Goal: Information Seeking & Learning: Find specific page/section

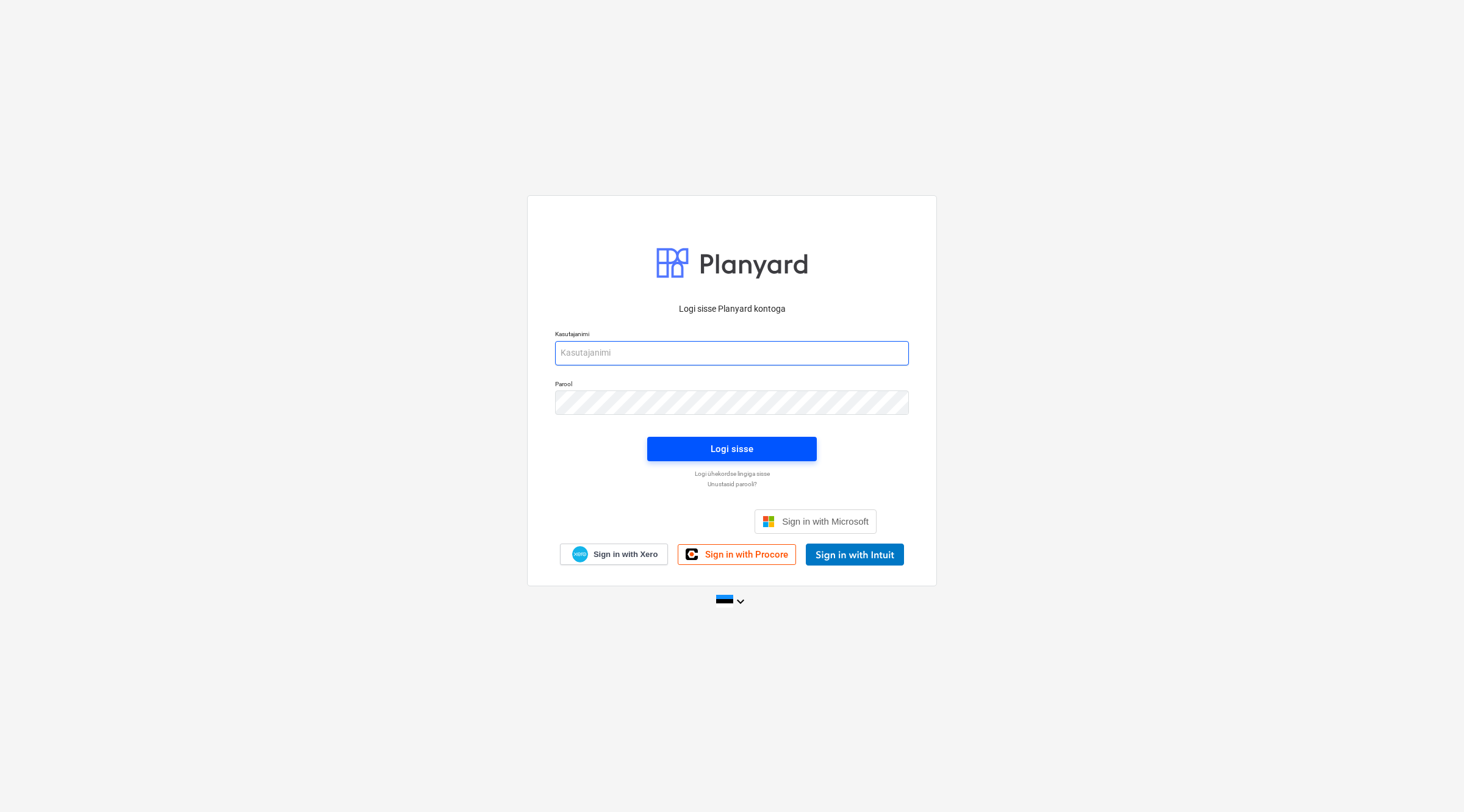
type input "maksim@grandehitus.ee"
click at [718, 441] on div "Logi sisse" at bounding box center [732, 449] width 43 height 16
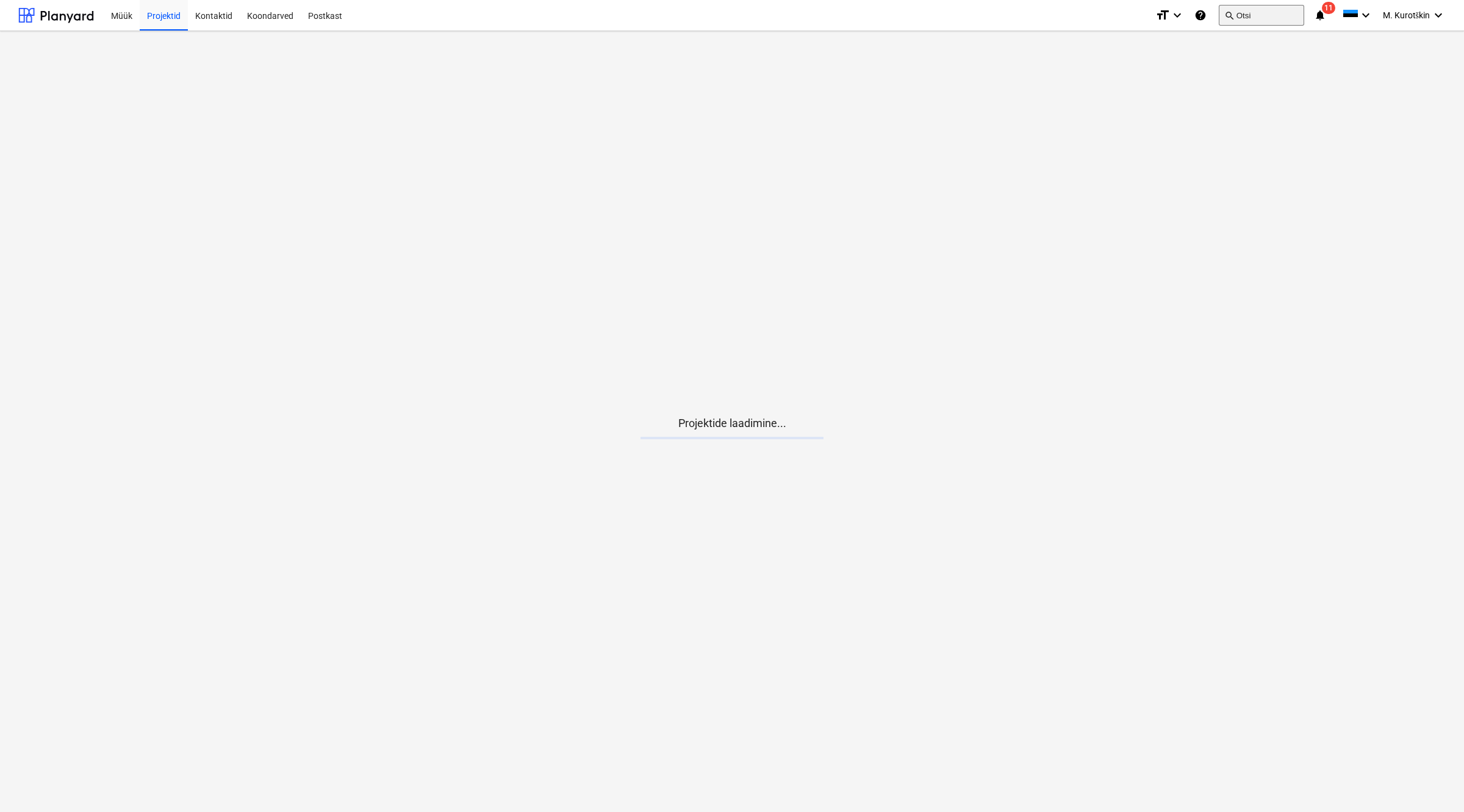
click at [1262, 17] on button "search Otsi" at bounding box center [1261, 15] width 85 height 21
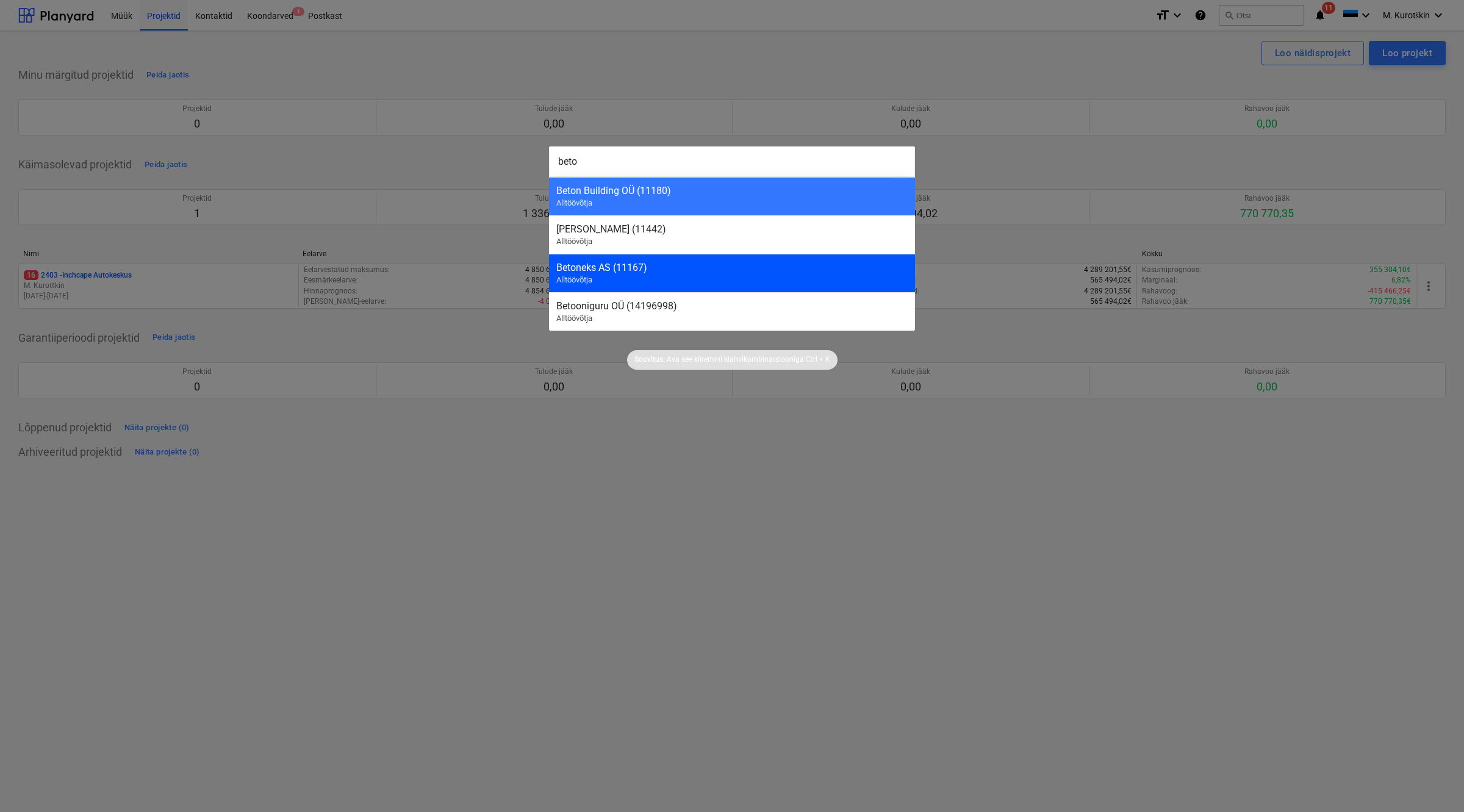
type input "beto"
click at [790, 271] on div "Betoneks AS (11167)" at bounding box center [732, 267] width 352 height 11
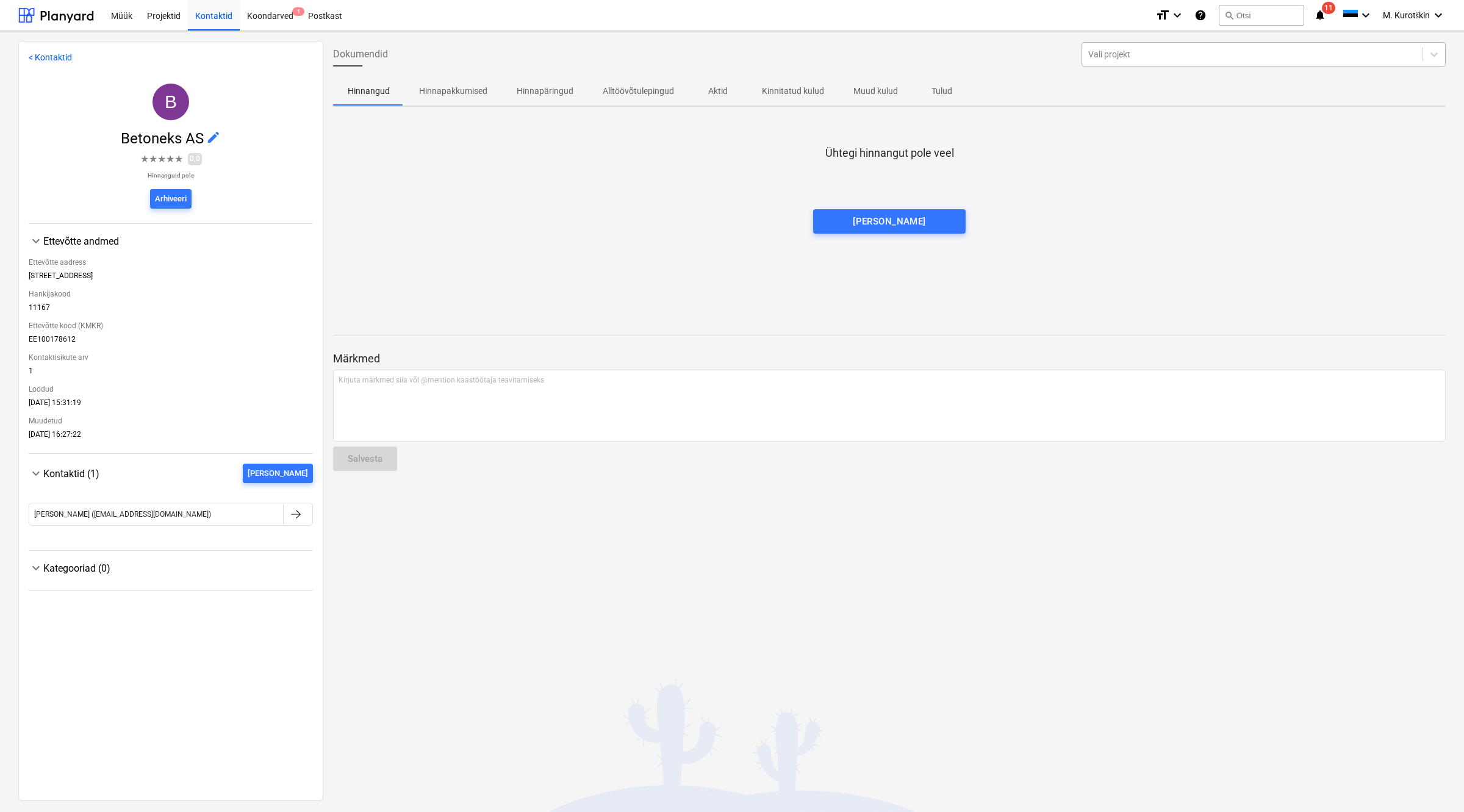
click at [1131, 64] on div "Vali projekt" at bounding box center [1263, 54] width 364 height 24
type input "factor"
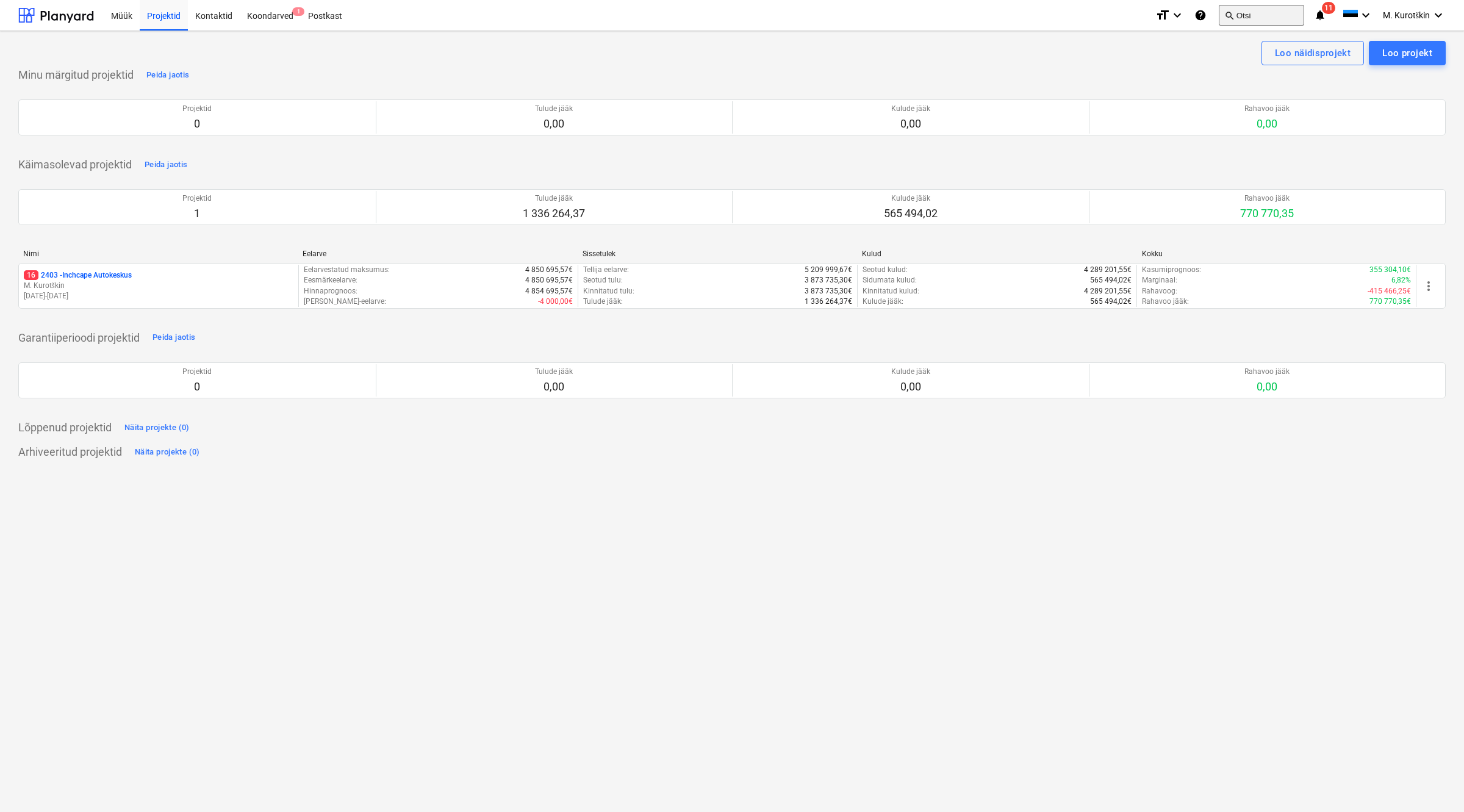
click at [1240, 16] on button "search Otsi" at bounding box center [1261, 15] width 85 height 21
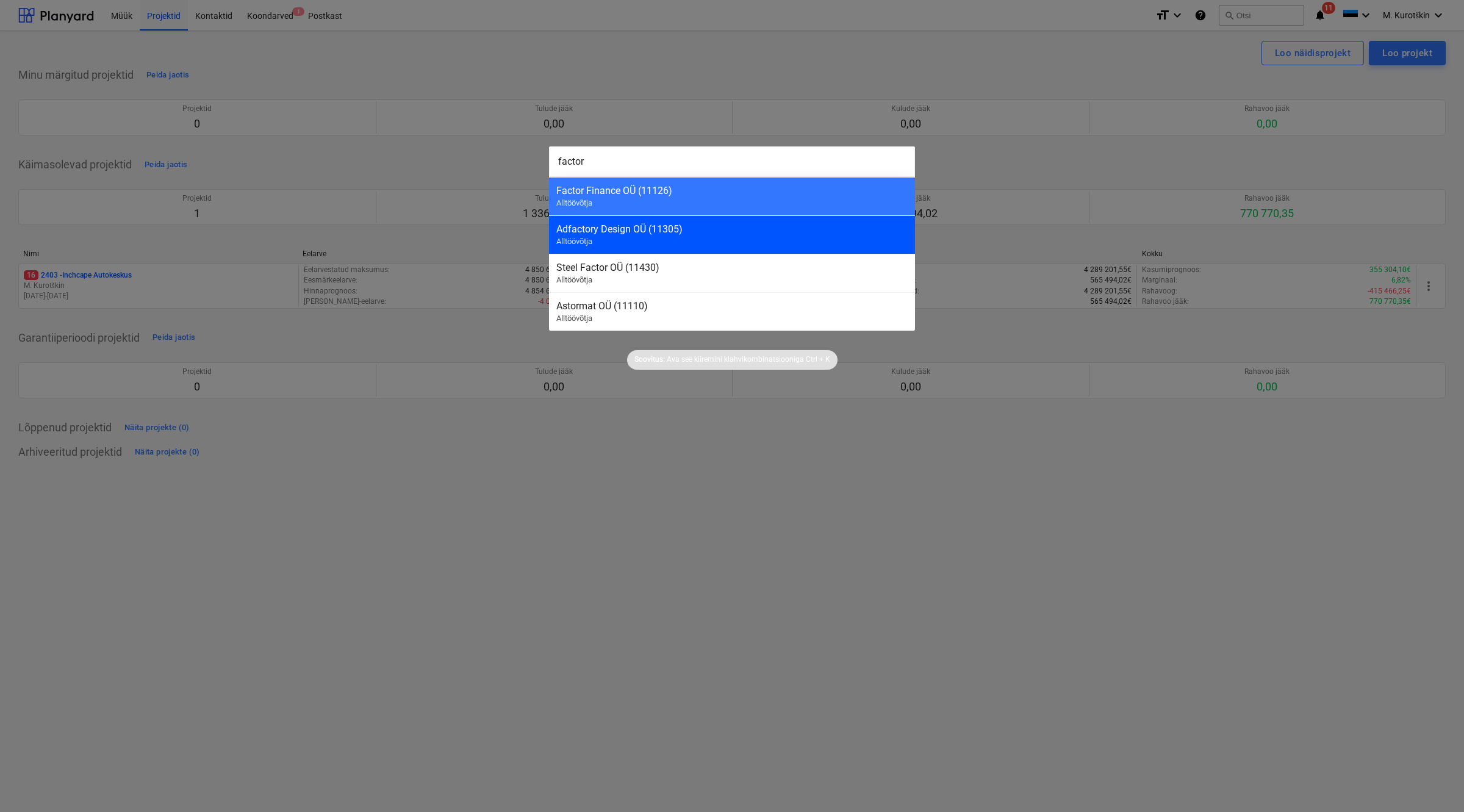
type input "factor"
click at [687, 217] on div "Adfactory Design OÜ (11305) Alltöövõtja" at bounding box center [732, 234] width 366 height 38
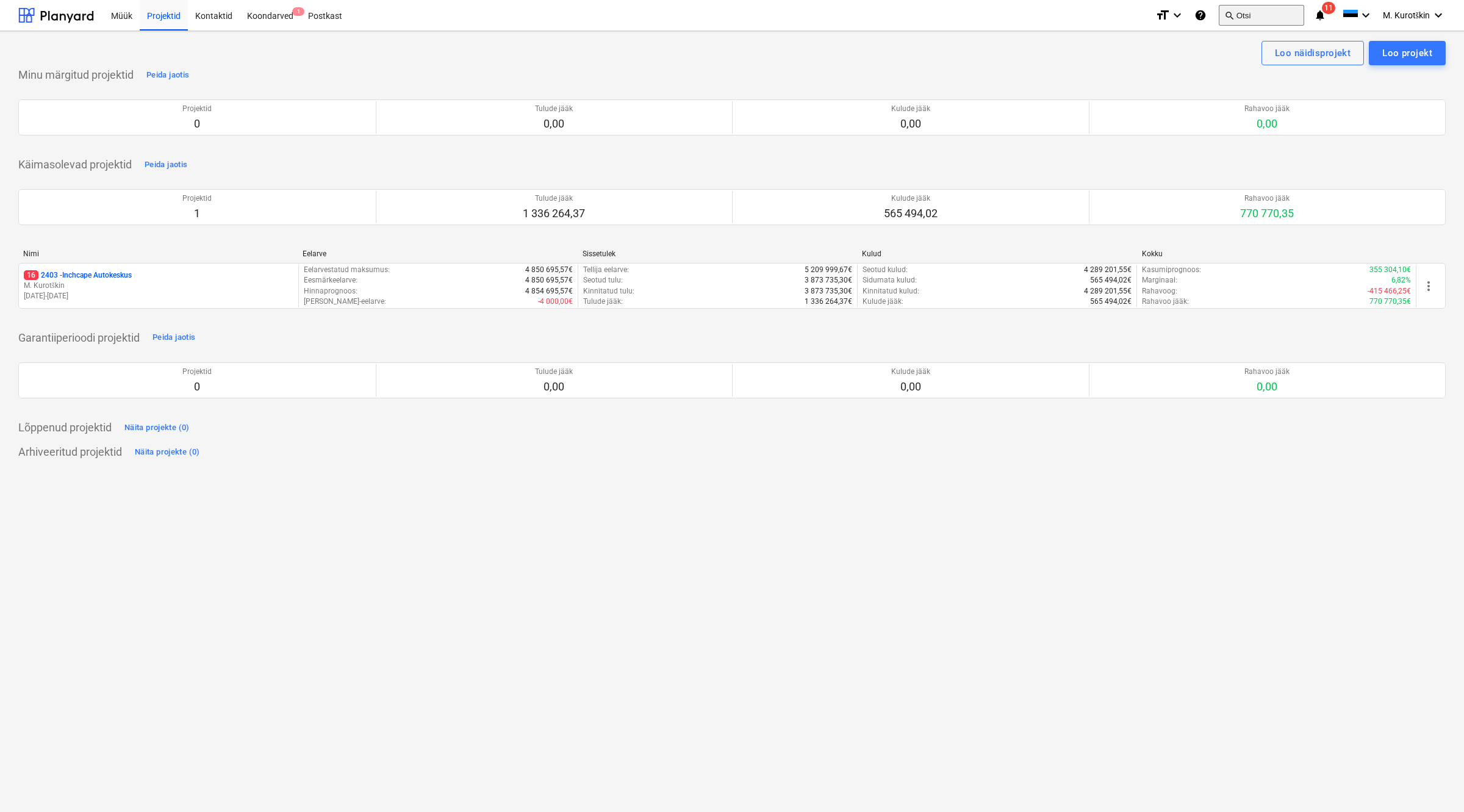
click at [1233, 19] on button "search Otsi" at bounding box center [1261, 15] width 85 height 21
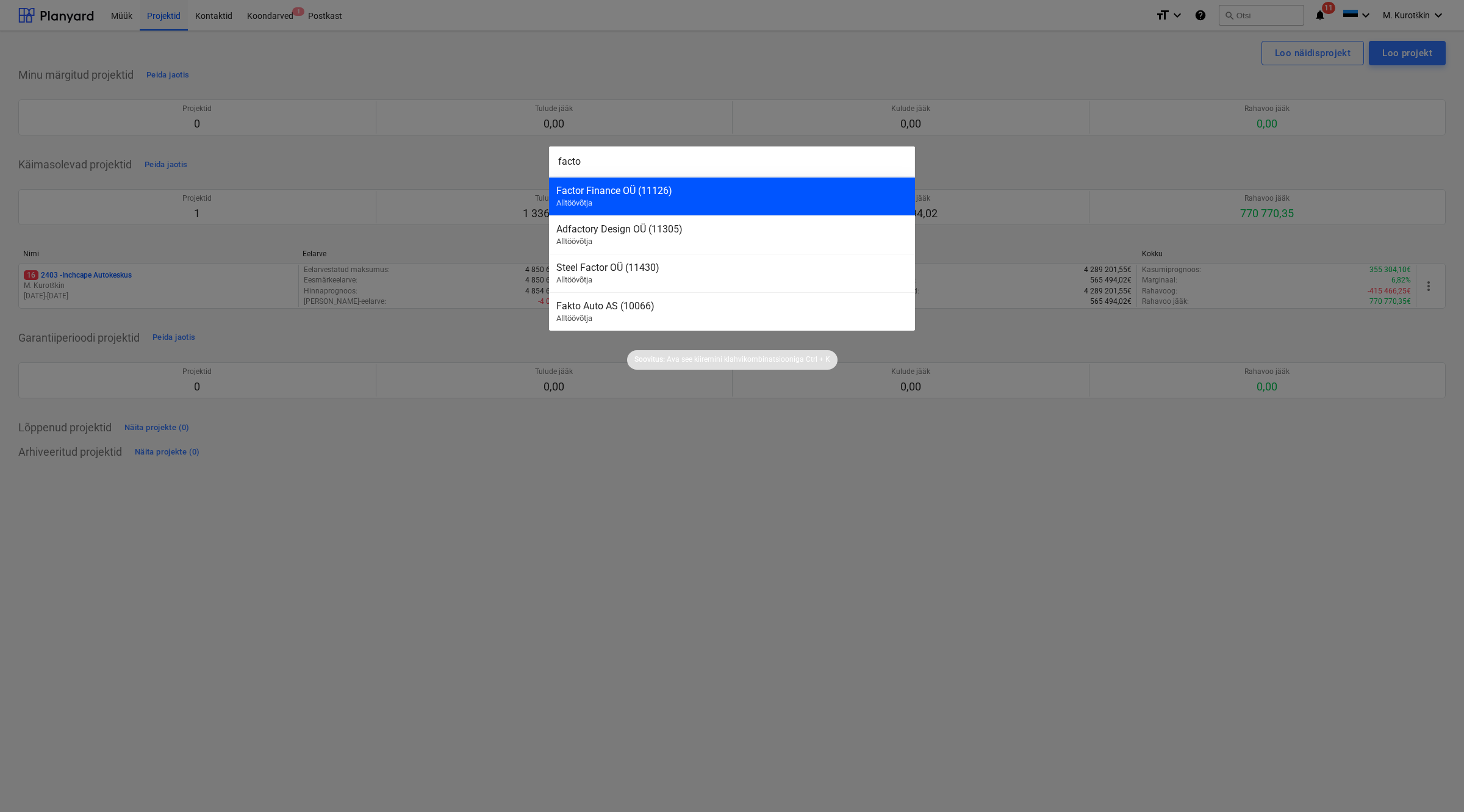
type input "facto"
click at [608, 206] on div "Factor Finance OÜ (11126) Alltöövõtja" at bounding box center [732, 196] width 366 height 38
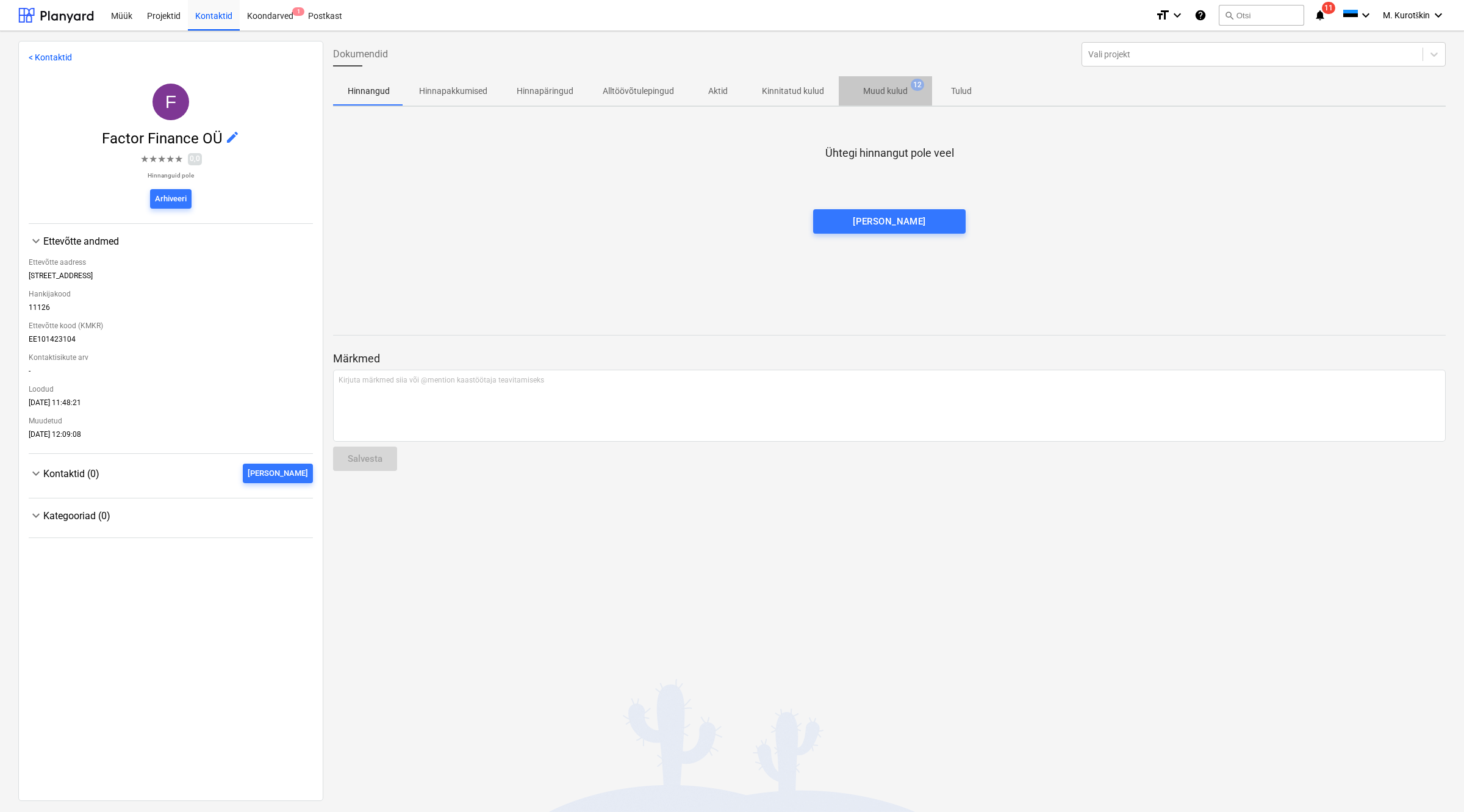
click at [877, 98] on span "Muud kulud 12" at bounding box center [886, 90] width 93 height 22
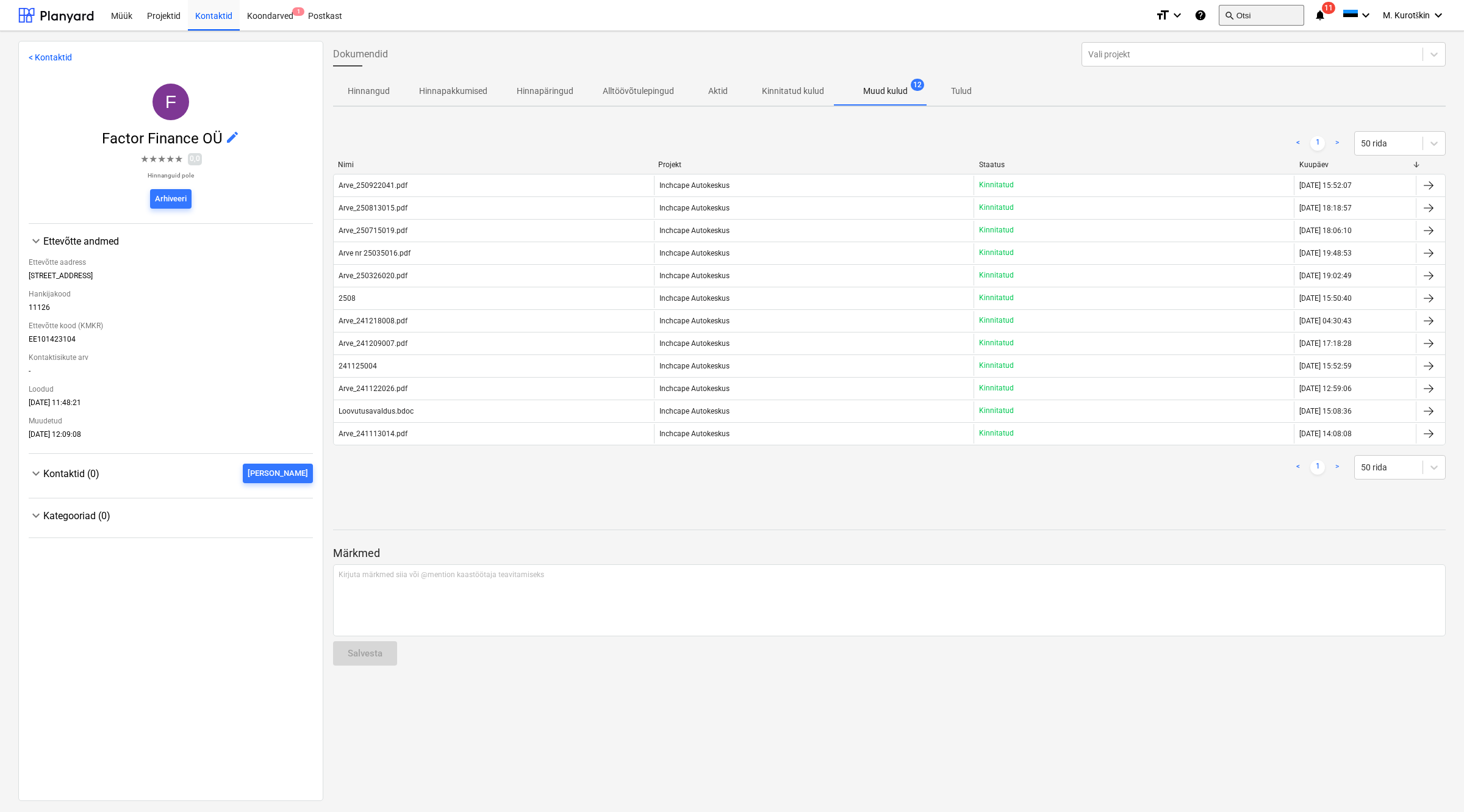
click at [1243, 23] on button "search Otsi" at bounding box center [1261, 15] width 85 height 21
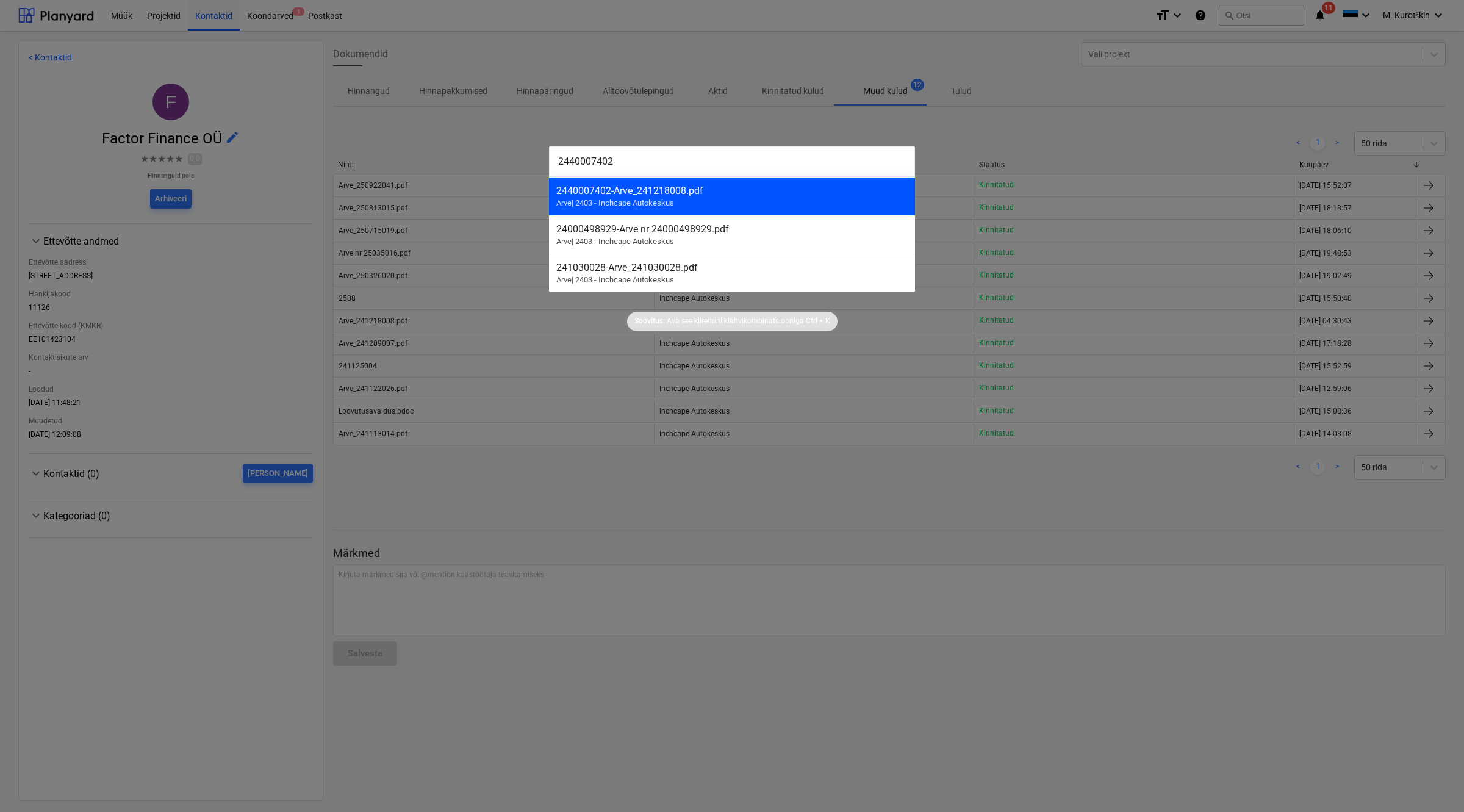
type input "2440007402"
click at [751, 193] on div "2440007402 - Arve_241218008.pdf" at bounding box center [732, 191] width 352 height 11
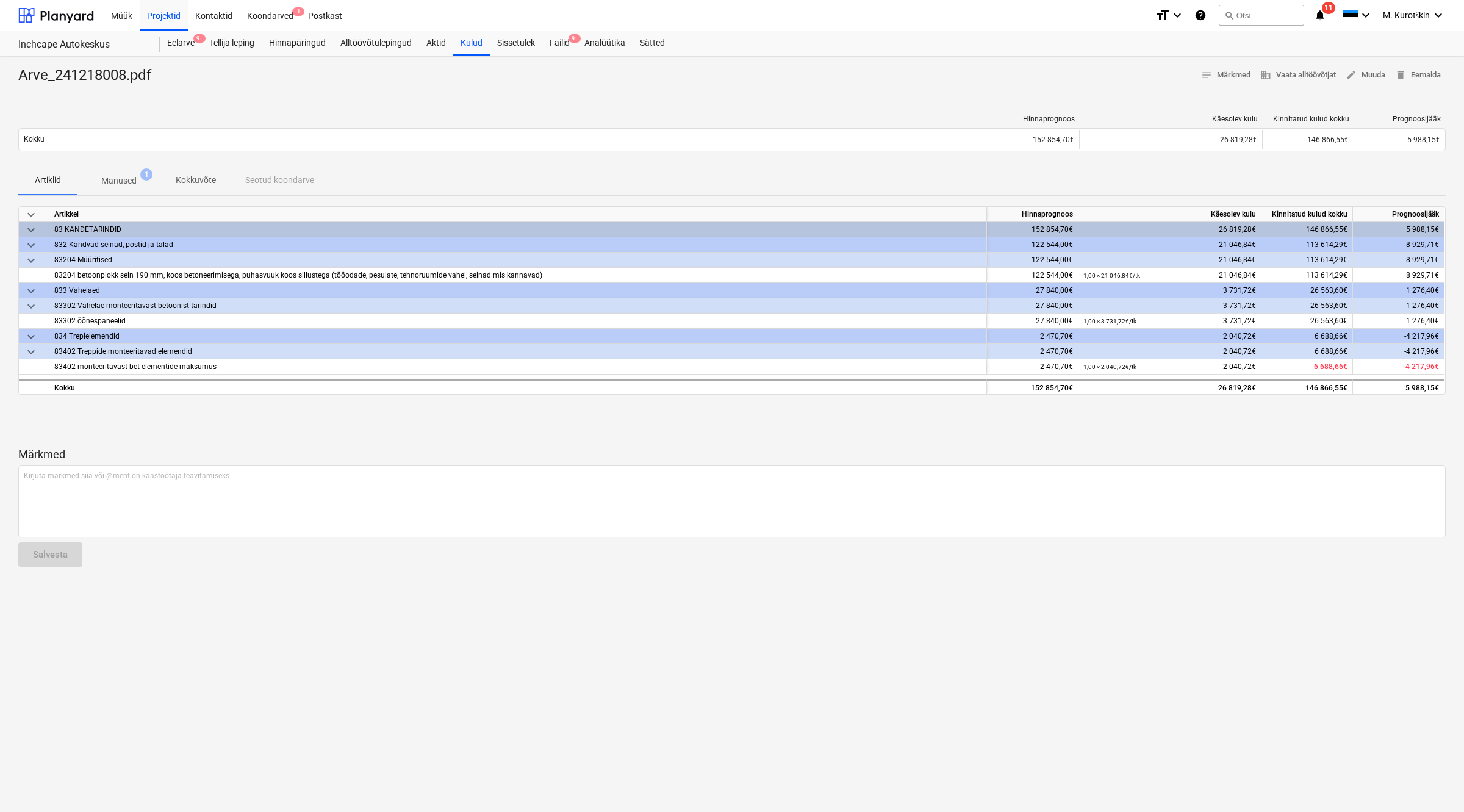
click at [148, 177] on span "1" at bounding box center [146, 174] width 12 height 12
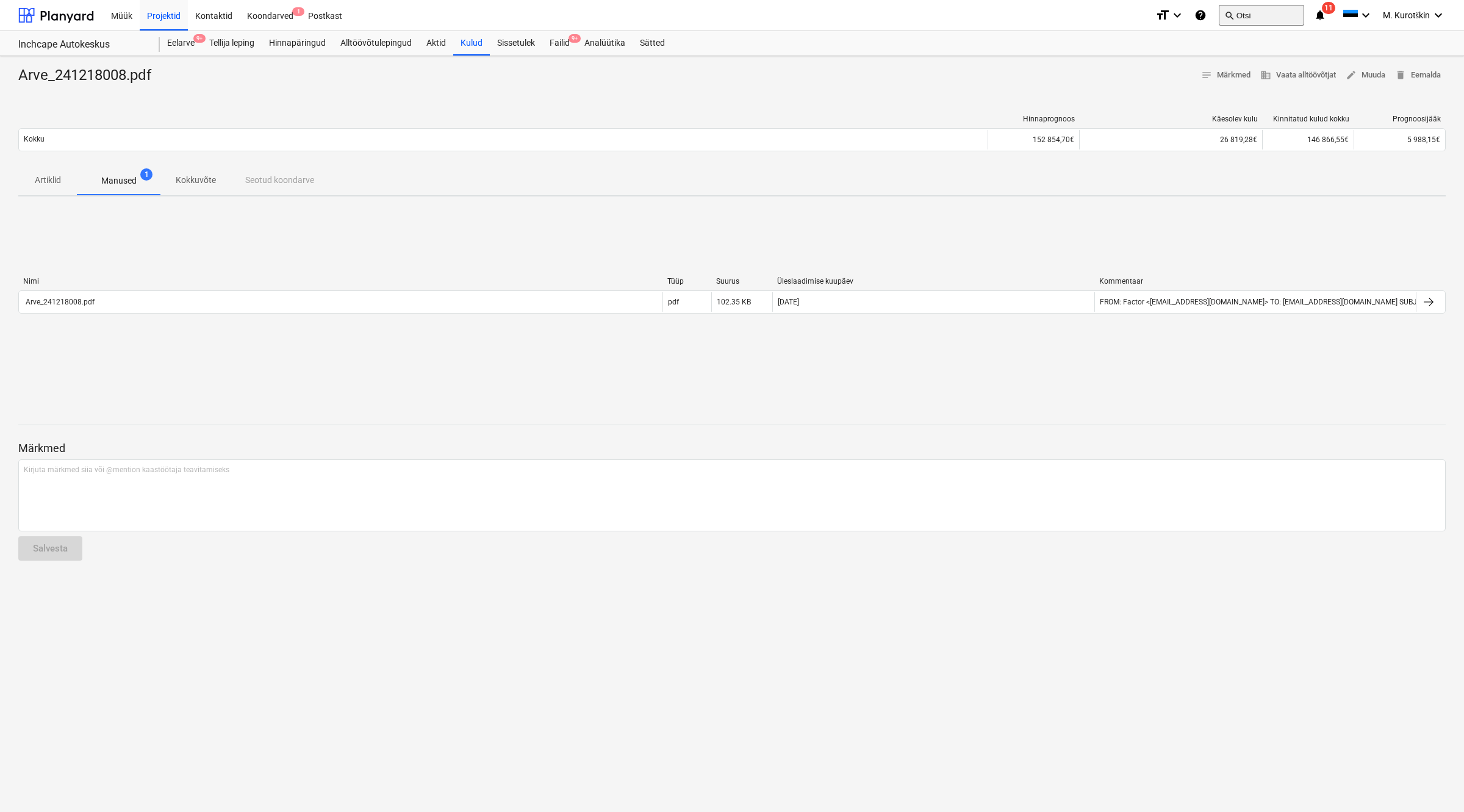
click at [1253, 20] on button "search Otsi" at bounding box center [1261, 15] width 85 height 21
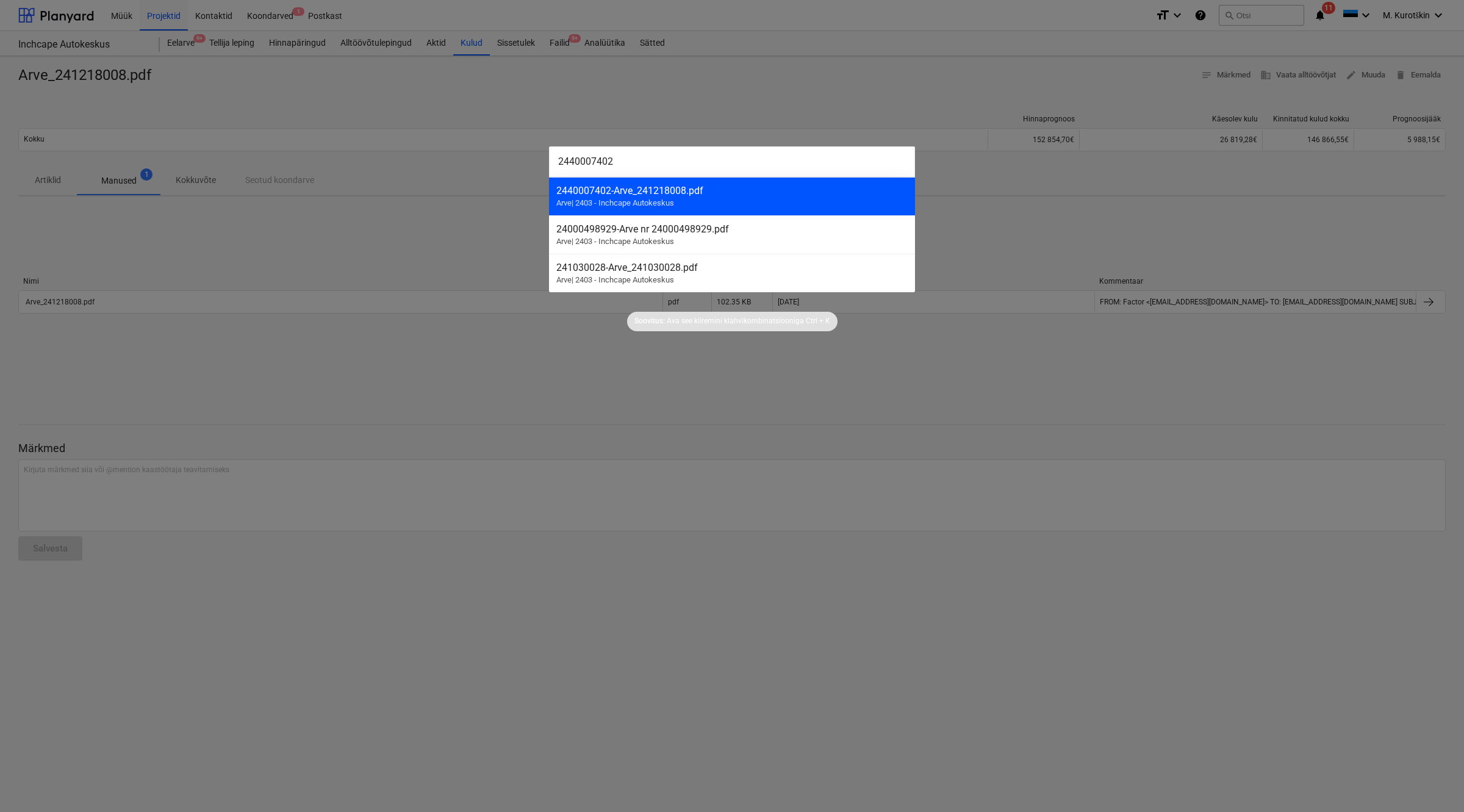
type input "2440007402"
click at [760, 197] on div "2440007402 - Arve_241218008.pdf Arve | 2403 - Inchcape Autokeskus" at bounding box center [732, 196] width 366 height 38
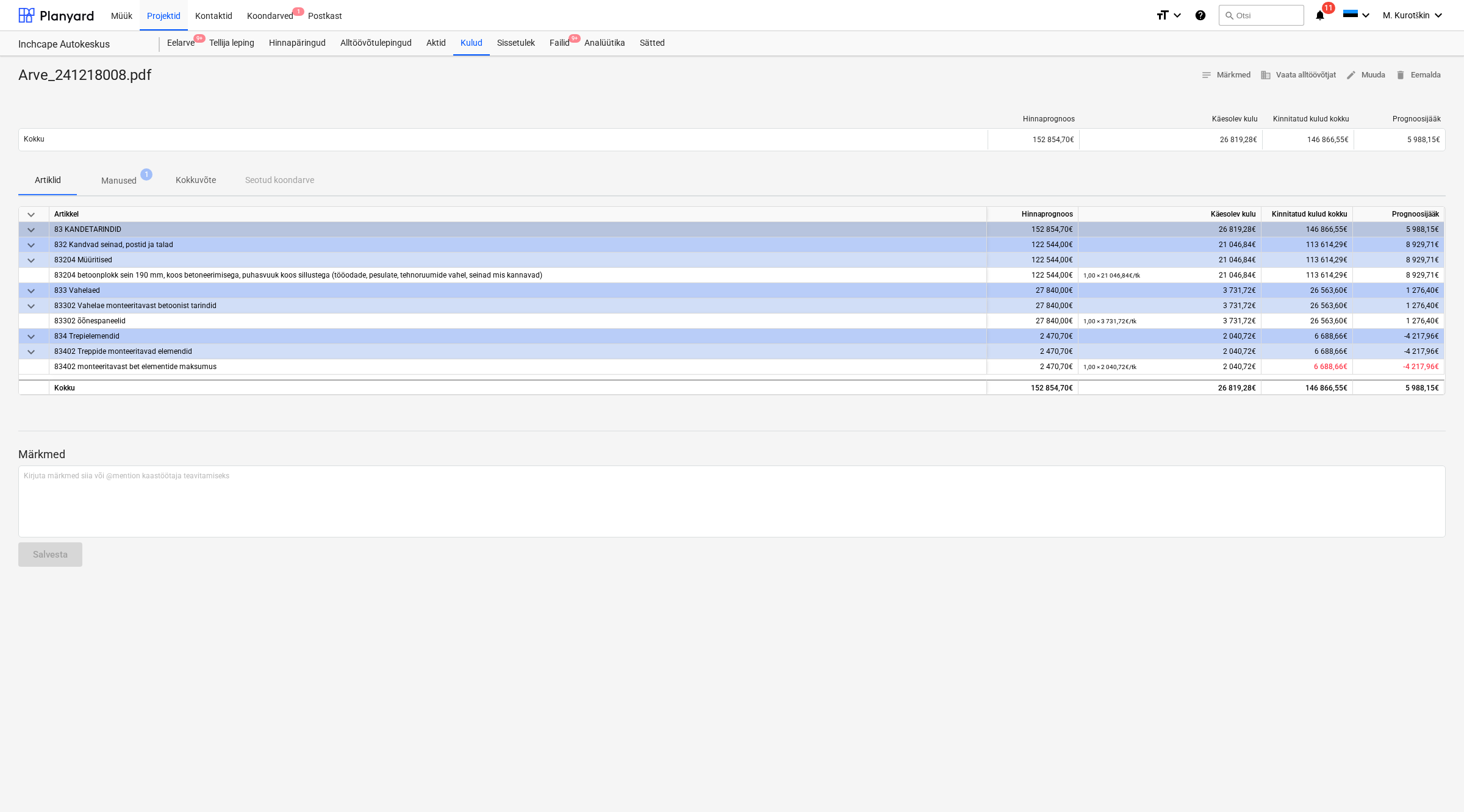
click at [138, 172] on span "Manused 1" at bounding box center [119, 180] width 84 height 22
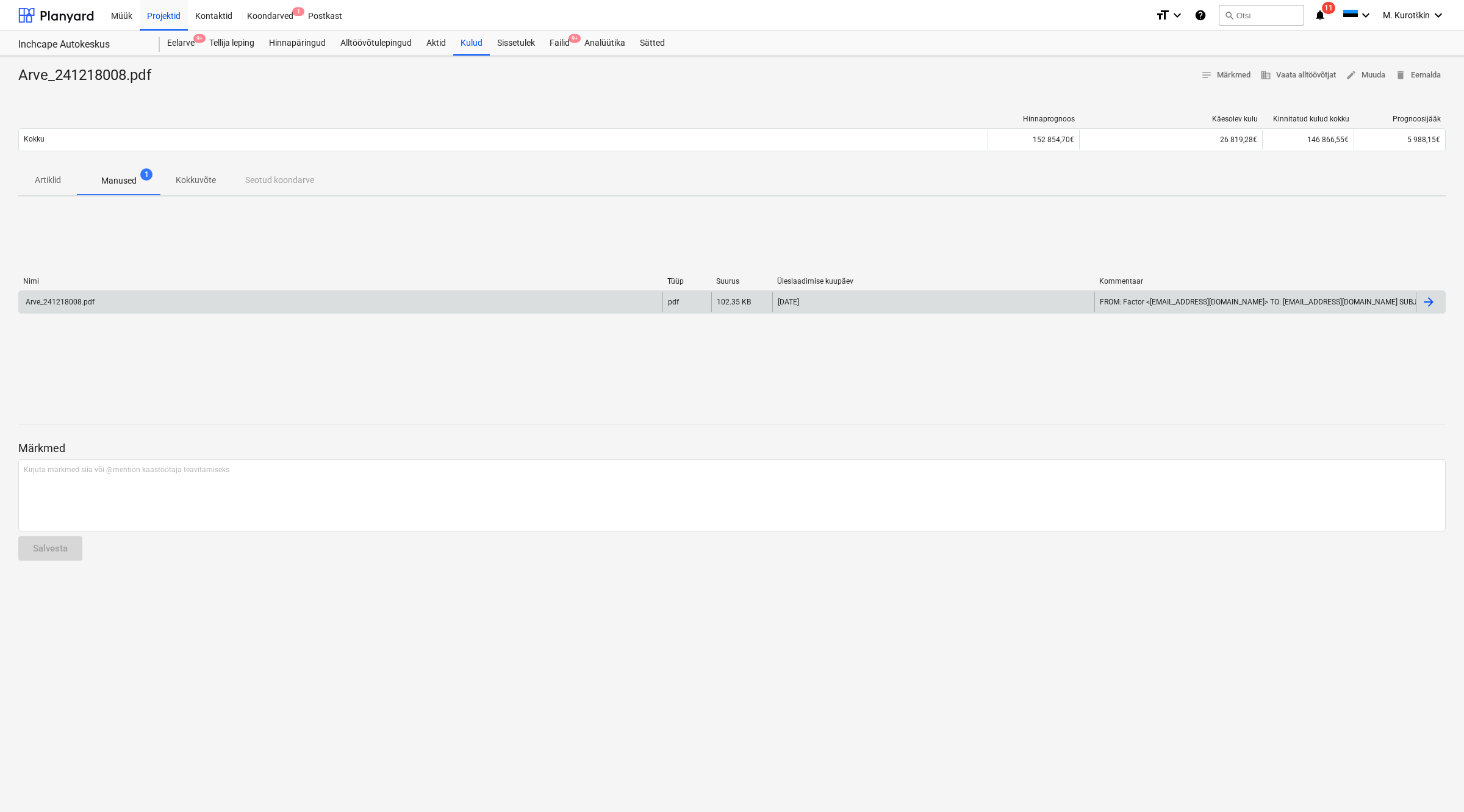
click at [86, 304] on div "Arve_241218008.pdf" at bounding box center [58, 301] width 71 height 9
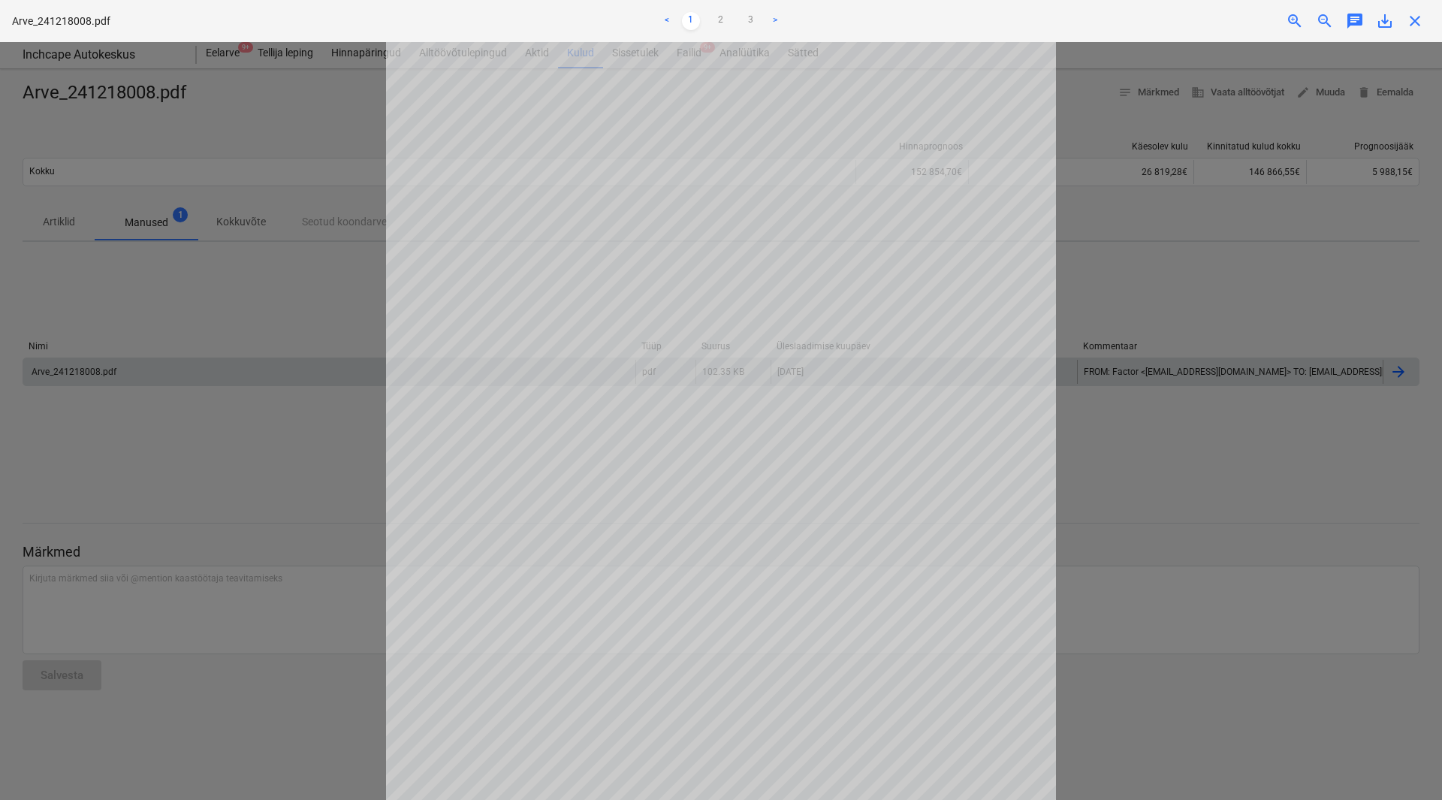
scroll to position [194, 0]
click at [722, 20] on link "2" at bounding box center [721, 21] width 18 height 18
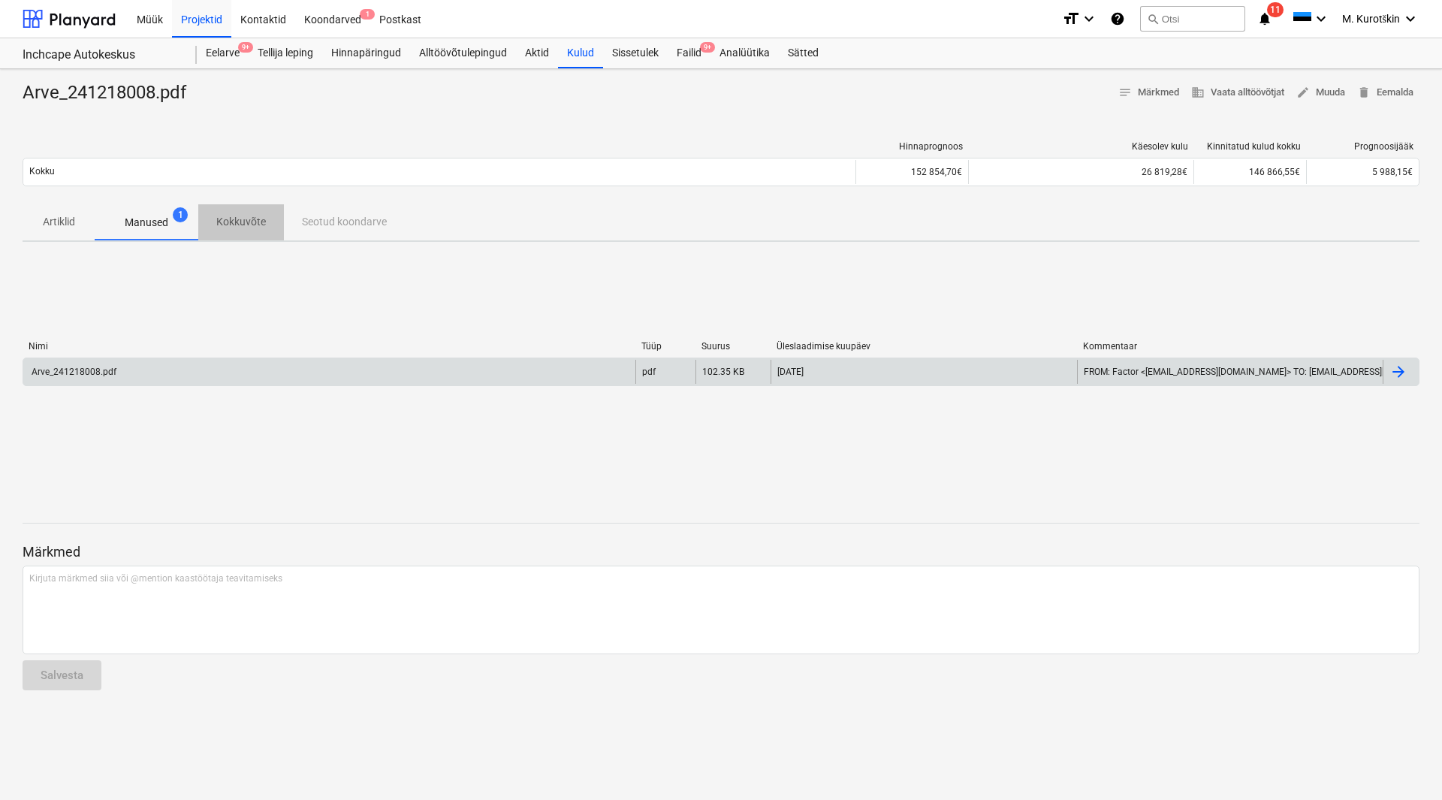
click at [249, 228] on p "Kokkuvõte" at bounding box center [241, 222] width 50 height 16
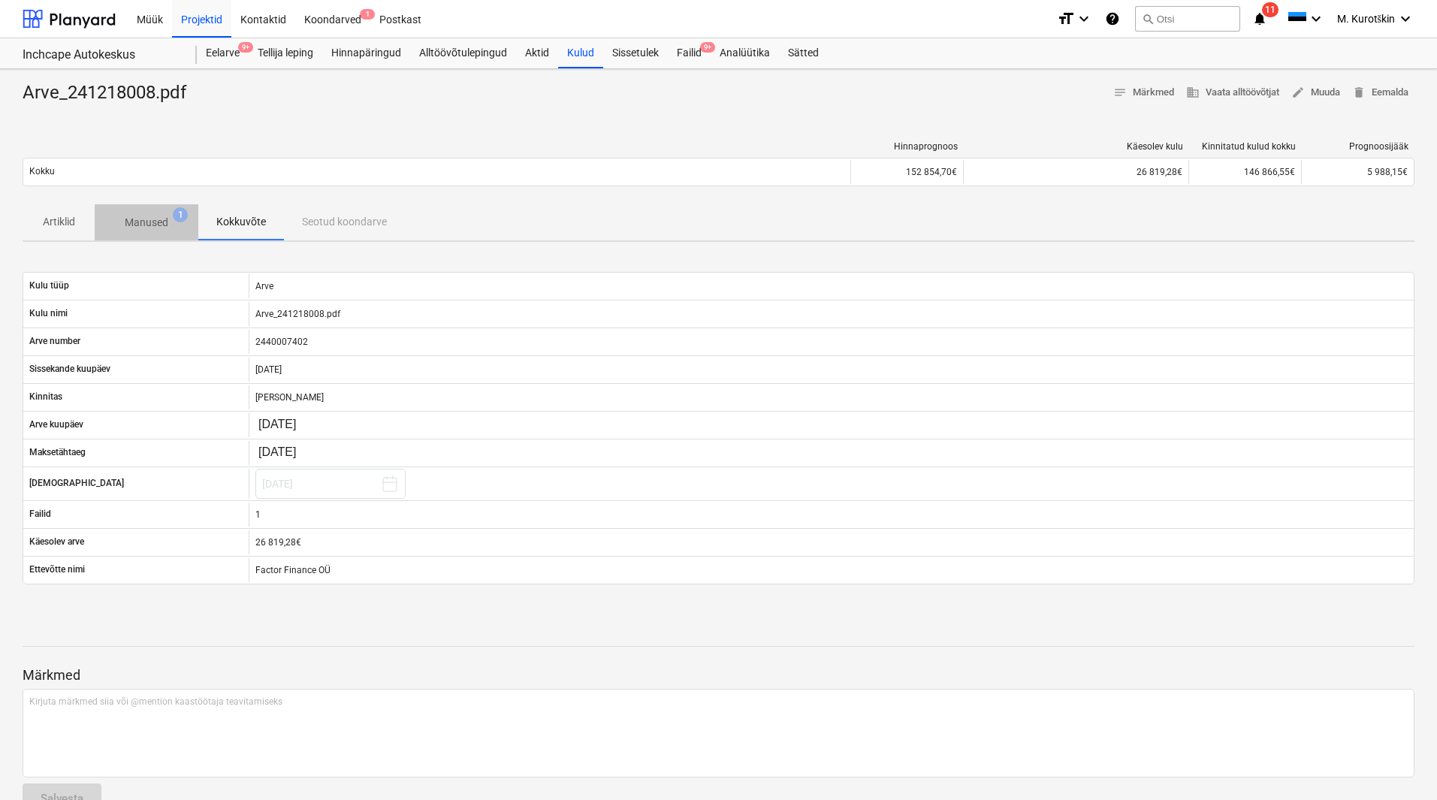
click at [171, 223] on span "Manused 1" at bounding box center [147, 223] width 68 height 16
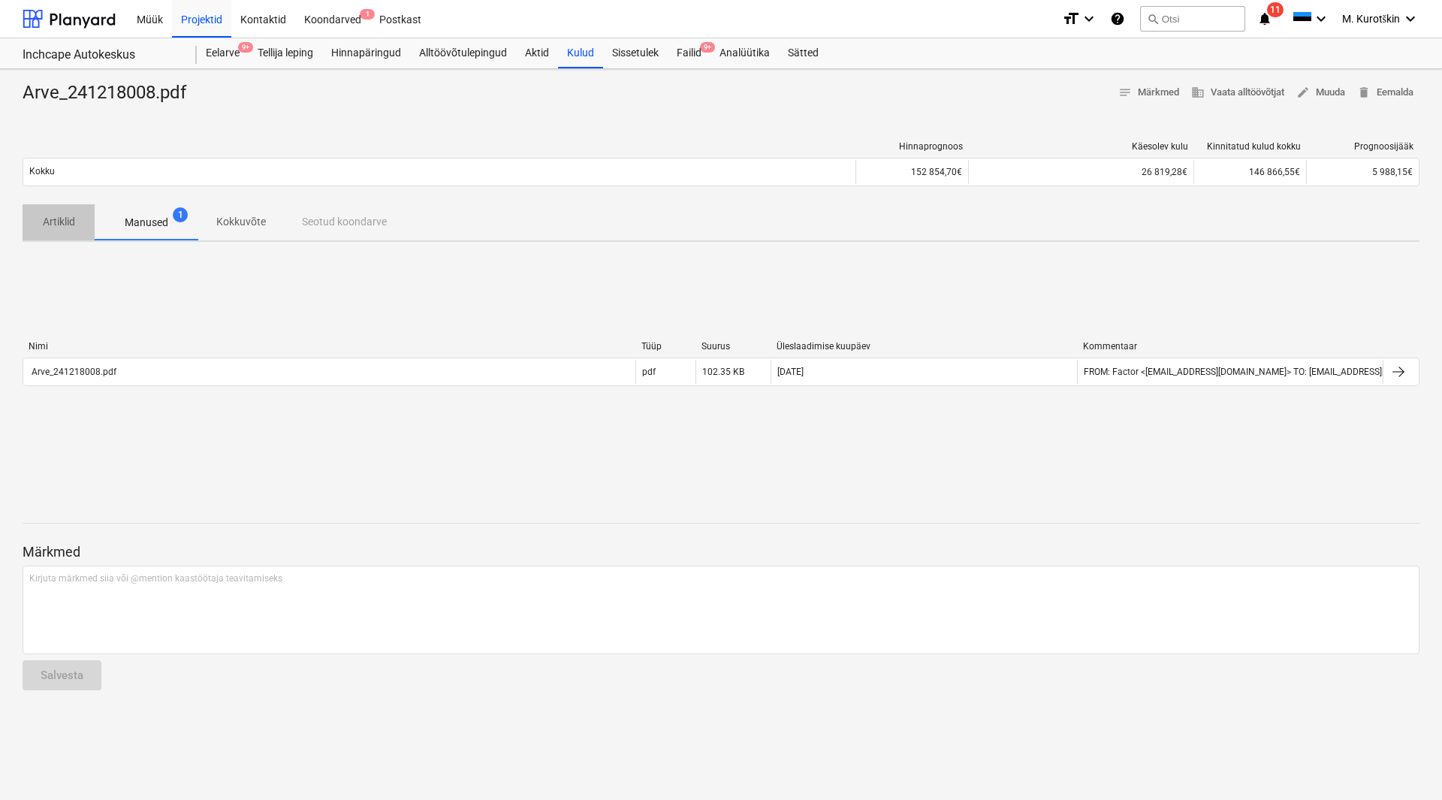
click at [62, 228] on p "Artiklid" at bounding box center [59, 222] width 36 height 16
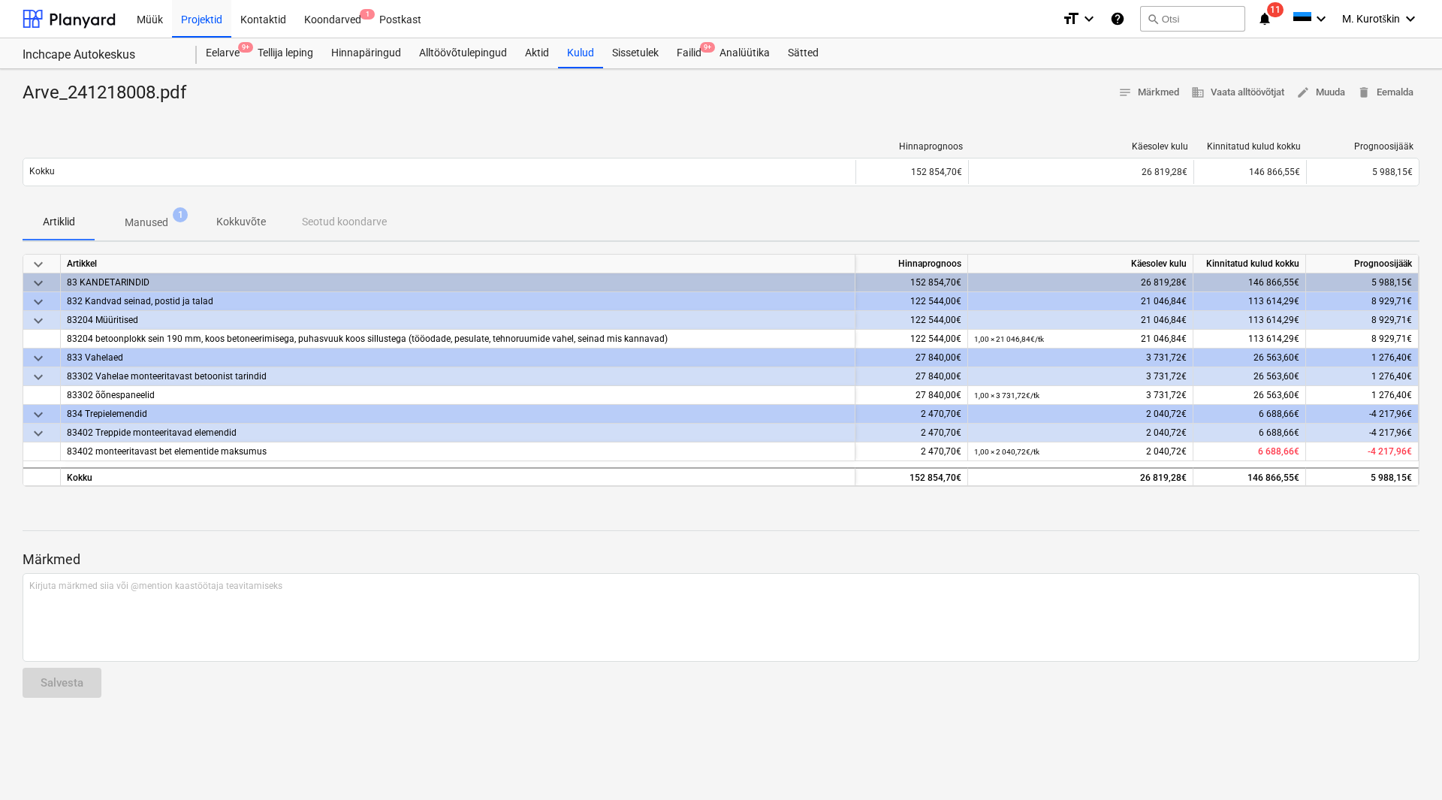
click at [228, 223] on p "Kokkuvõte" at bounding box center [241, 222] width 50 height 16
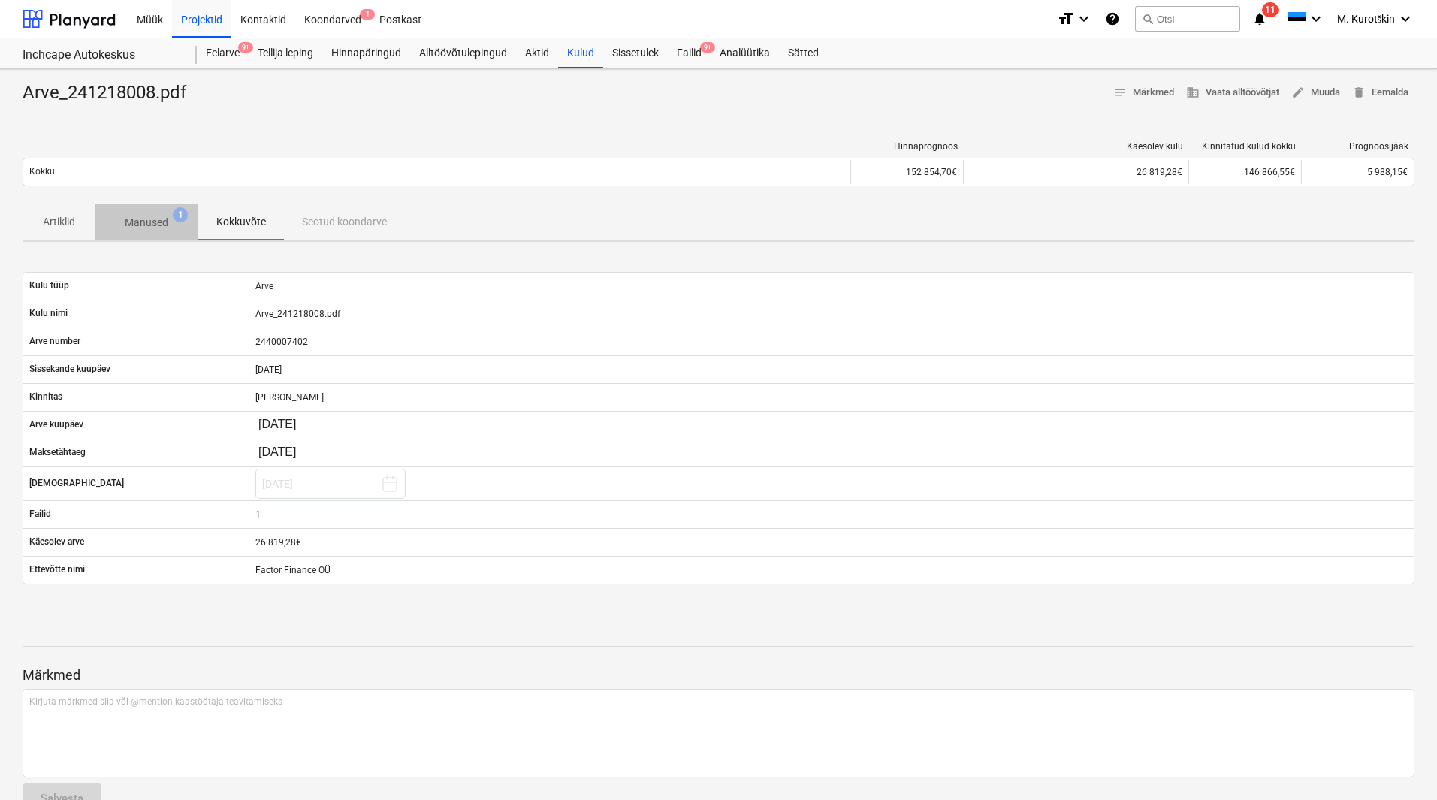
click at [165, 227] on p "Manused" at bounding box center [147, 223] width 44 height 16
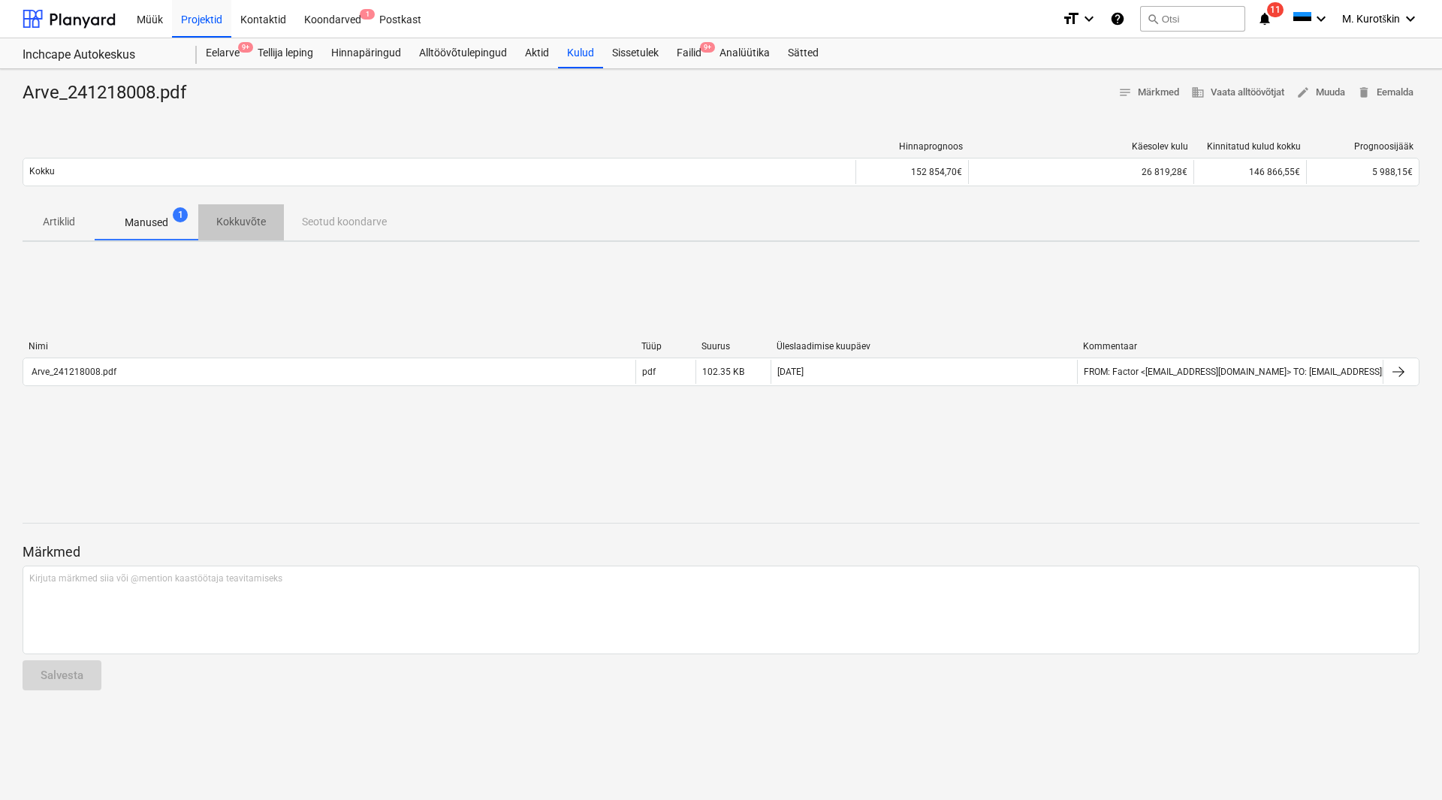
click at [205, 228] on span "Kokkuvõte" at bounding box center [241, 222] width 86 height 25
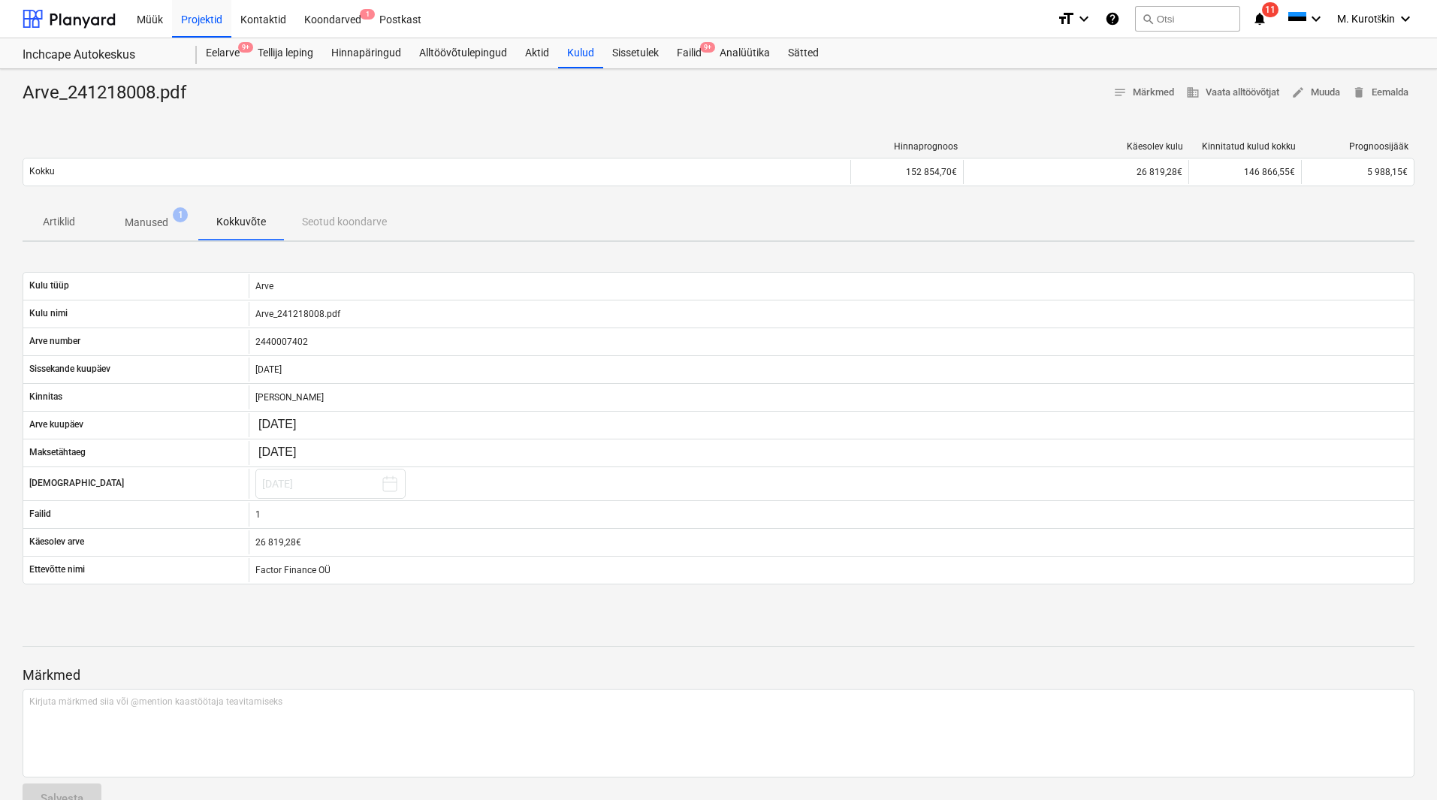
click at [170, 230] on span "Manused 1" at bounding box center [147, 223] width 68 height 16
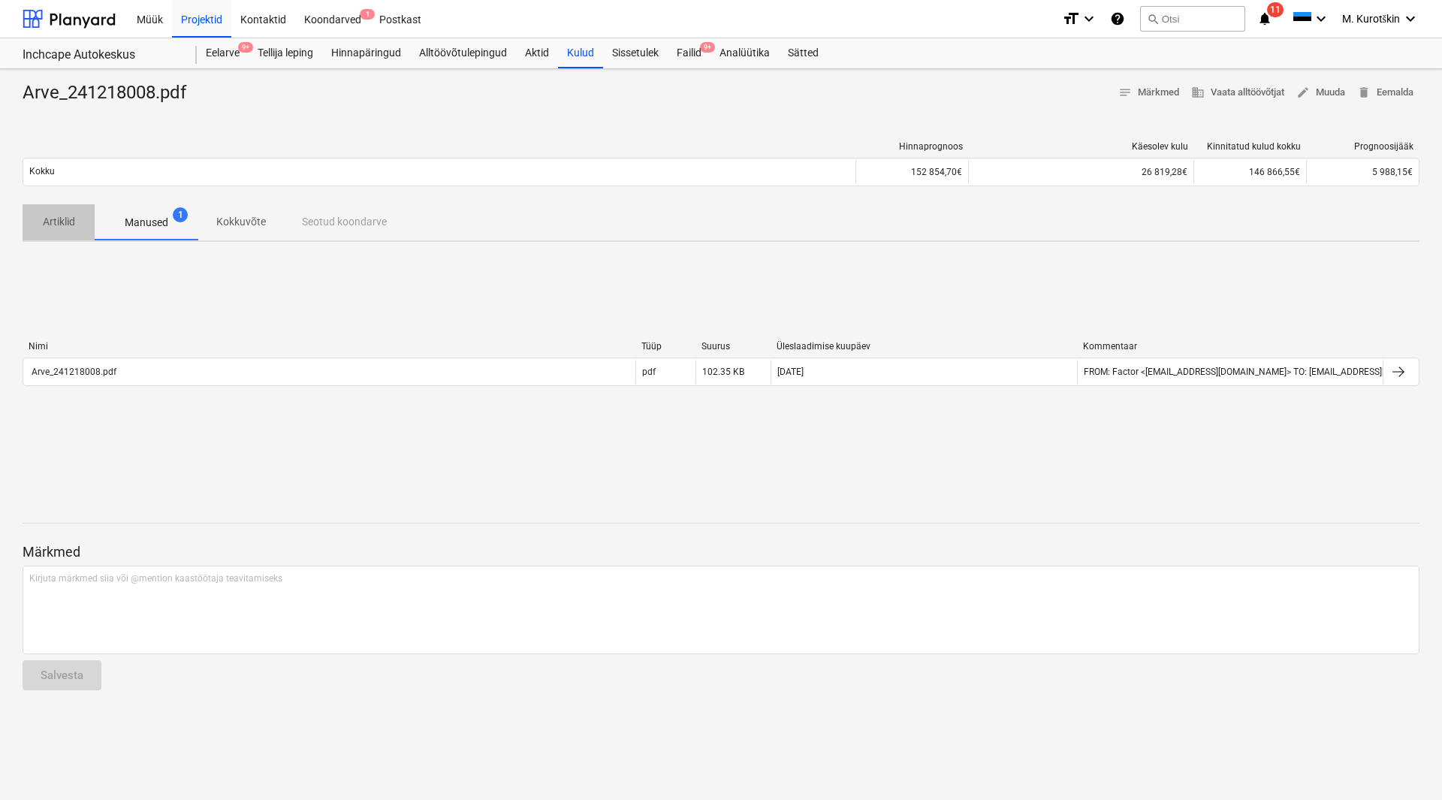
click at [90, 232] on span "Artiklid" at bounding box center [59, 222] width 72 height 25
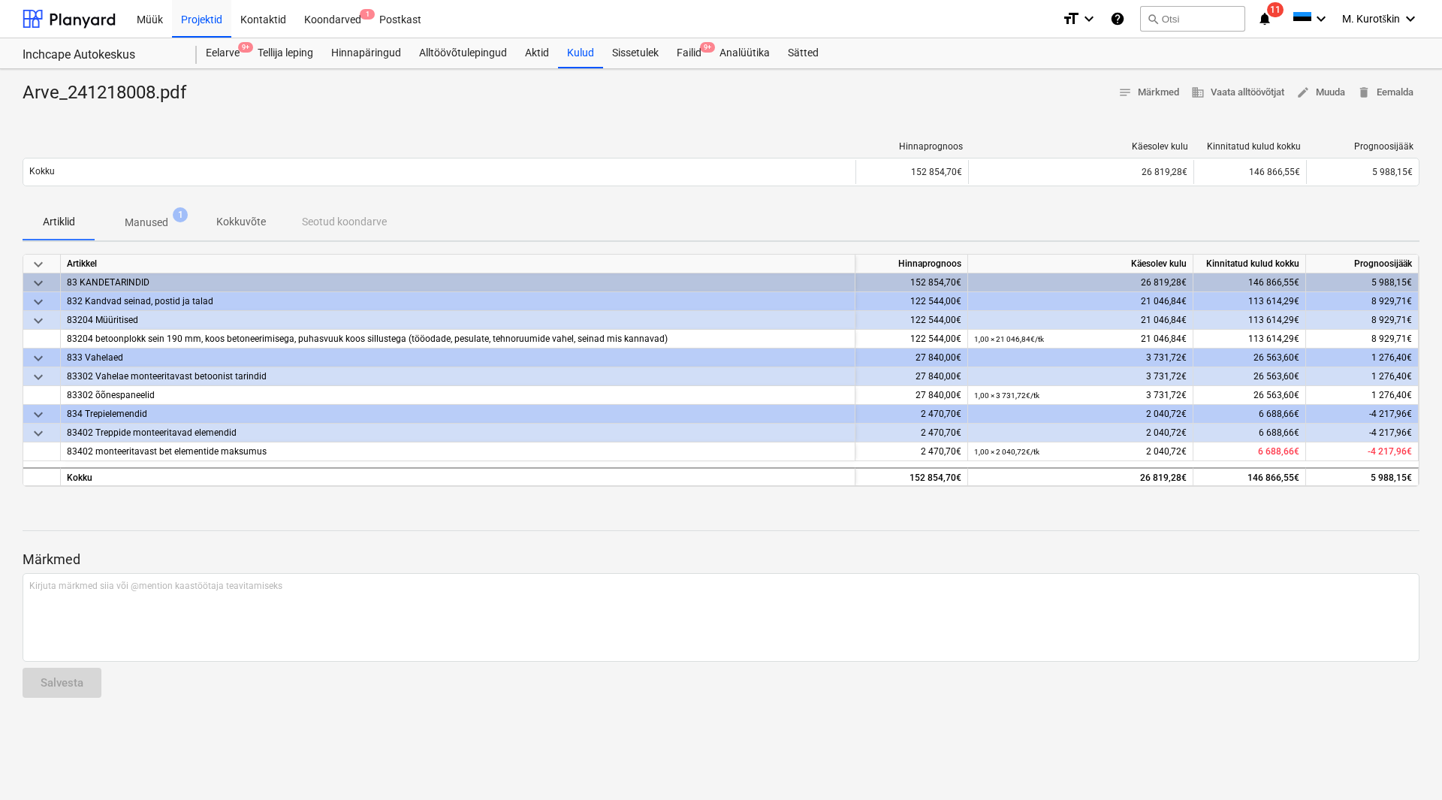
click at [134, 228] on p "Manused" at bounding box center [147, 223] width 44 height 16
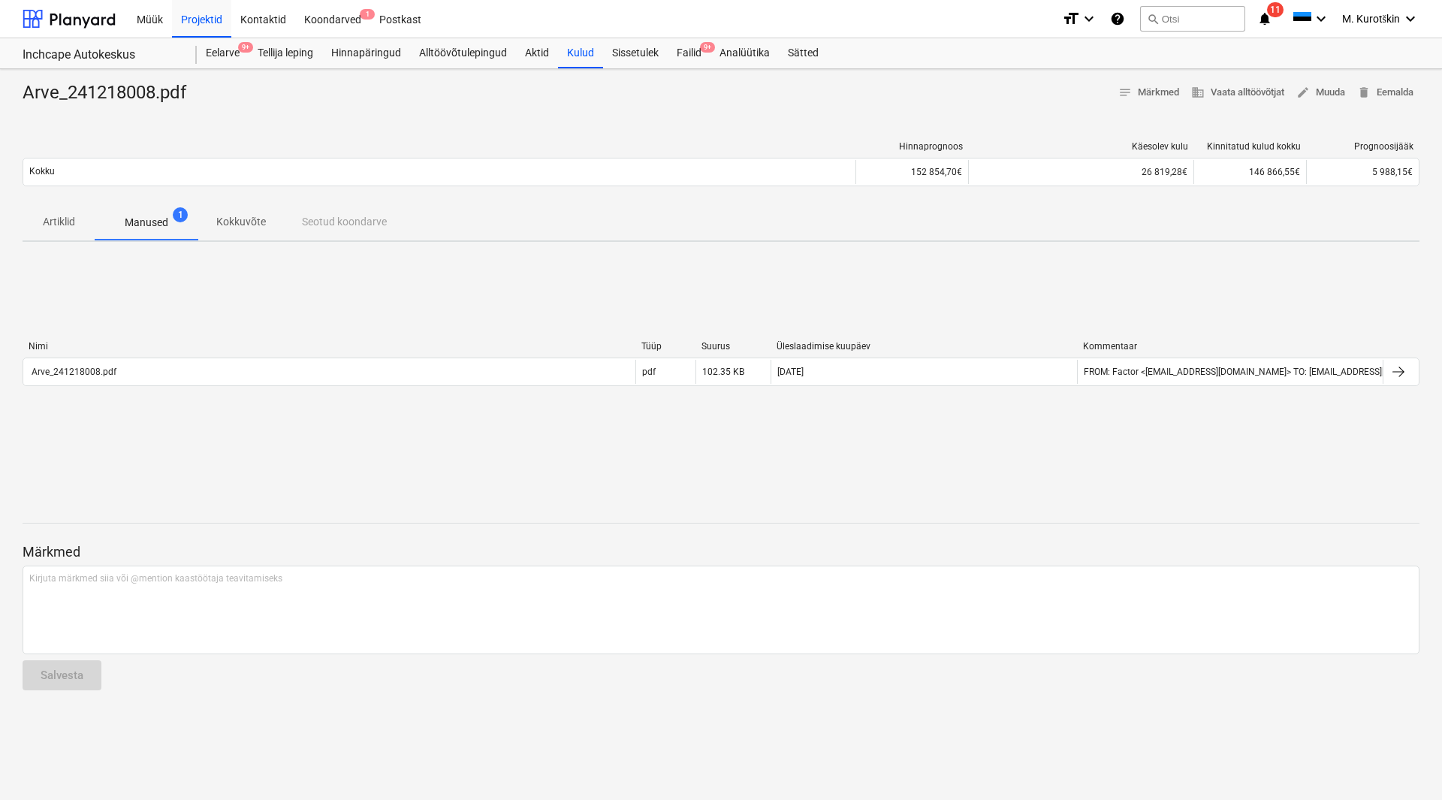
click at [222, 228] on p "Kokkuvõte" at bounding box center [241, 222] width 50 height 16
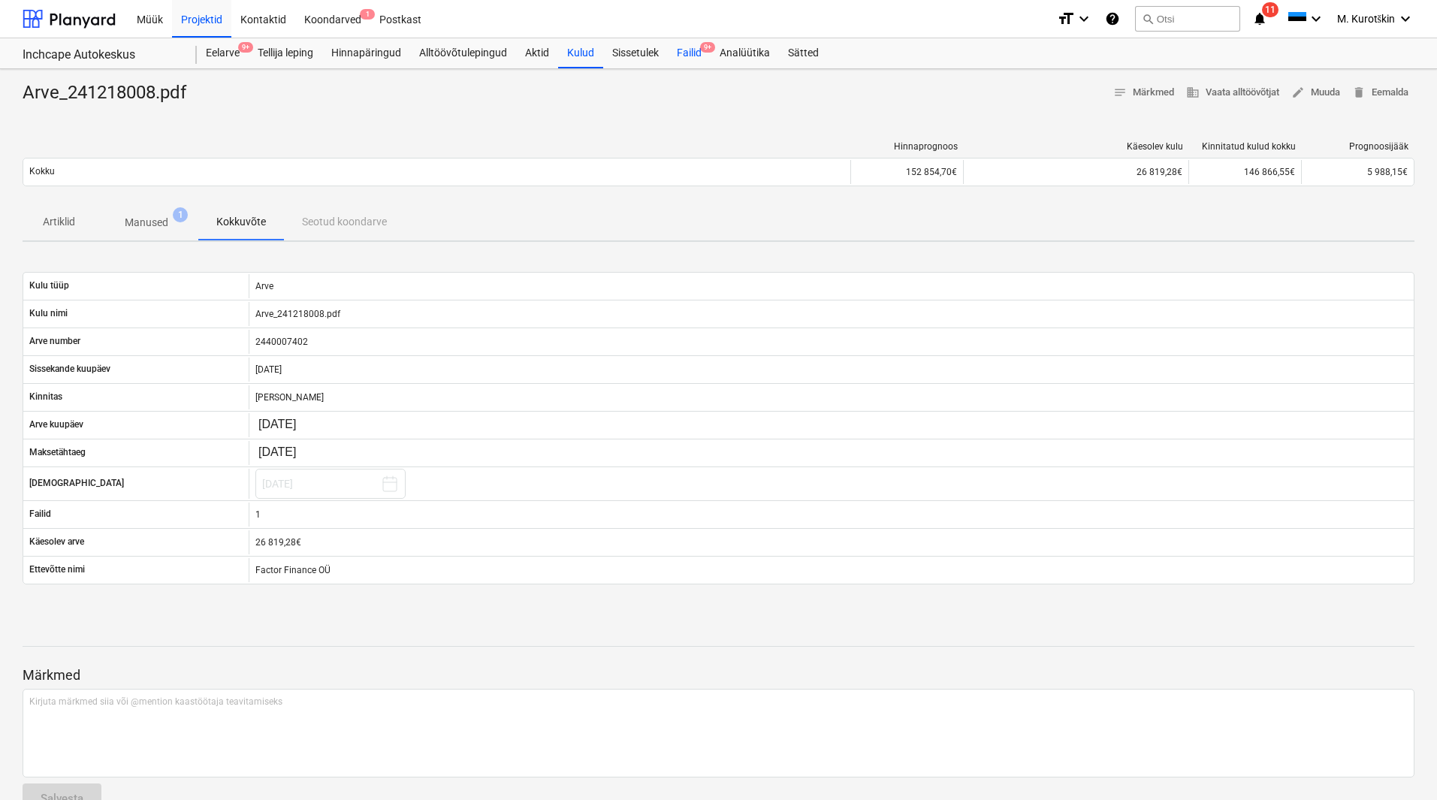
click at [683, 58] on div "Failid 9+" at bounding box center [689, 53] width 43 height 30
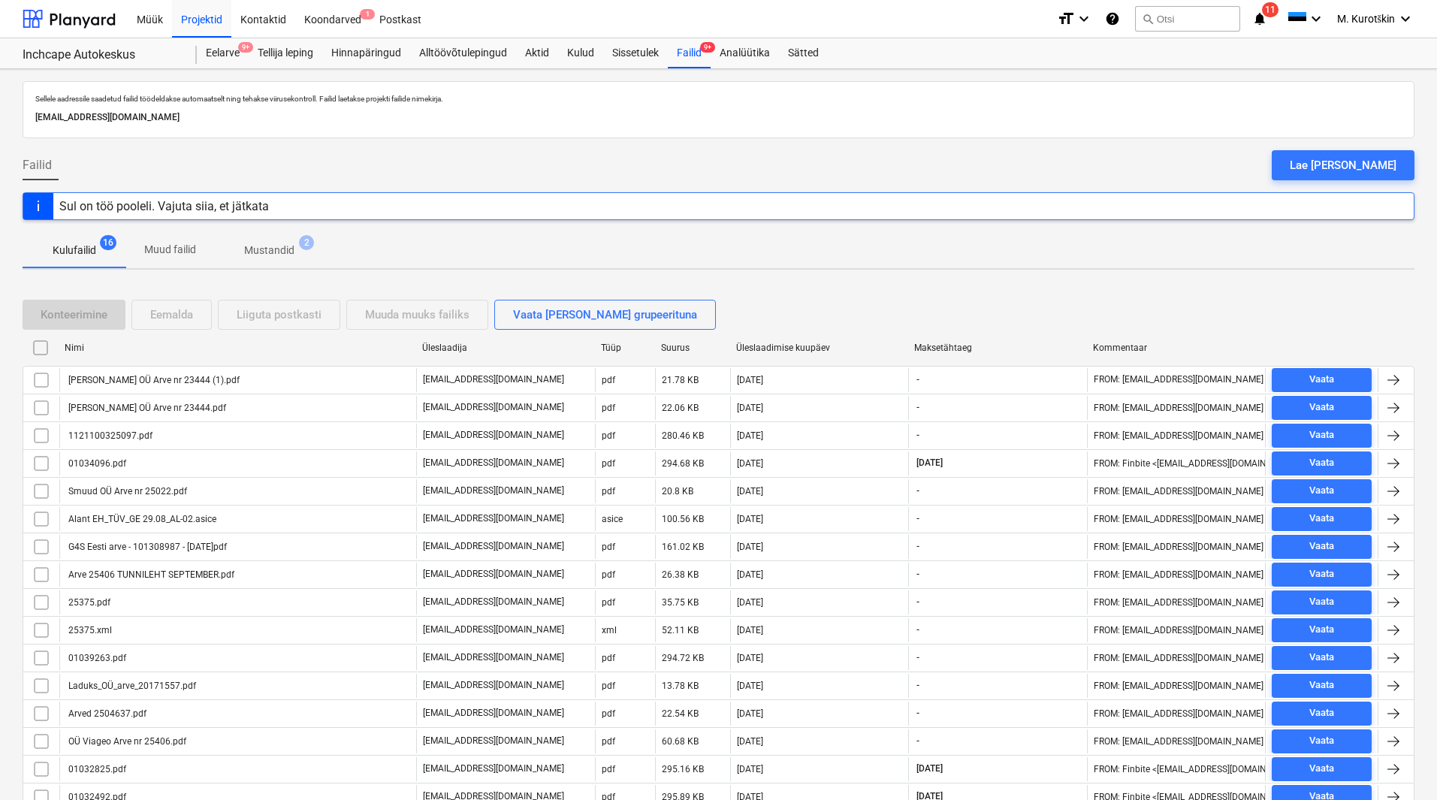
click at [301, 261] on span "Mustandid 2" at bounding box center [269, 250] width 110 height 27
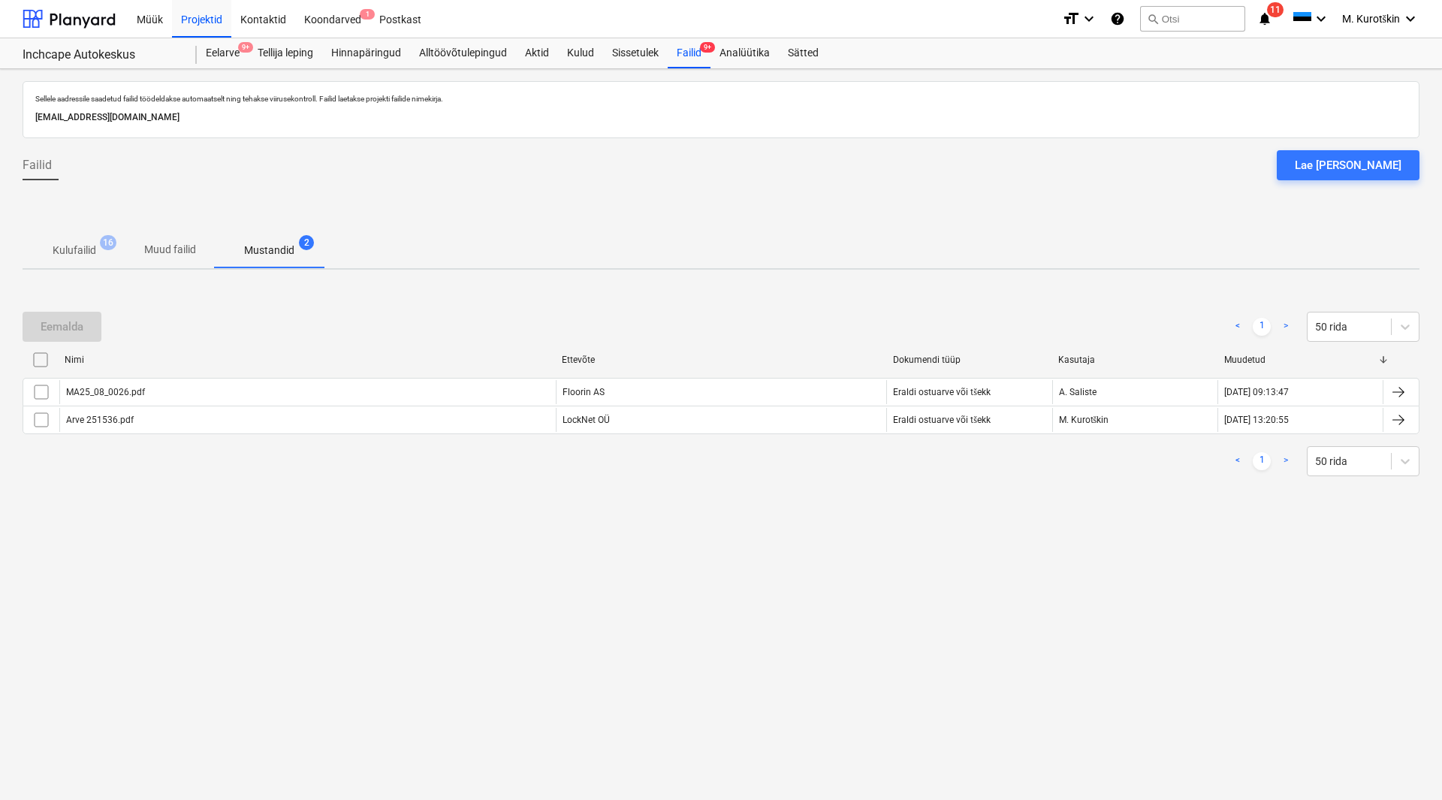
click at [167, 247] on p "Muud failid" at bounding box center [170, 250] width 52 height 16
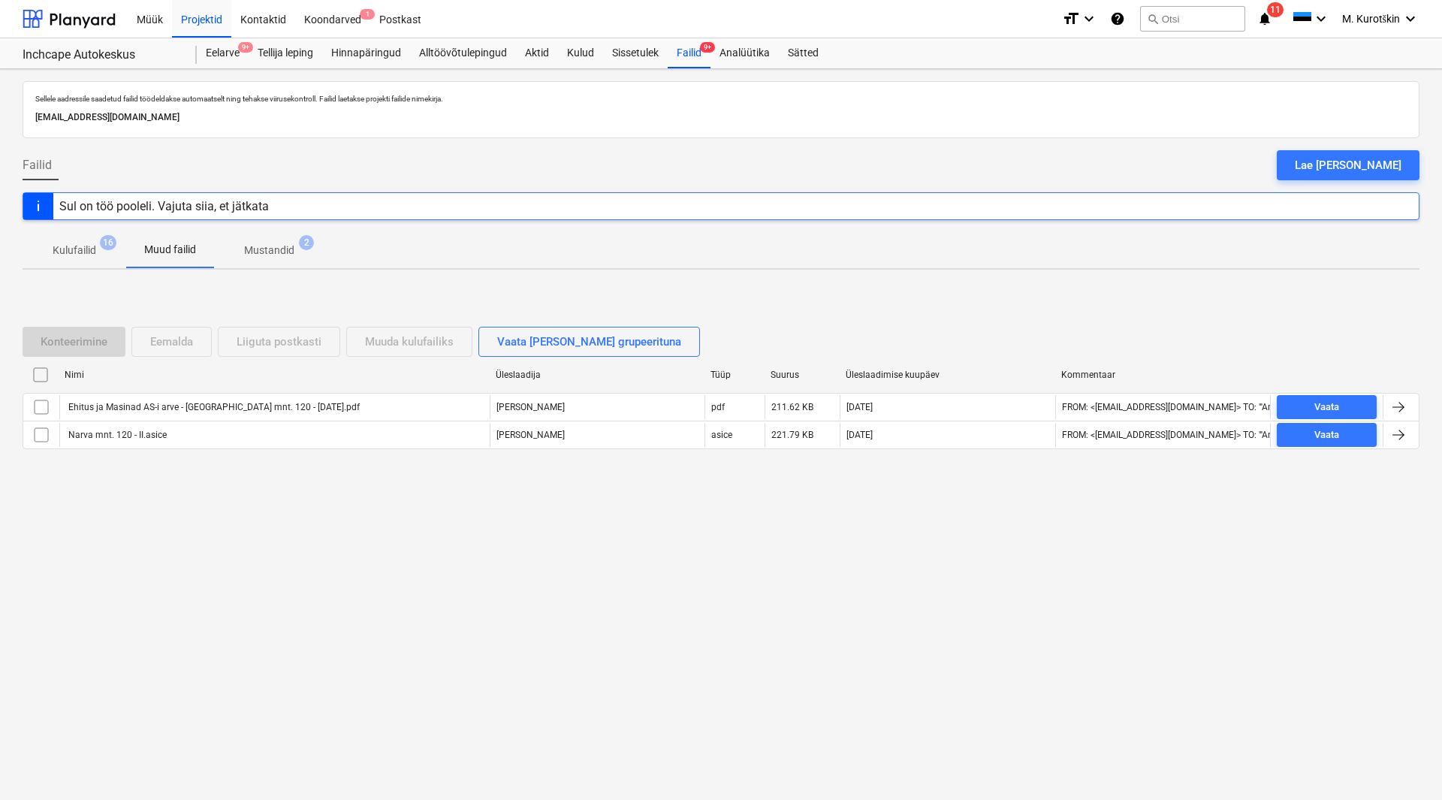
click at [82, 258] on p "Kulufailid" at bounding box center [75, 251] width 44 height 16
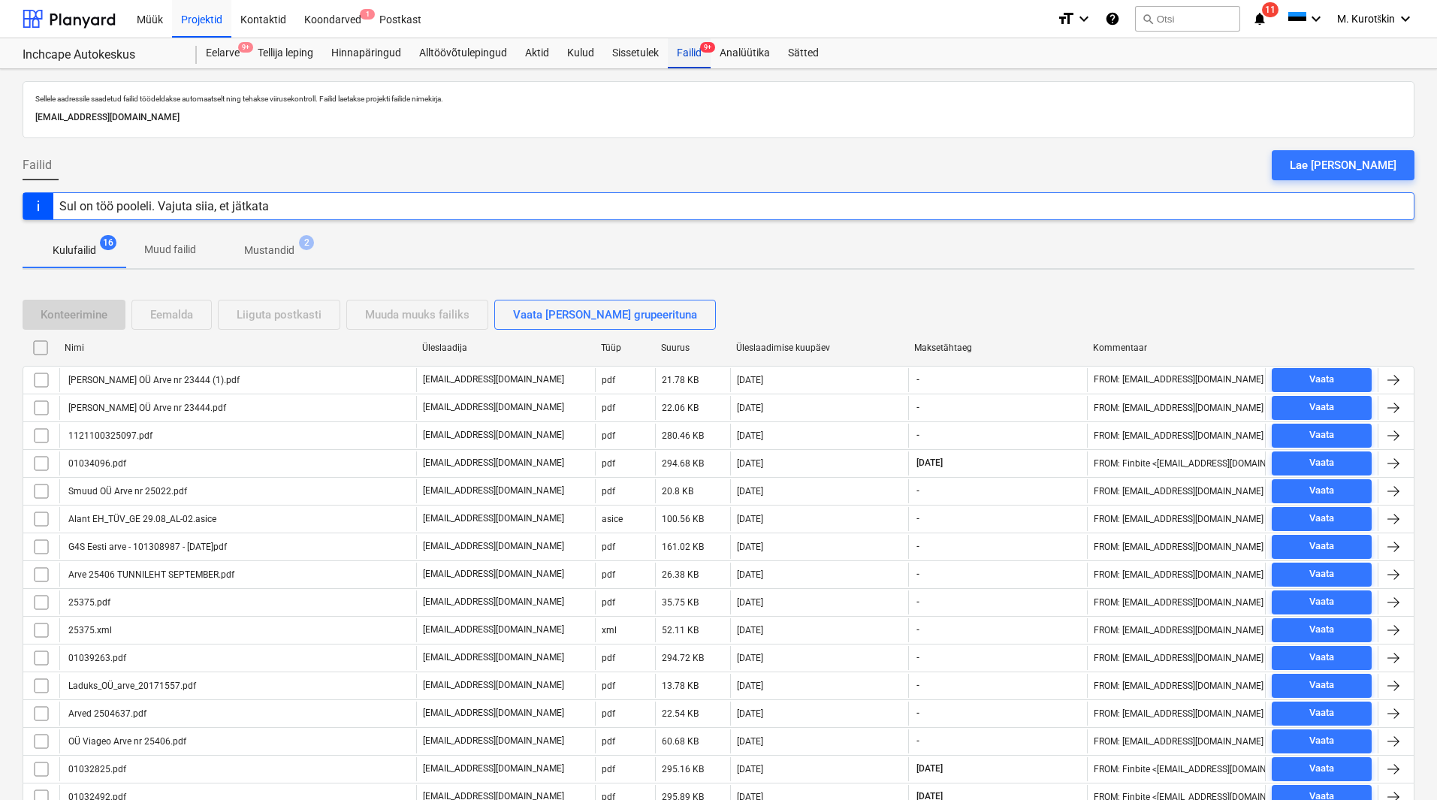
click at [681, 63] on div "Failid 9+" at bounding box center [689, 53] width 43 height 30
click at [685, 54] on div "Failid 9+" at bounding box center [689, 53] width 43 height 30
click at [315, 243] on span "Mustandid 2" at bounding box center [269, 250] width 110 height 27
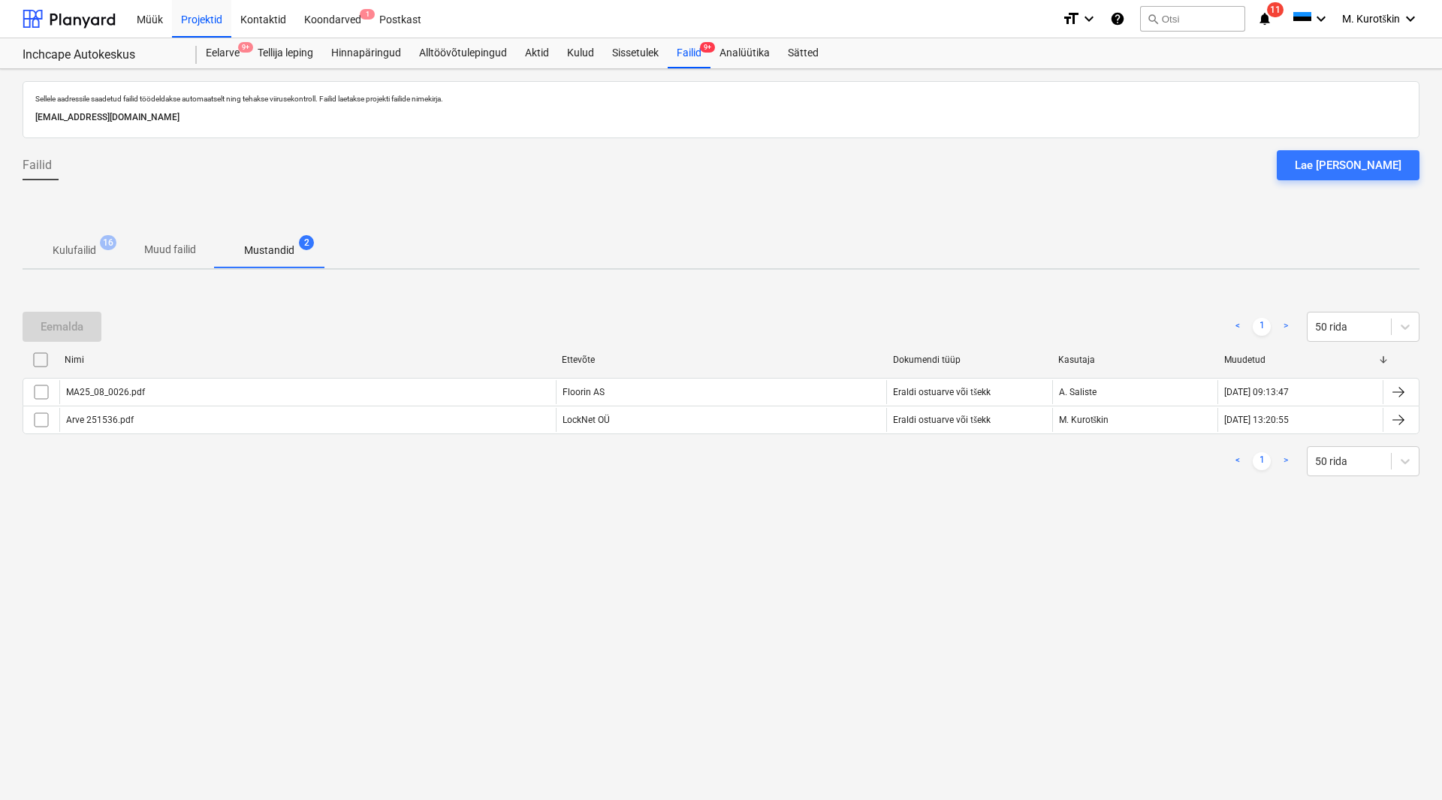
click at [199, 249] on span "Muud failid" at bounding box center [170, 249] width 88 height 25
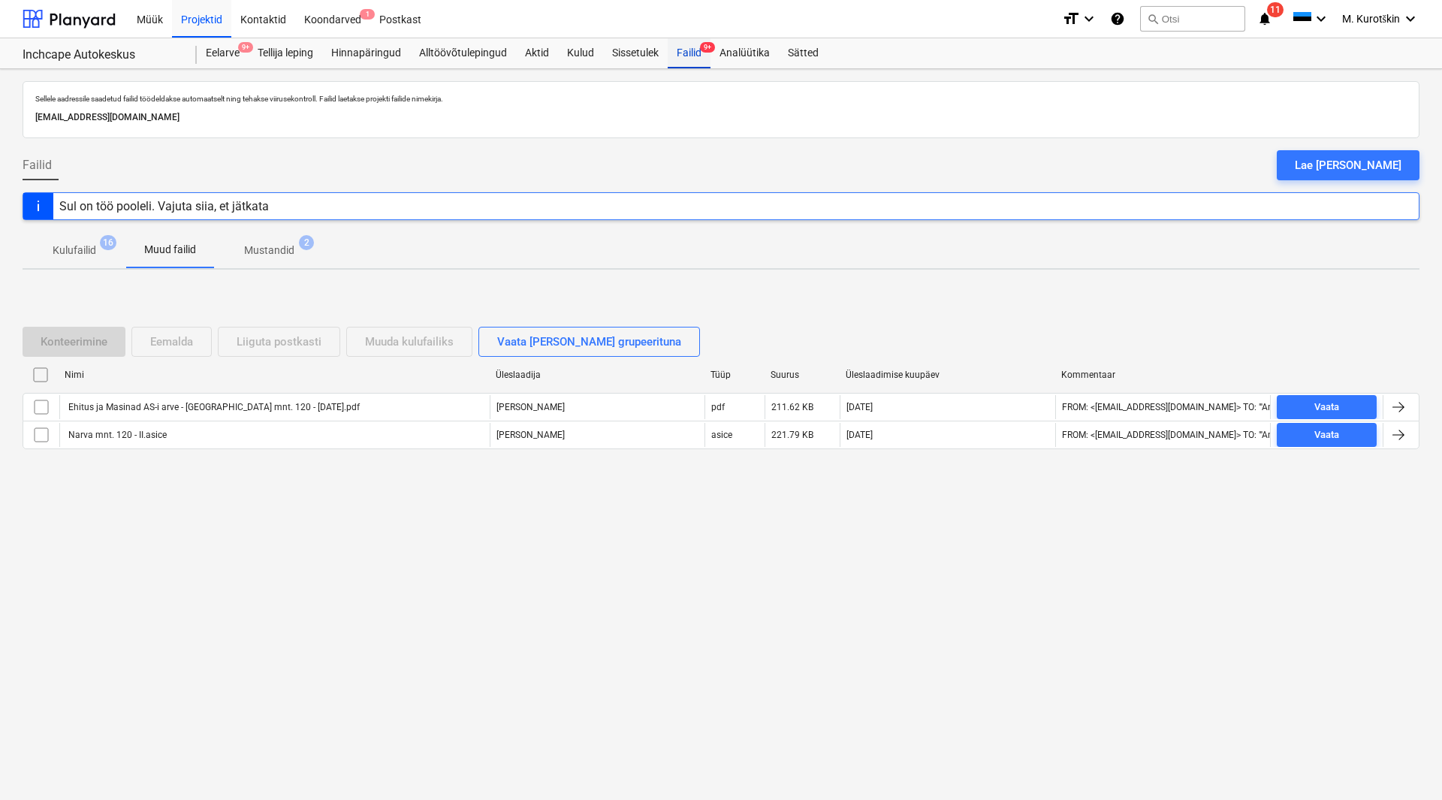
click at [695, 54] on div "Failid 9+" at bounding box center [689, 53] width 43 height 30
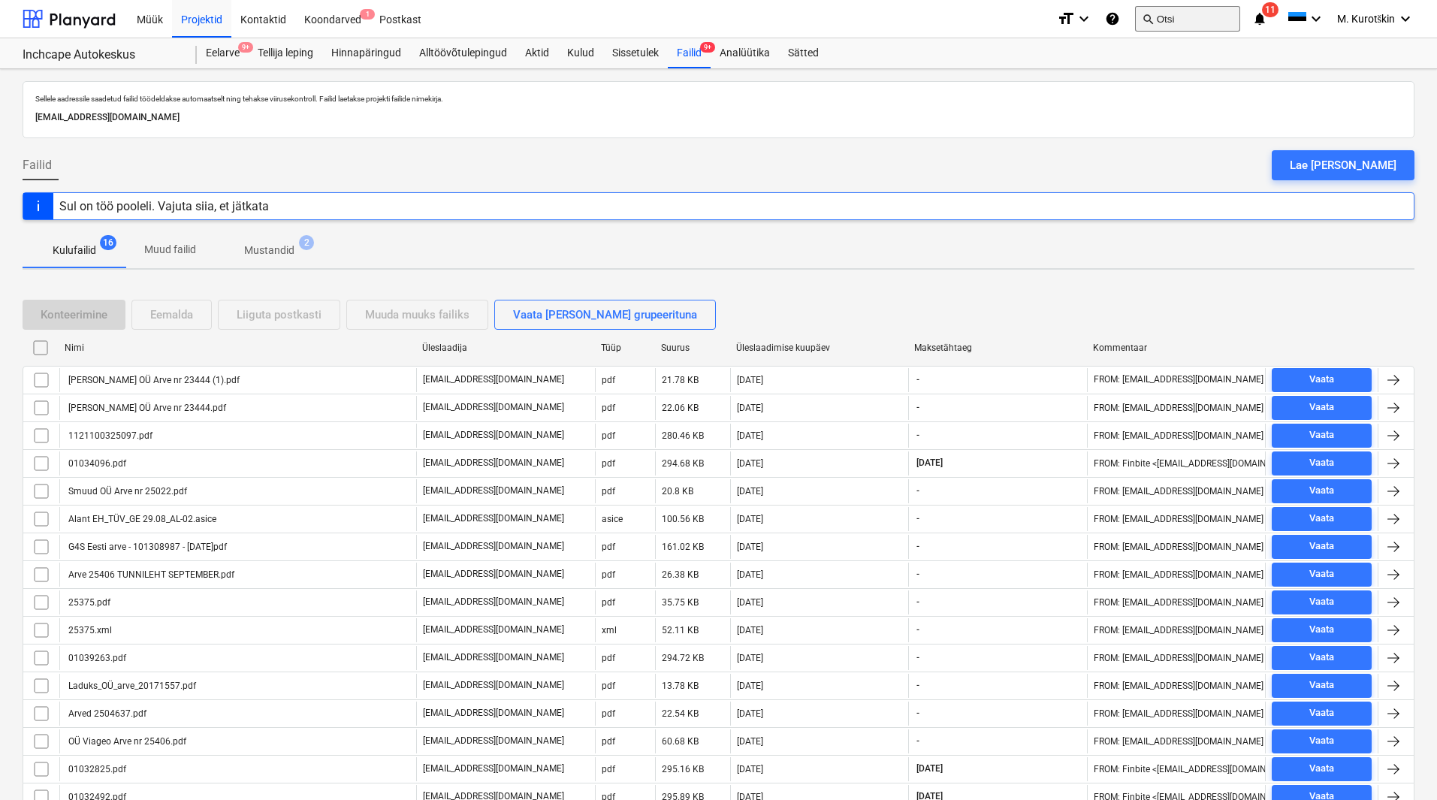
click at [1138, 8] on button "search Otsi" at bounding box center [1187, 19] width 105 height 26
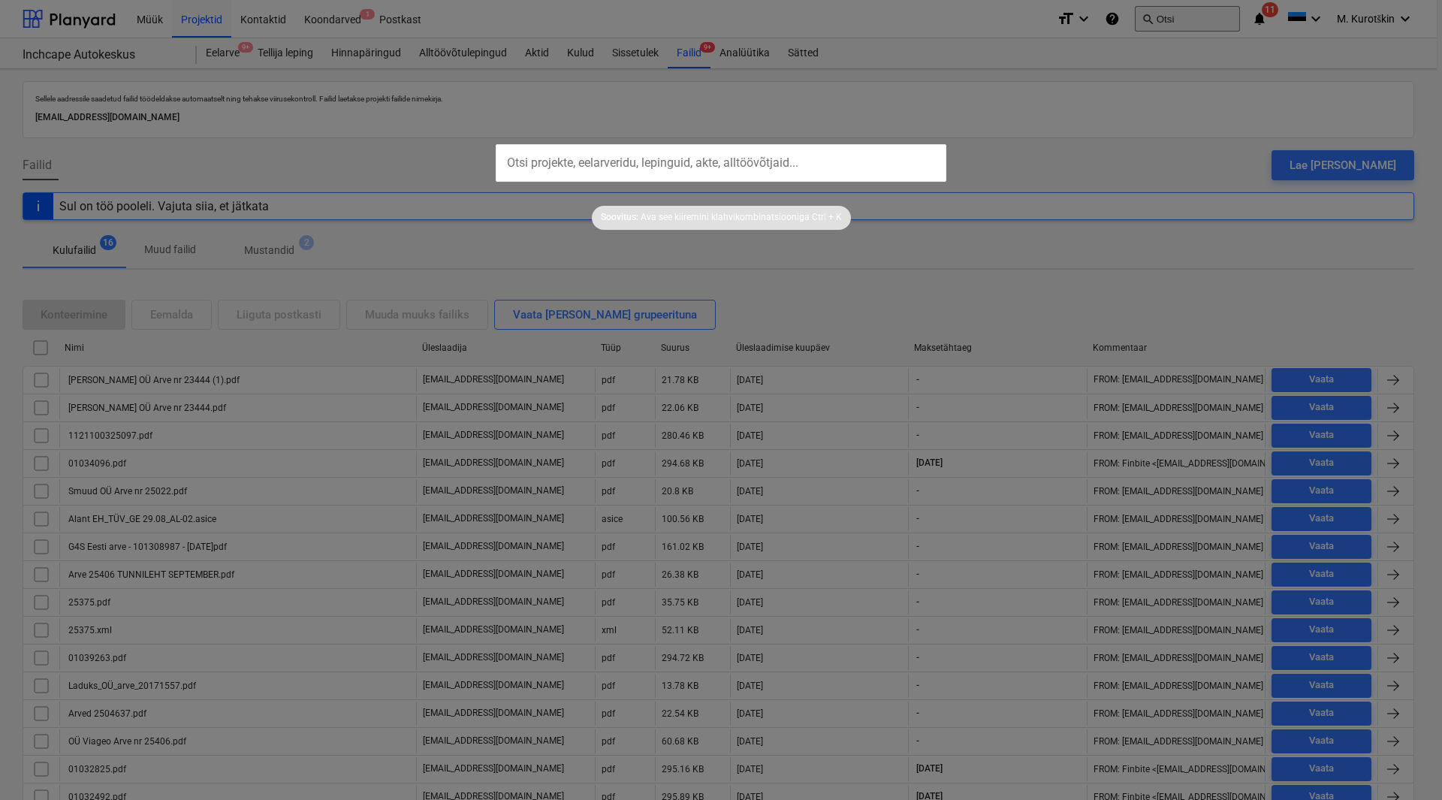
click at [1158, 11] on div at bounding box center [721, 400] width 1442 height 800
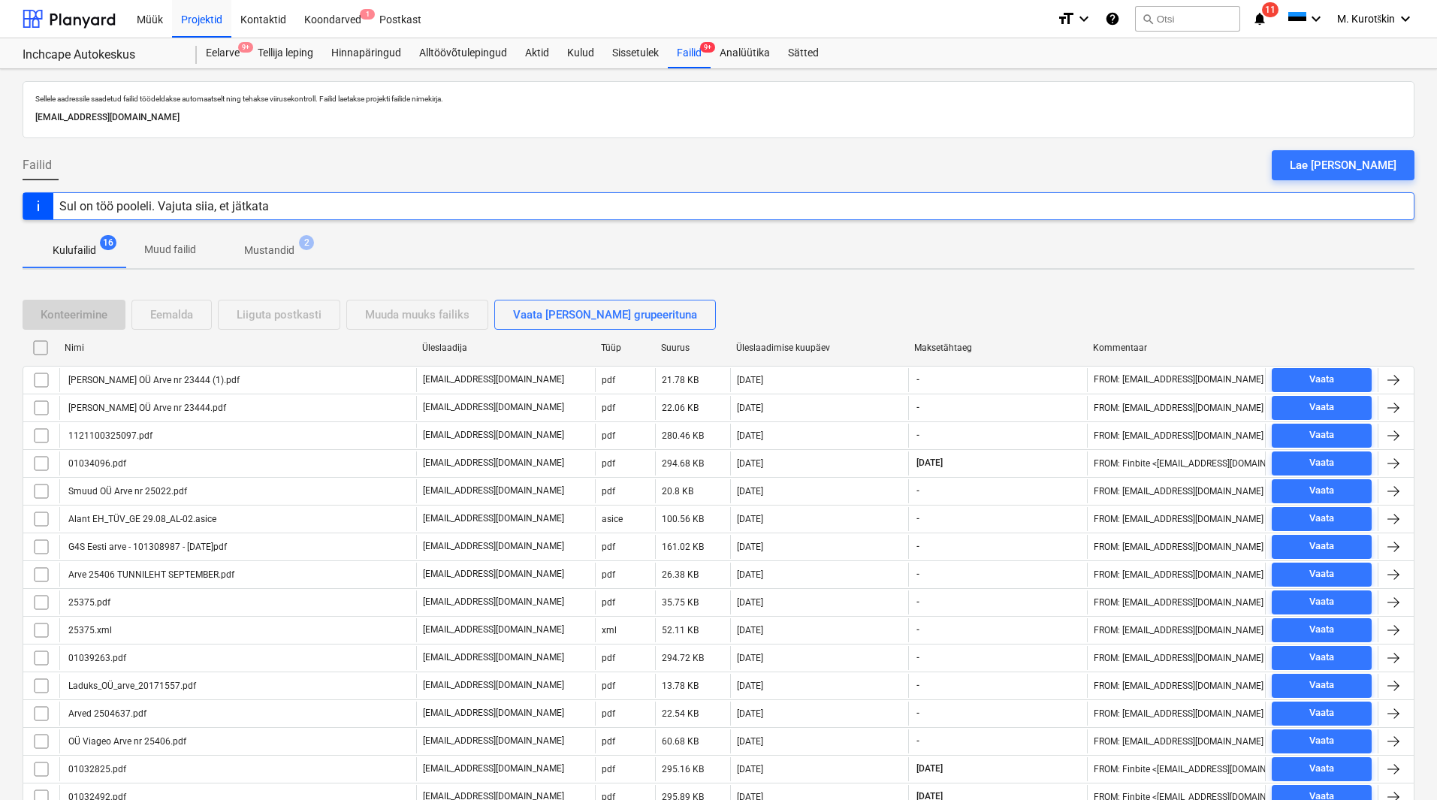
click at [1123, 26] on div "format_size keyboard_arrow_down help search Otsi notifications 11 keyboard_arro…" at bounding box center [1235, 19] width 357 height 38
click at [1154, 22] on button "search Otsi" at bounding box center [1187, 19] width 105 height 26
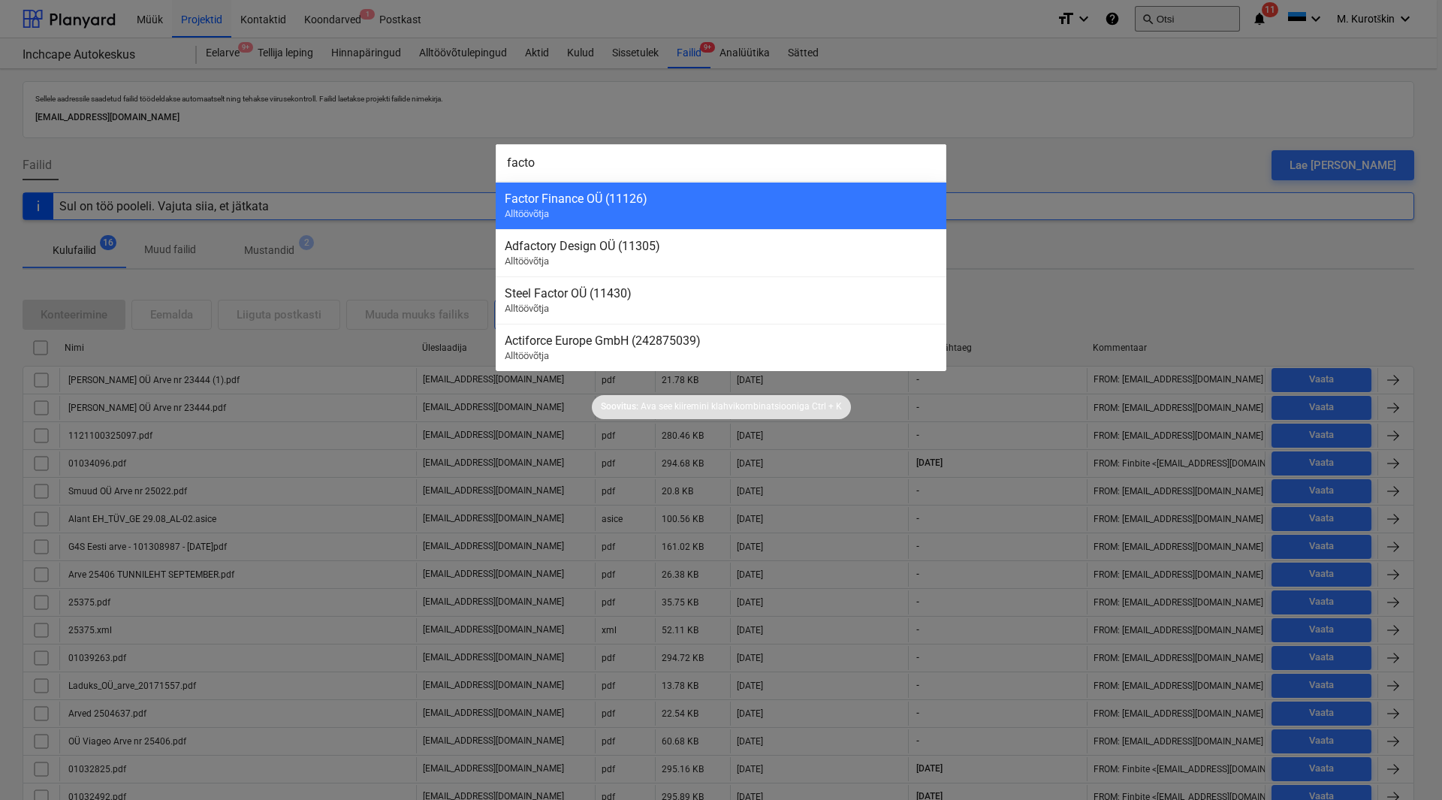
type input "factor"
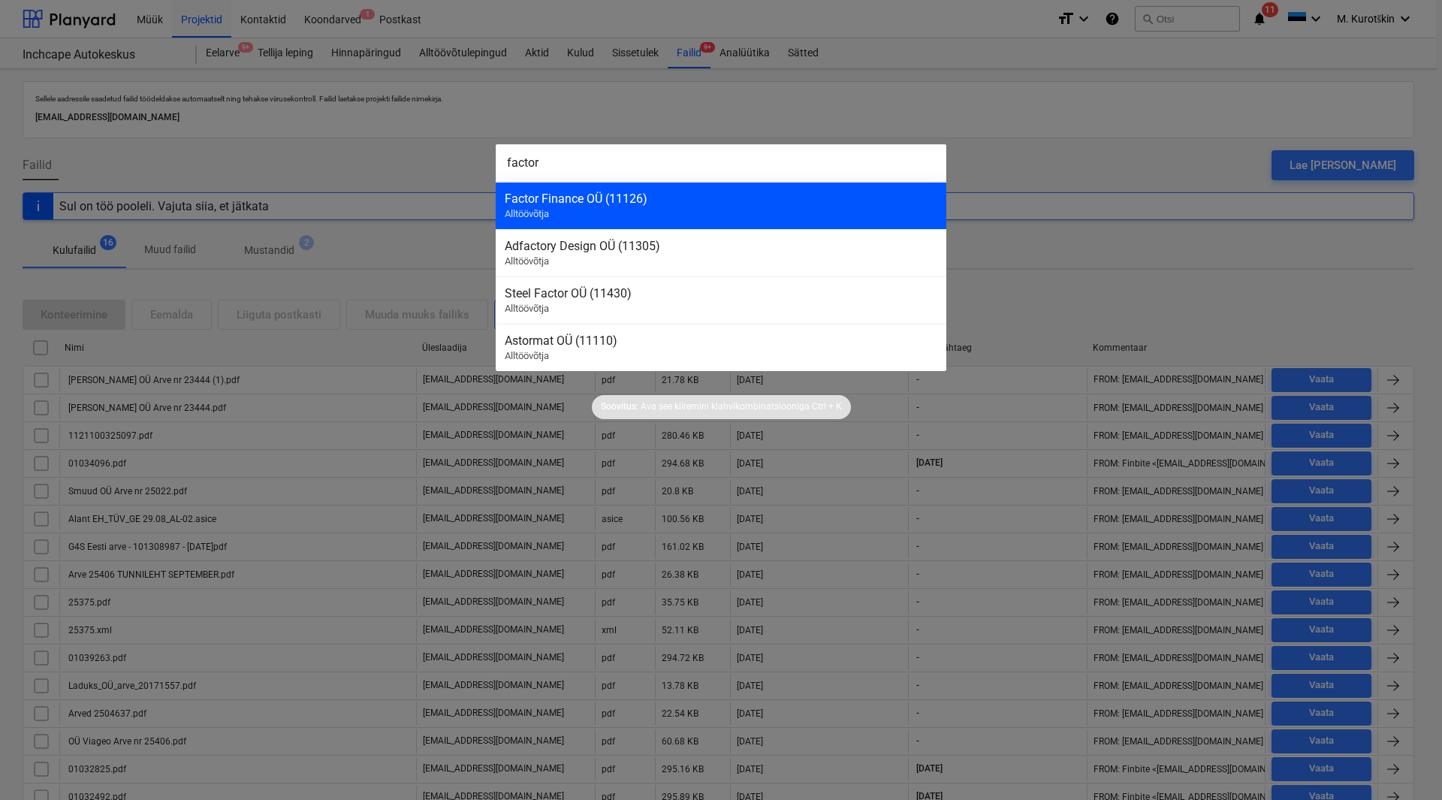
click at [639, 206] on div "Factor Finance OÜ (11126) Alltöövõtja" at bounding box center [721, 205] width 451 height 47
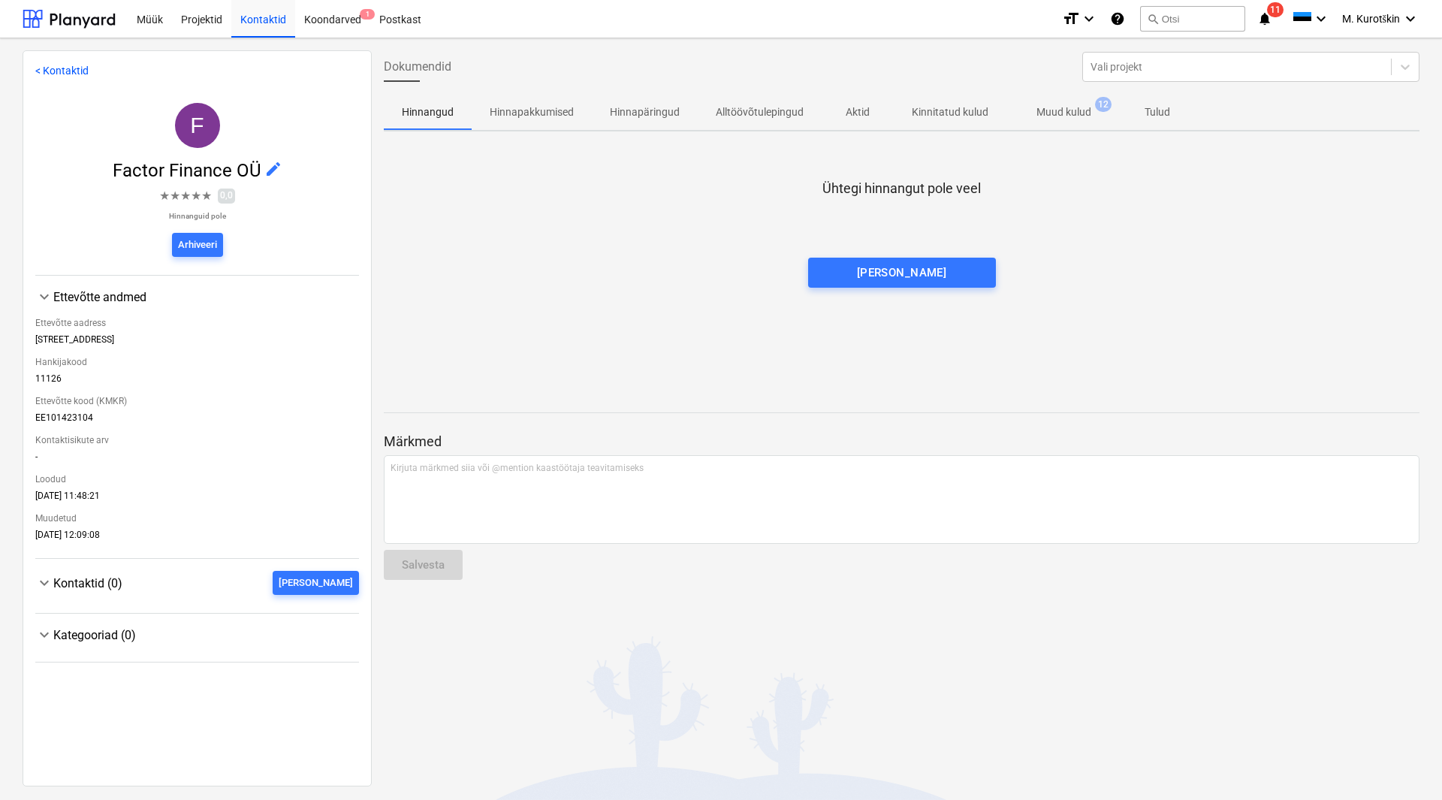
click at [1077, 116] on p "Muud kulud" at bounding box center [1063, 112] width 55 height 16
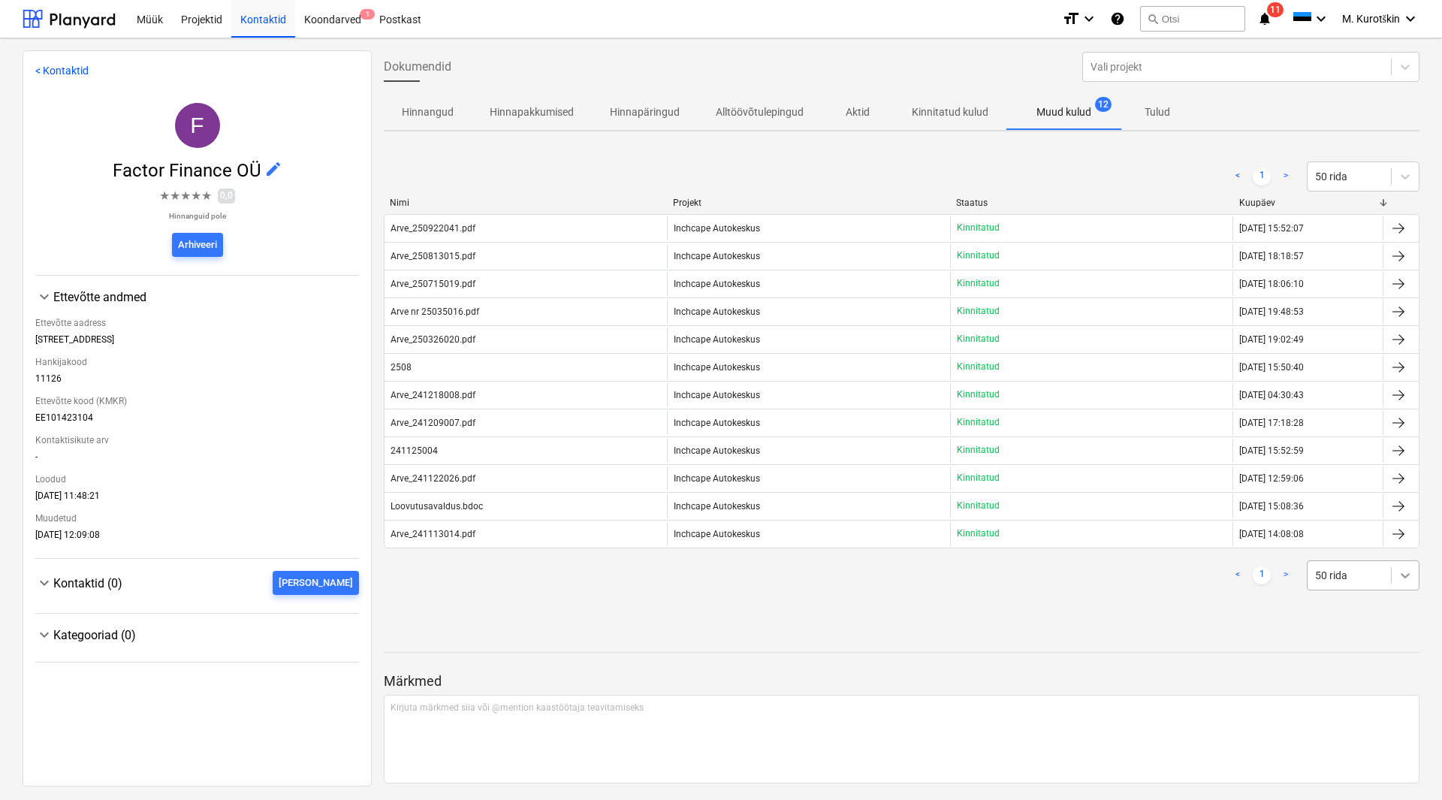
click at [1392, 578] on div at bounding box center [1405, 575] width 27 height 27
click at [1354, 729] on div "100 rida" at bounding box center [1357, 731] width 113 height 24
click at [1071, 123] on span "Muud kulud 12" at bounding box center [1063, 111] width 115 height 27
click at [927, 113] on p "Kinnitatud kulud" at bounding box center [950, 112] width 77 height 16
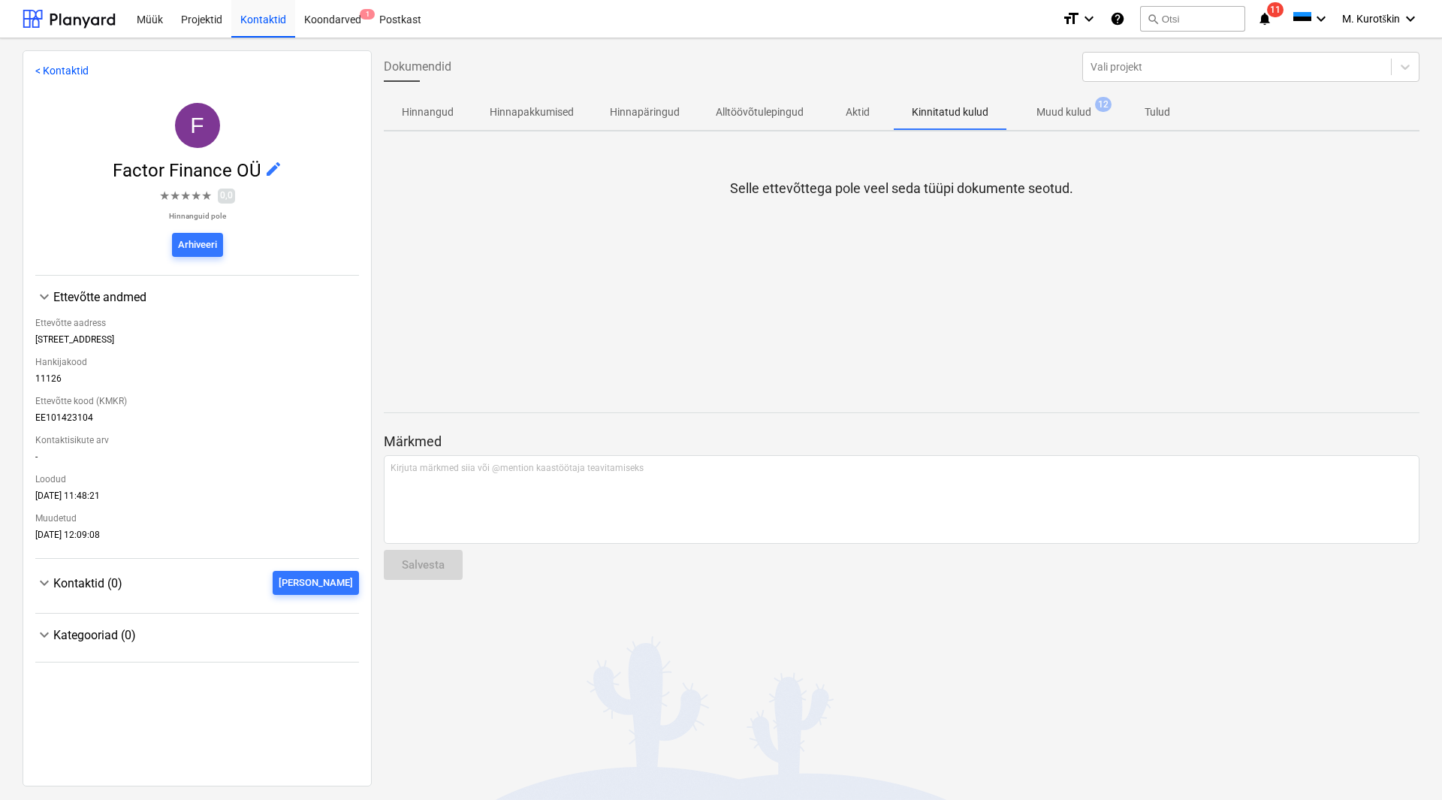
click at [856, 117] on p "Aktid" at bounding box center [858, 112] width 36 height 16
click at [746, 123] on span "Alltöövõtulepingud" at bounding box center [760, 112] width 124 height 25
click at [591, 129] on button "Hinnapakkumised" at bounding box center [532, 112] width 120 height 36
click at [154, 26] on div "Müük" at bounding box center [150, 18] width 44 height 38
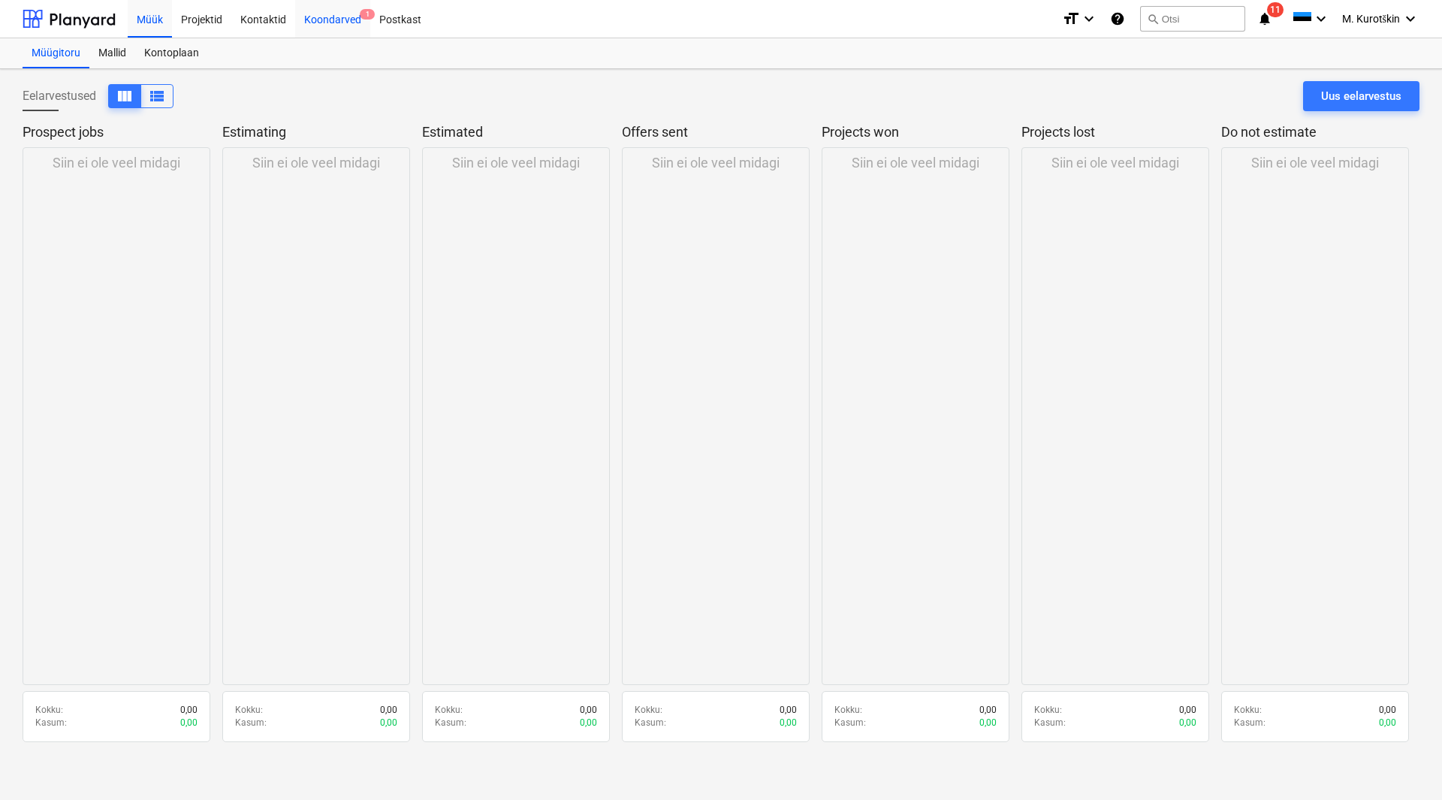
click at [340, 23] on div "Koondarved 1" at bounding box center [332, 18] width 75 height 38
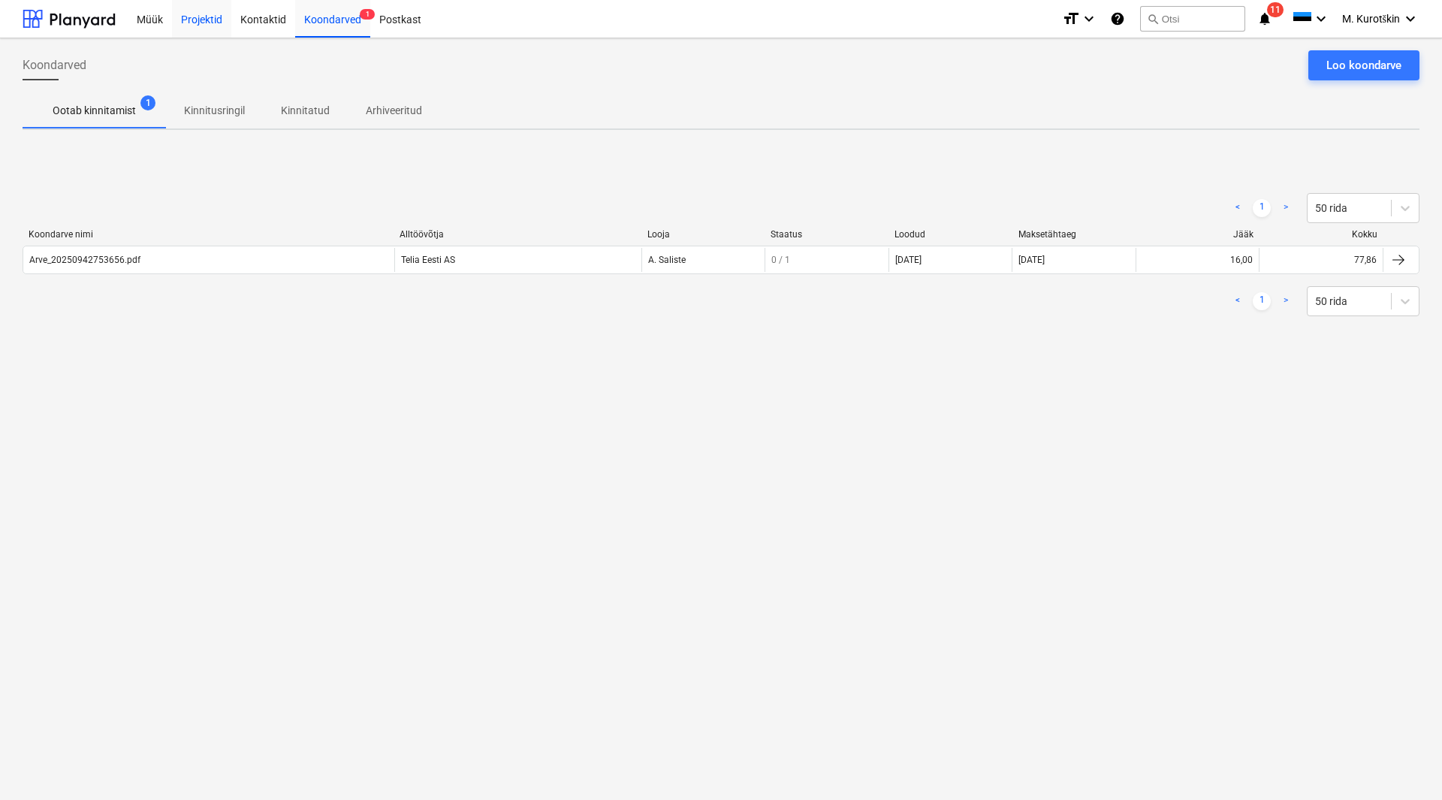
click at [201, 20] on div "Projektid" at bounding box center [201, 18] width 59 height 38
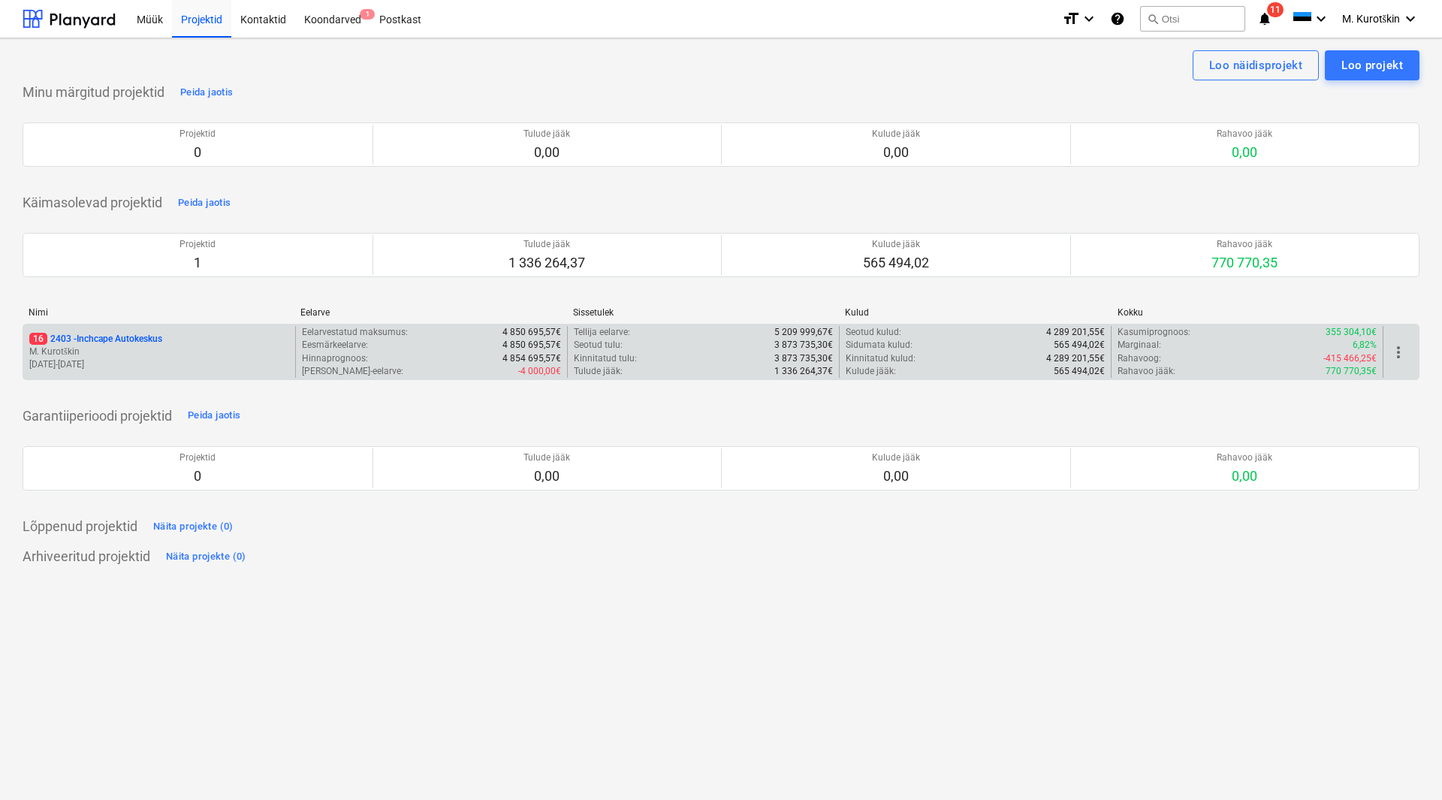
click at [122, 348] on p "M. Kurotškin" at bounding box center [159, 351] width 260 height 13
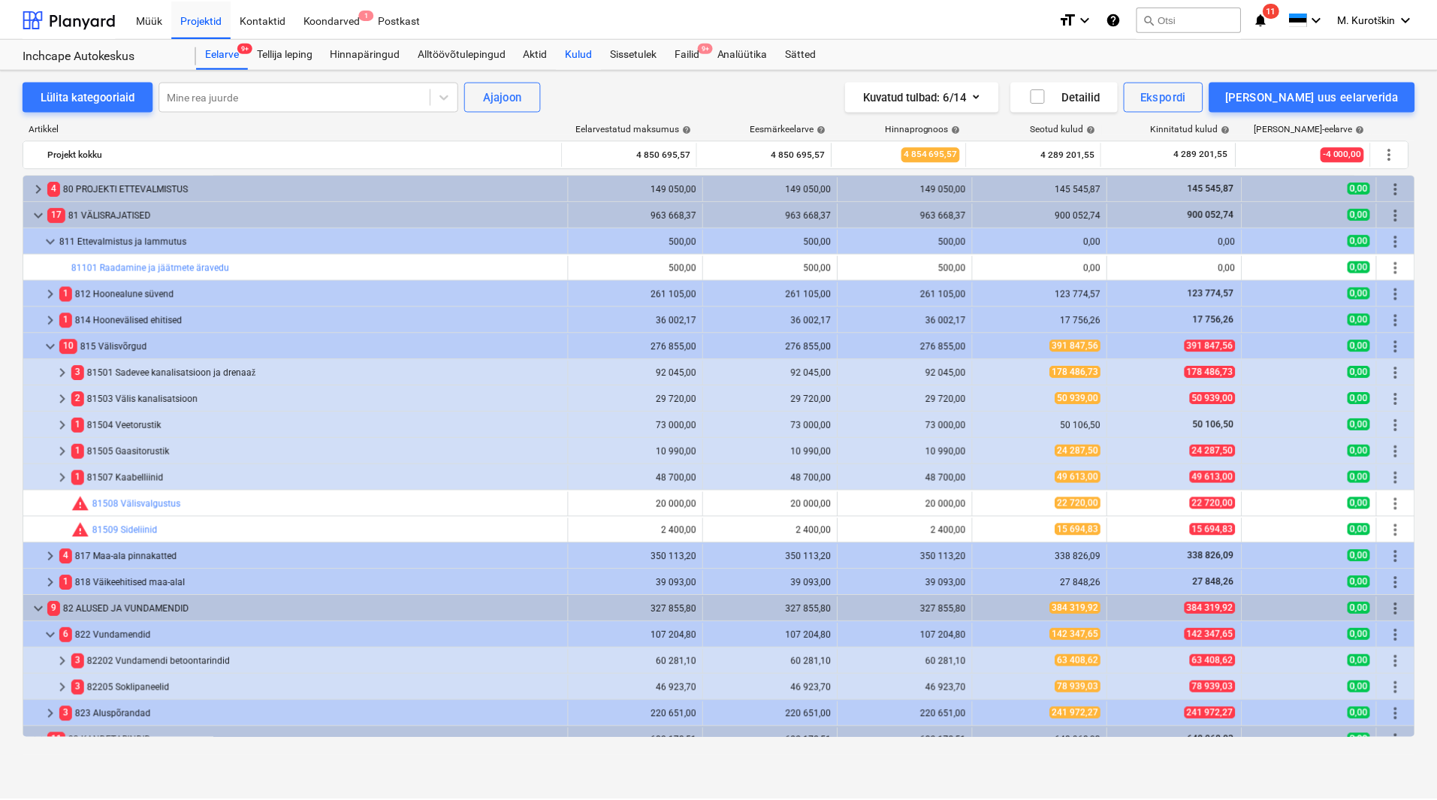
scroll to position [196, 0]
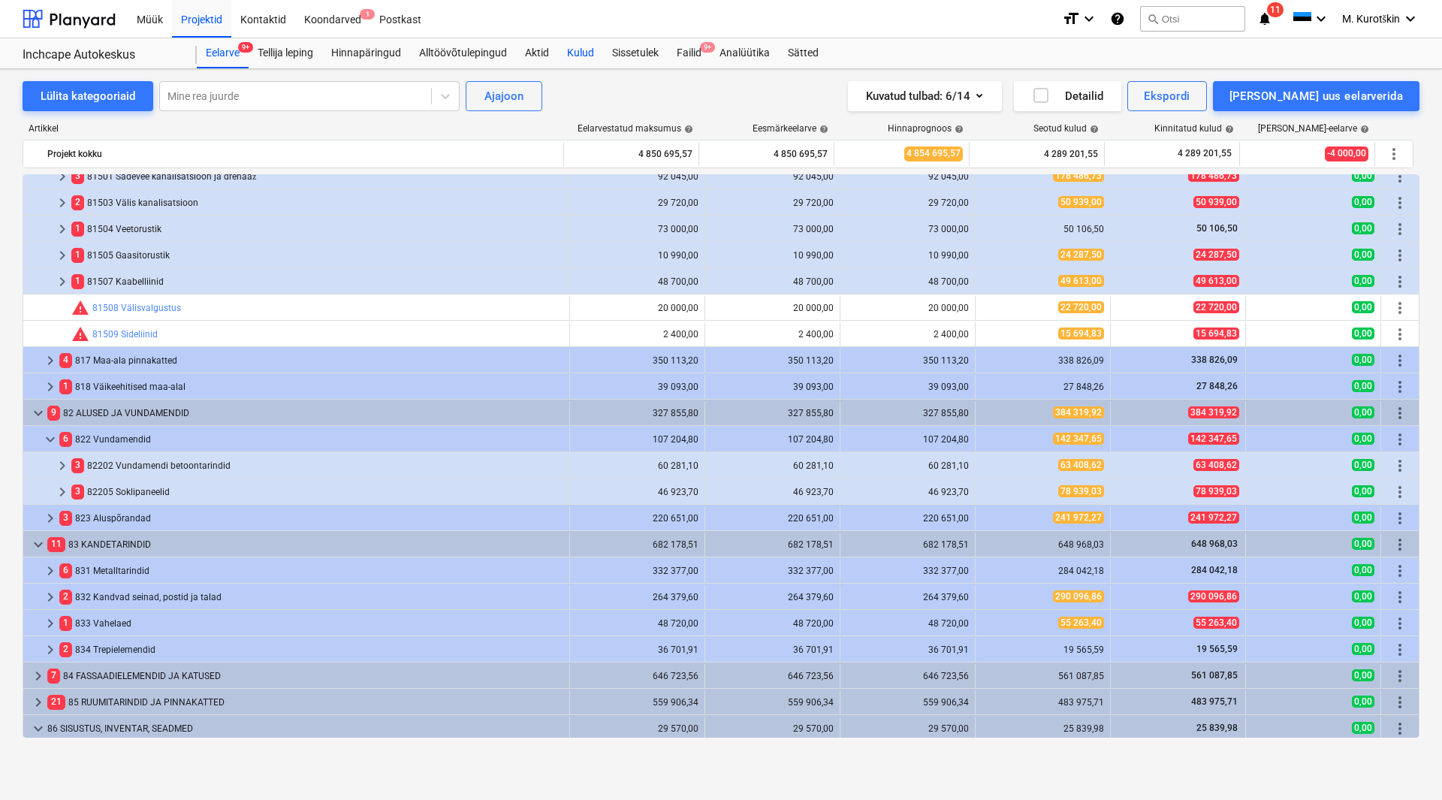
click at [589, 55] on div "Kulud" at bounding box center [580, 53] width 45 height 30
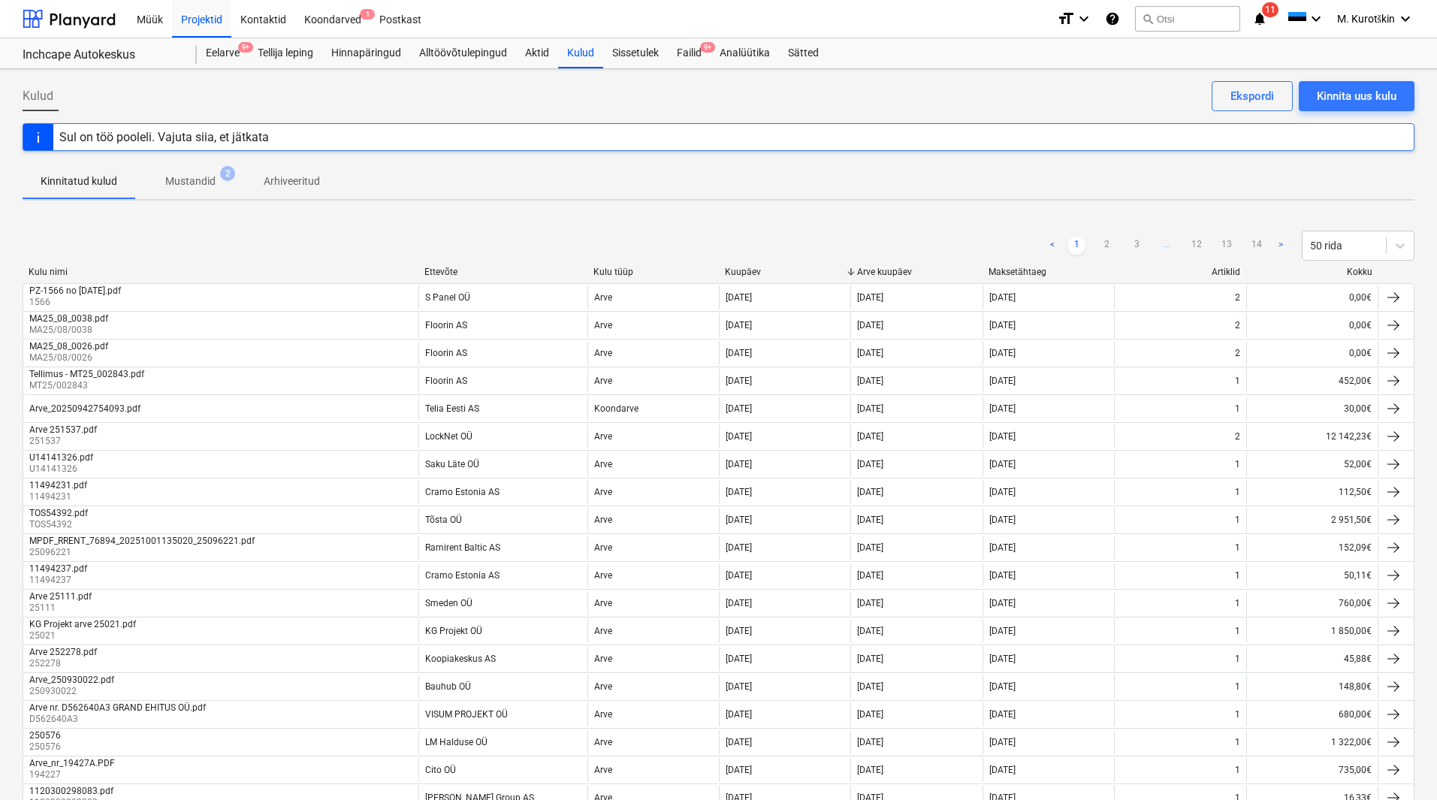
click at [201, 182] on p "Mustandid" at bounding box center [190, 181] width 50 height 16
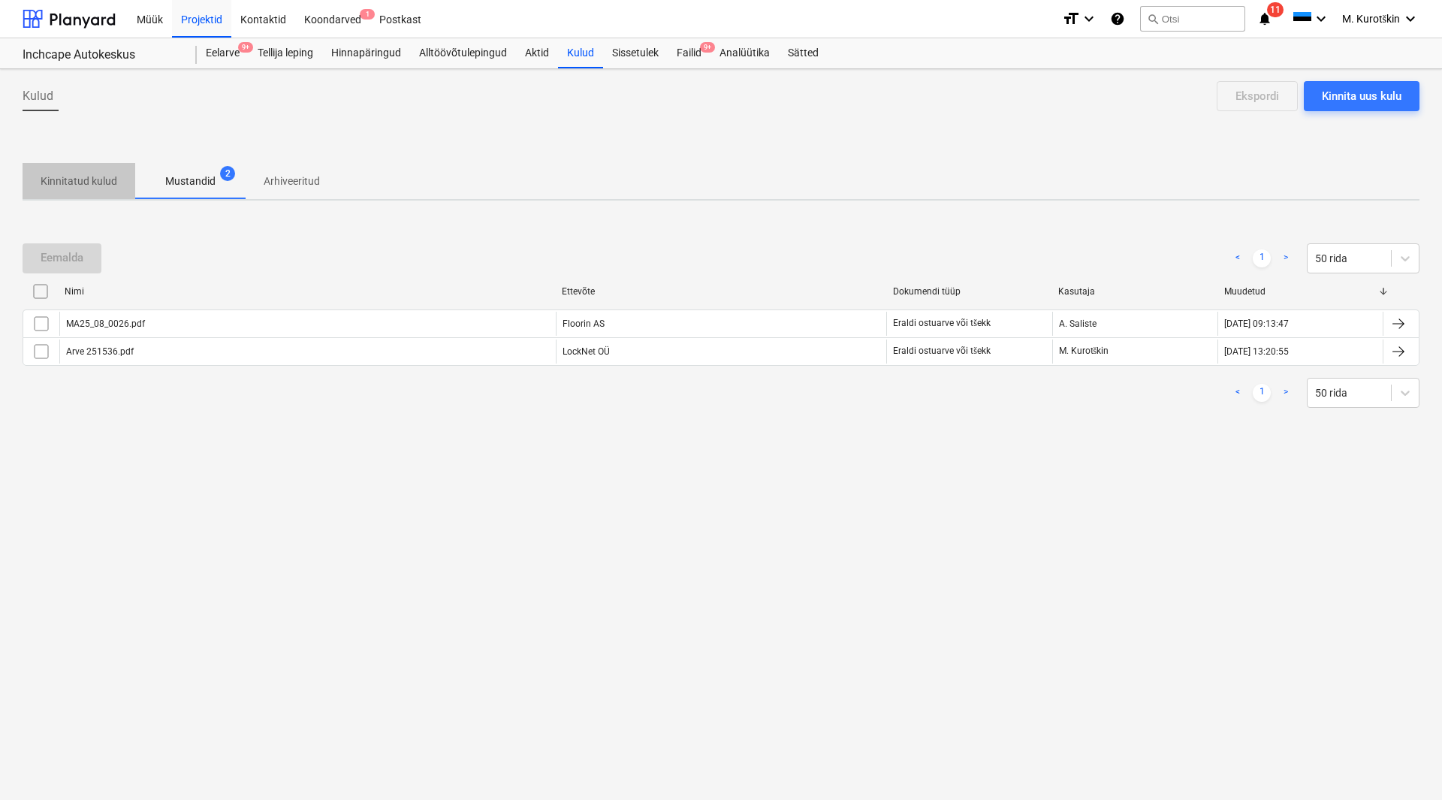
click at [89, 195] on button "Kinnitatud kulud" at bounding box center [79, 181] width 113 height 36
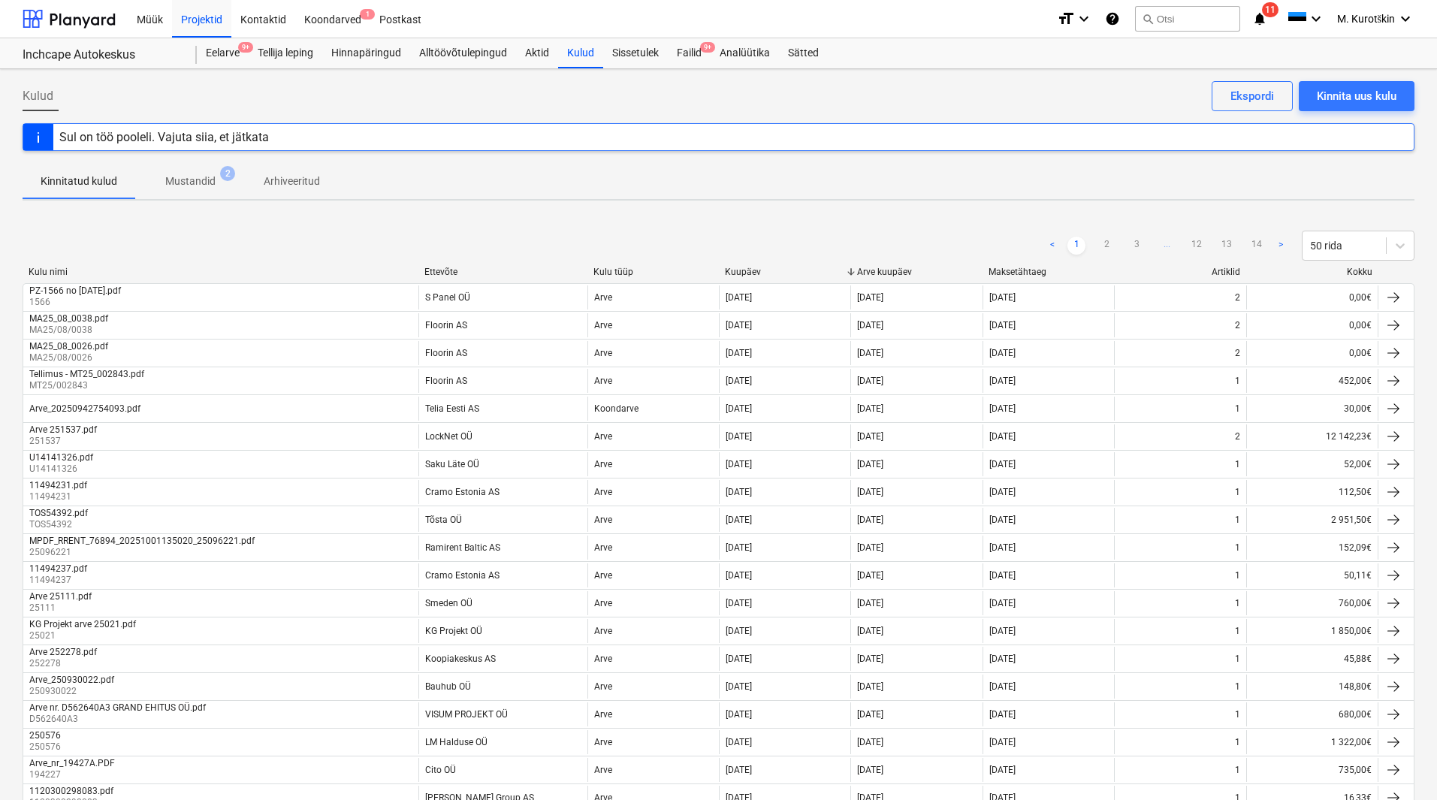
click at [1229, 138] on div "Sul on töö pooleli. Vajuta siia, et jätkata" at bounding box center [719, 137] width 1392 height 28
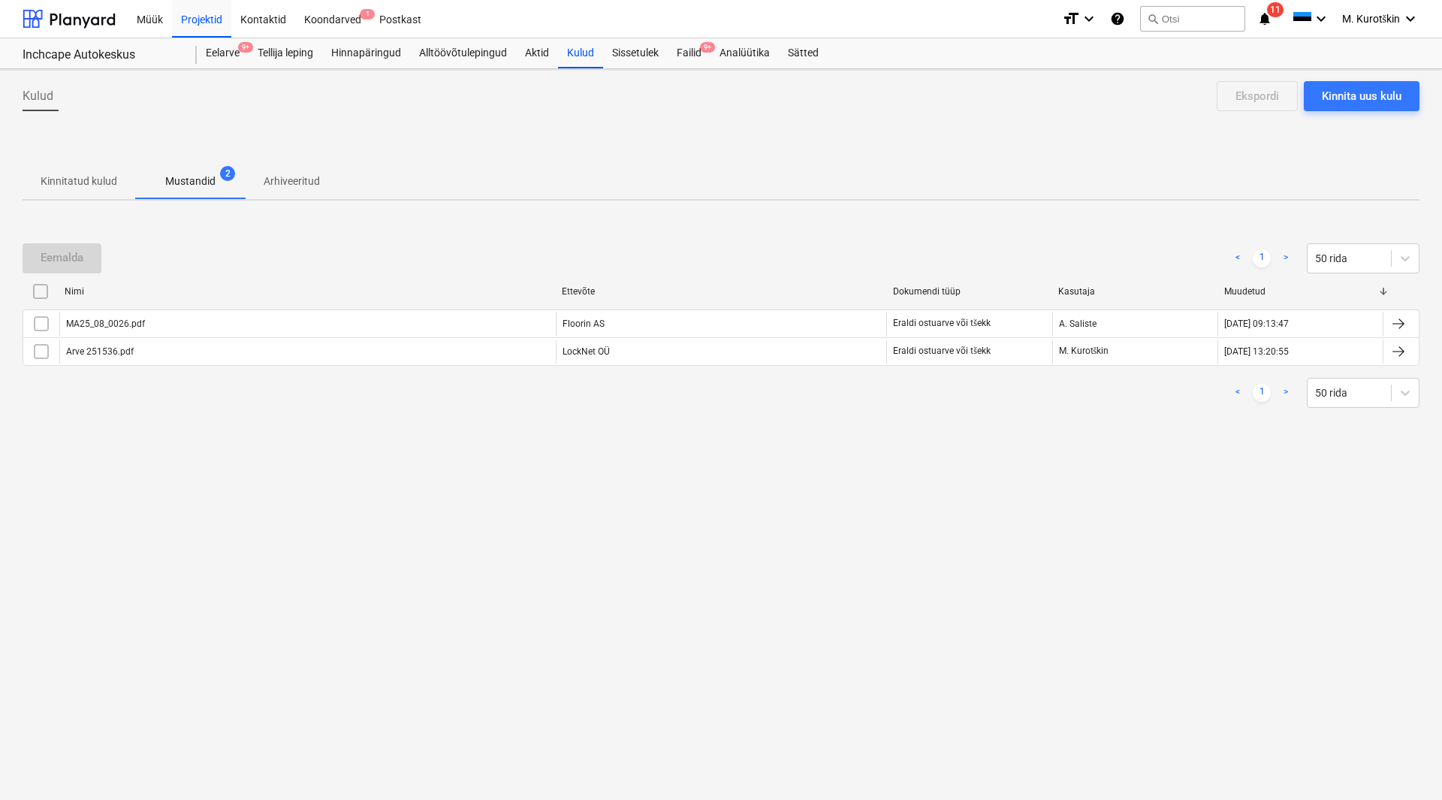
click at [1247, 92] on div "Kinnita uus kulu Ekspordi" at bounding box center [1315, 96] width 209 height 30
click at [675, 58] on div "Failid 9+" at bounding box center [689, 53] width 43 height 30
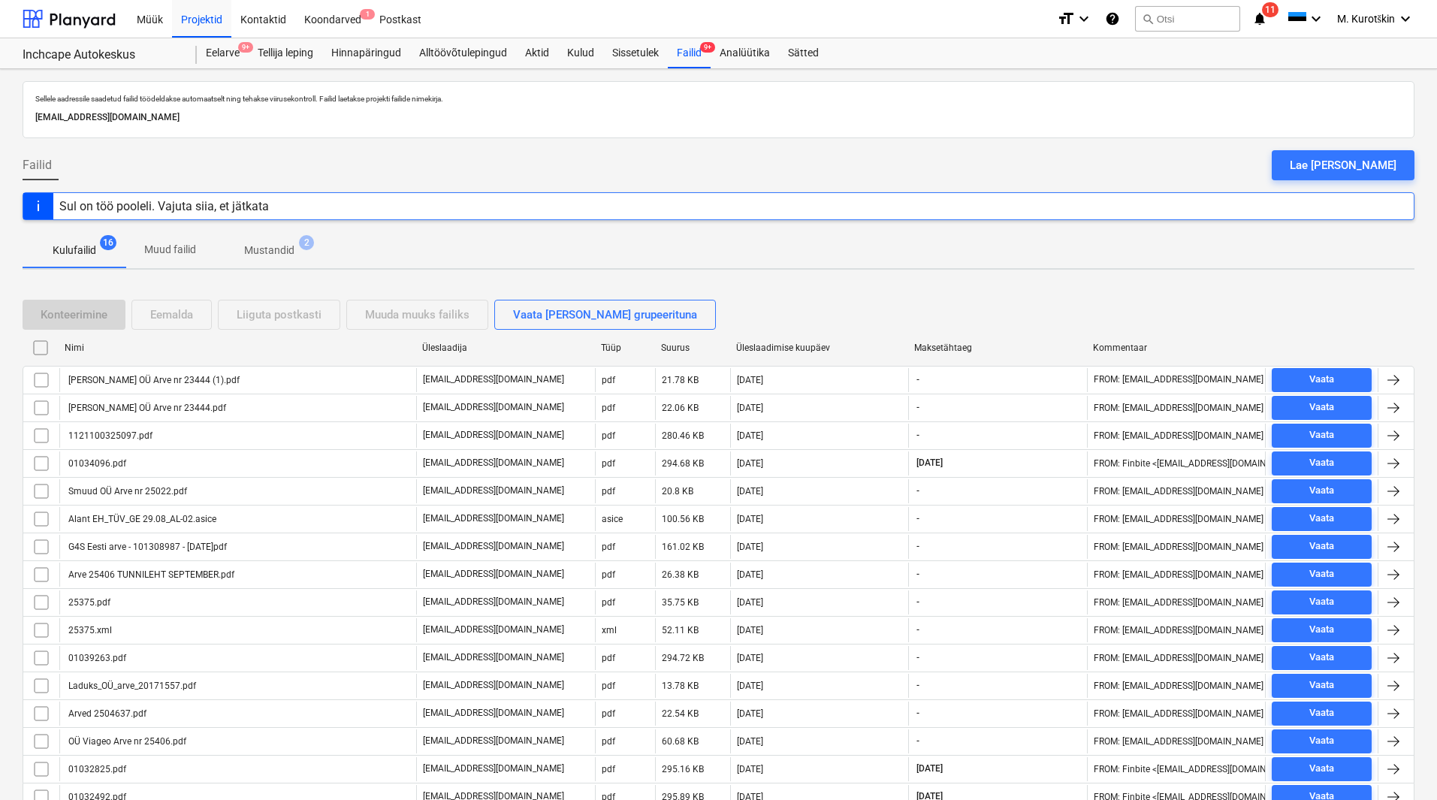
click at [38, 347] on input "checkbox" at bounding box center [41, 348] width 24 height 24
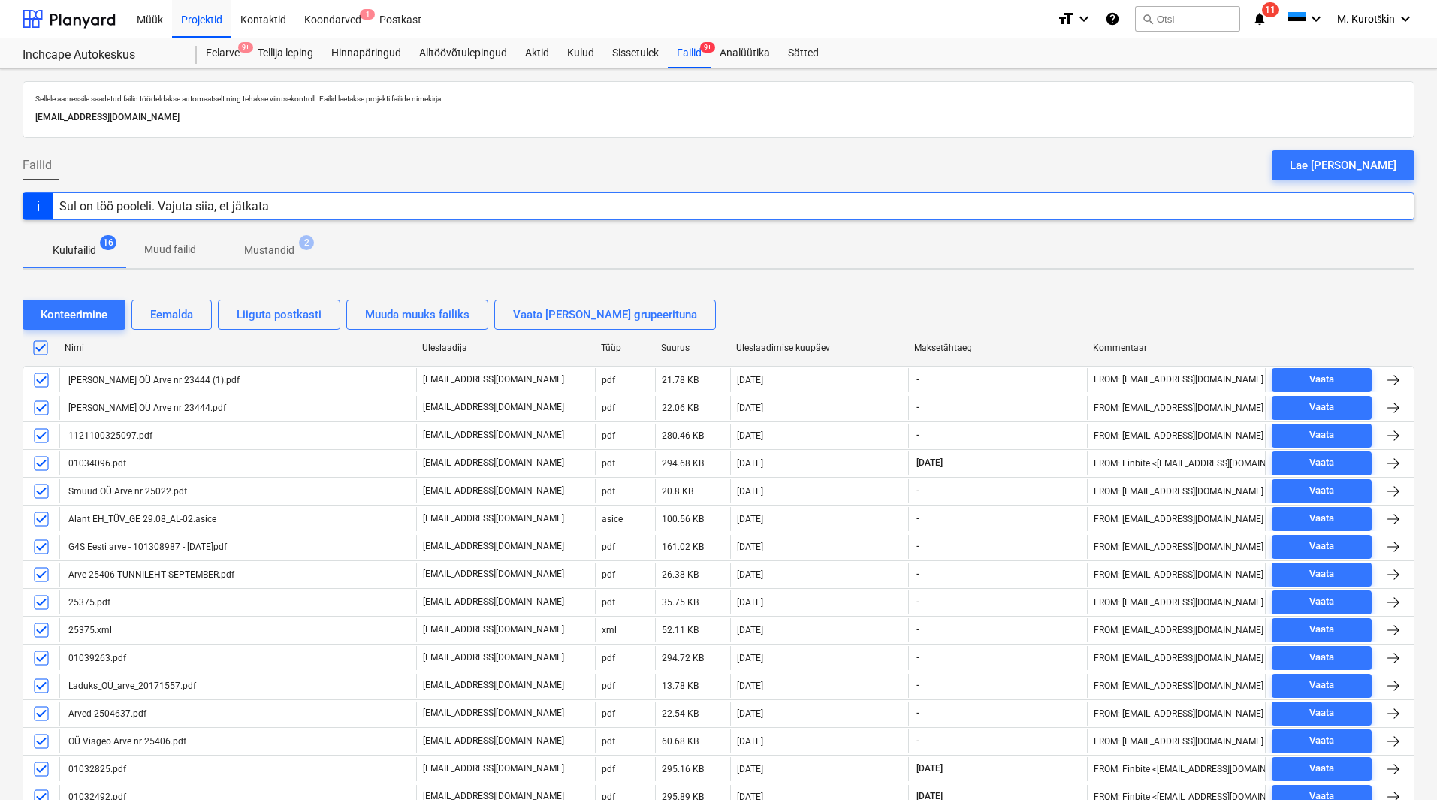
click at [167, 263] on button "Muud failid" at bounding box center [170, 250] width 88 height 36
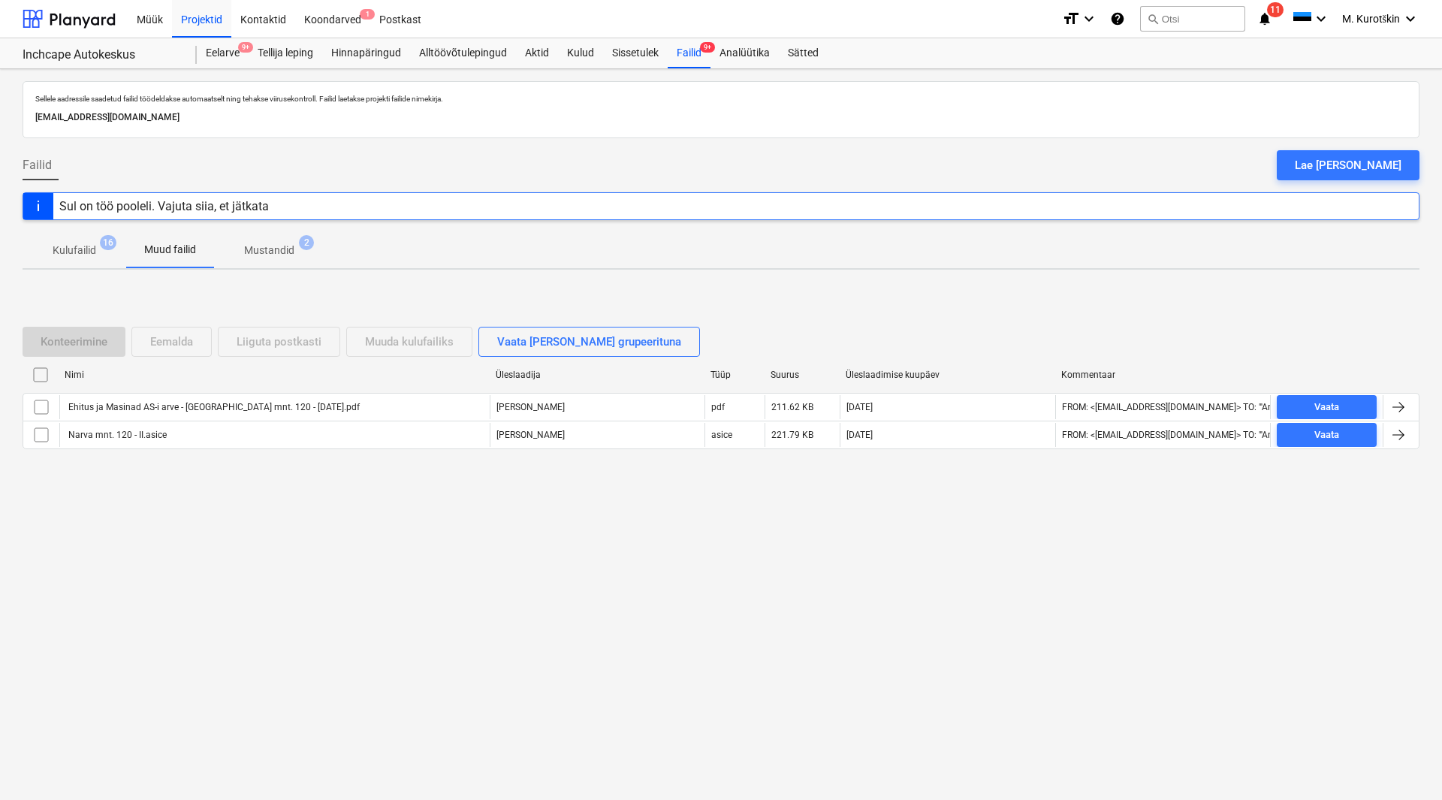
click at [289, 258] on p "Mustandid" at bounding box center [269, 251] width 50 height 16
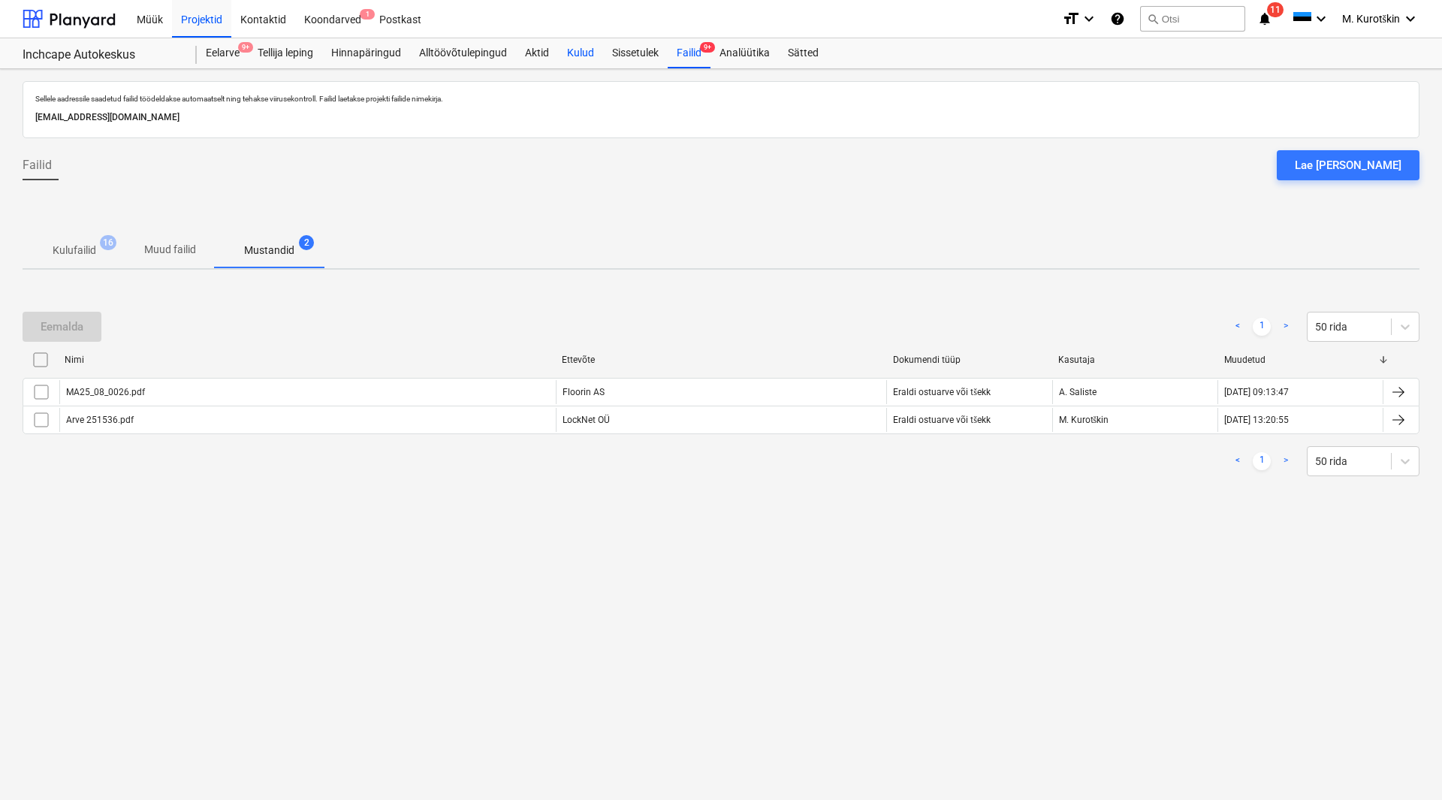
click at [568, 59] on div "Kulud" at bounding box center [580, 53] width 45 height 30
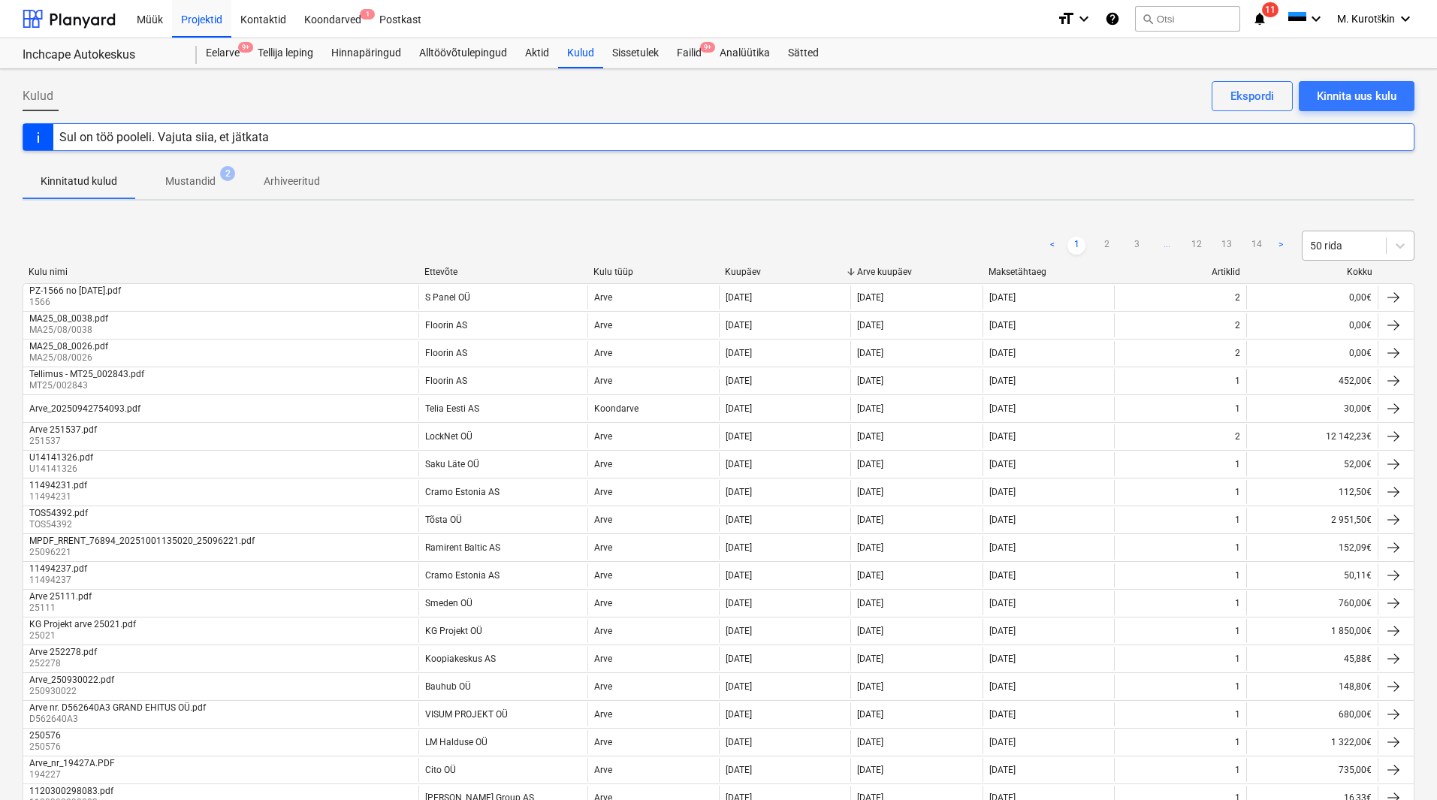
click at [1370, 253] on div "50 rida" at bounding box center [1343, 245] width 83 height 21
click at [1342, 402] on div "100 rida" at bounding box center [1357, 402] width 113 height 24
click at [1268, 111] on div "Kulud Kinnita uus kulu Ekspordi" at bounding box center [719, 102] width 1392 height 42
click at [1265, 104] on div "Ekspordi" at bounding box center [1252, 96] width 44 height 20
click at [692, 58] on div "Failid 9+" at bounding box center [689, 53] width 43 height 30
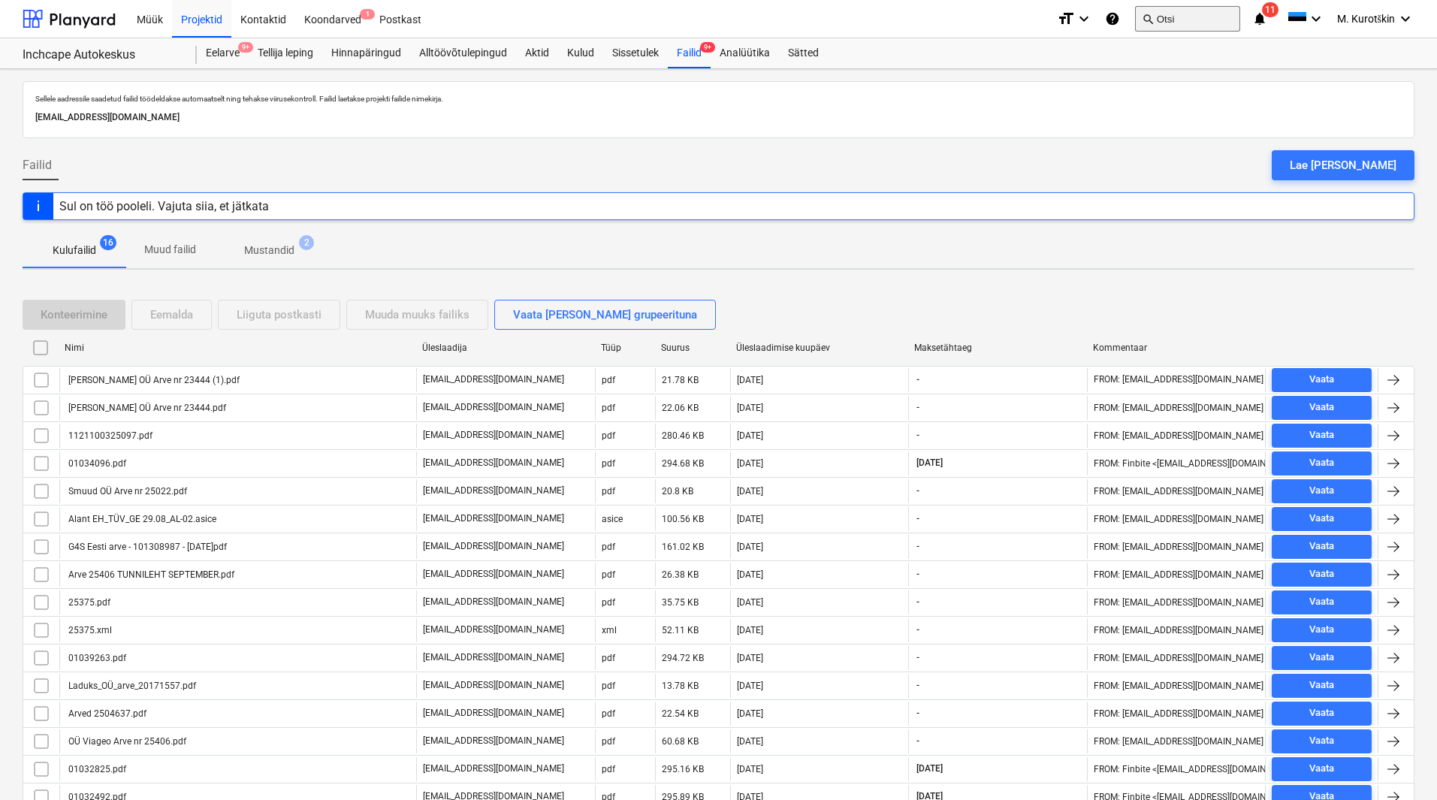
click at [1172, 22] on button "search Otsi" at bounding box center [1187, 19] width 105 height 26
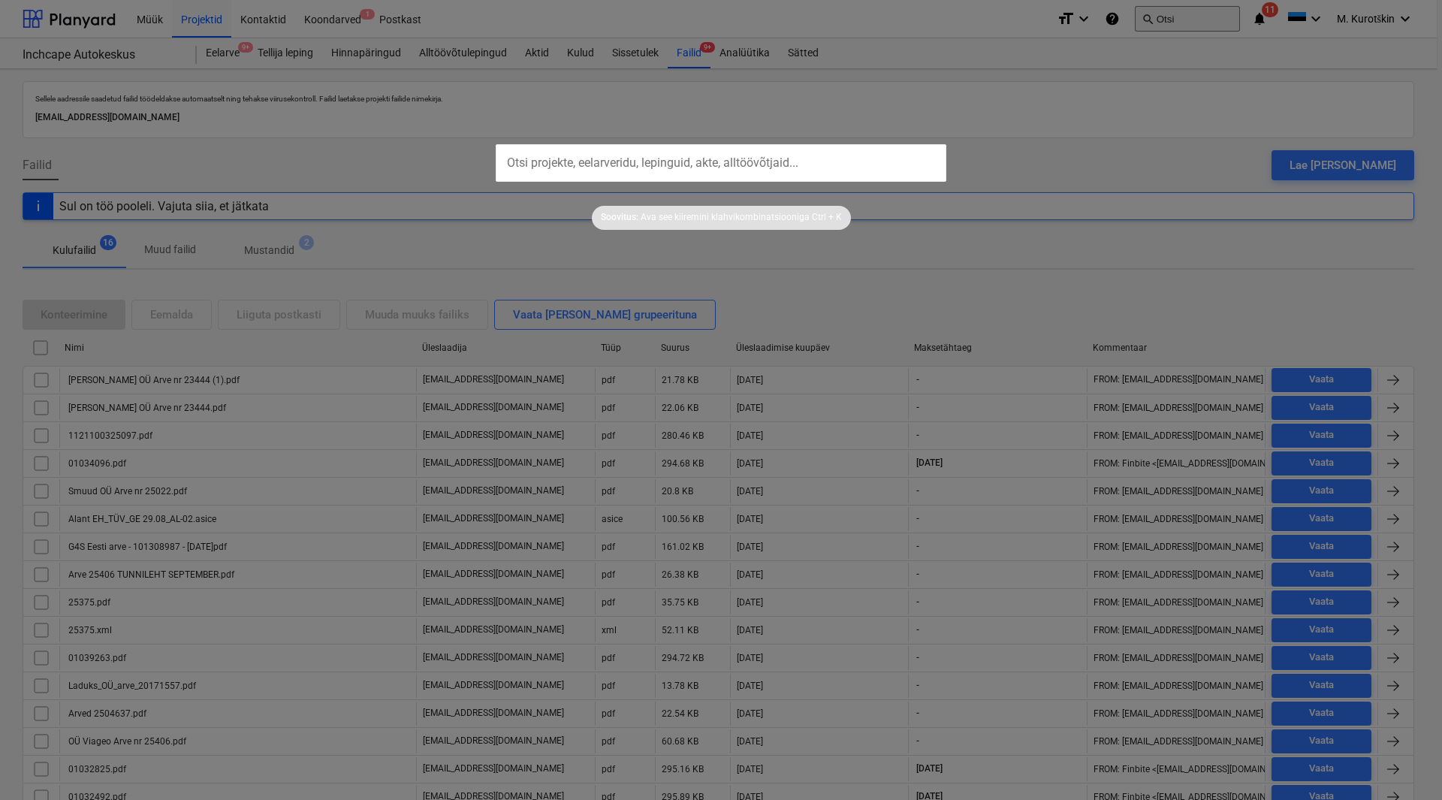
type input "2440007505"
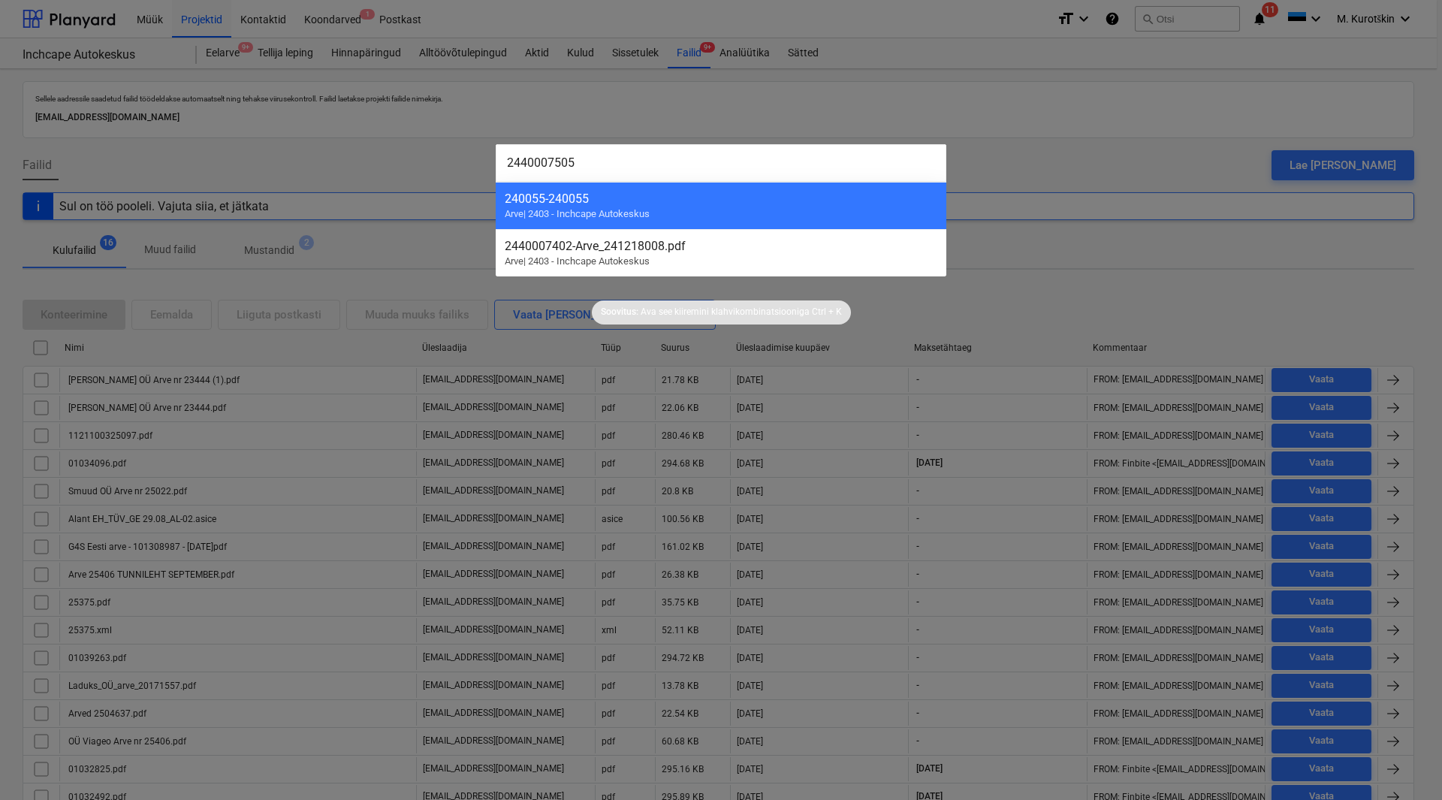
click at [704, 174] on input "2440007505" at bounding box center [721, 163] width 451 height 38
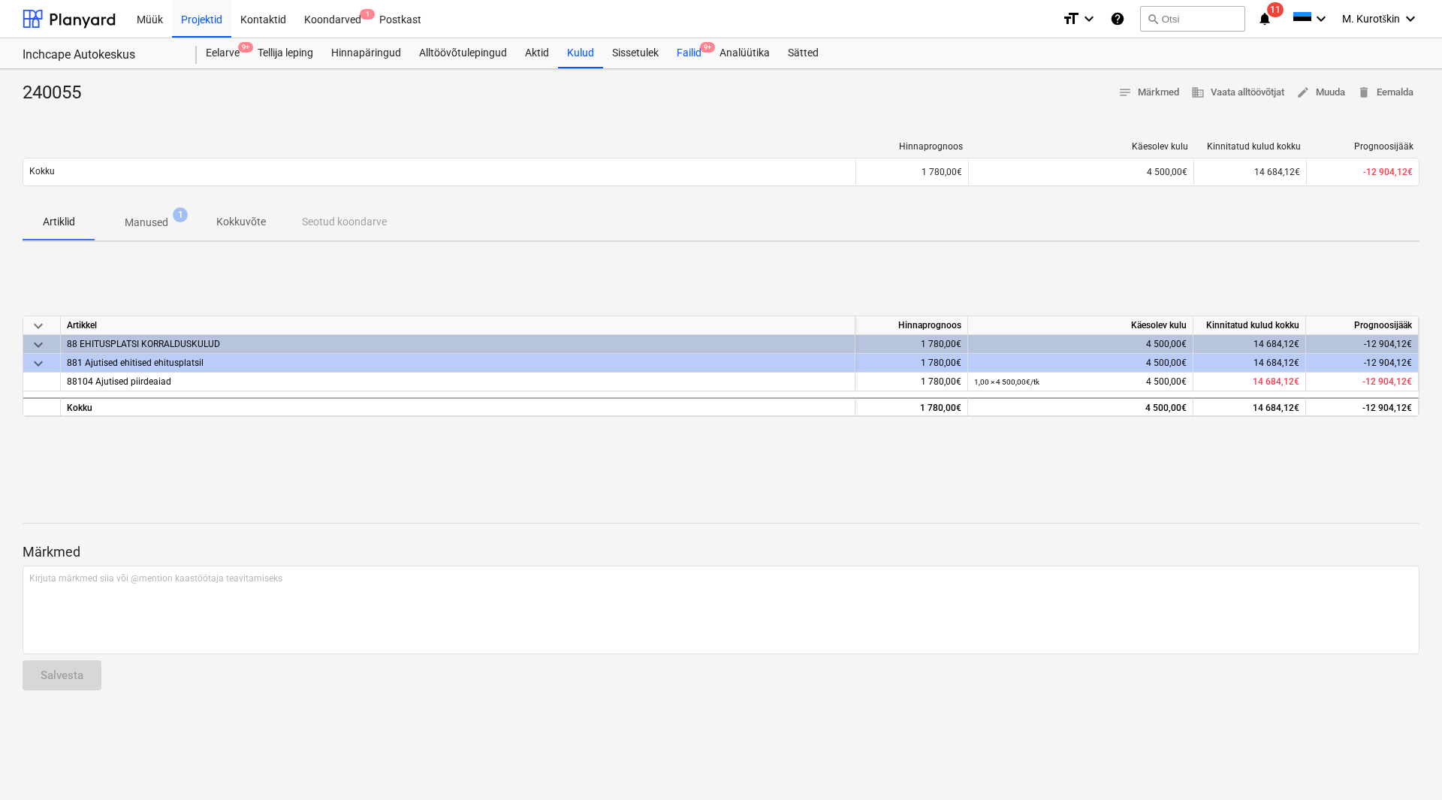
click at [695, 62] on div "Failid 9+" at bounding box center [689, 53] width 43 height 30
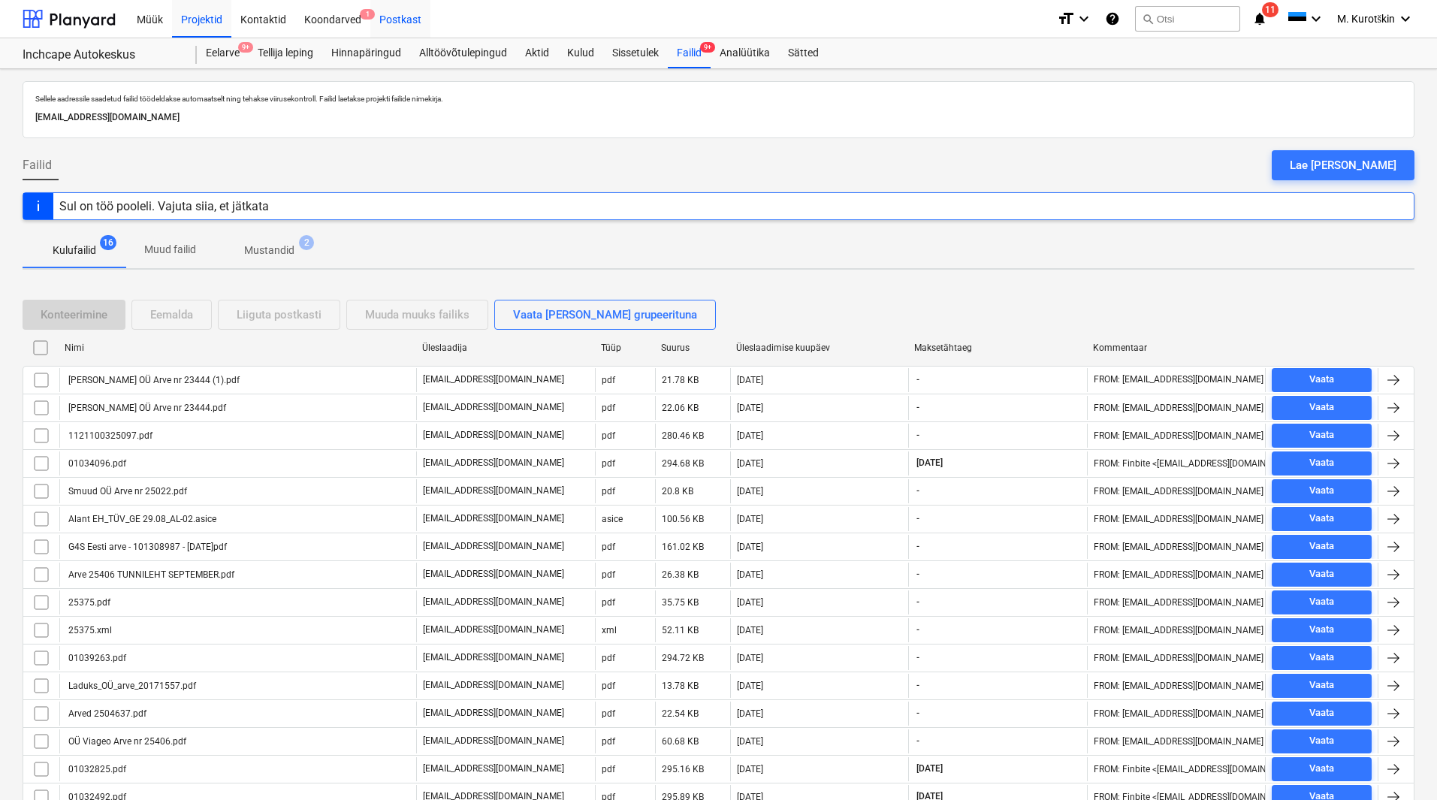
click at [415, 23] on div "Postkast" at bounding box center [400, 18] width 60 height 38
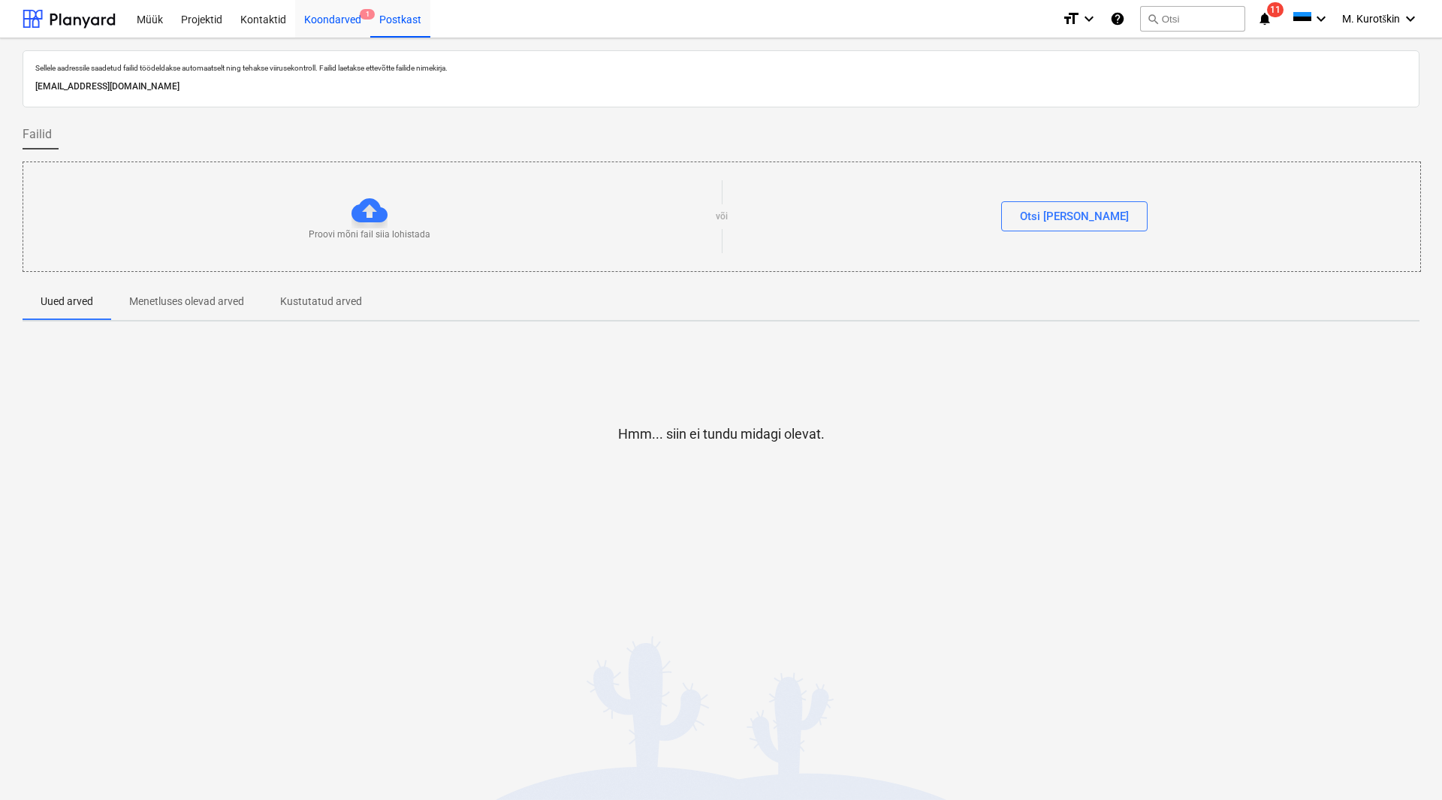
click at [343, 26] on div "Koondarved 1" at bounding box center [332, 18] width 75 height 38
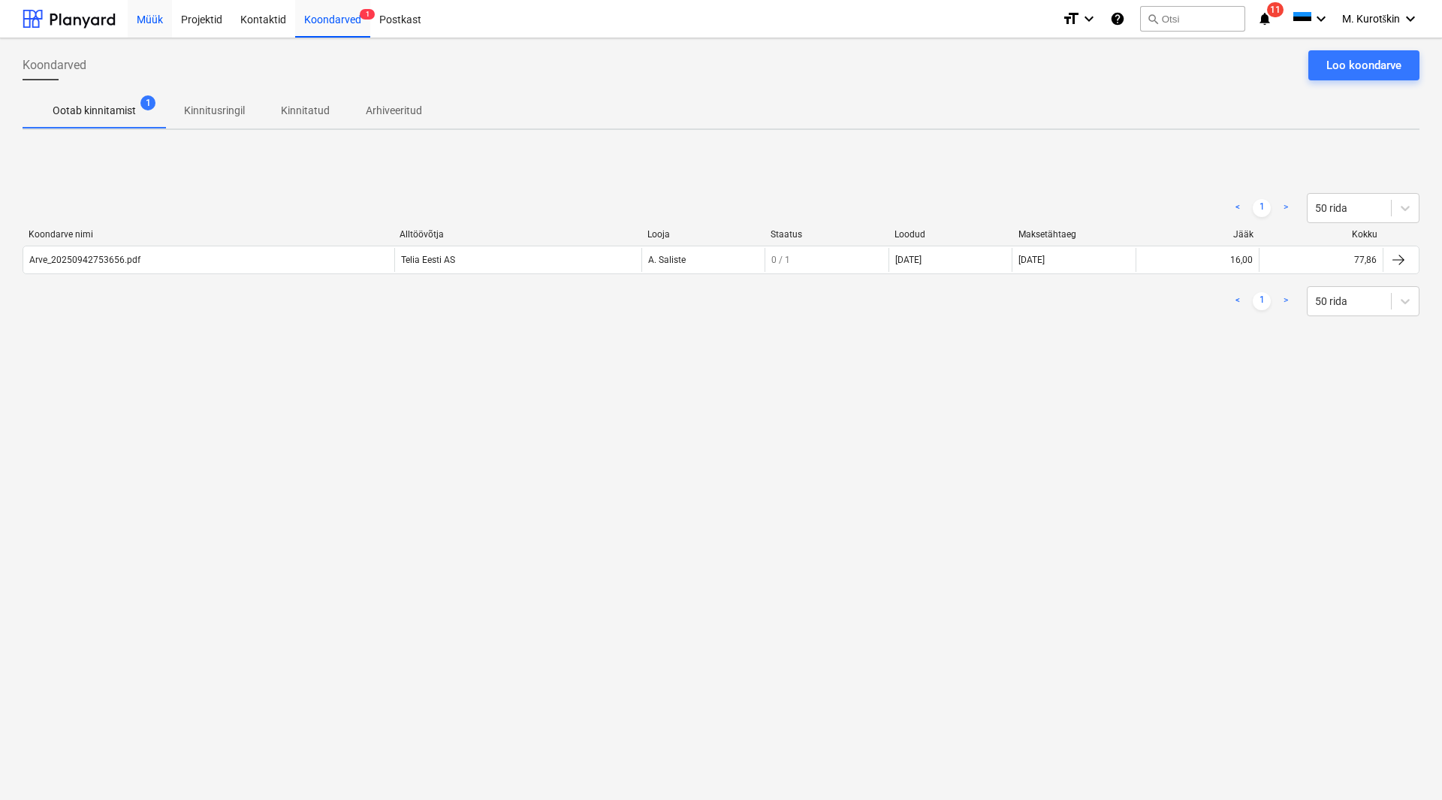
click at [169, 16] on div "Müük" at bounding box center [150, 18] width 44 height 38
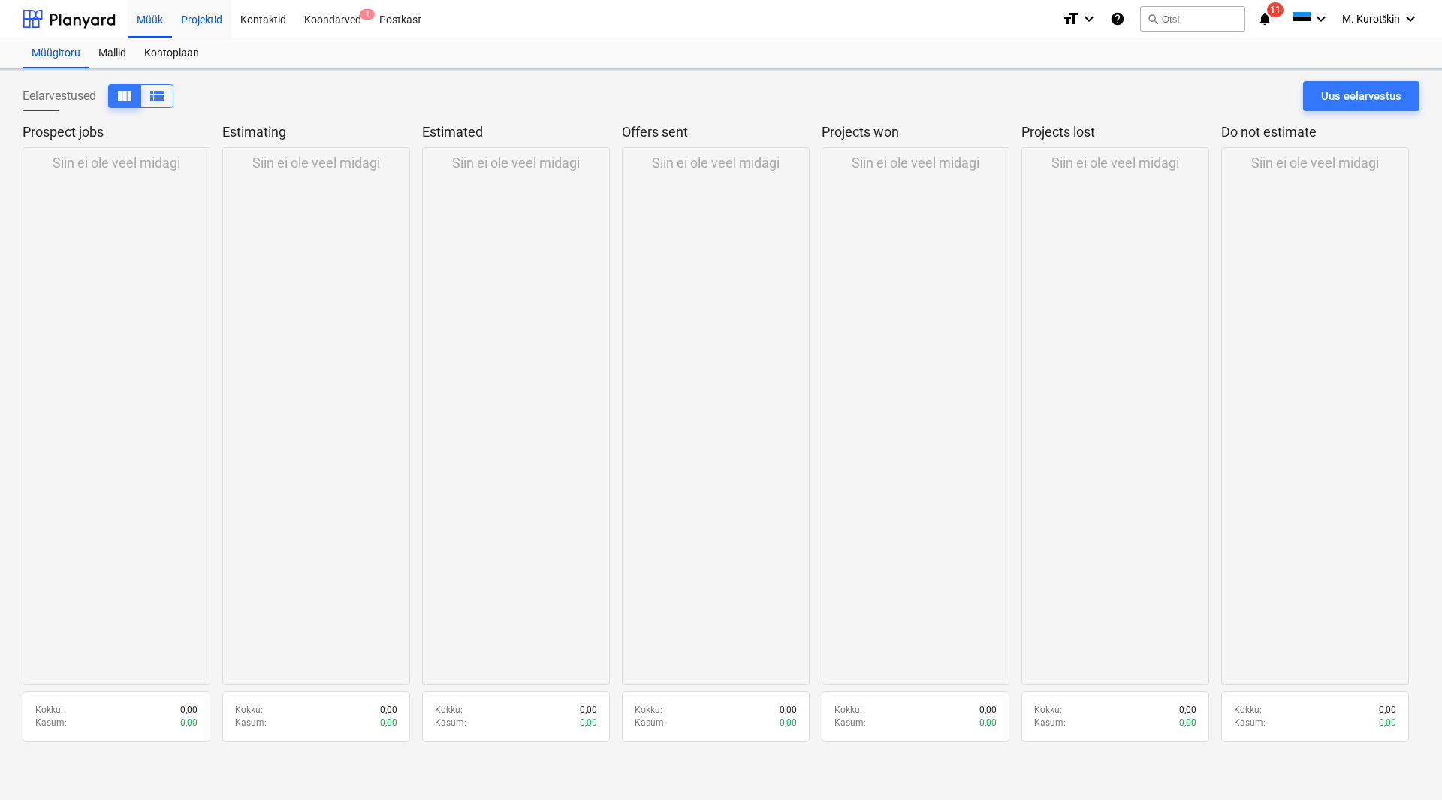
click at [191, 22] on div "Projektid" at bounding box center [201, 18] width 59 height 38
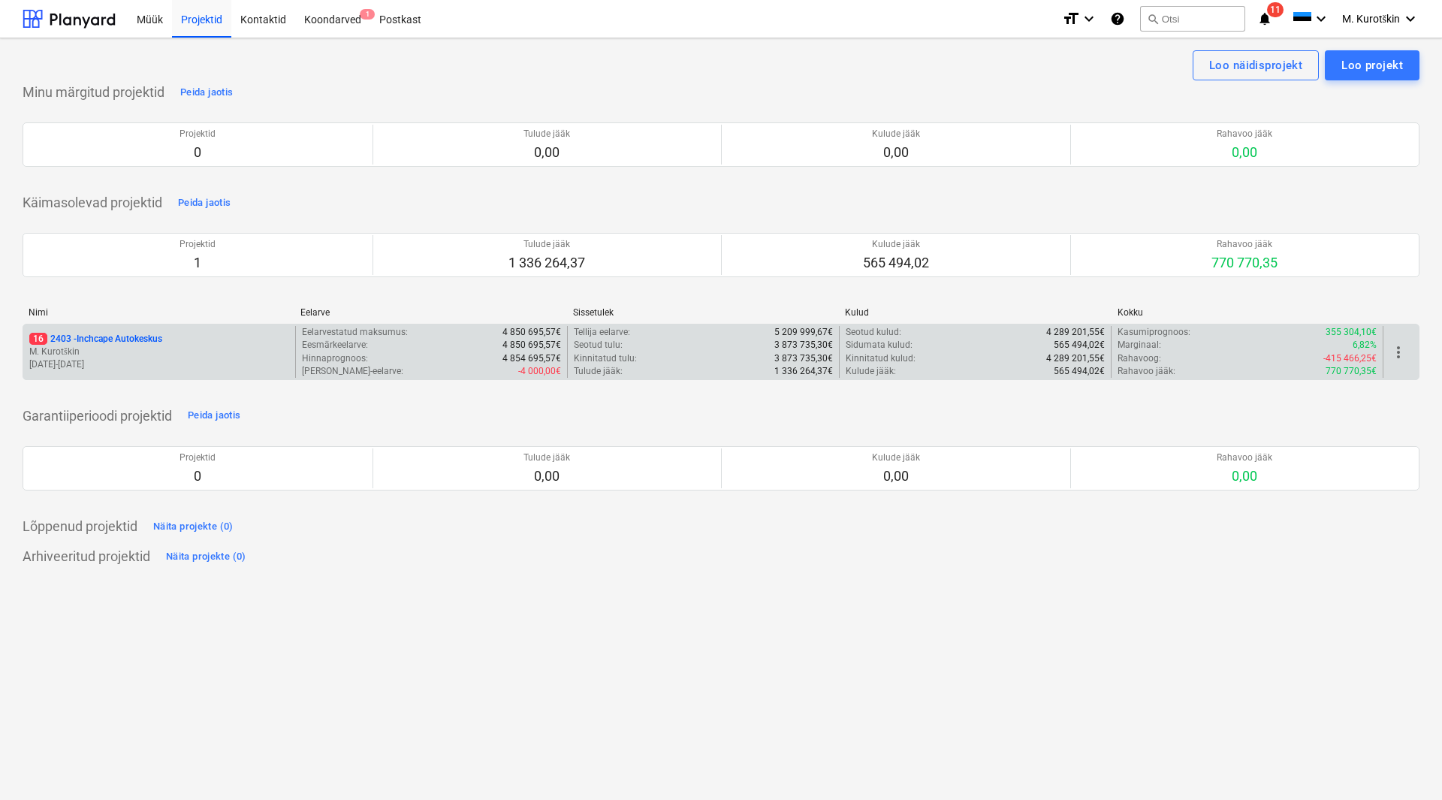
click at [97, 342] on p "16 2403 - Inchcape Autokeskus" at bounding box center [95, 339] width 133 height 13
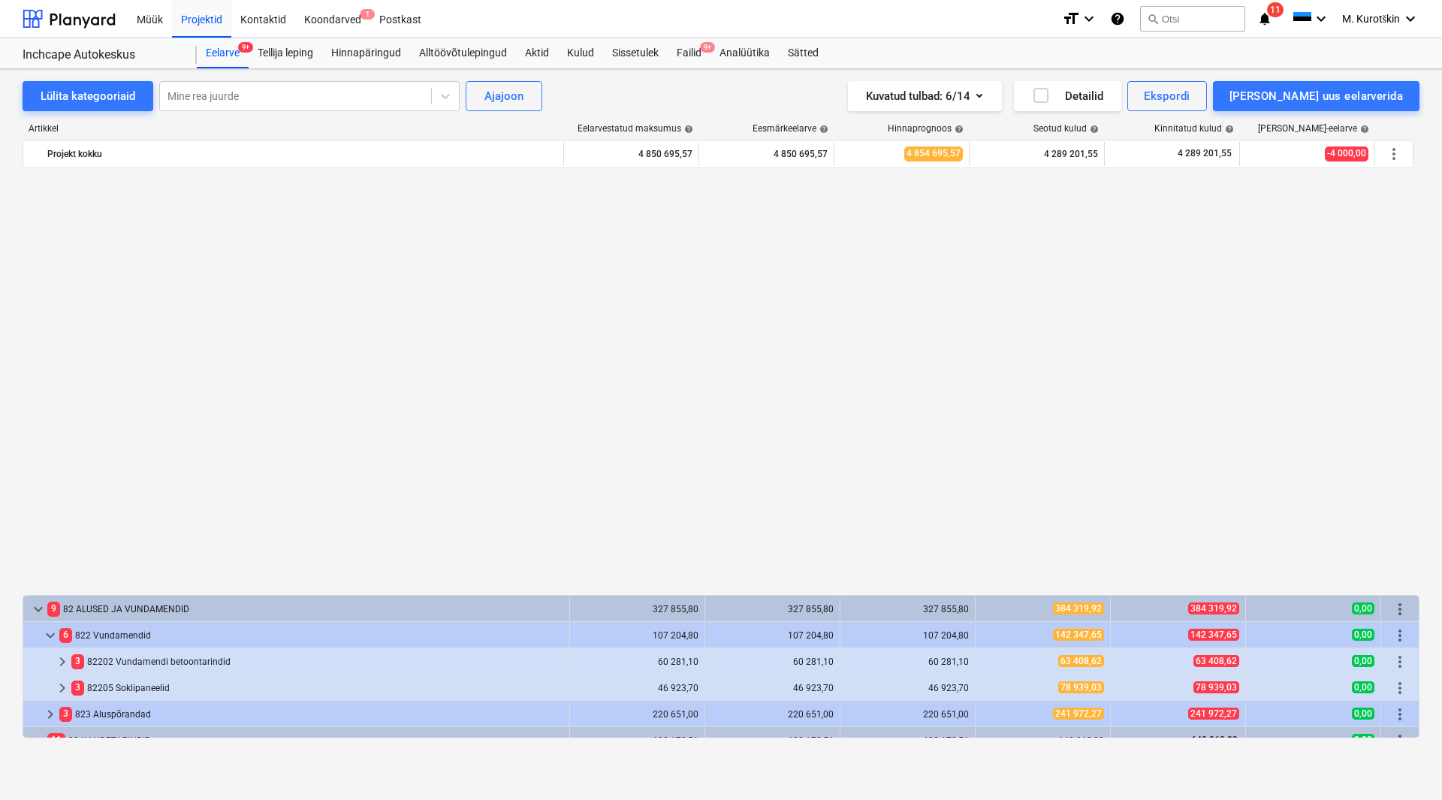
scroll to position [451, 0]
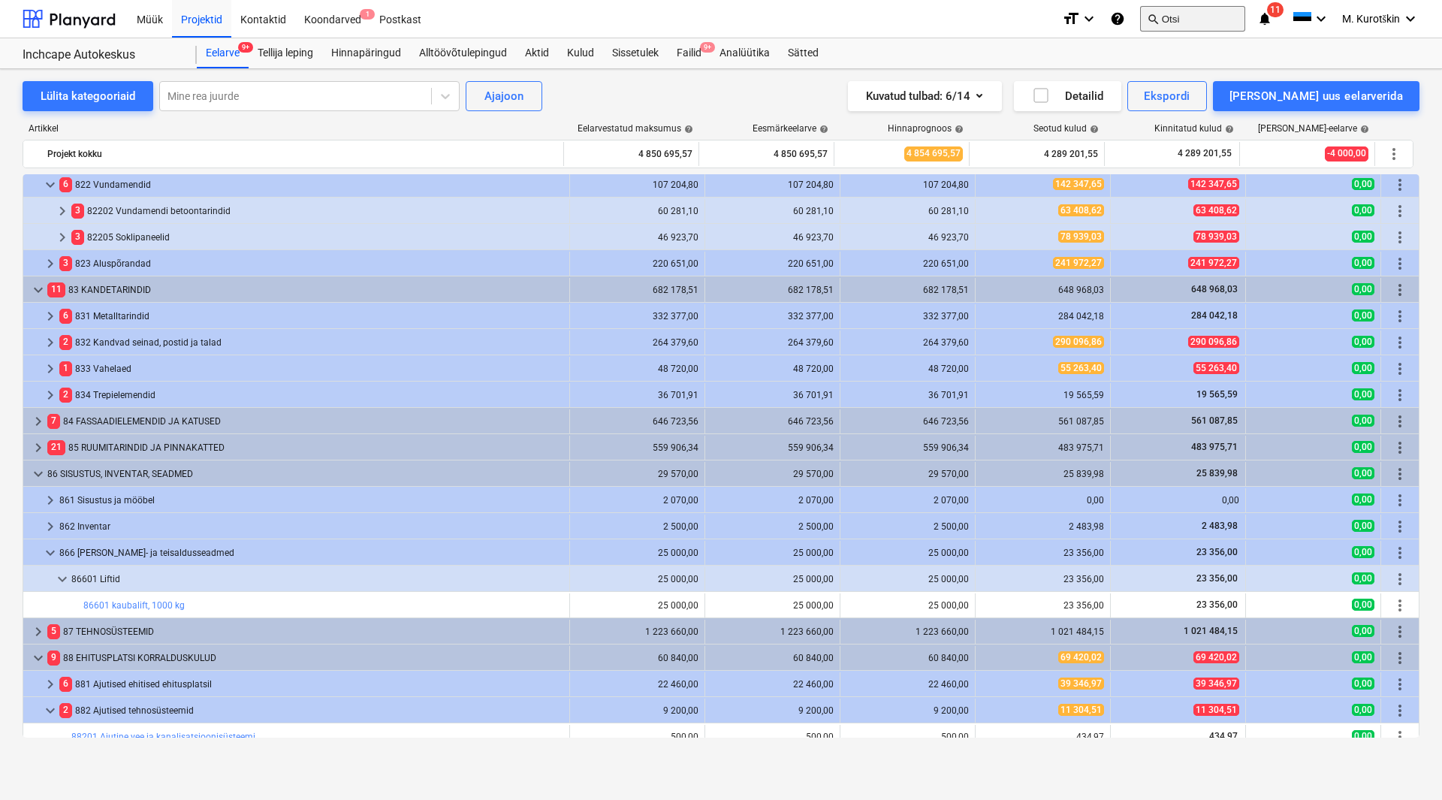
click at [1211, 26] on button "search Otsi" at bounding box center [1192, 19] width 105 height 26
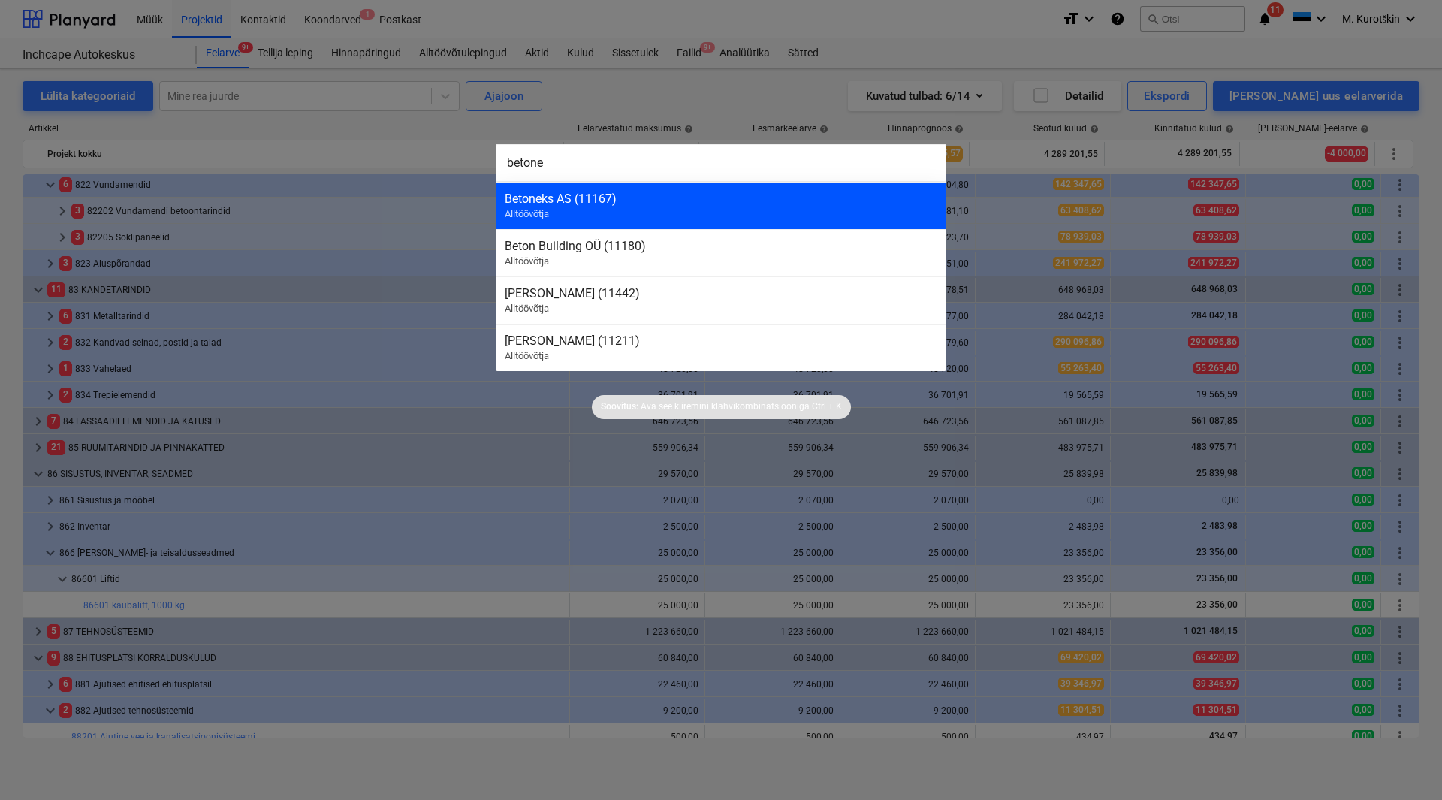
type input "betone"
click at [585, 193] on div "Betoneks AS (11167)" at bounding box center [721, 198] width 433 height 14
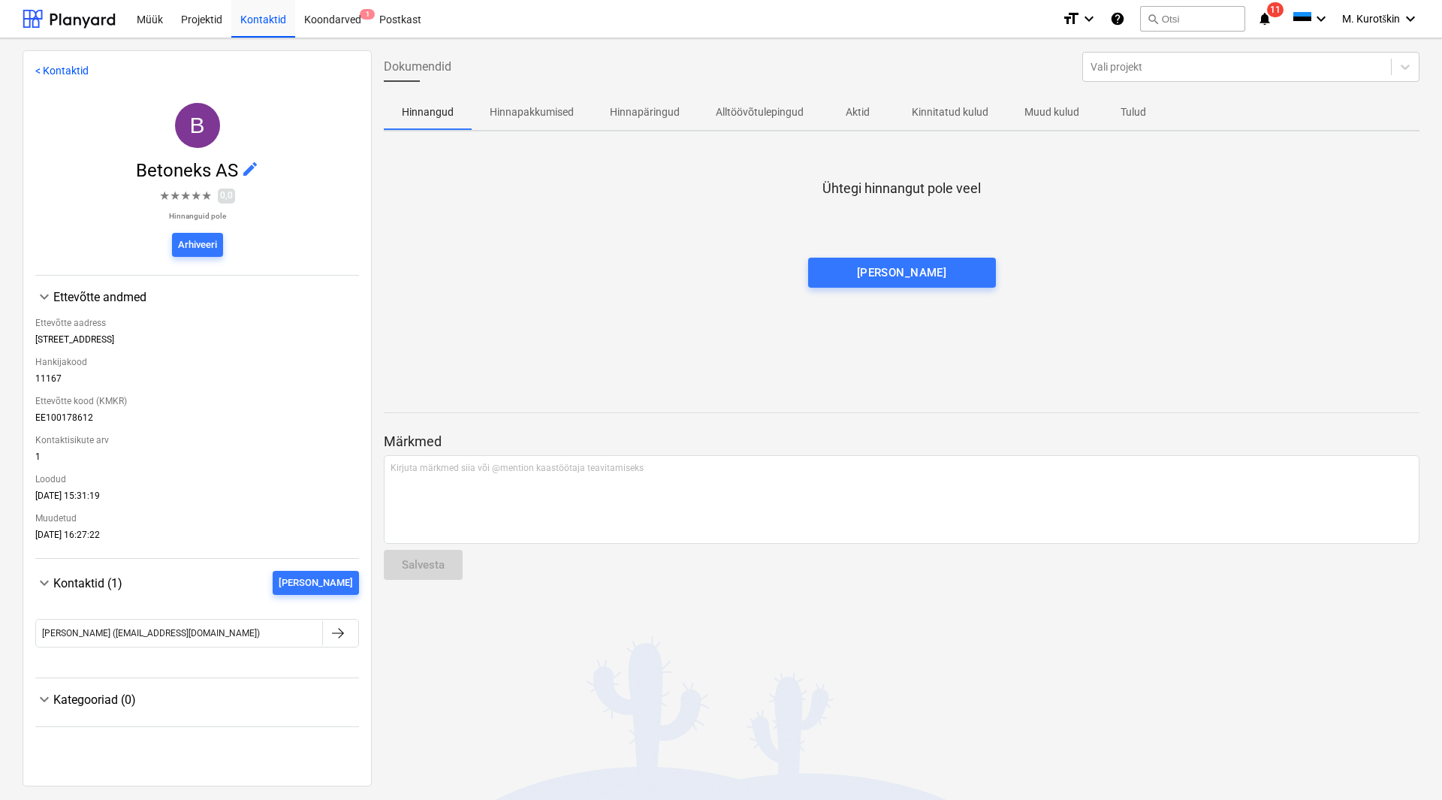
click at [864, 121] on span "Aktid" at bounding box center [858, 112] width 72 height 25
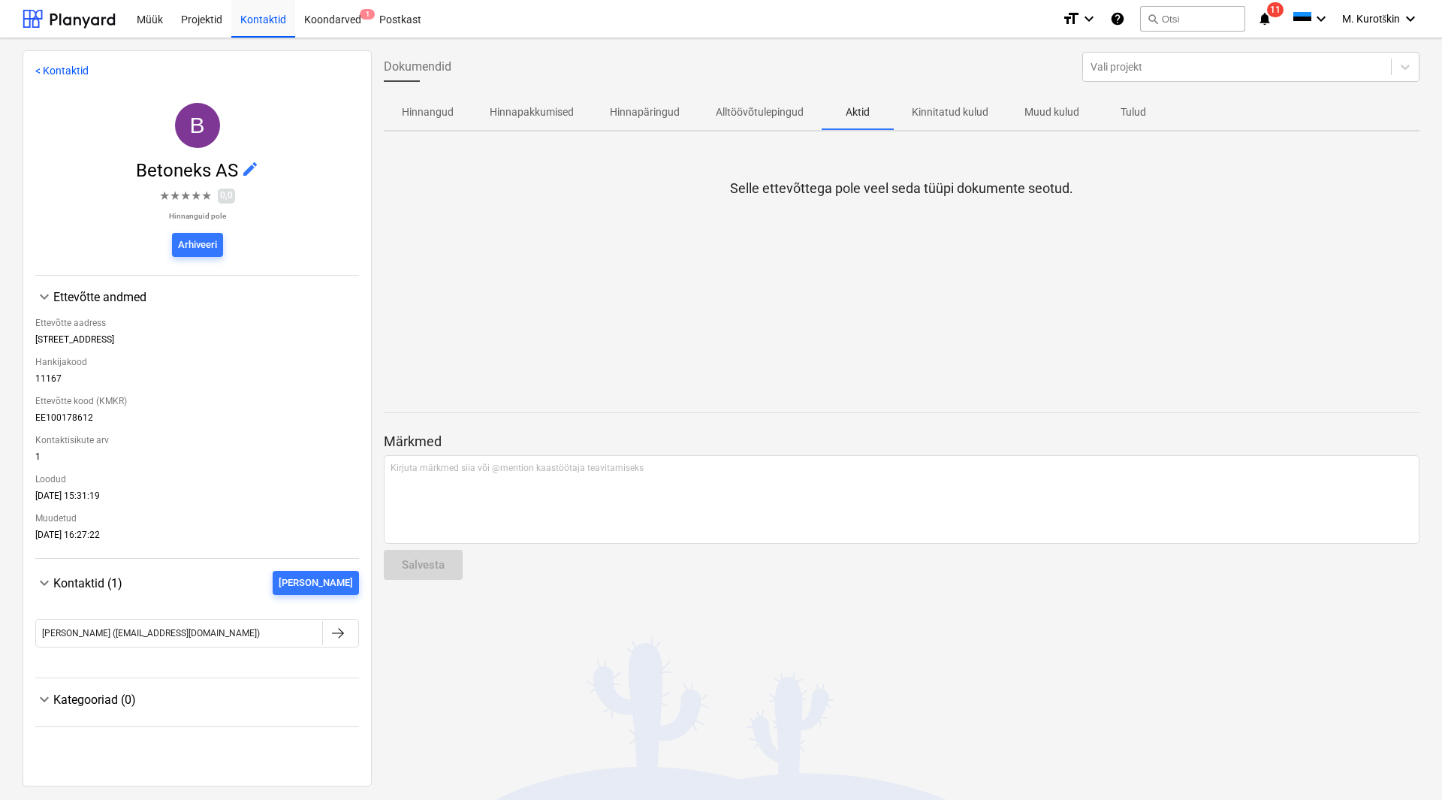
click at [955, 116] on p "Kinnitatud kulud" at bounding box center [950, 112] width 77 height 16
click at [731, 127] on button "Alltöövõtulepingud" at bounding box center [760, 112] width 124 height 36
click at [628, 125] on button "Hinnapäringud" at bounding box center [645, 112] width 106 height 36
click at [487, 117] on span "Hinnapakkumised" at bounding box center [532, 112] width 120 height 25
click at [400, 119] on span "Hinnangud" at bounding box center [428, 112] width 88 height 25
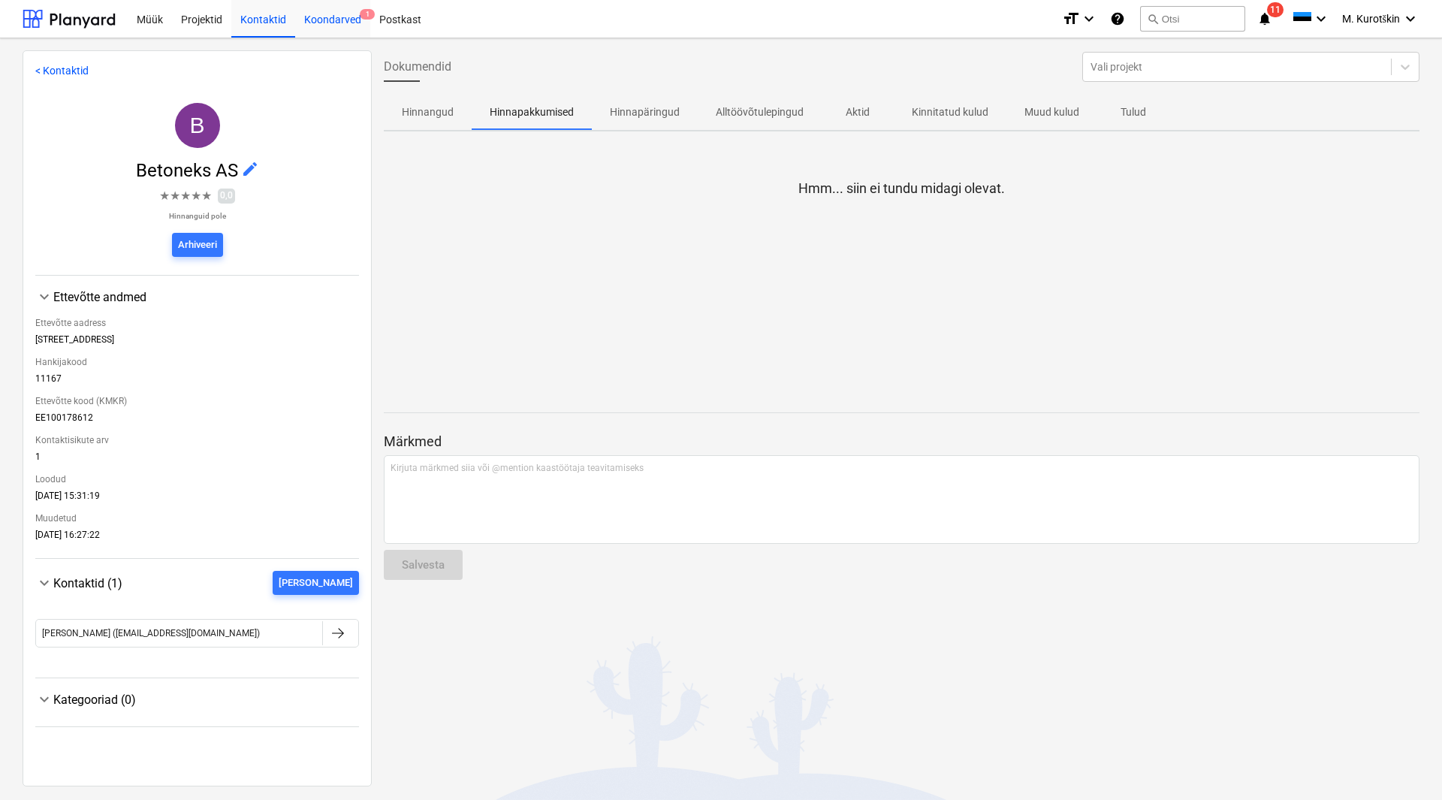
click at [316, 23] on div "Koondarved 1" at bounding box center [332, 18] width 75 height 38
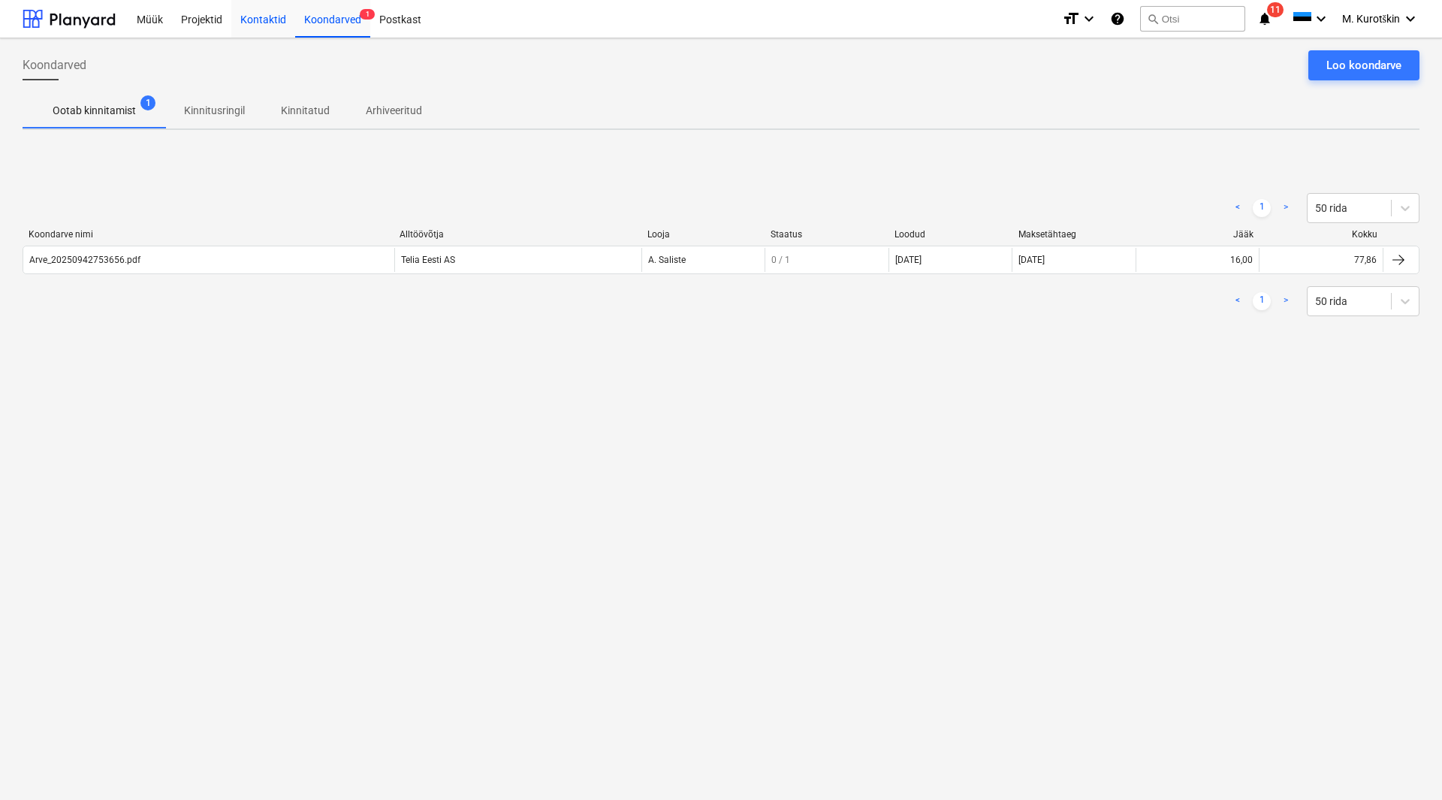
click at [254, 26] on div "Kontaktid" at bounding box center [263, 18] width 64 height 38
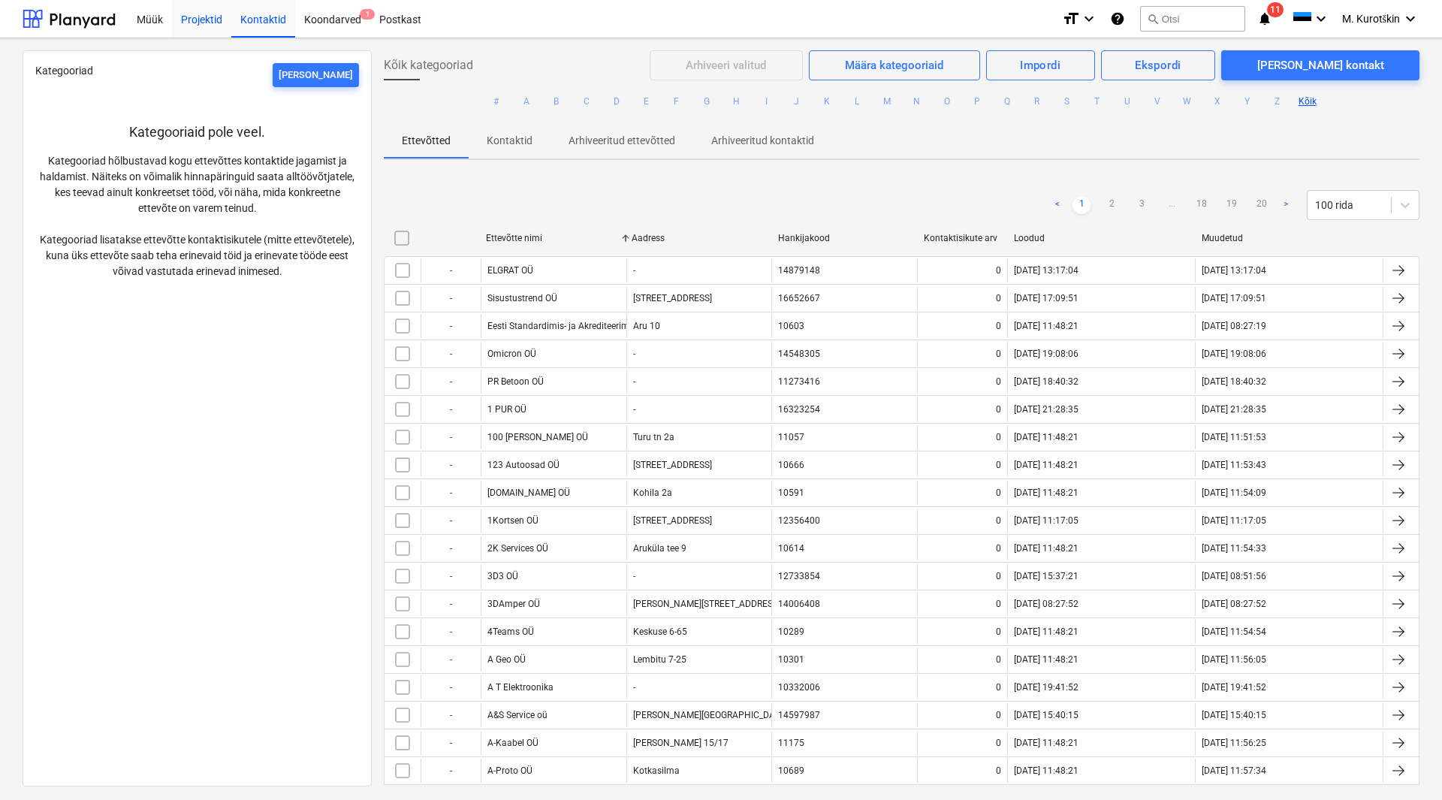
click at [195, 22] on div "Projektid" at bounding box center [201, 18] width 59 height 38
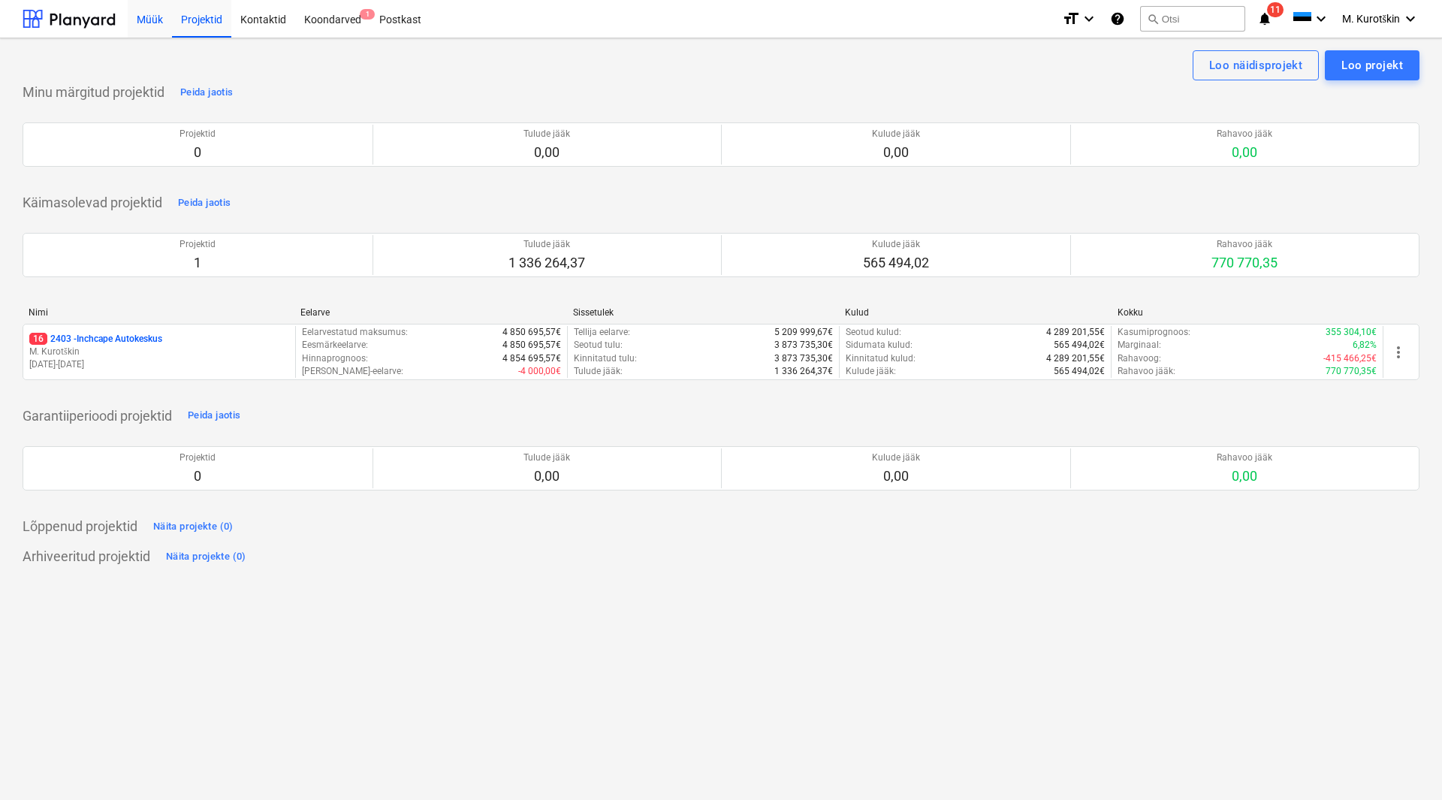
click at [144, 19] on div "Müük" at bounding box center [150, 18] width 44 height 38
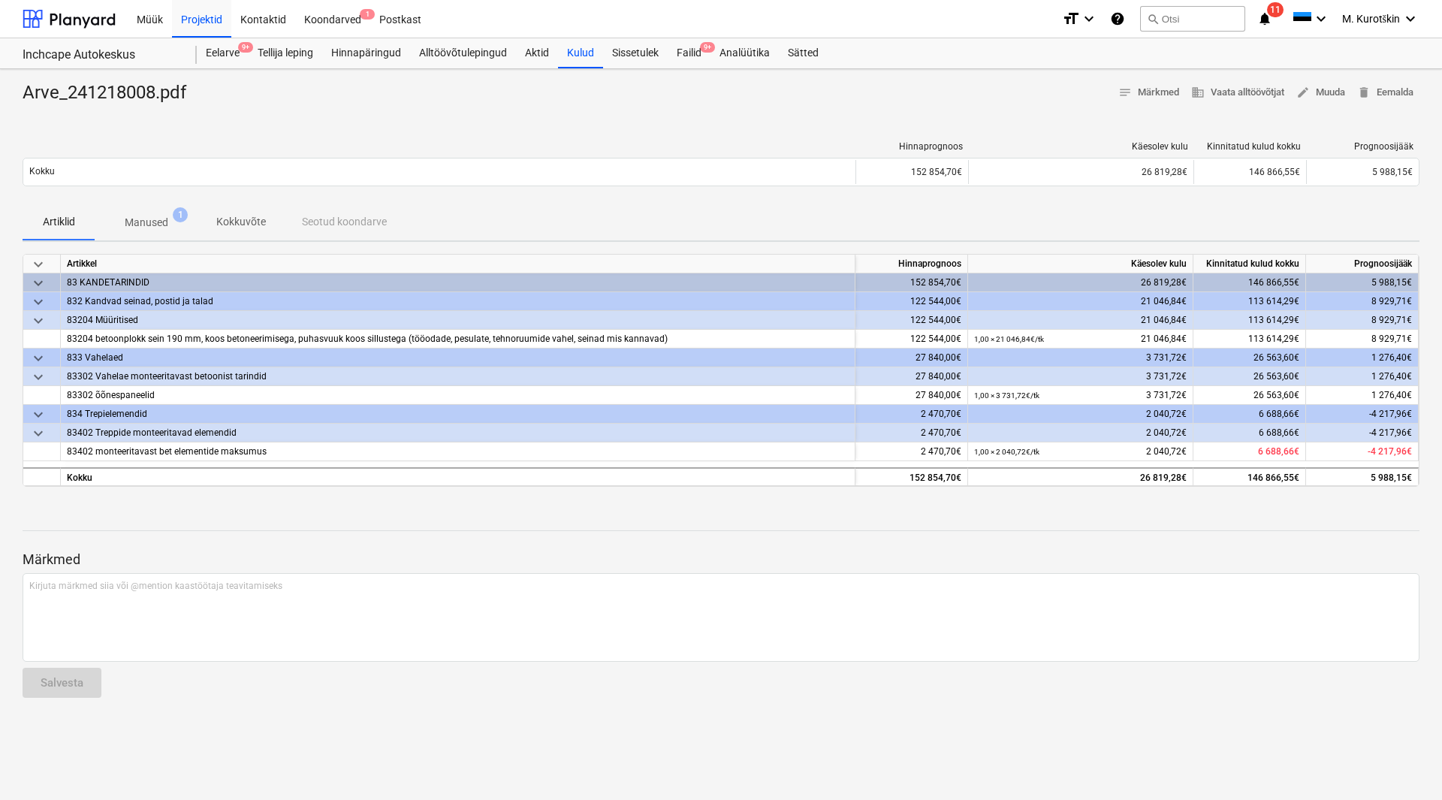
click at [123, 213] on span "Manused 1" at bounding box center [147, 222] width 104 height 27
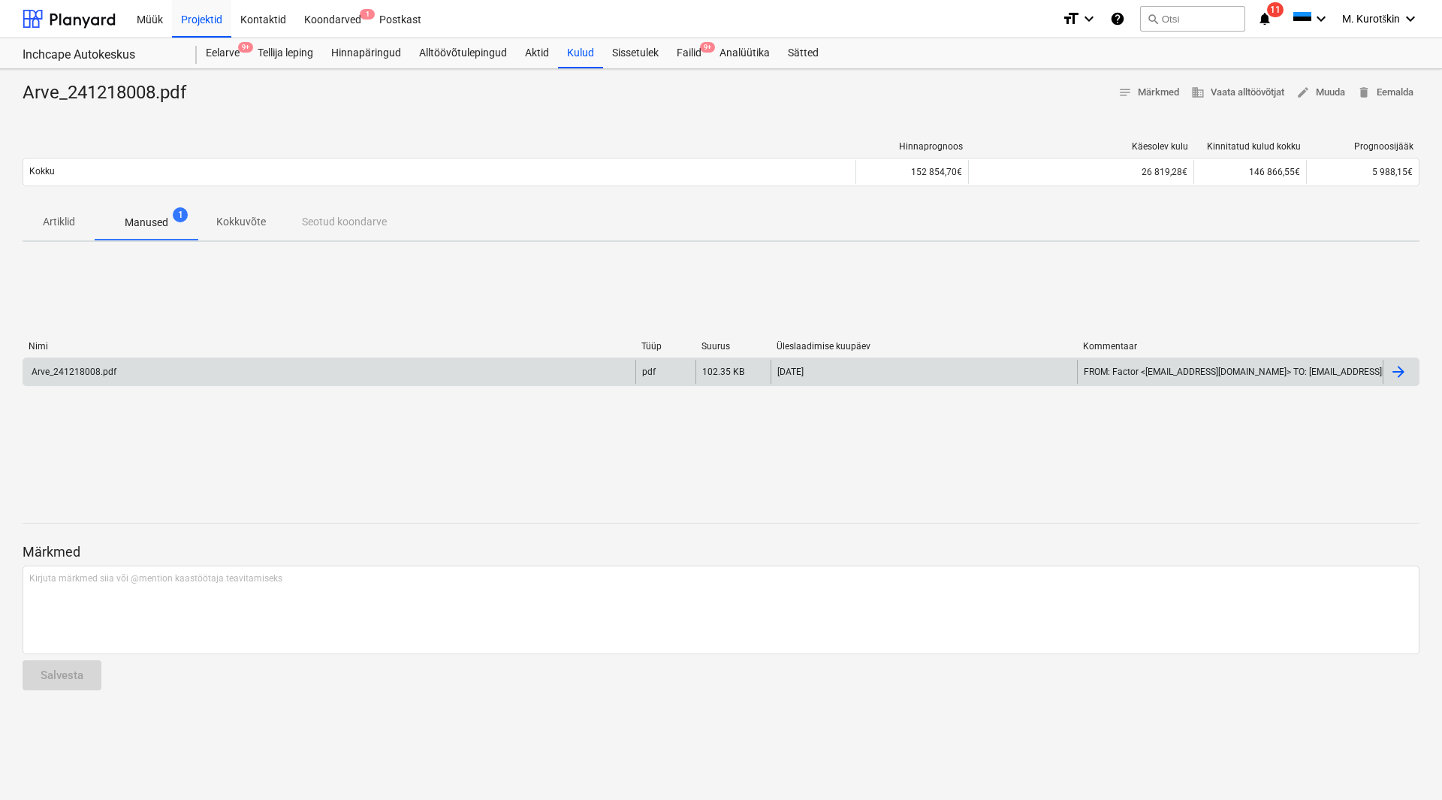
click at [98, 366] on div "Arve_241218008.pdf" at bounding box center [72, 371] width 87 height 11
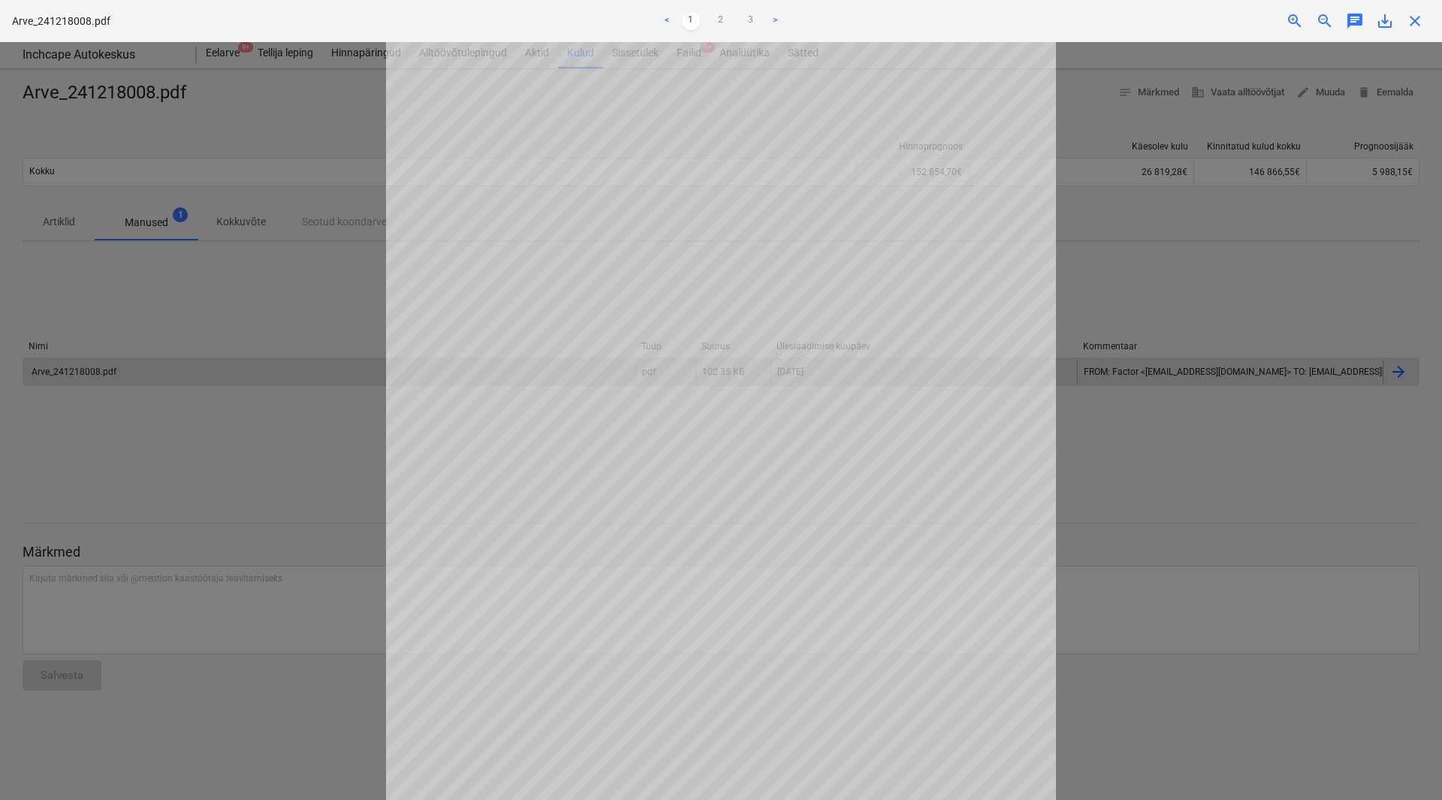
click at [732, 34] on div "< 1 2 3 >" at bounding box center [720, 21] width 472 height 42
click at [722, 26] on link "2" at bounding box center [721, 21] width 18 height 18
click at [751, 22] on link "3" at bounding box center [751, 21] width 18 height 18
click at [722, 17] on link "2" at bounding box center [721, 21] width 18 height 18
click at [686, 20] on link "1" at bounding box center [691, 21] width 18 height 18
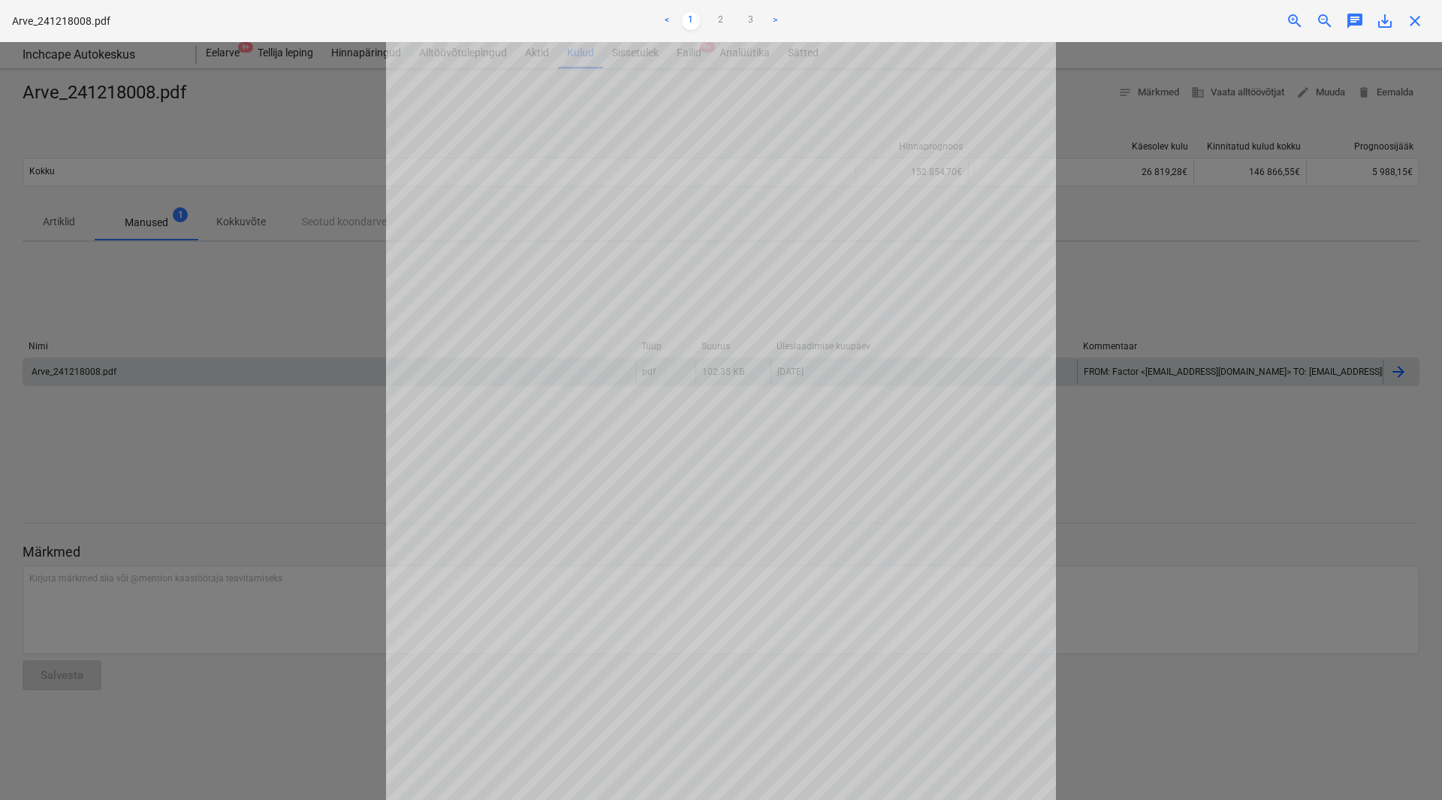
scroll to position [194, 0]
click at [726, 21] on link "2" at bounding box center [721, 21] width 18 height 18
click at [753, 23] on link "3" at bounding box center [751, 21] width 18 height 18
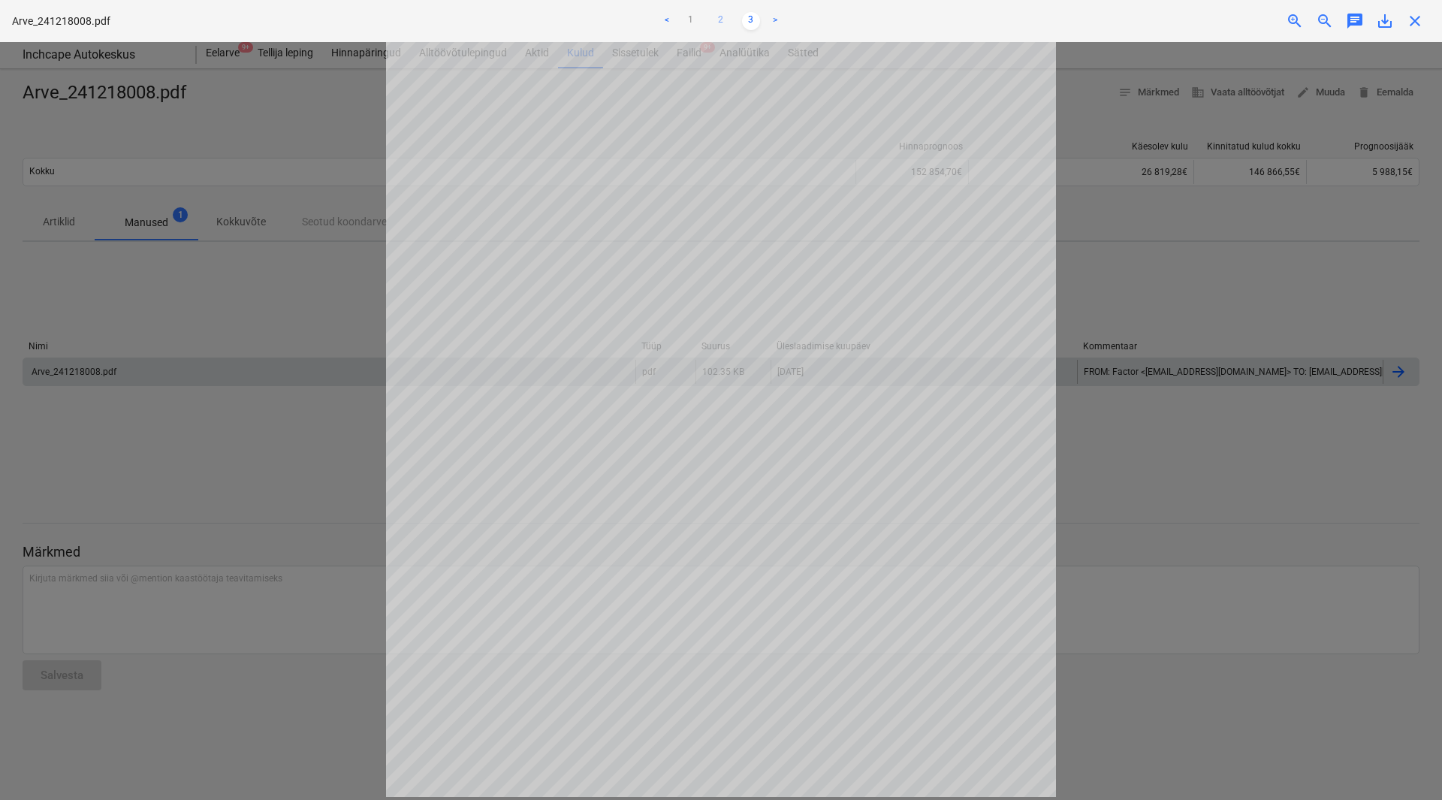
click at [727, 20] on link "2" at bounding box center [721, 21] width 18 height 18
click at [752, 23] on link "3" at bounding box center [751, 21] width 18 height 18
click at [718, 23] on link "2" at bounding box center [721, 21] width 18 height 18
click at [686, 29] on link "1" at bounding box center [691, 21] width 18 height 18
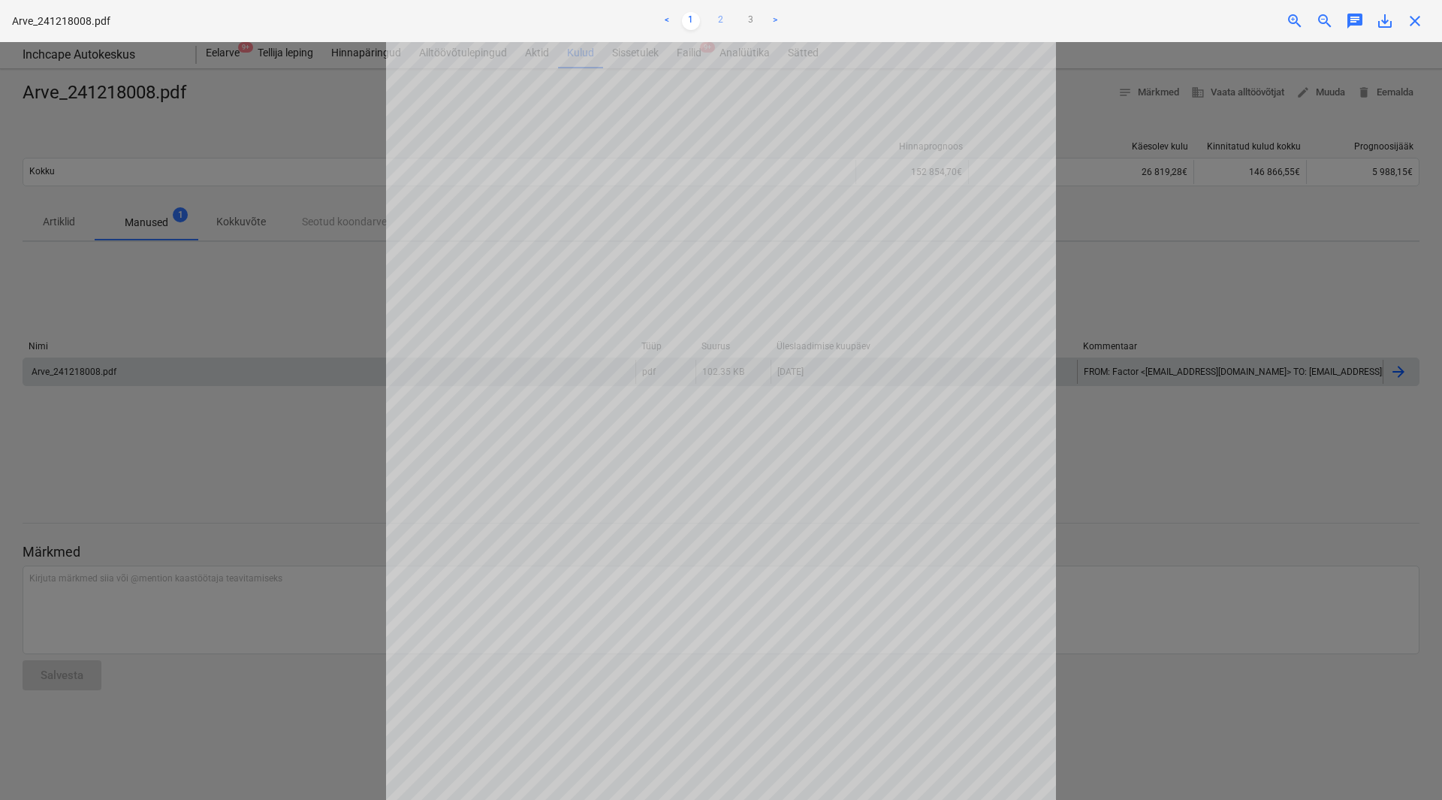
click at [725, 23] on link "2" at bounding box center [721, 21] width 18 height 18
click at [748, 20] on link "3" at bounding box center [751, 21] width 18 height 18
click at [320, 333] on div at bounding box center [721, 421] width 1442 height 758
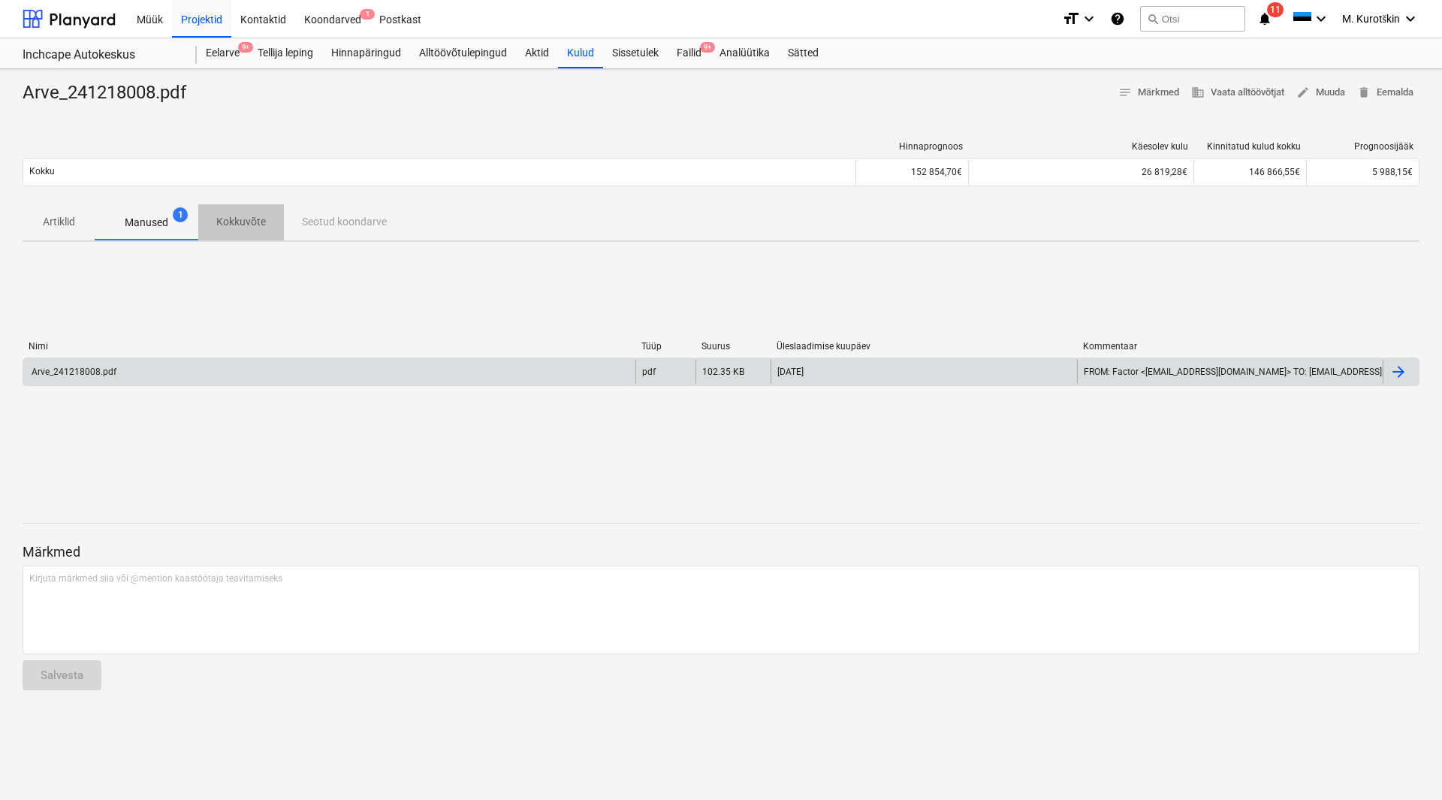
click at [220, 232] on span "Kokkuvõte" at bounding box center [241, 222] width 86 height 25
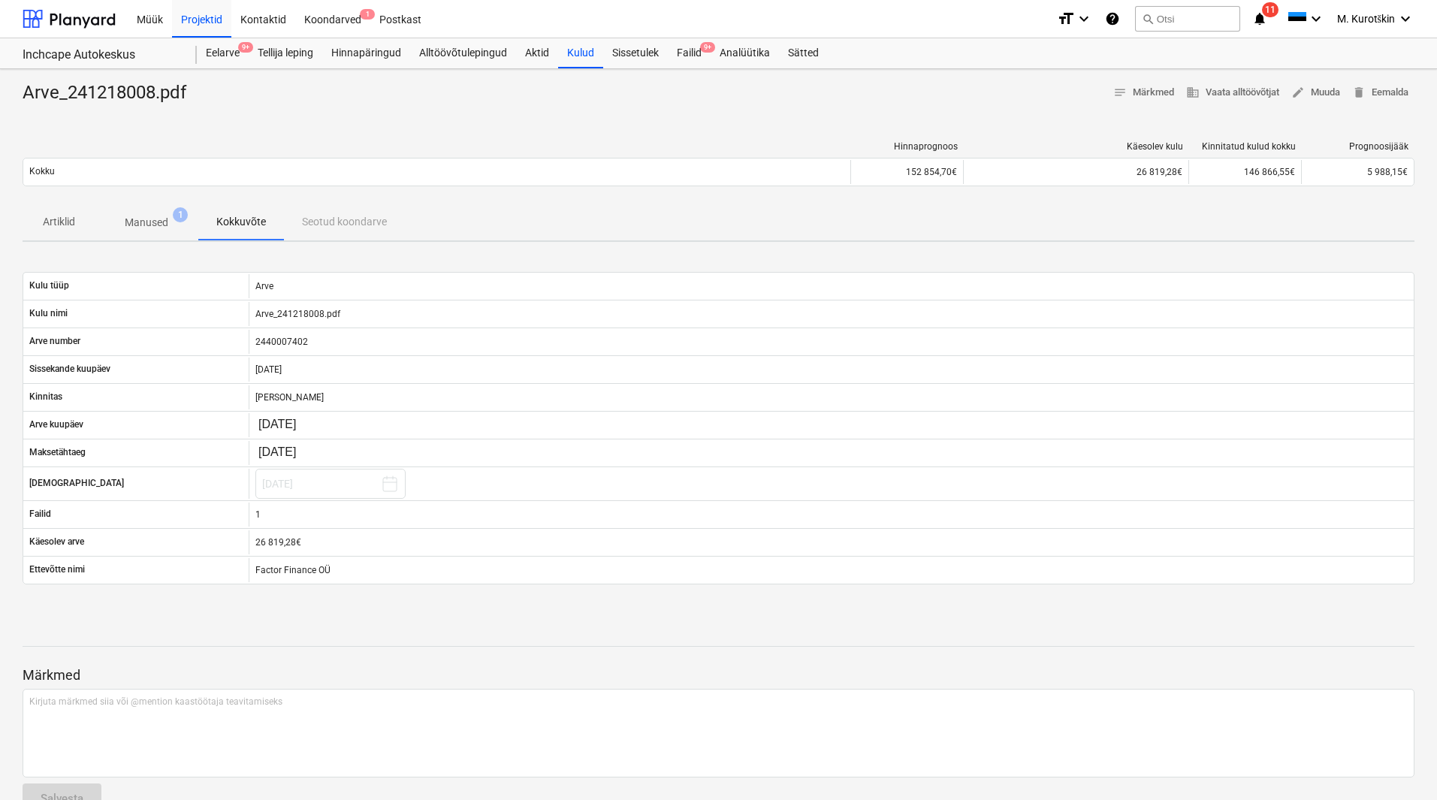
click at [155, 228] on p "Manused" at bounding box center [147, 223] width 44 height 16
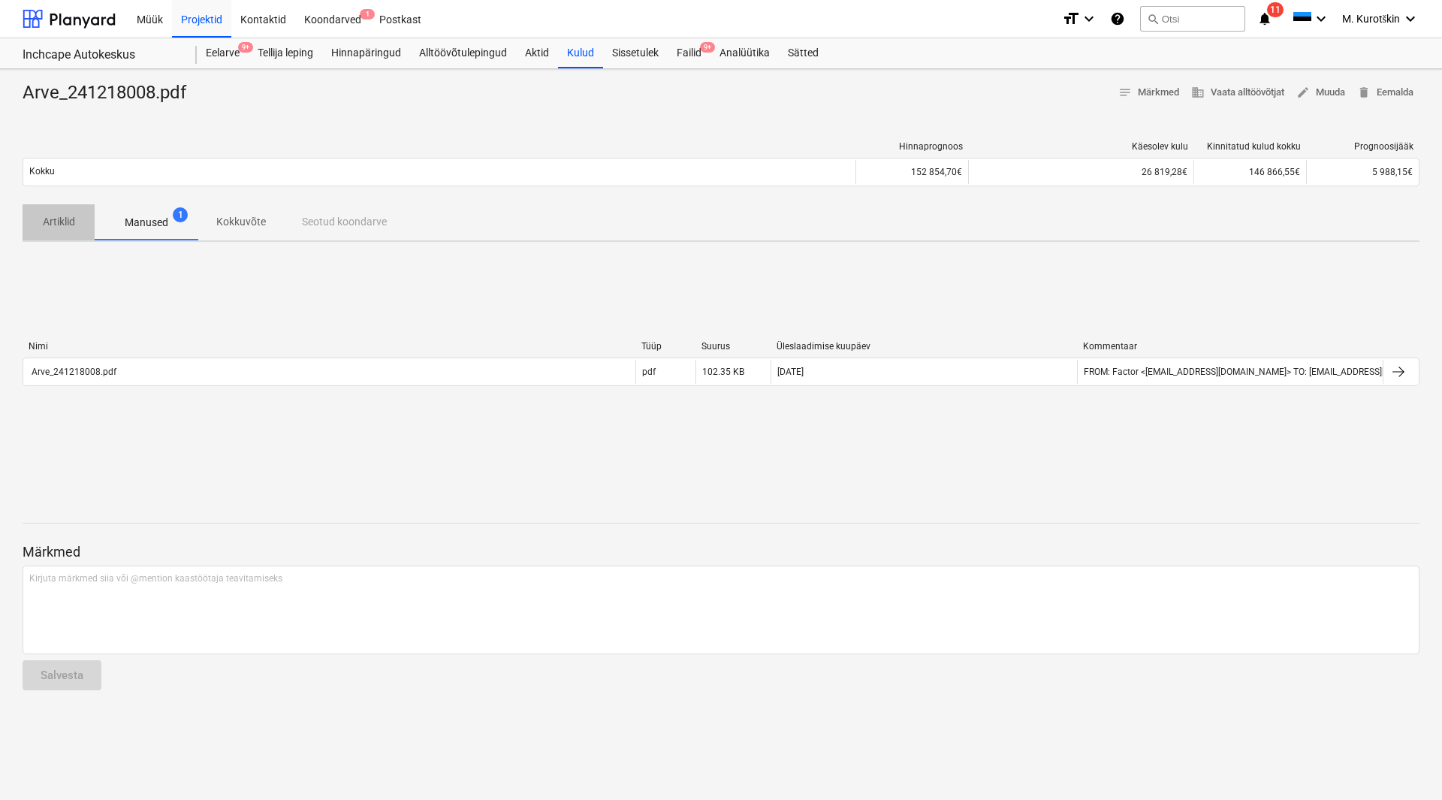
click at [76, 228] on p "Artiklid" at bounding box center [59, 222] width 36 height 16
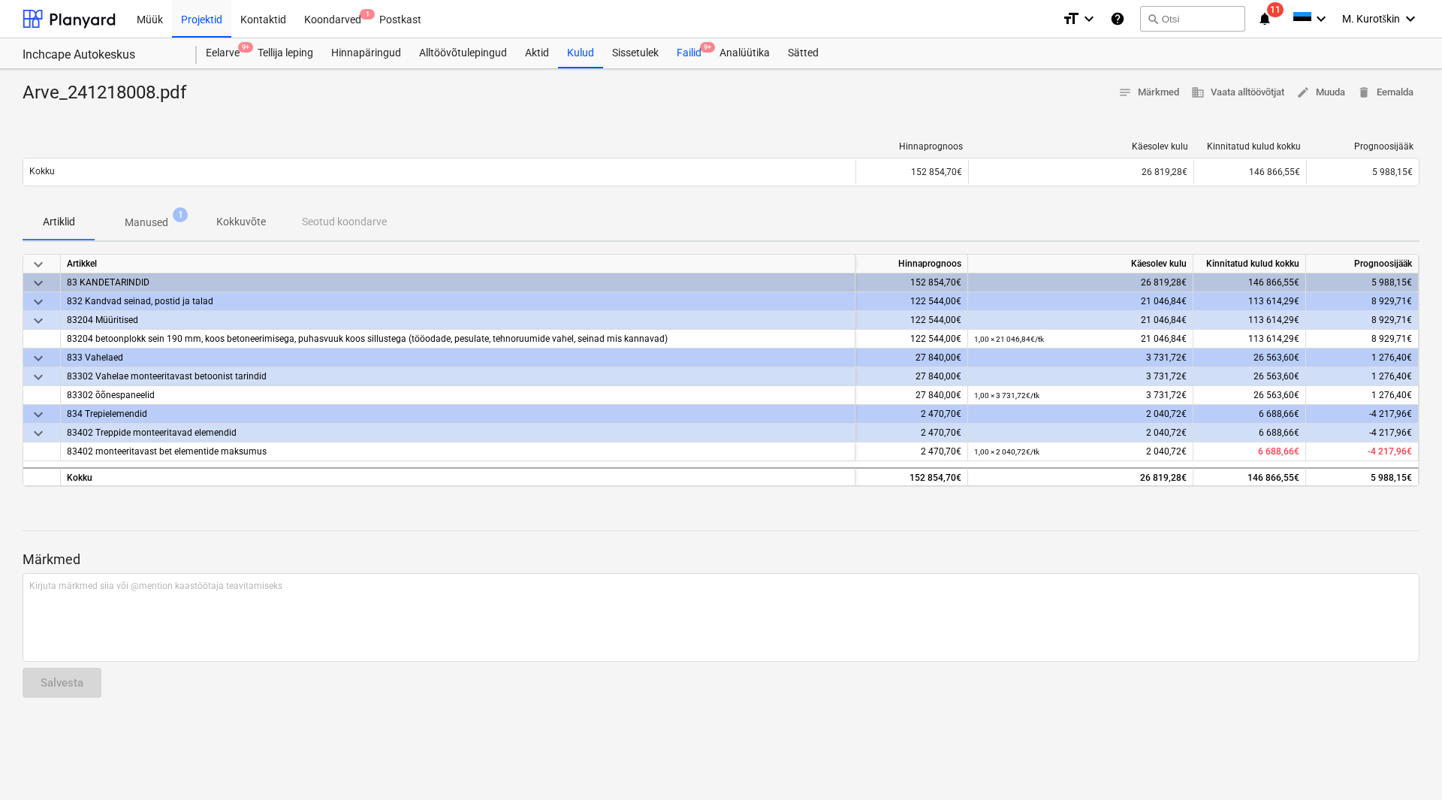
click at [700, 57] on div "Failid 9+" at bounding box center [689, 53] width 43 height 30
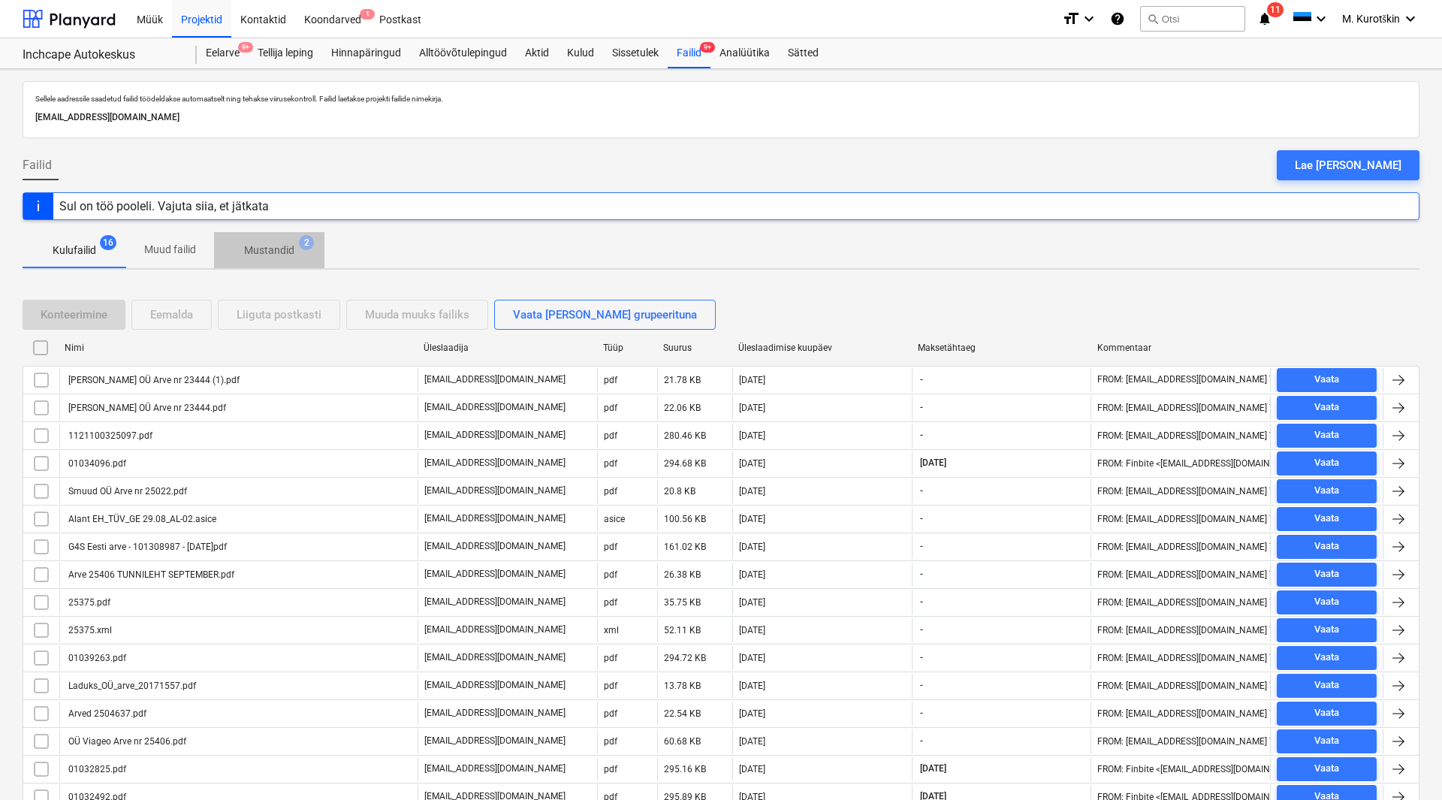
click at [282, 258] on p "Mustandid" at bounding box center [269, 251] width 50 height 16
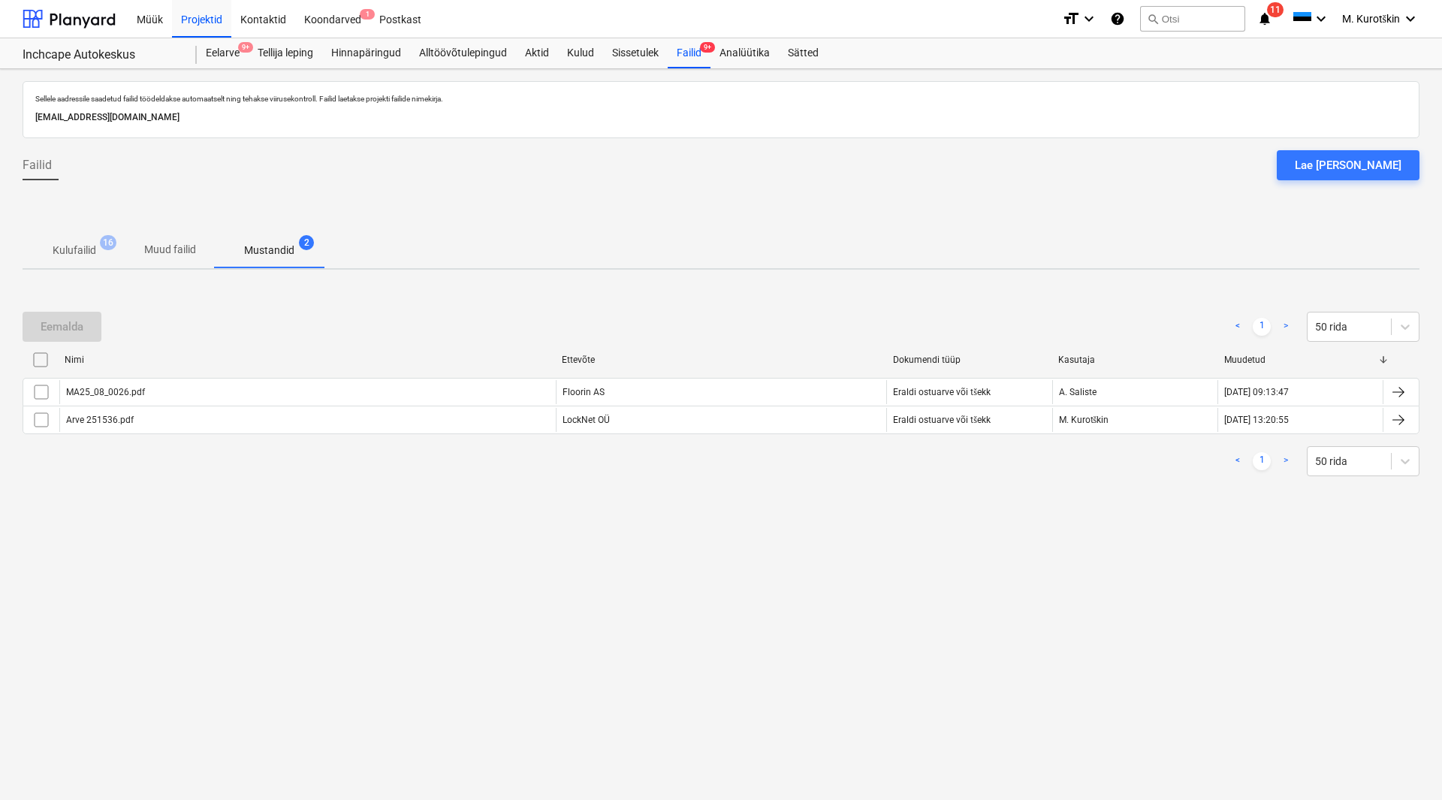
click at [190, 253] on p "Muud failid" at bounding box center [170, 250] width 52 height 16
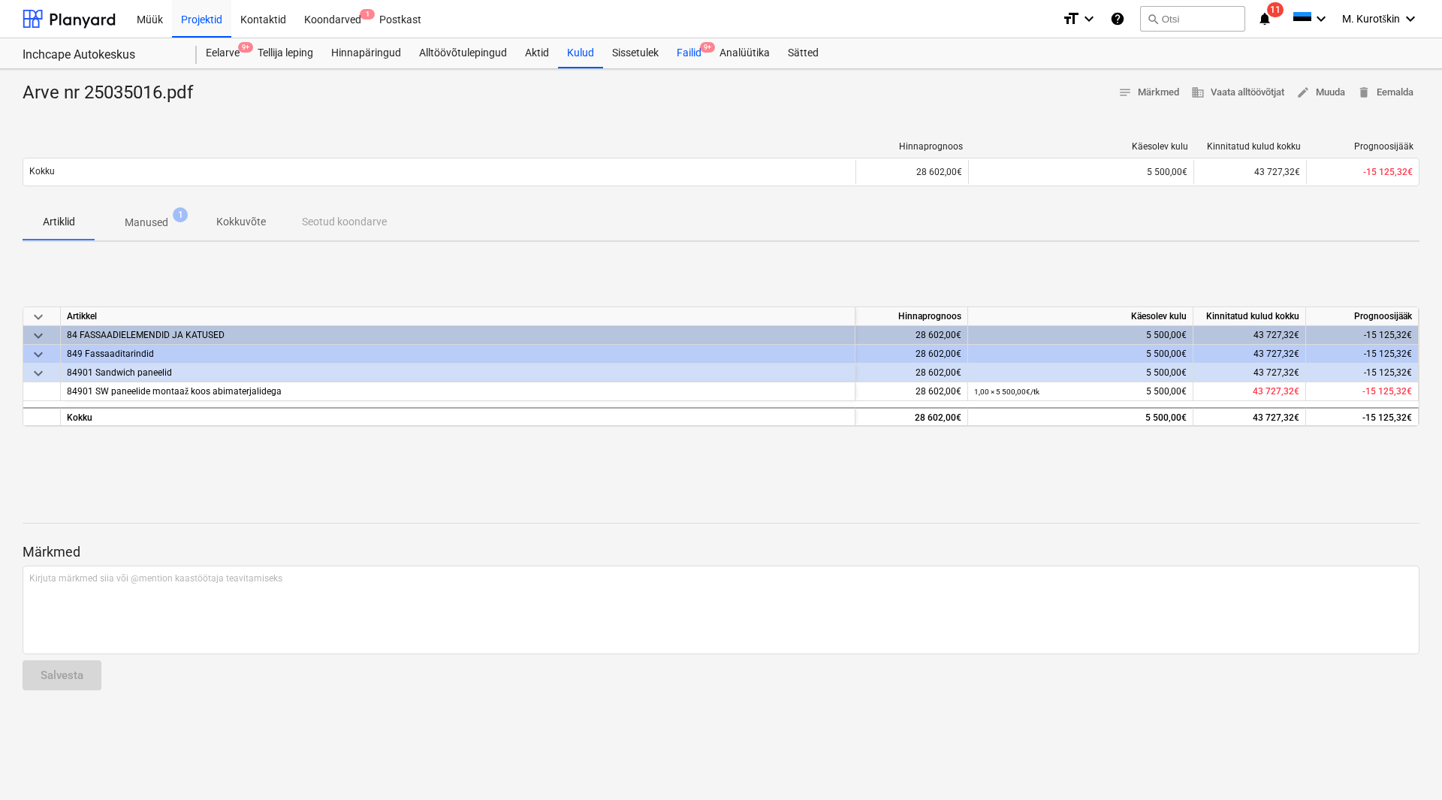
click at [683, 55] on div "Failid 9+" at bounding box center [689, 53] width 43 height 30
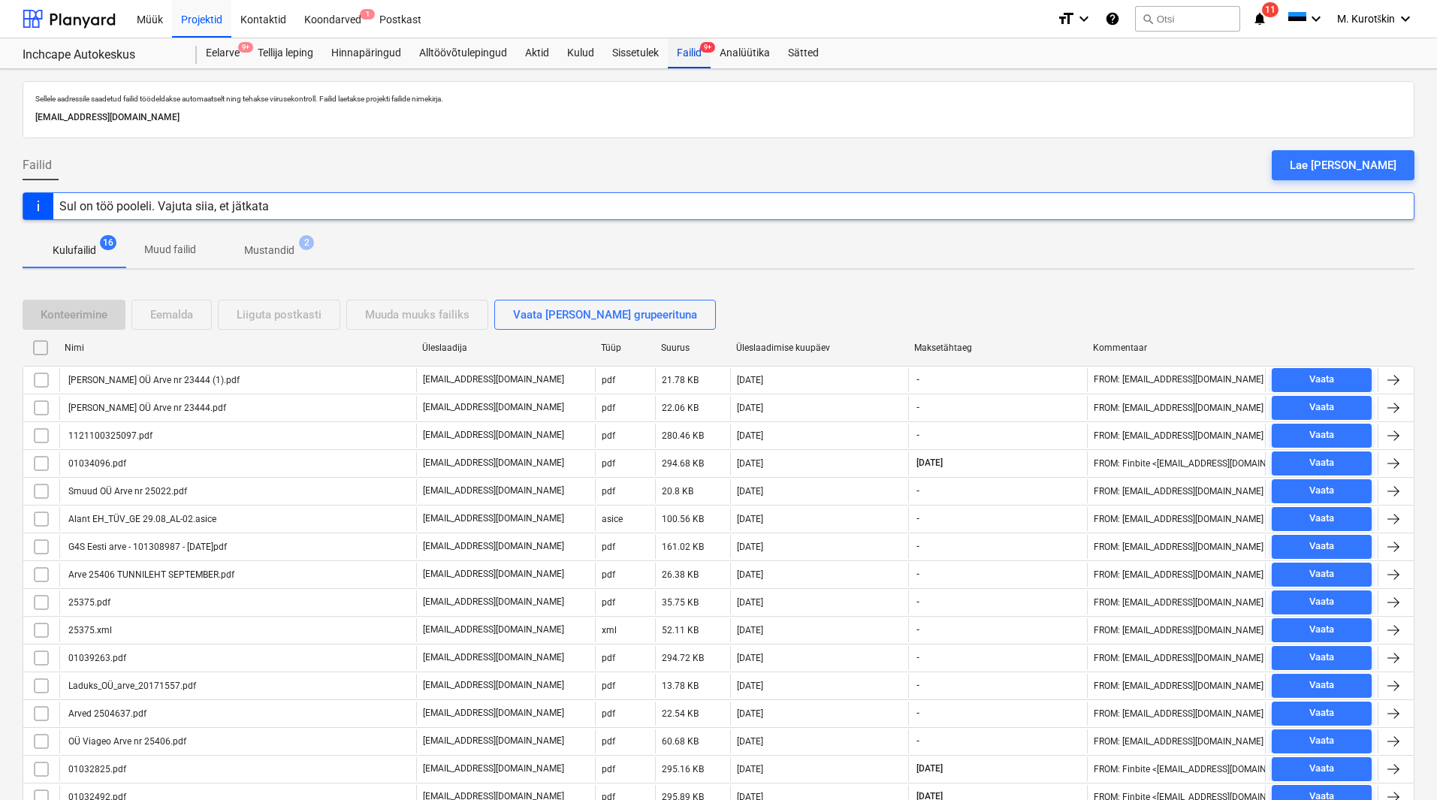
click at [688, 50] on div "Failid 9+" at bounding box center [689, 53] width 43 height 30
click at [763, 60] on div "Analüütika" at bounding box center [744, 53] width 68 height 30
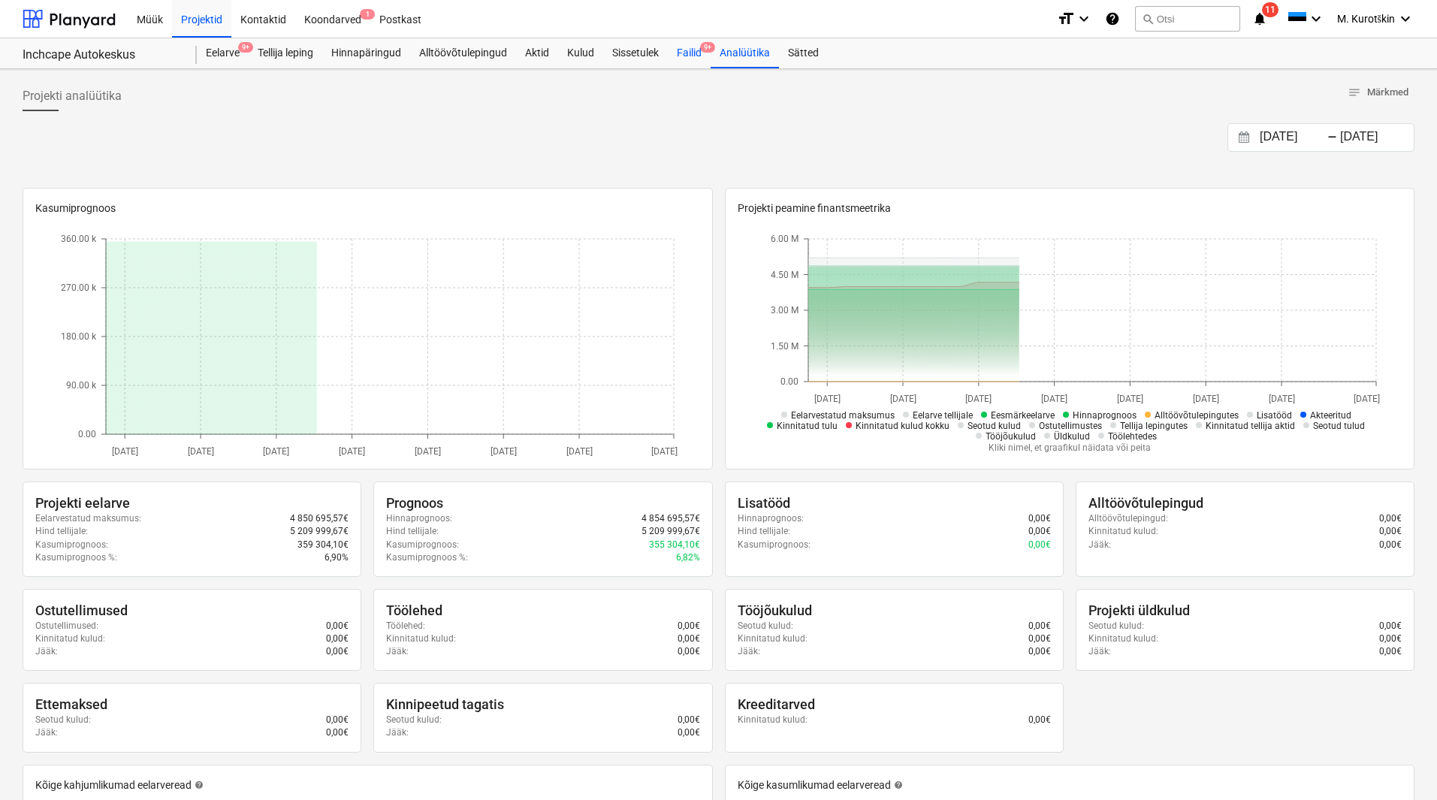
click at [695, 56] on div "Failid 9+" at bounding box center [689, 53] width 43 height 30
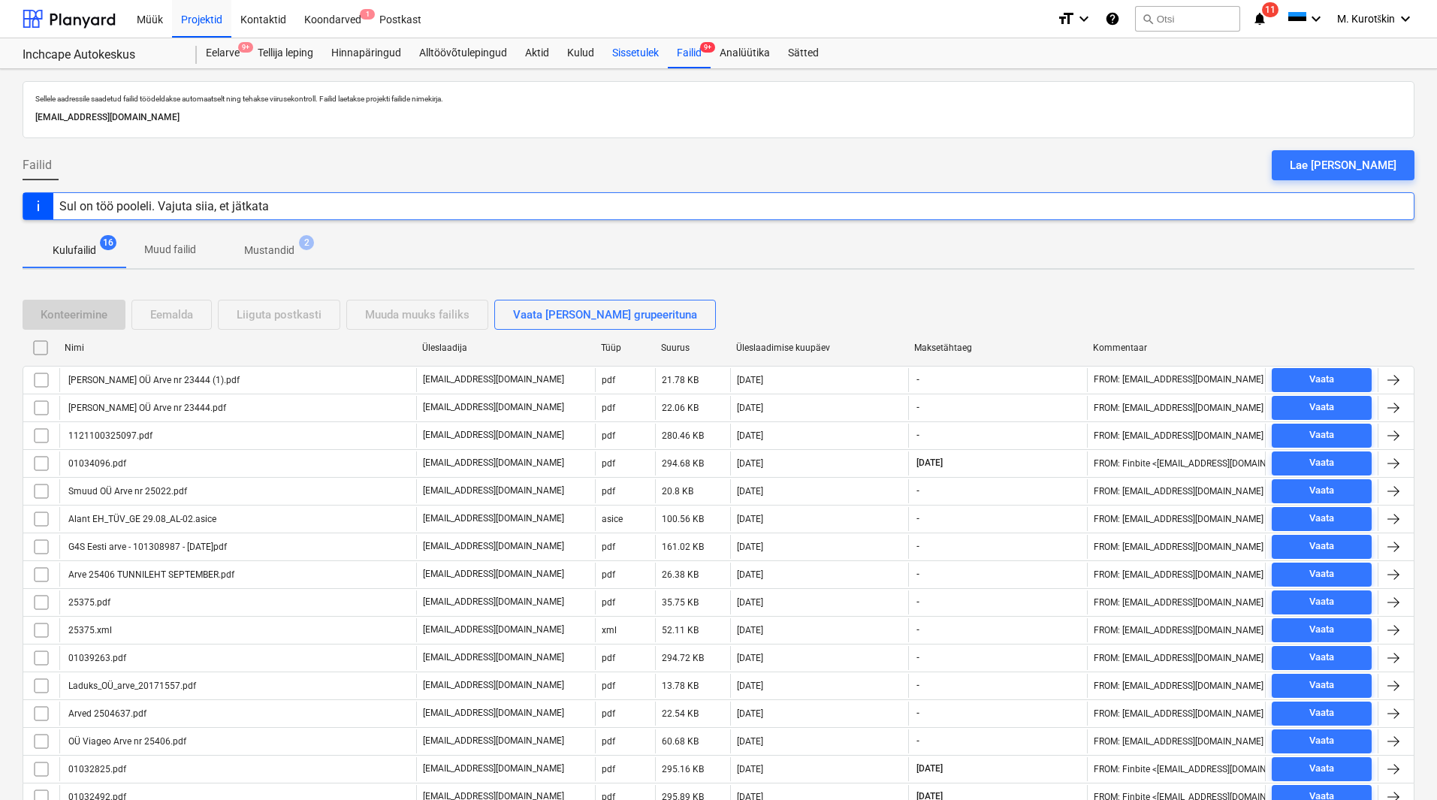
click at [650, 50] on div "Sissetulek" at bounding box center [635, 53] width 65 height 30
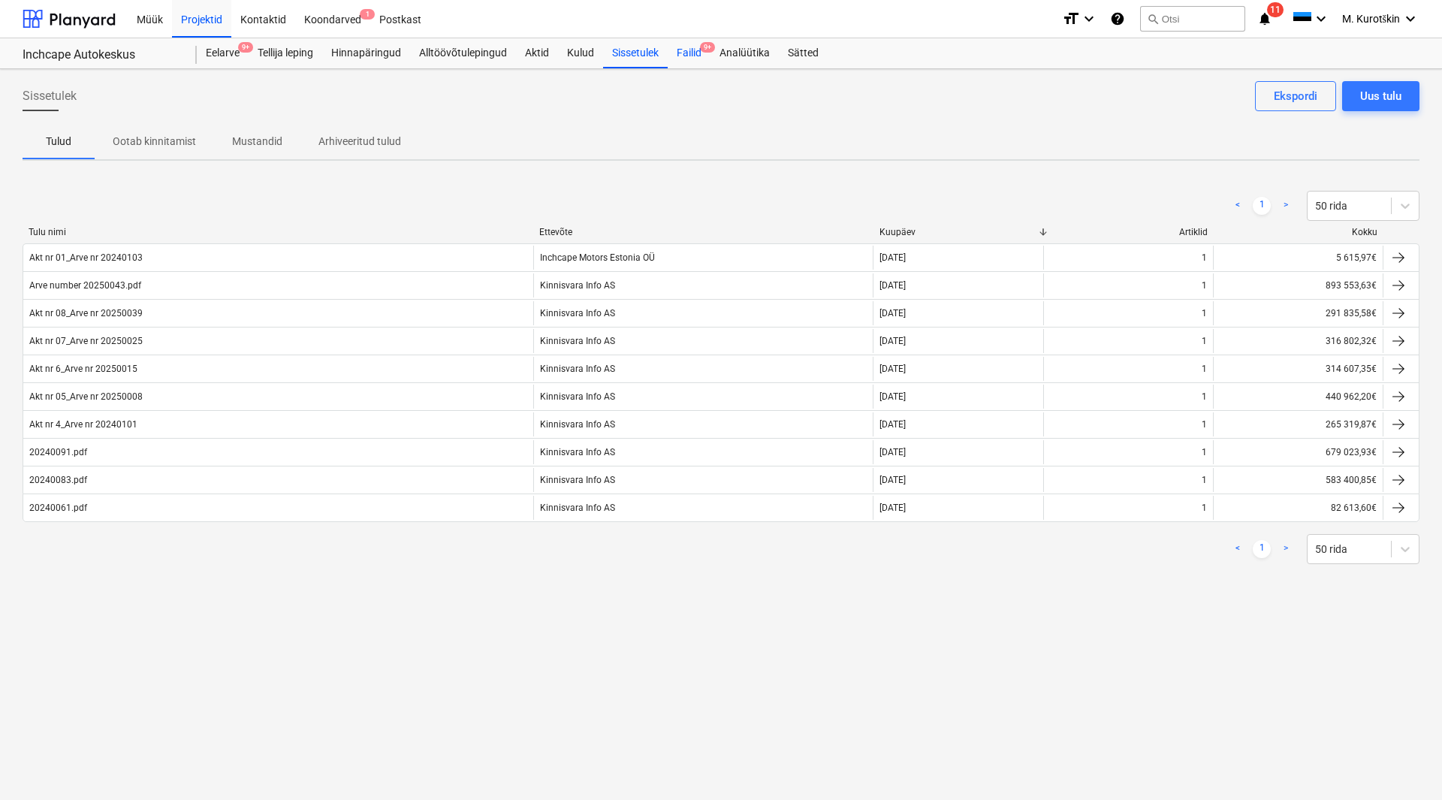
click at [692, 50] on div "Failid 9+" at bounding box center [689, 53] width 43 height 30
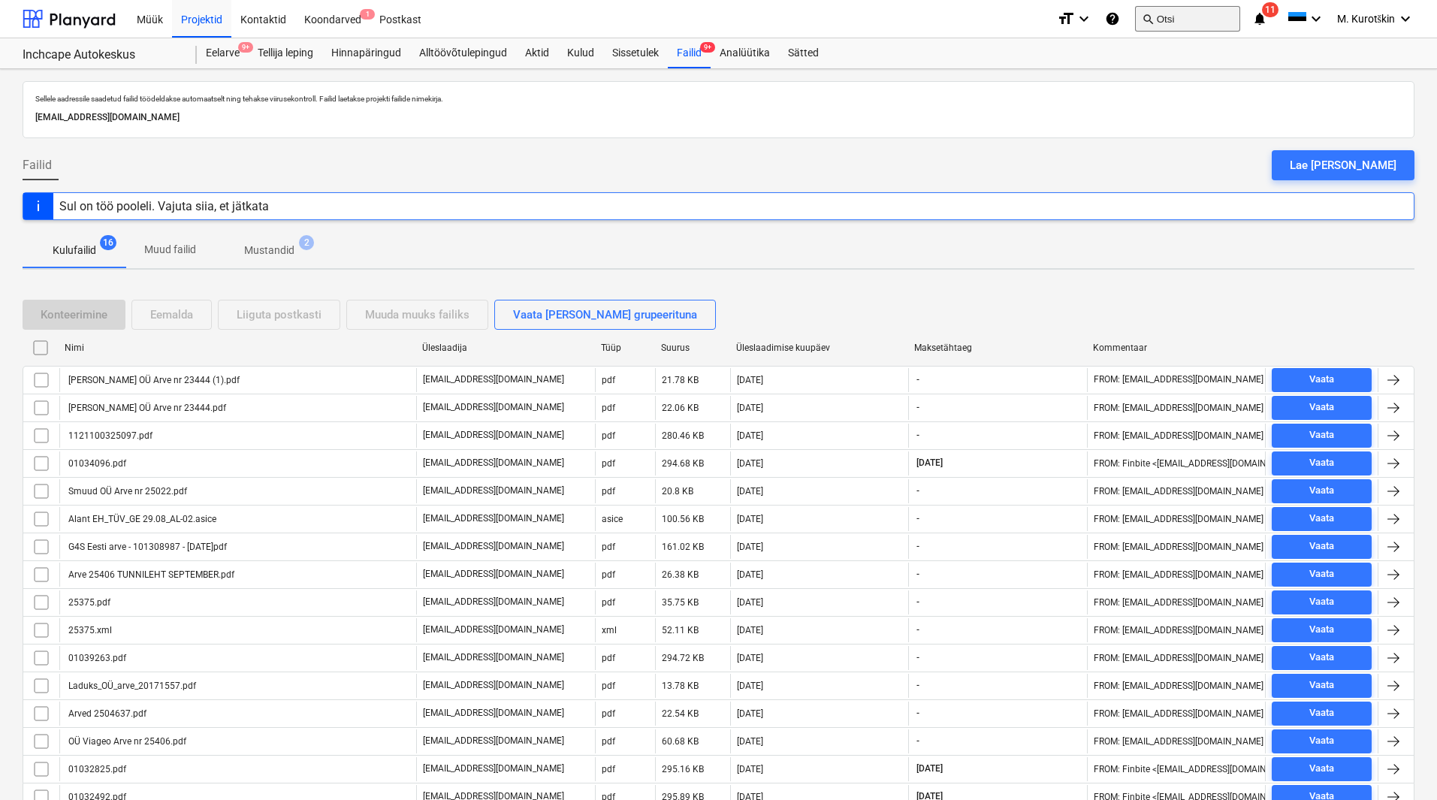
click at [1199, 13] on button "search Otsi" at bounding box center [1187, 19] width 105 height 26
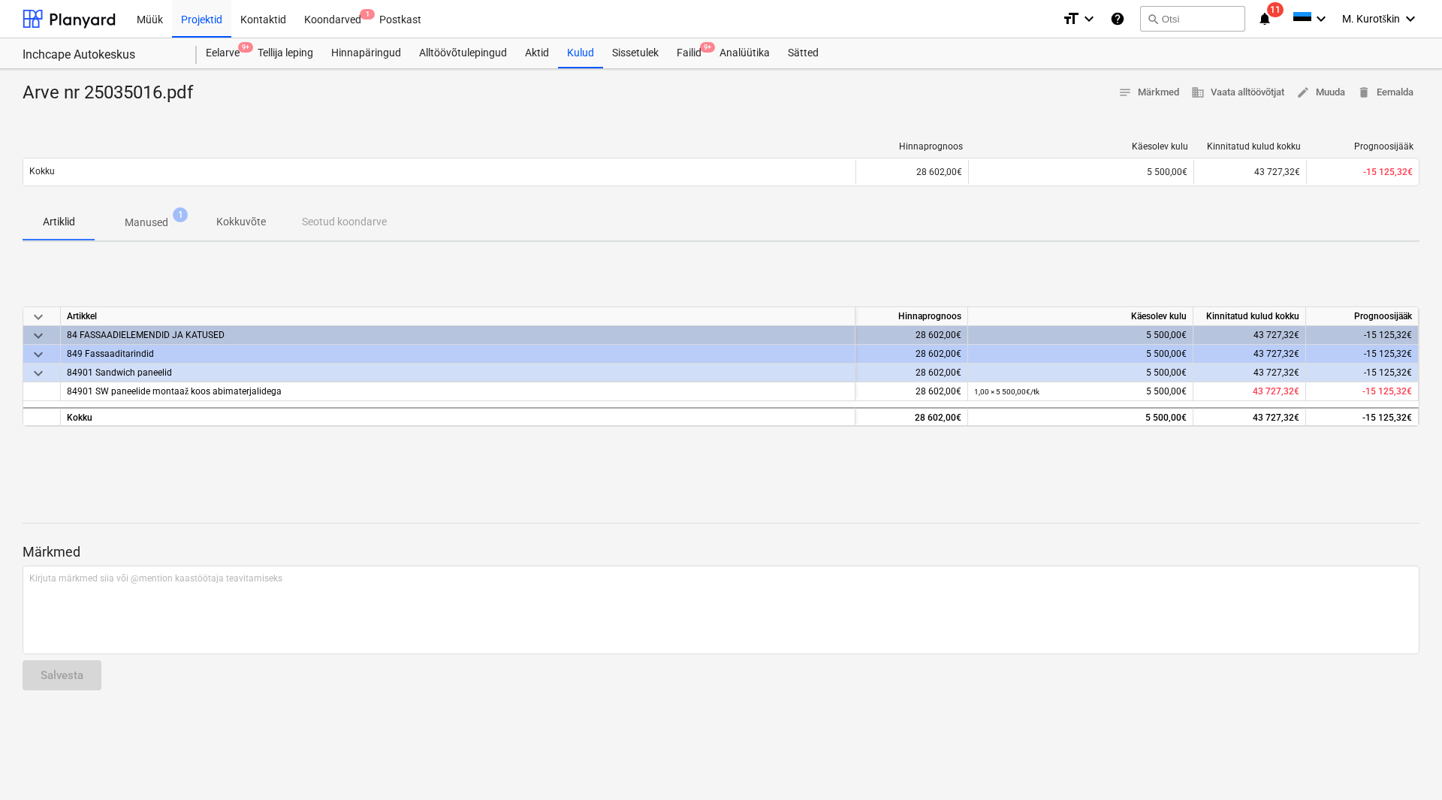
click at [137, 231] on p "Manused" at bounding box center [147, 223] width 44 height 16
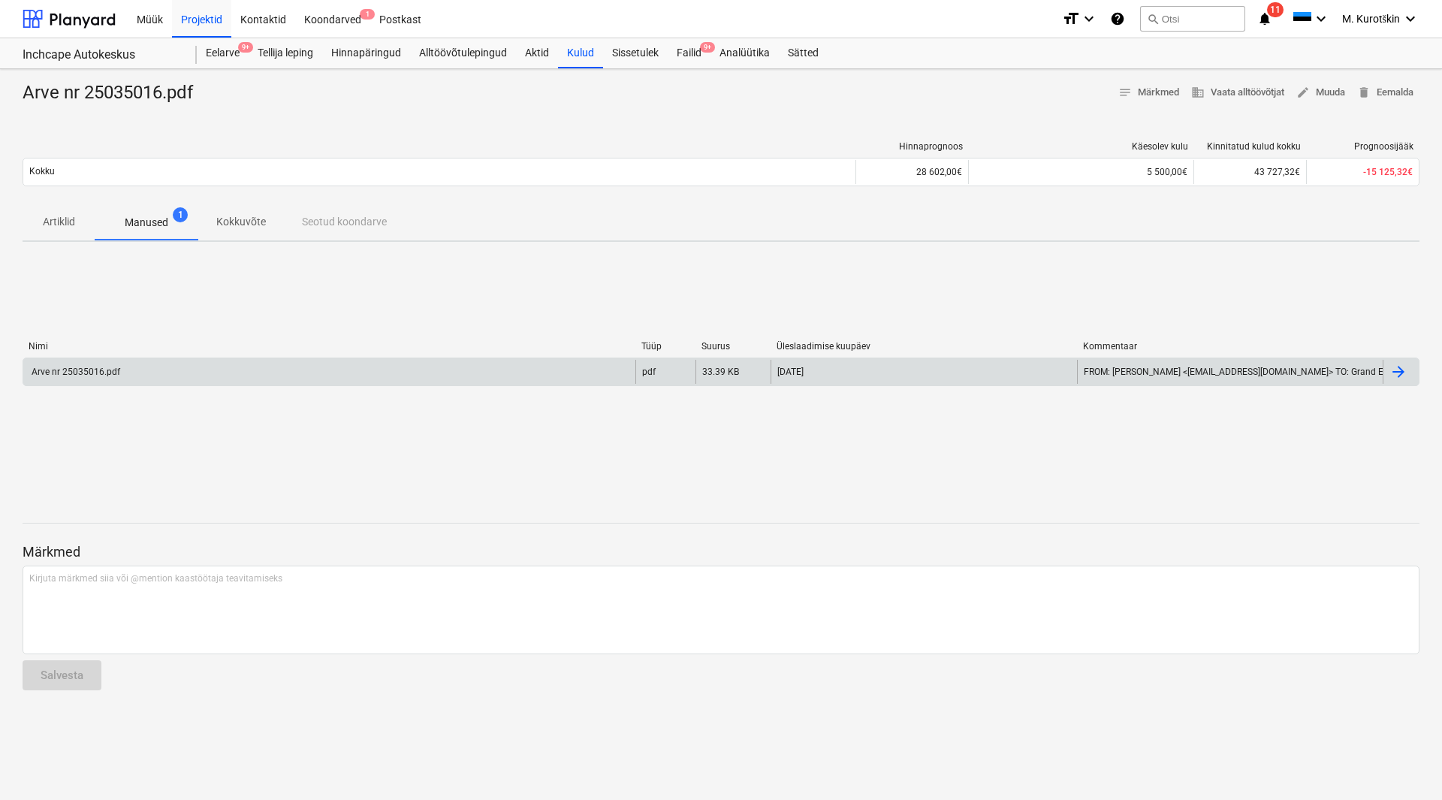
click at [69, 379] on div "Arve nr 25035016.pdf" at bounding box center [329, 372] width 612 height 24
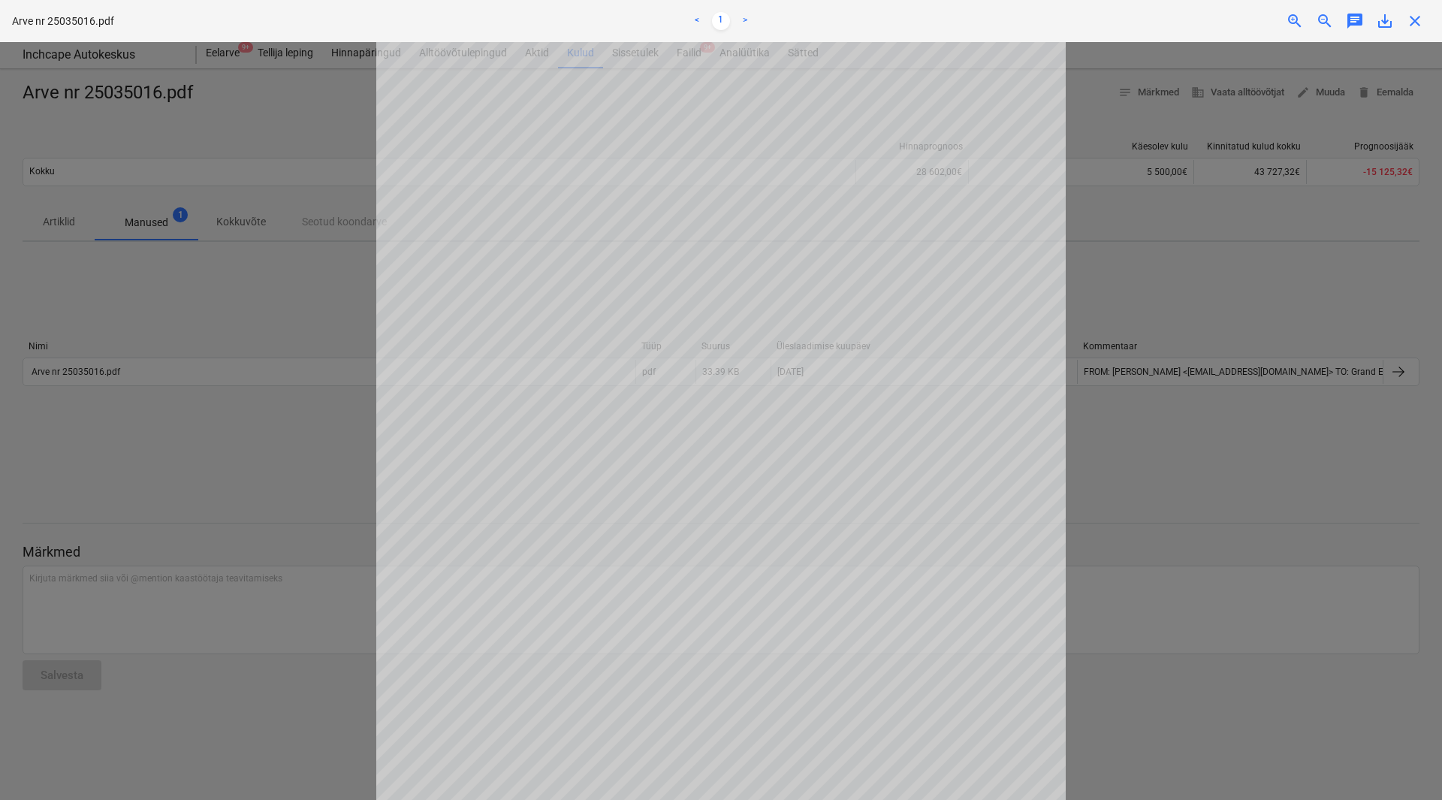
scroll to position [137, 0]
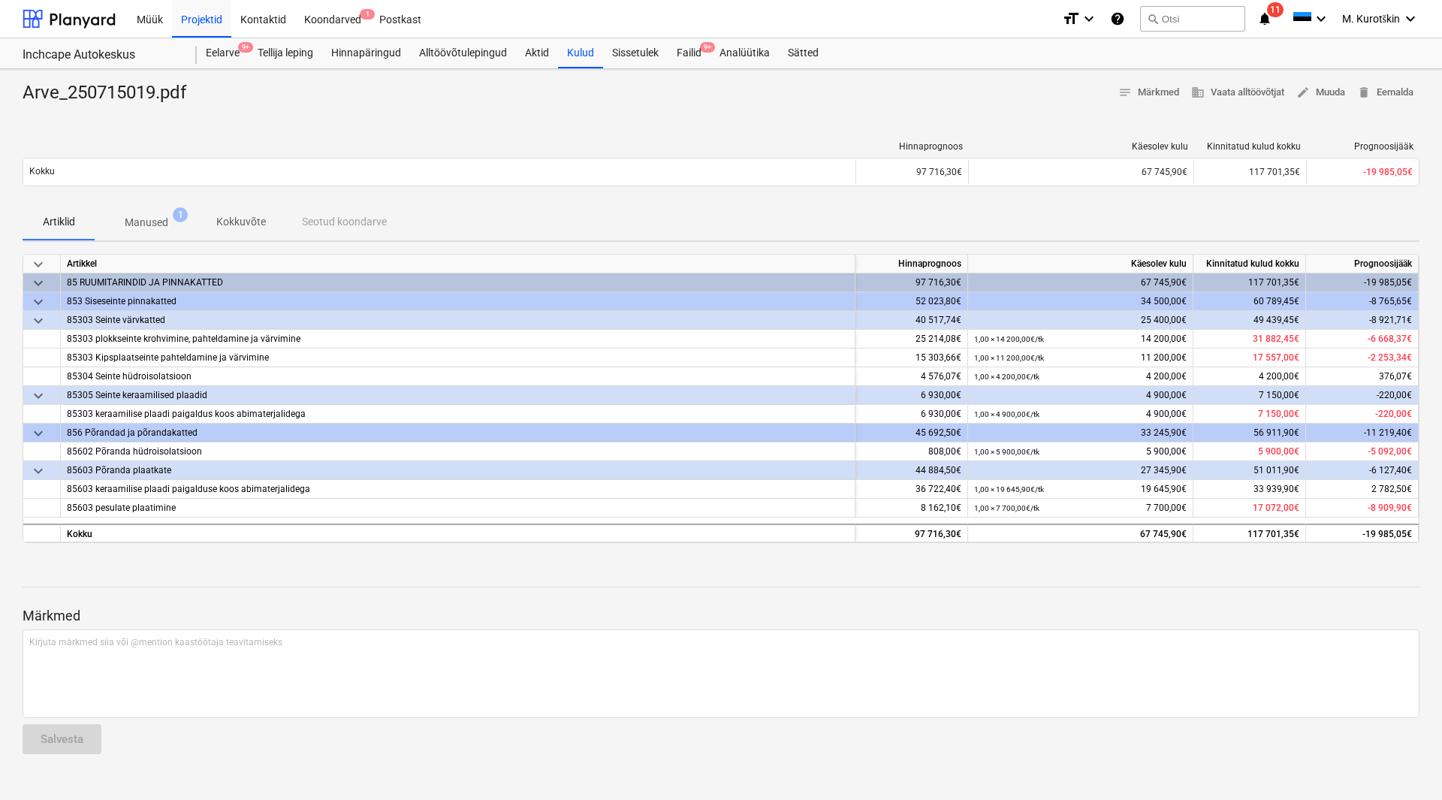
click at [166, 218] on p "Manused" at bounding box center [147, 223] width 44 height 16
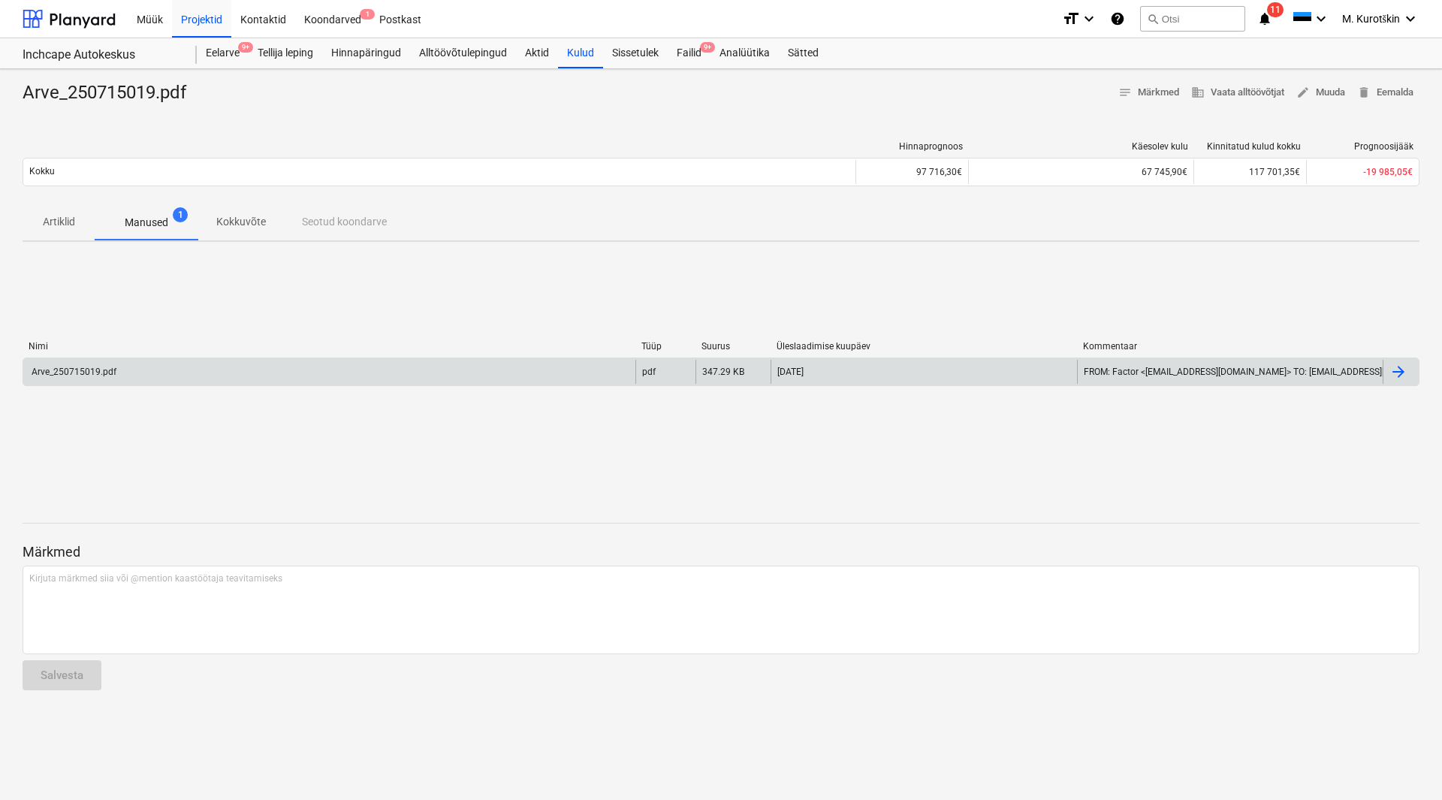
click at [95, 369] on div "Arve_250715019.pdf" at bounding box center [72, 371] width 87 height 11
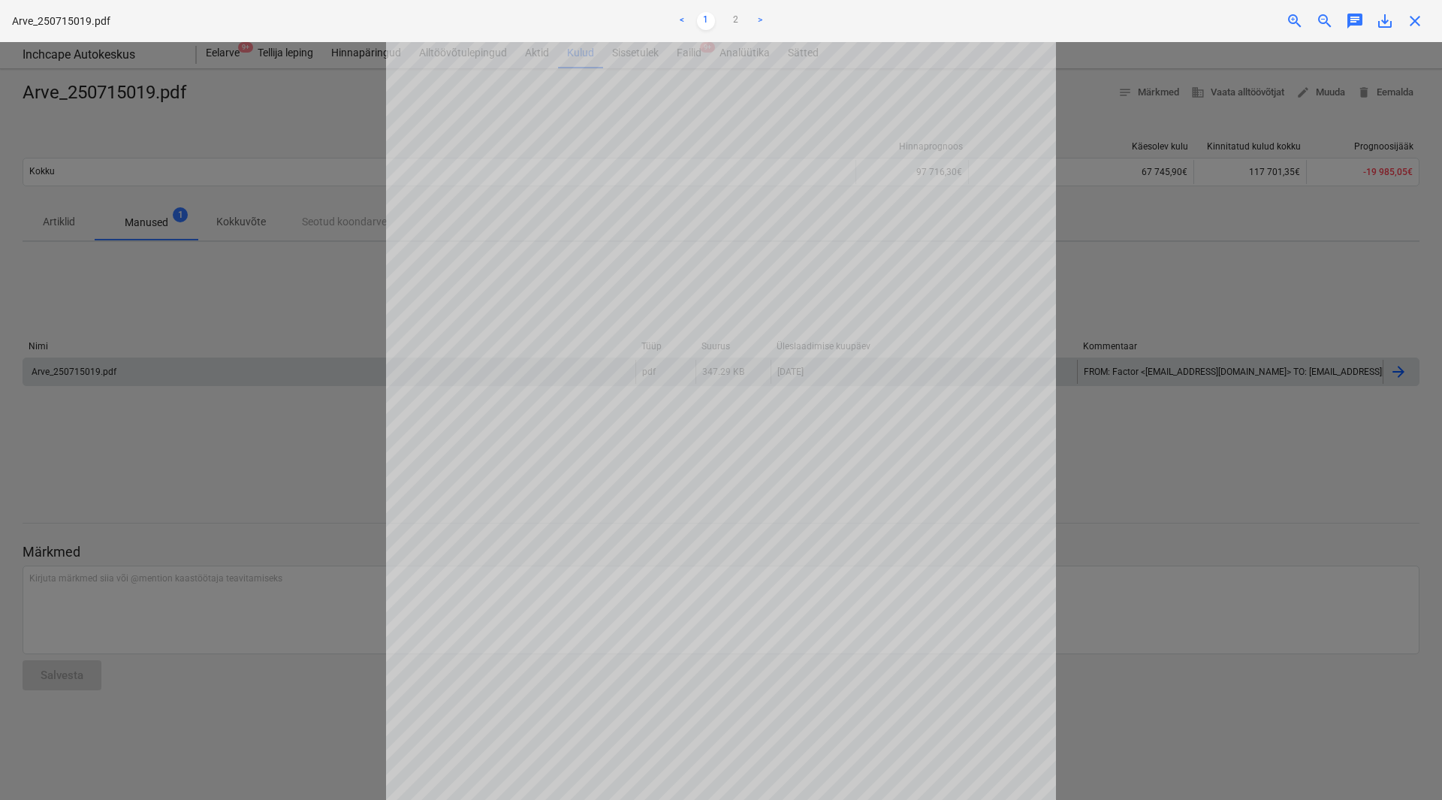
click at [272, 295] on div at bounding box center [721, 421] width 1442 height 758
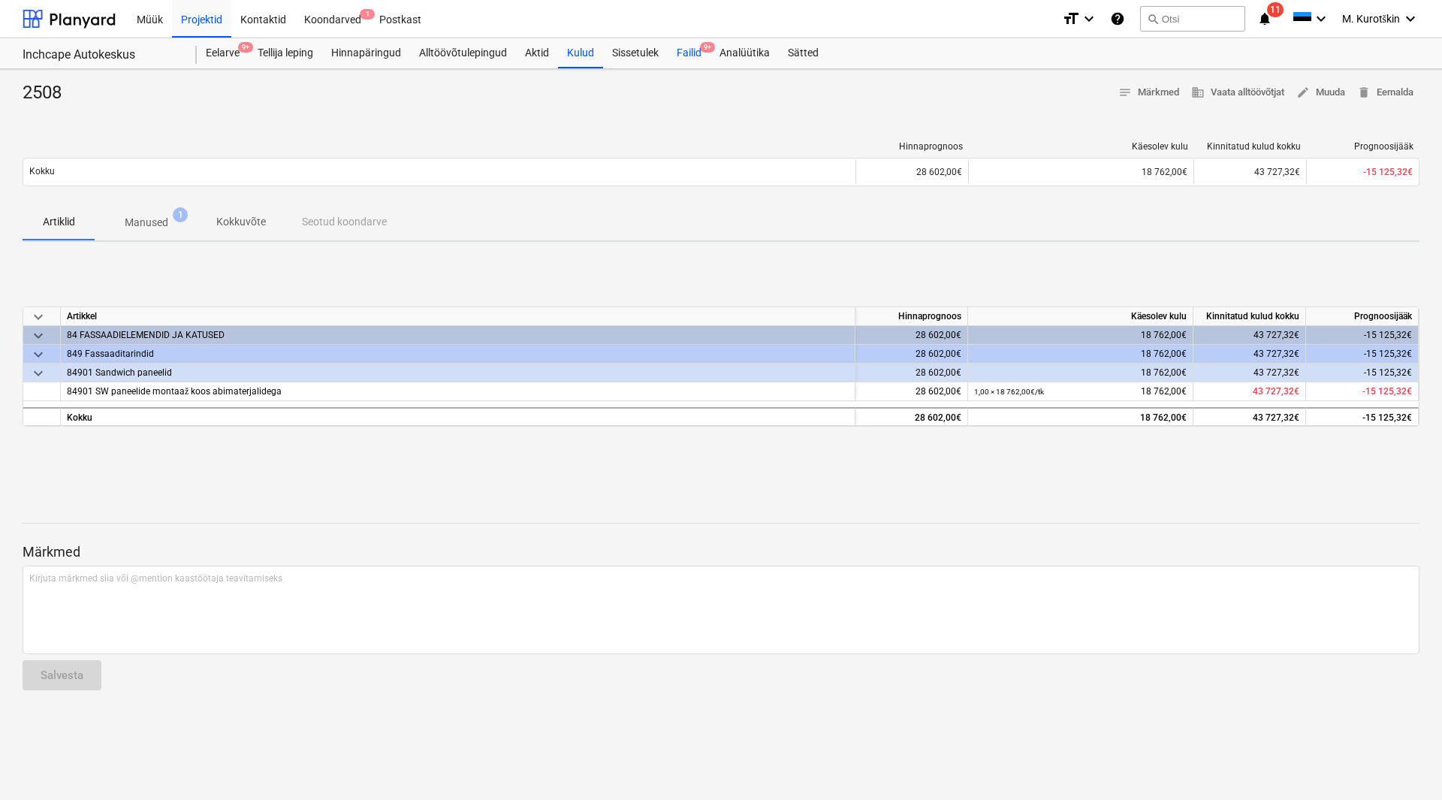
click at [688, 62] on div "Failid 9+" at bounding box center [689, 53] width 43 height 30
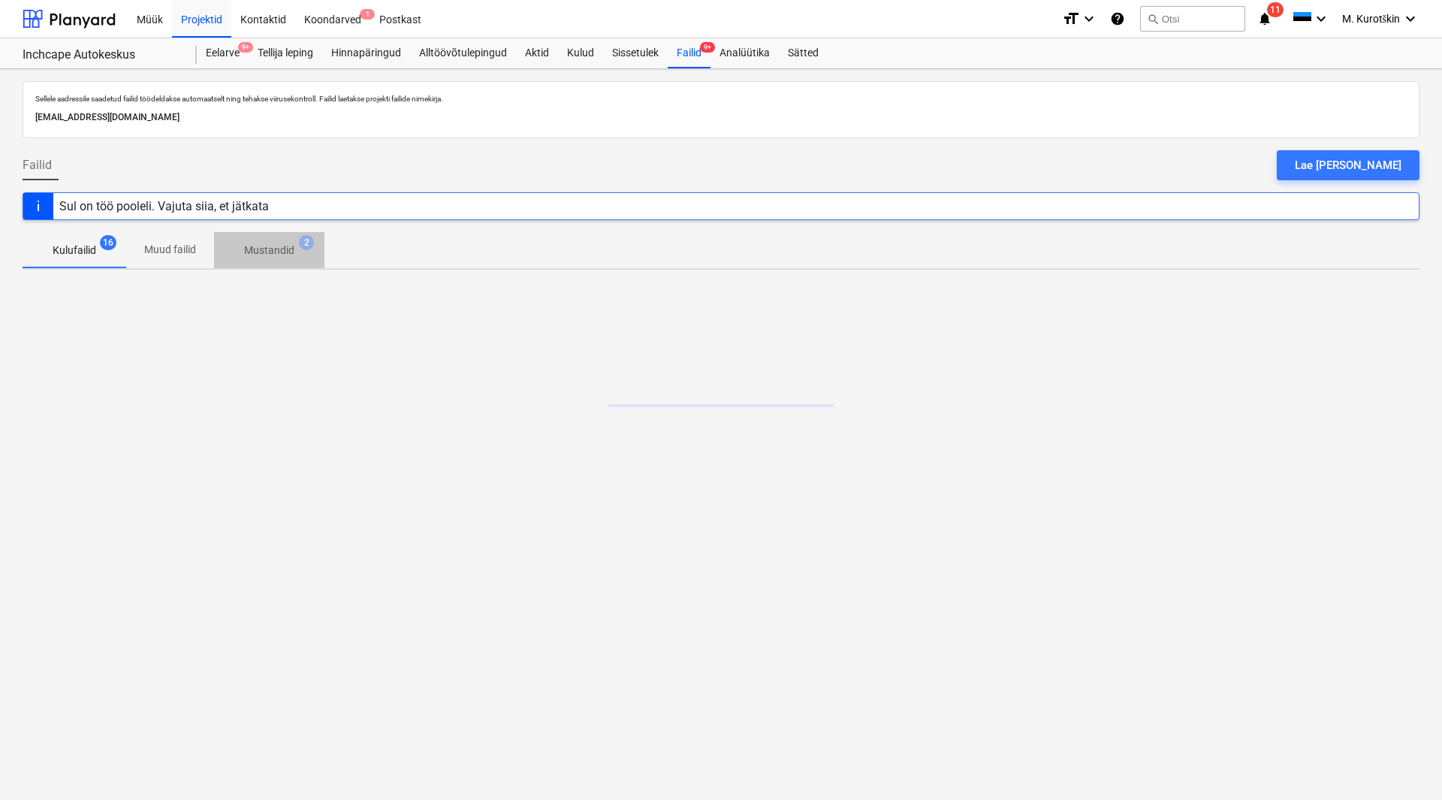
click at [282, 248] on p "Mustandid" at bounding box center [269, 251] width 50 height 16
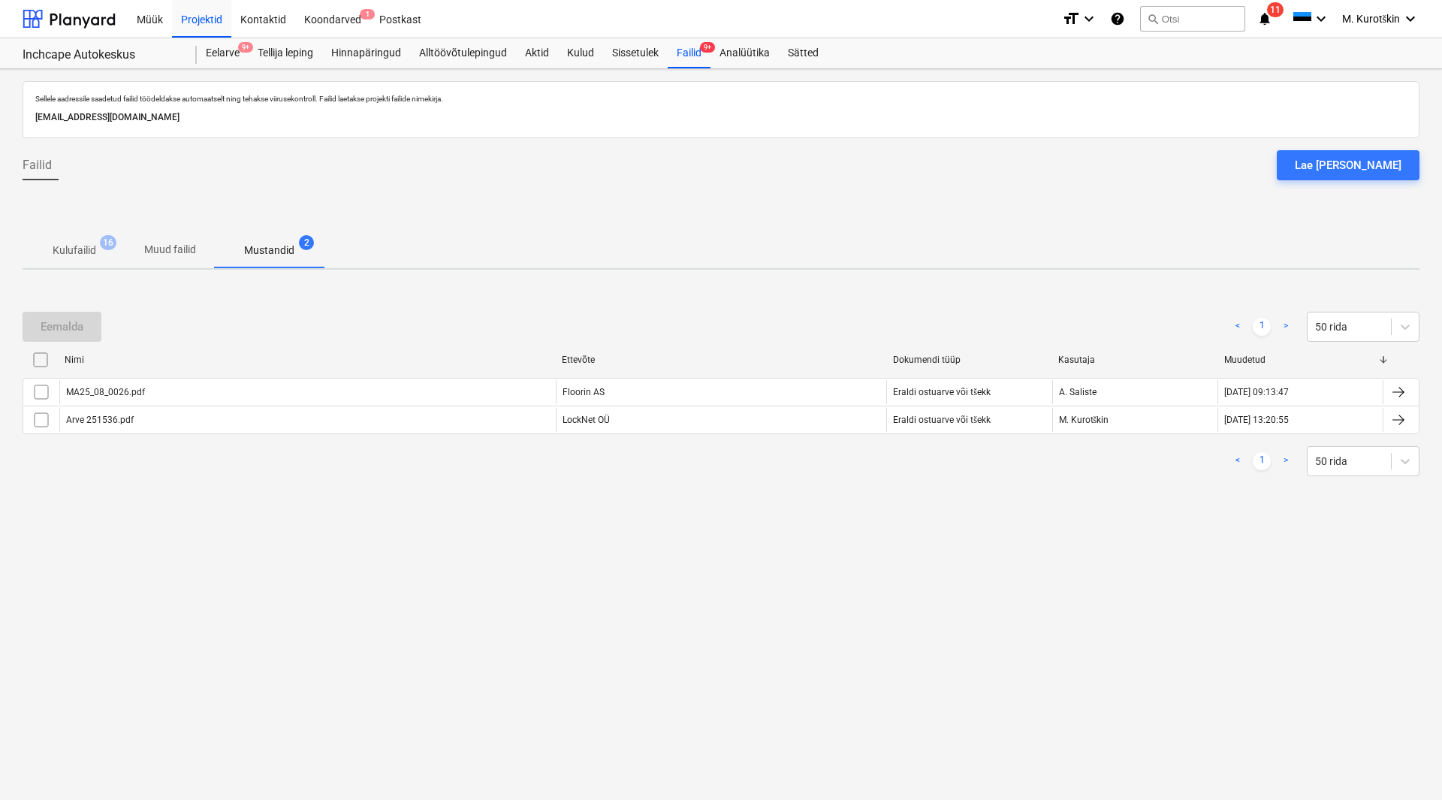
click at [99, 247] on span "Kulufailid 16" at bounding box center [75, 251] width 68 height 16
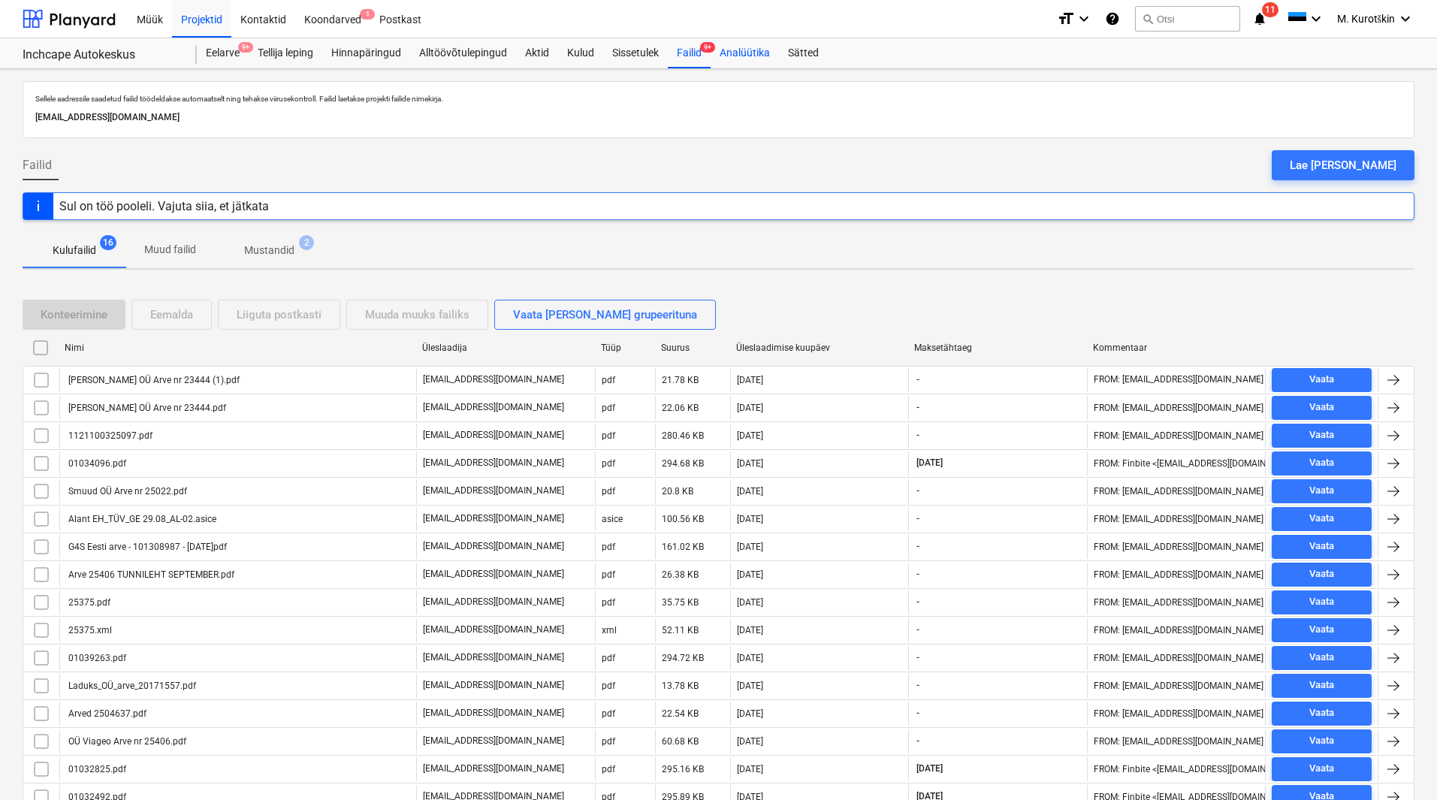
click at [732, 48] on div "Analüütika" at bounding box center [744, 53] width 68 height 30
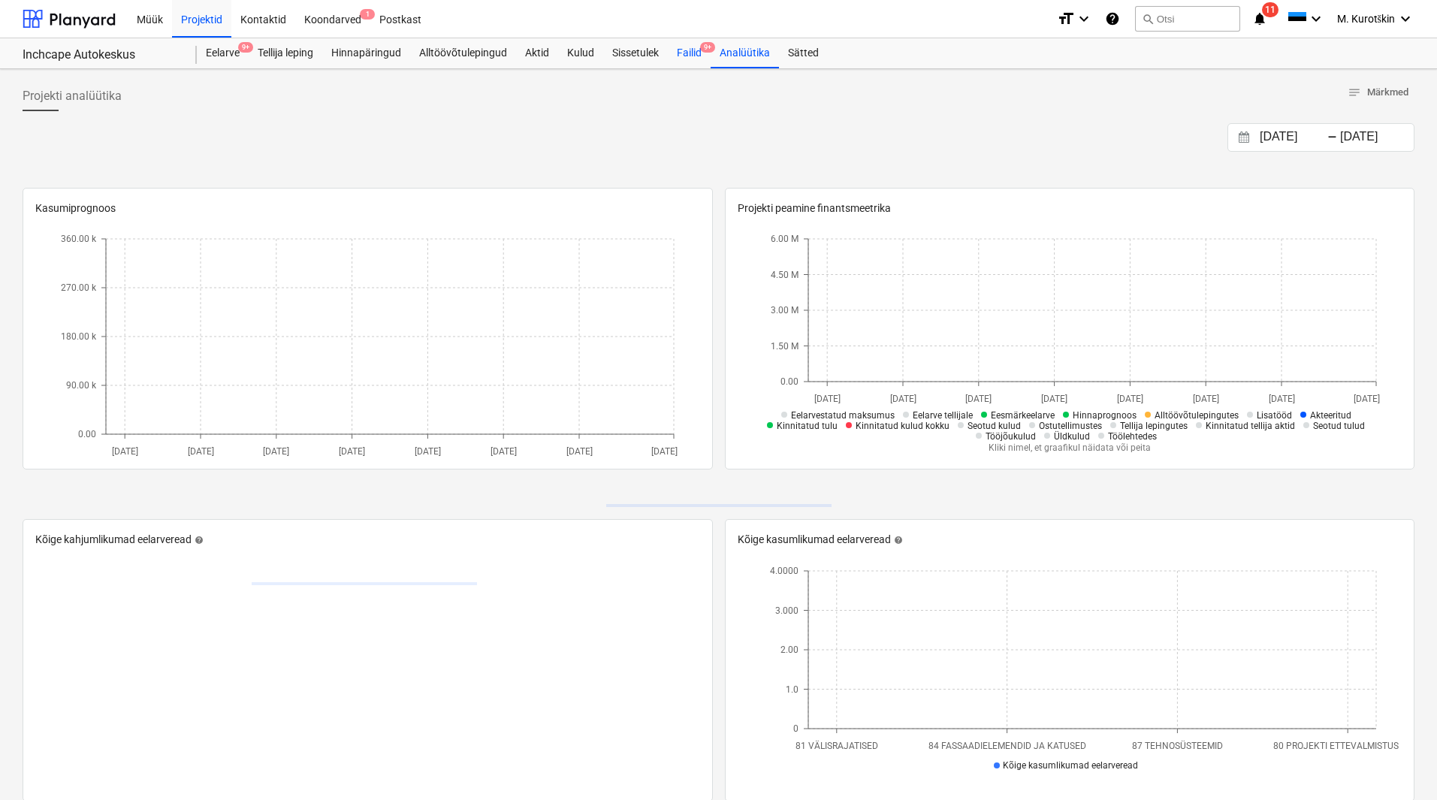
click at [709, 48] on span "9+" at bounding box center [707, 47] width 15 height 11
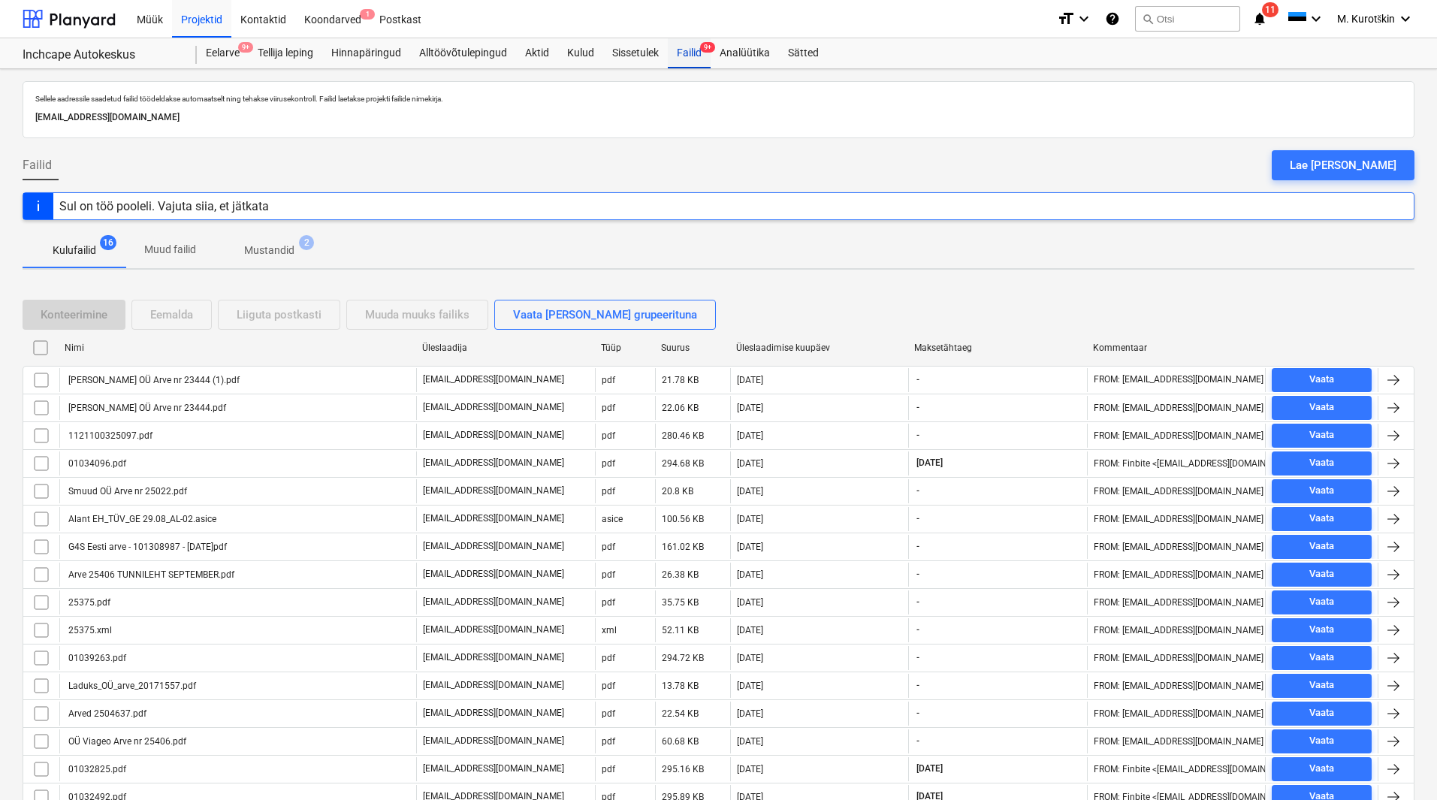
click at [680, 53] on div "Failid 9+" at bounding box center [689, 53] width 43 height 30
click at [625, 51] on div "Sissetulek" at bounding box center [635, 53] width 65 height 30
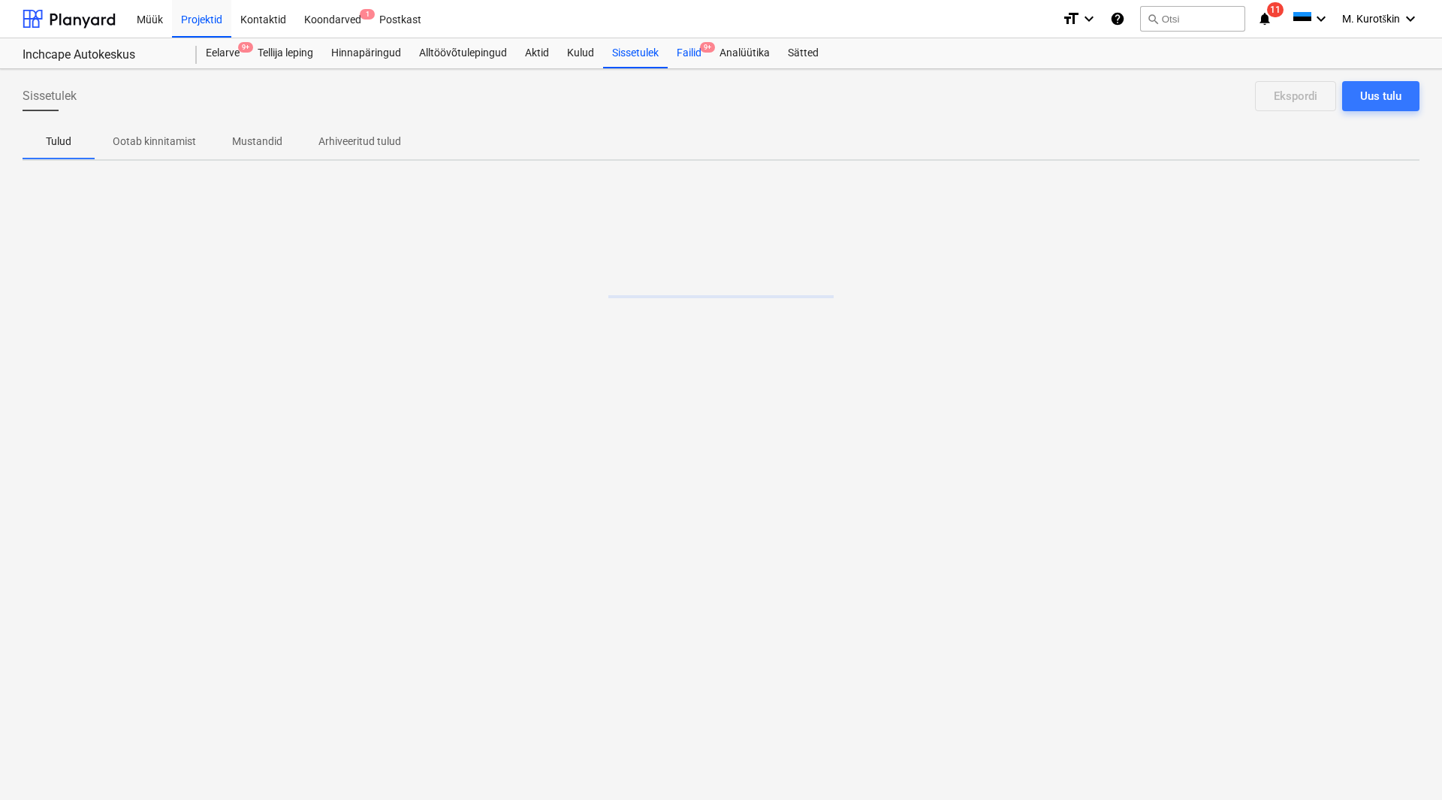
click at [689, 53] on div "Failid 9+" at bounding box center [689, 53] width 43 height 30
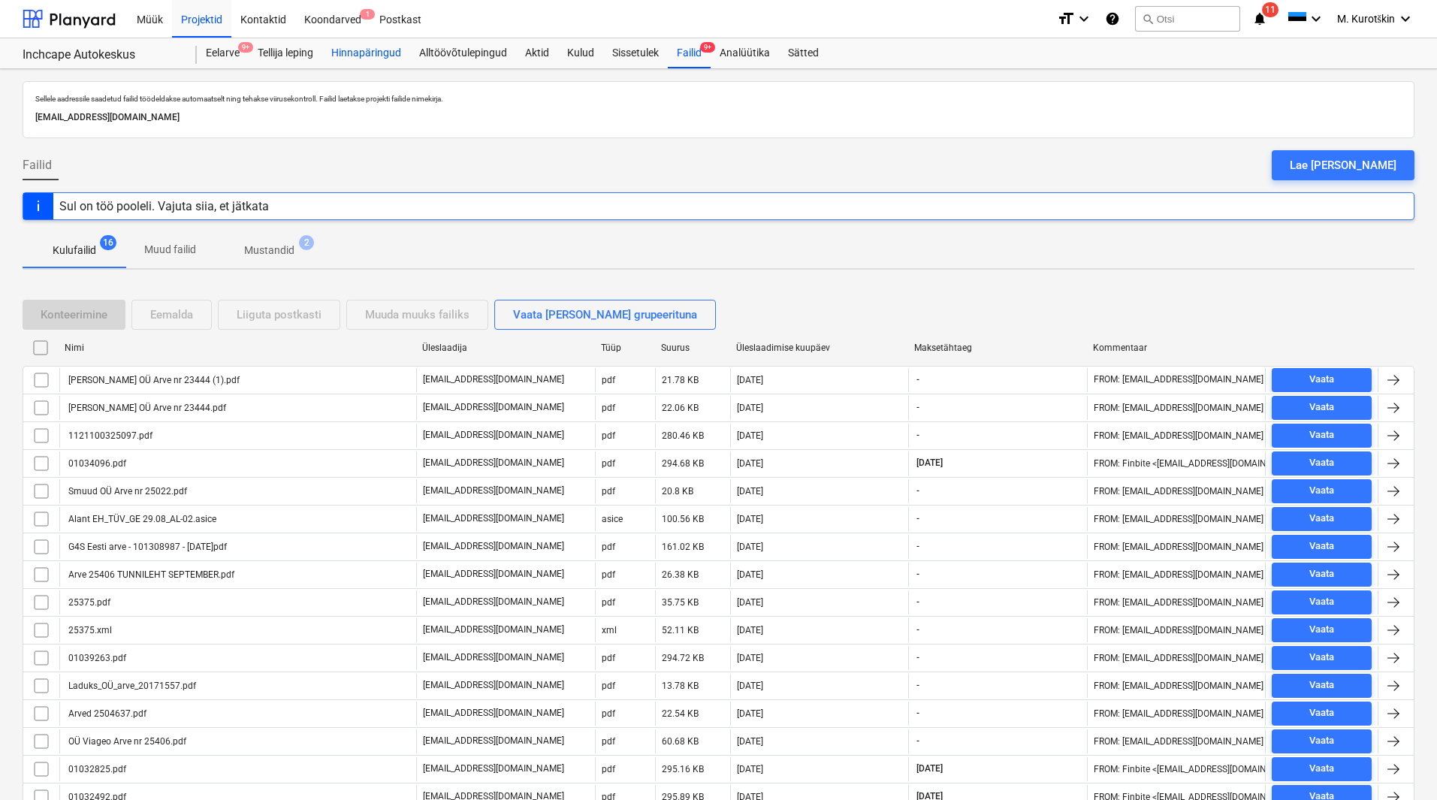
click at [376, 56] on div "Hinnapäringud" at bounding box center [366, 53] width 88 height 30
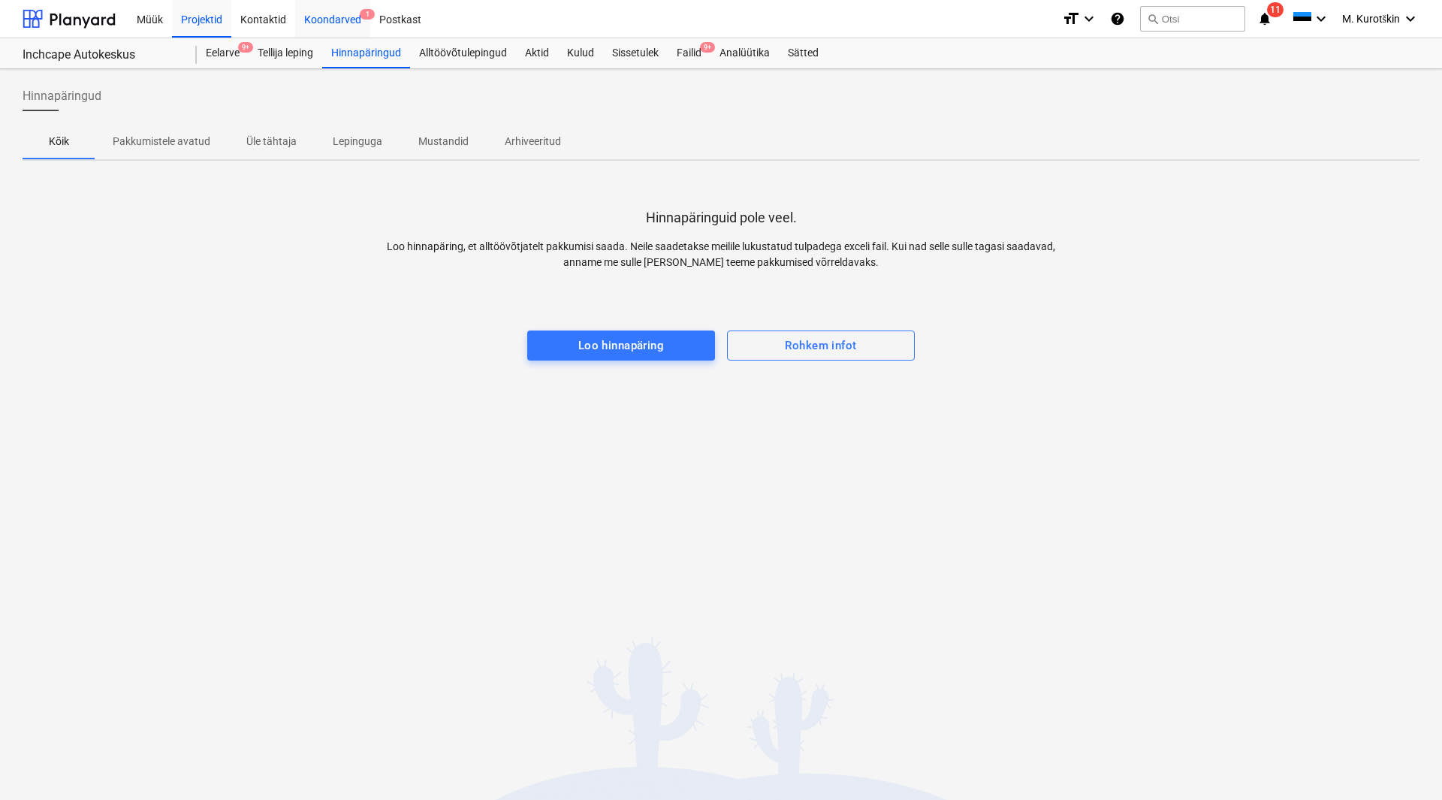
click at [354, 30] on div "Koondarved 1" at bounding box center [332, 18] width 75 height 38
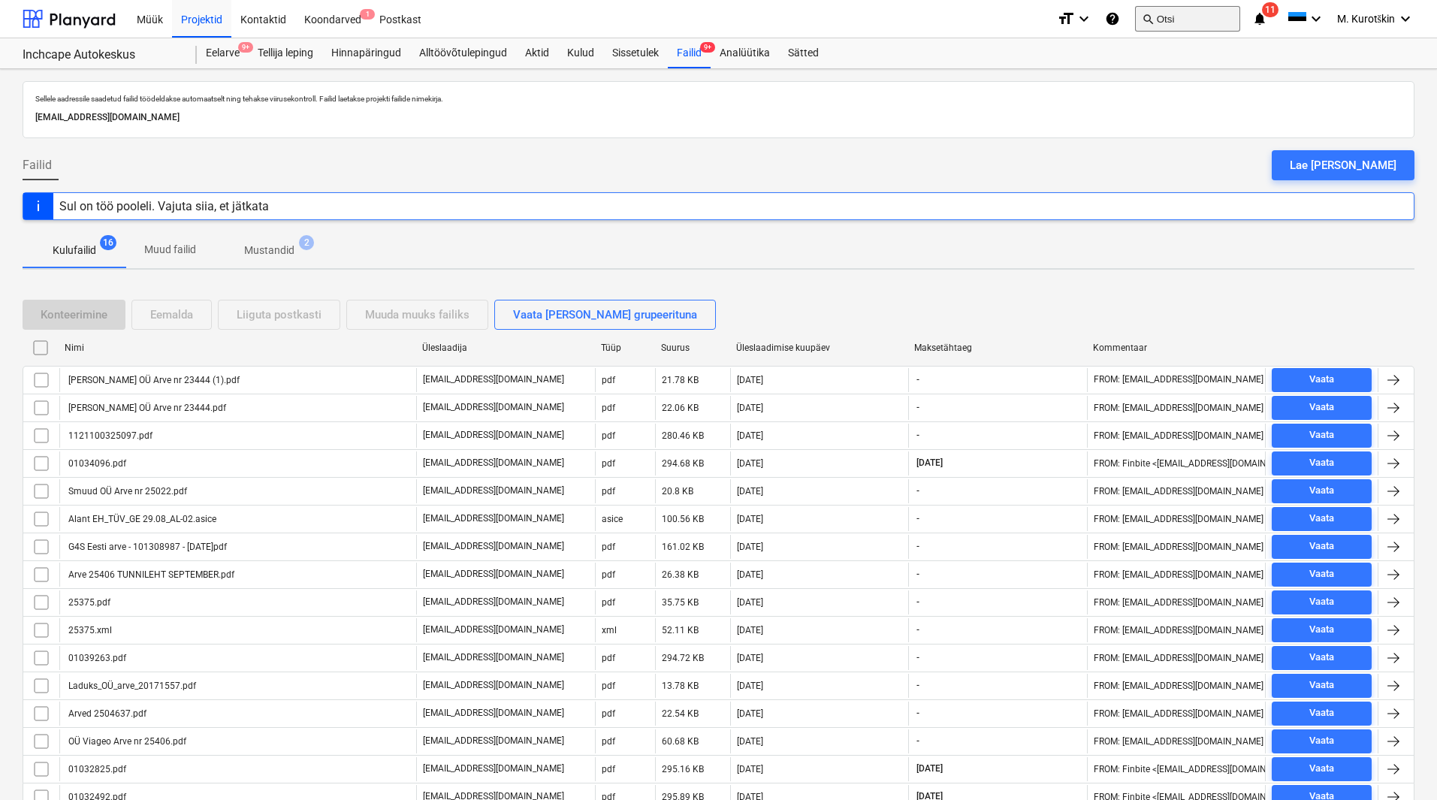
click at [1173, 20] on button "search Otsi" at bounding box center [1187, 19] width 105 height 26
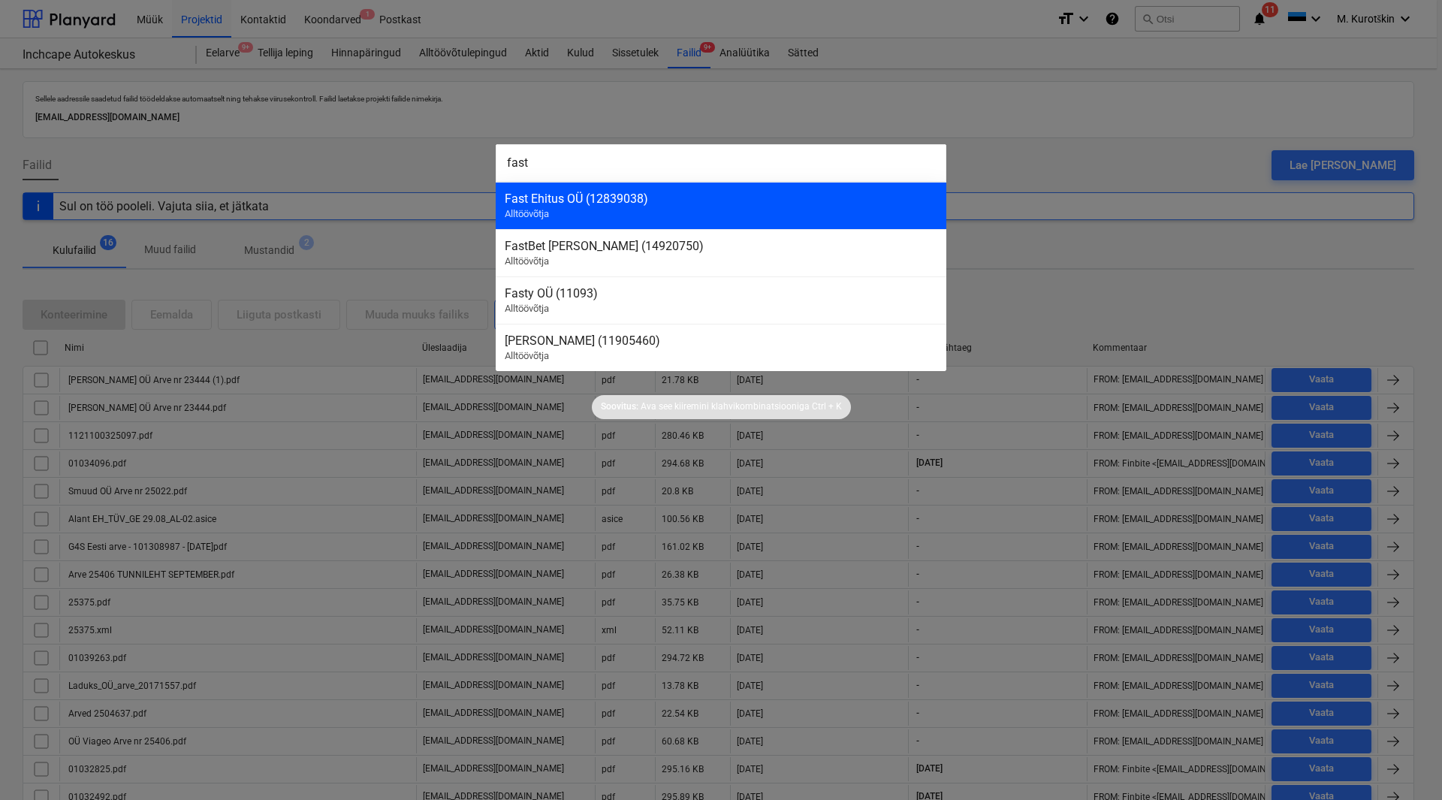
type input "fast"
click at [687, 201] on div "Fast Ehitus OÜ (12839038)" at bounding box center [721, 198] width 433 height 14
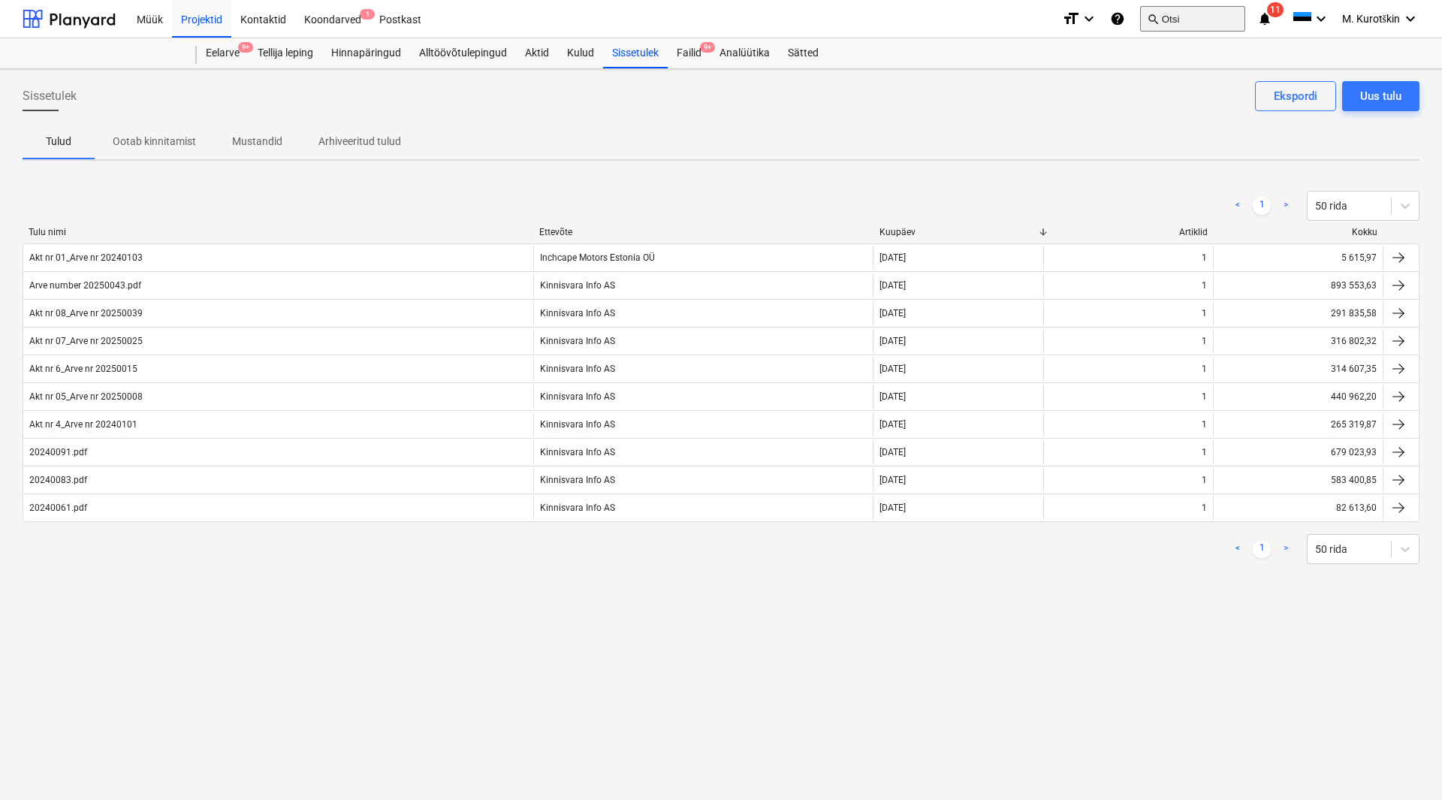
click at [1187, 23] on button "search Otsi" at bounding box center [1192, 19] width 105 height 26
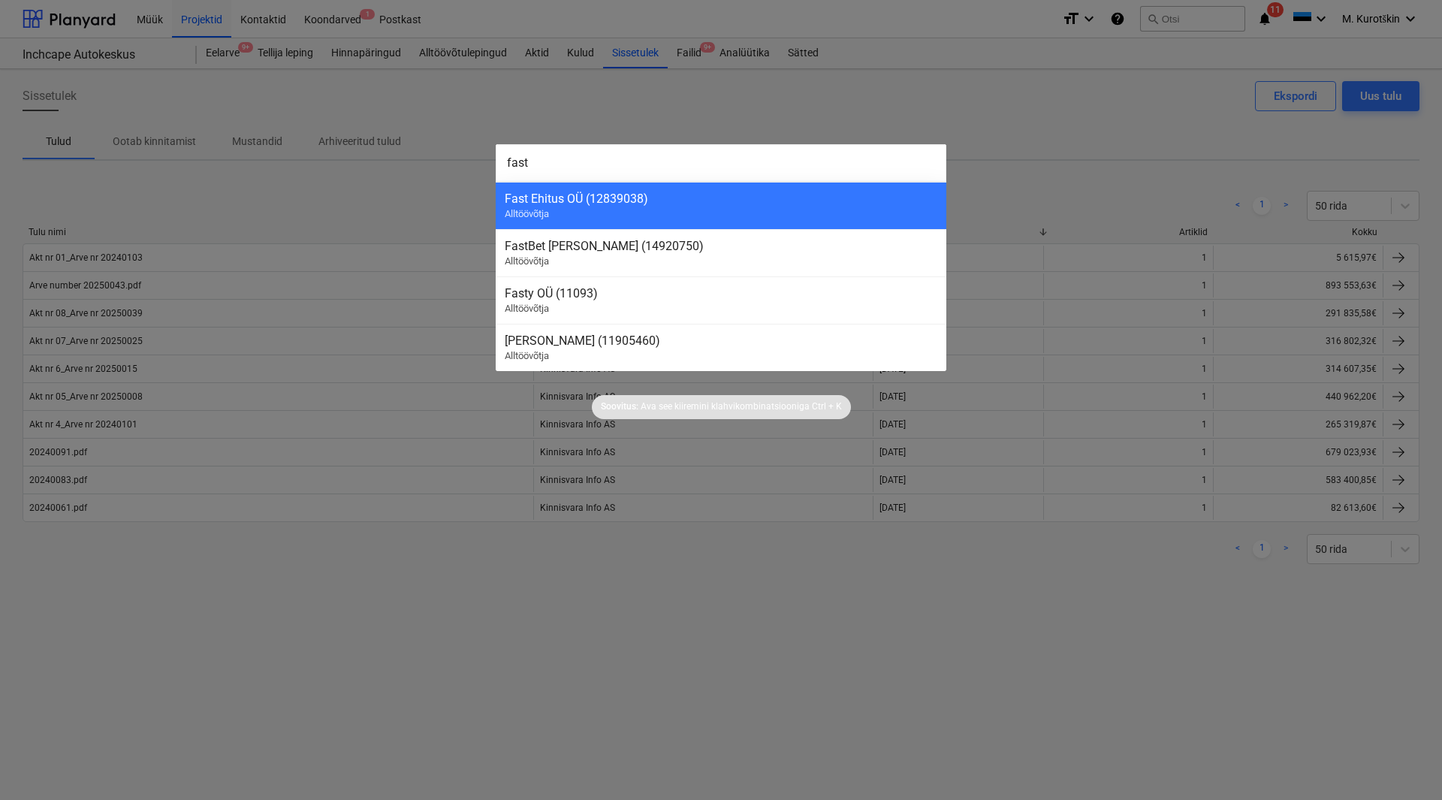
type input "fast"
click at [443, 587] on div at bounding box center [721, 400] width 1442 height 800
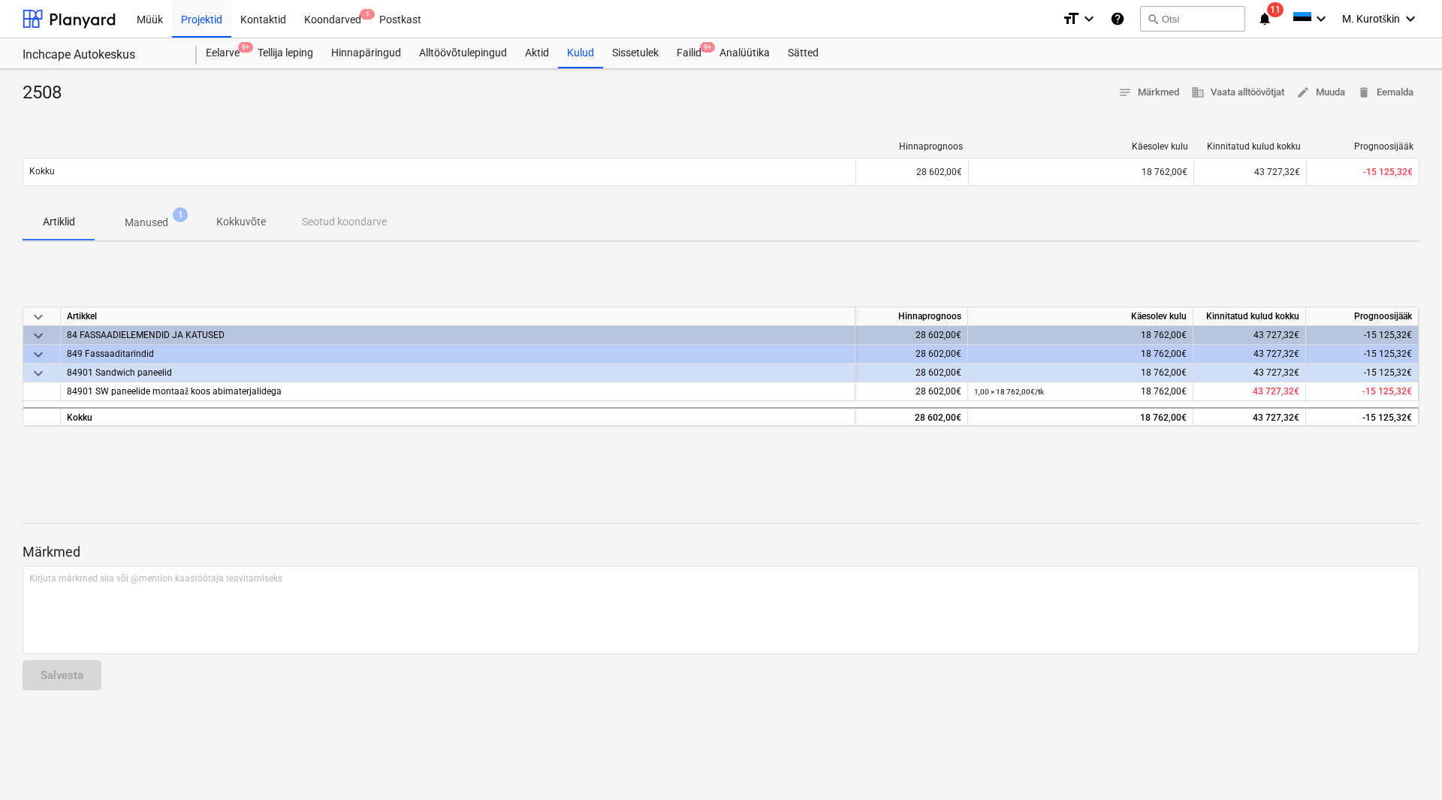
click at [173, 218] on span "1" at bounding box center [180, 214] width 15 height 15
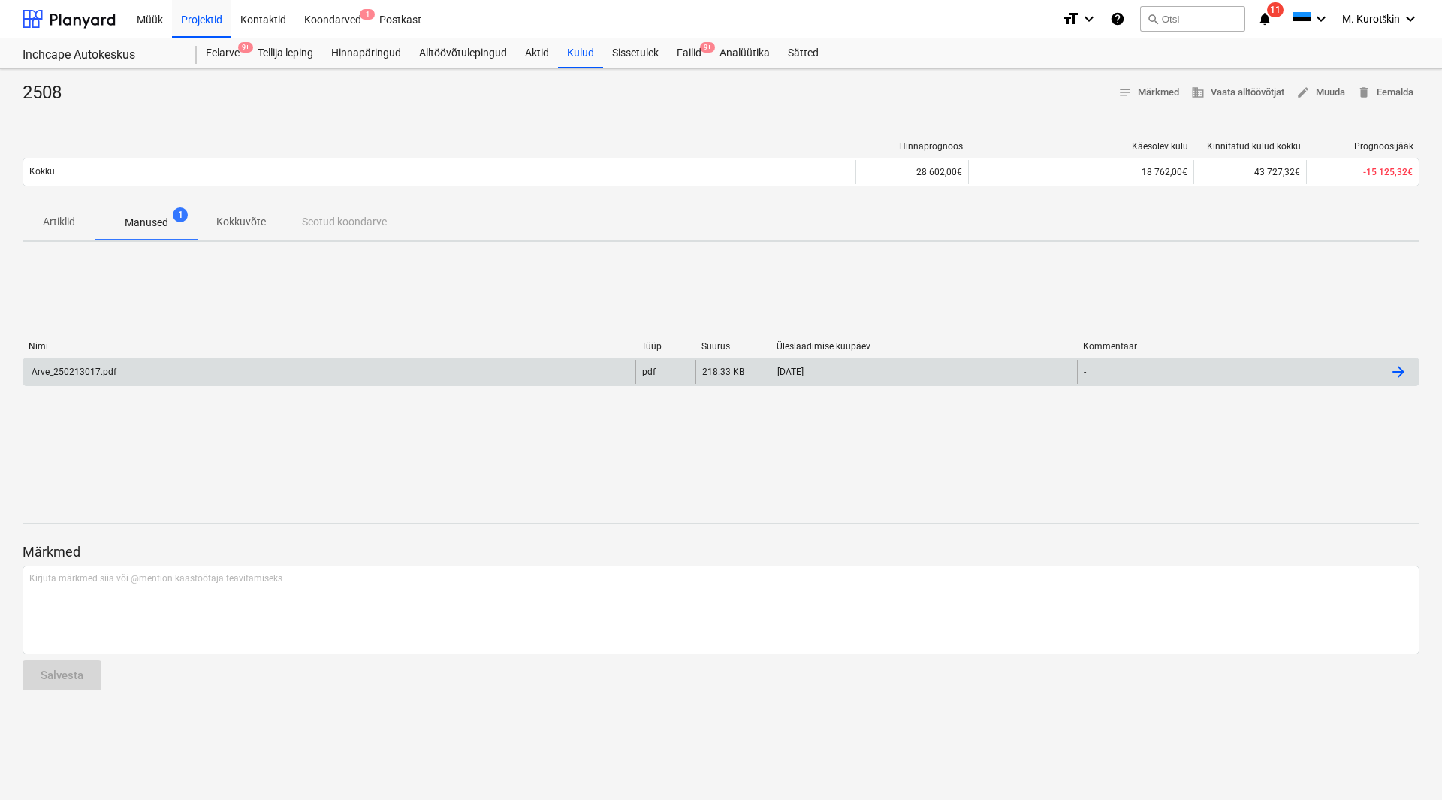
click at [113, 371] on div "Arve_250213017.pdf" at bounding box center [72, 371] width 87 height 11
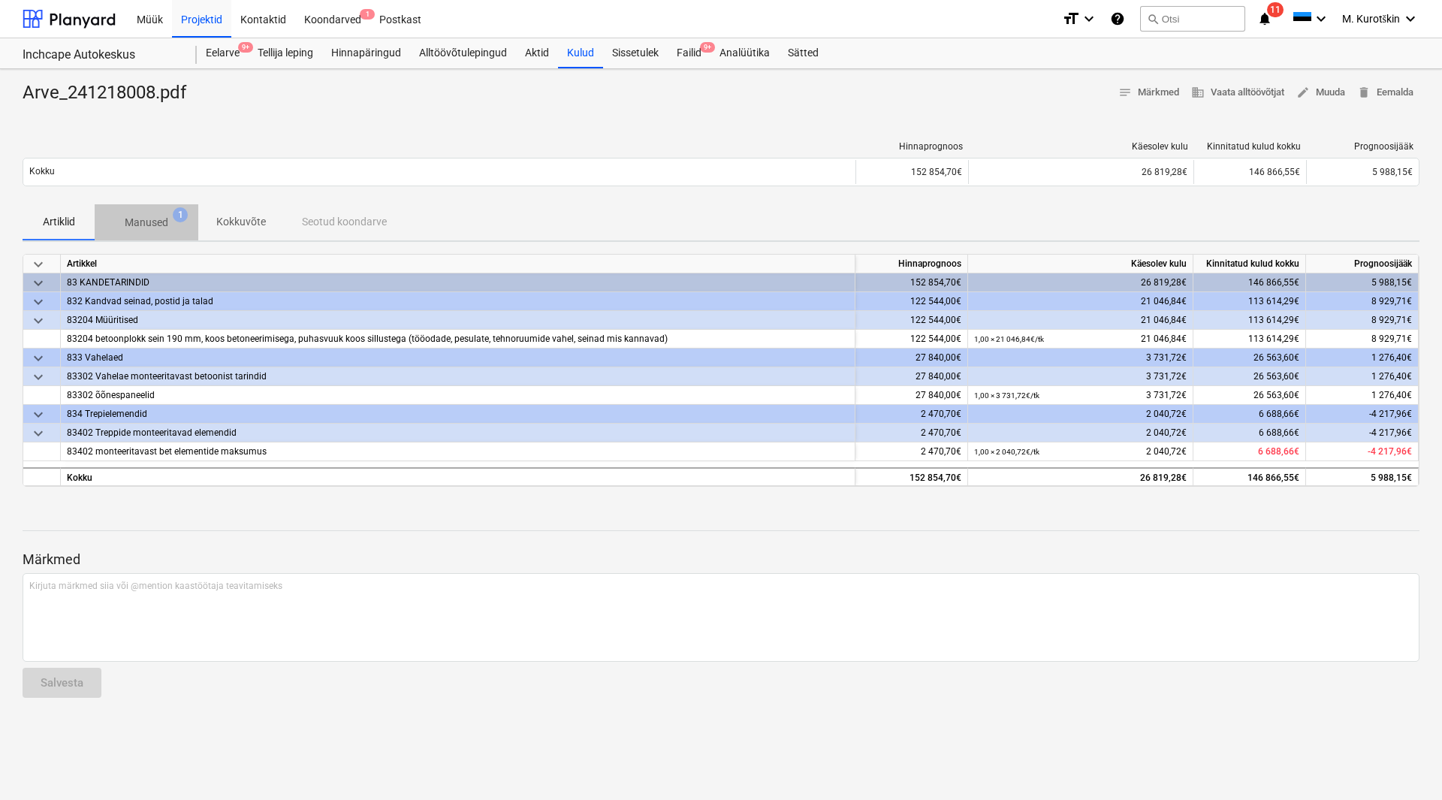
click at [143, 223] on p "Manused" at bounding box center [147, 223] width 44 height 16
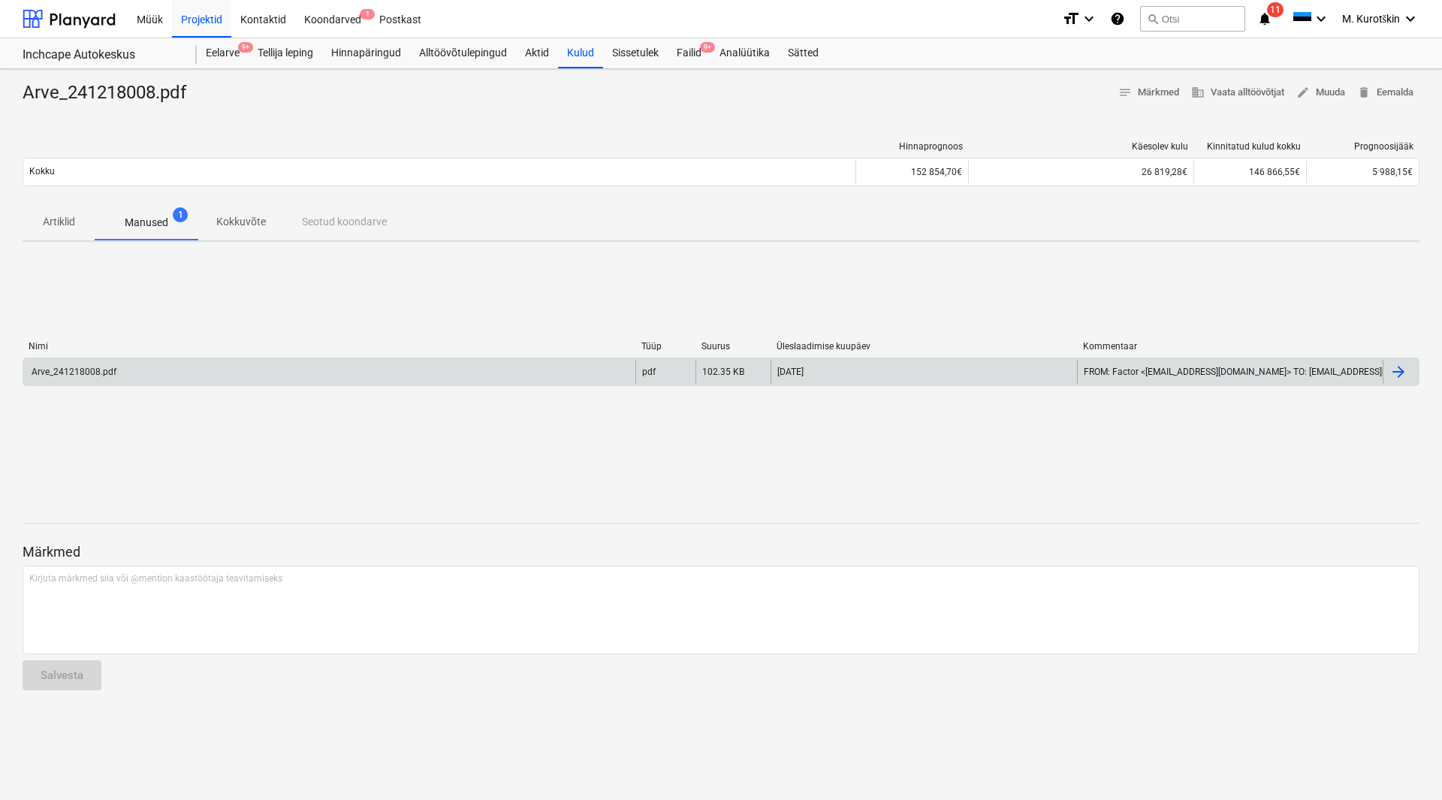
click at [113, 371] on div "Arve_241218008.pdf" at bounding box center [72, 371] width 87 height 11
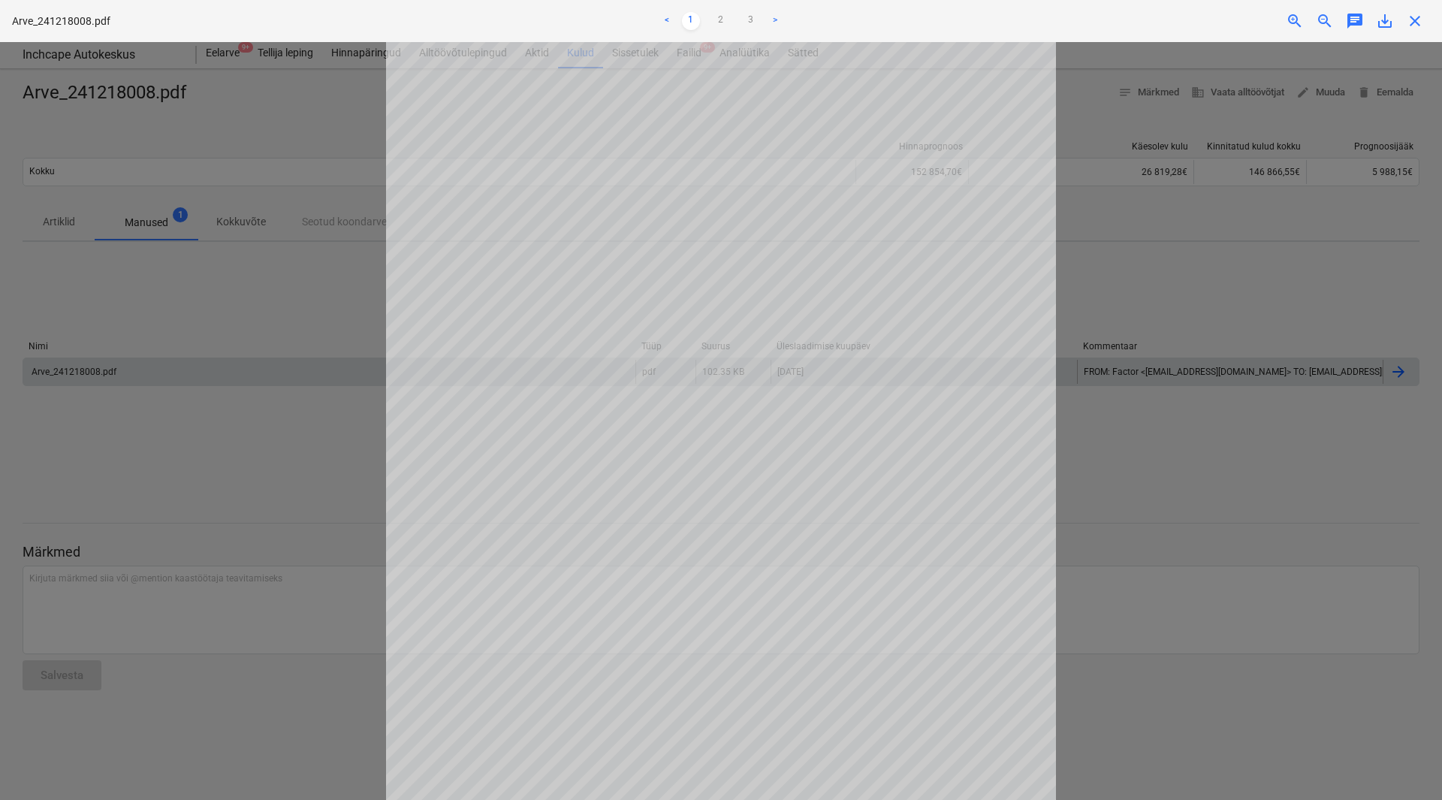
scroll to position [194, 0]
click at [752, 26] on link "3" at bounding box center [751, 21] width 18 height 18
click at [314, 283] on div at bounding box center [721, 421] width 1442 height 758
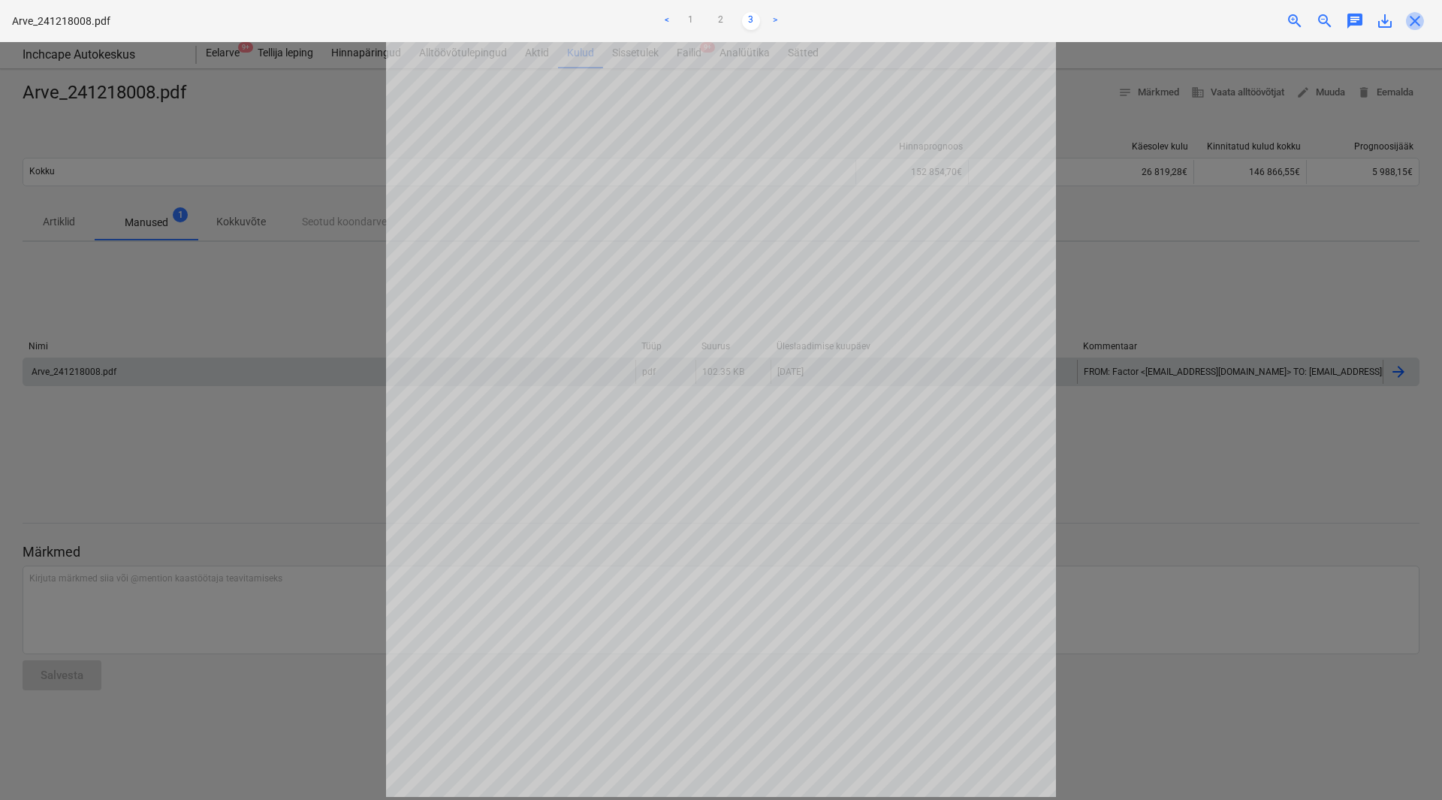
click at [1420, 23] on span "close" at bounding box center [1415, 21] width 18 height 18
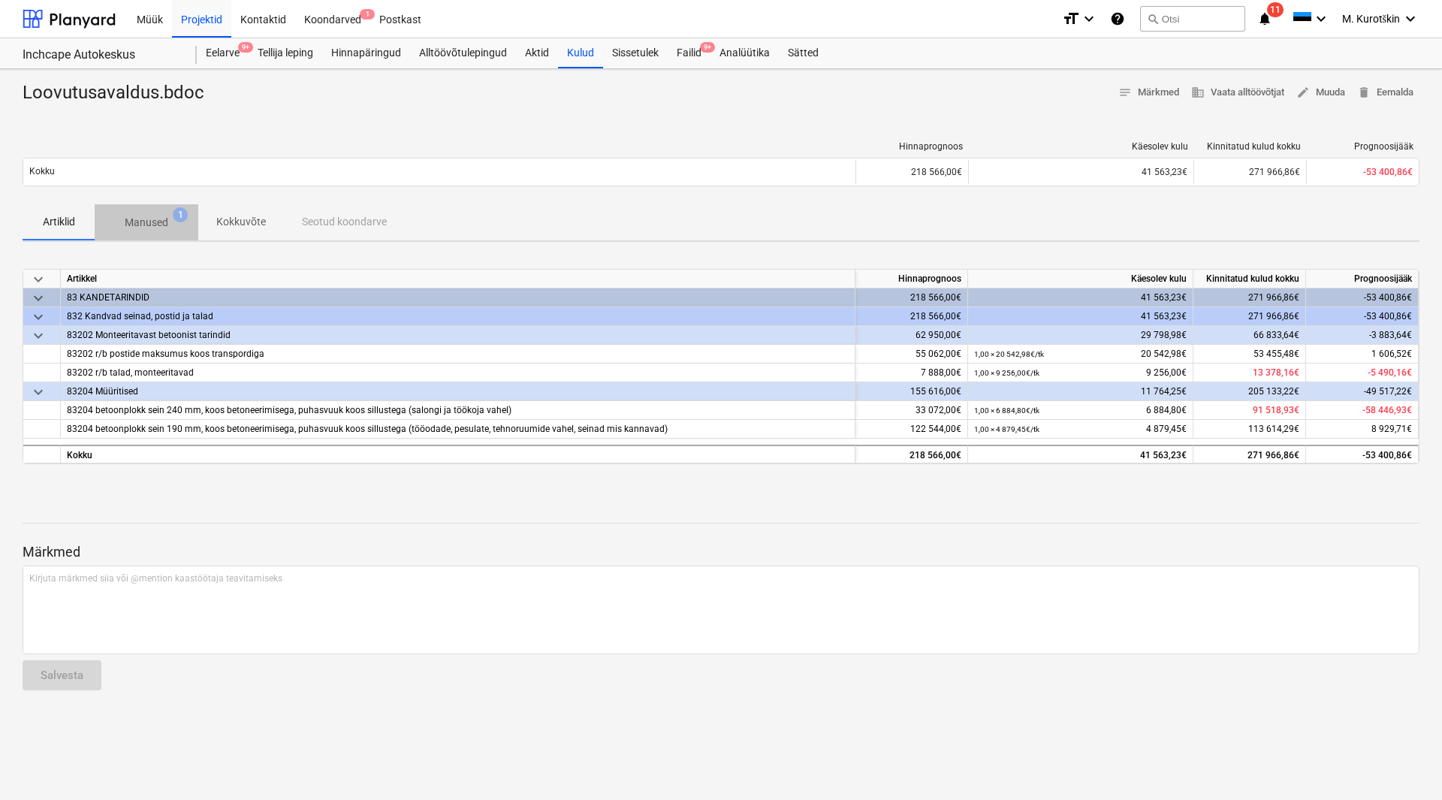
click at [131, 209] on span "Manused 1" at bounding box center [147, 222] width 104 height 27
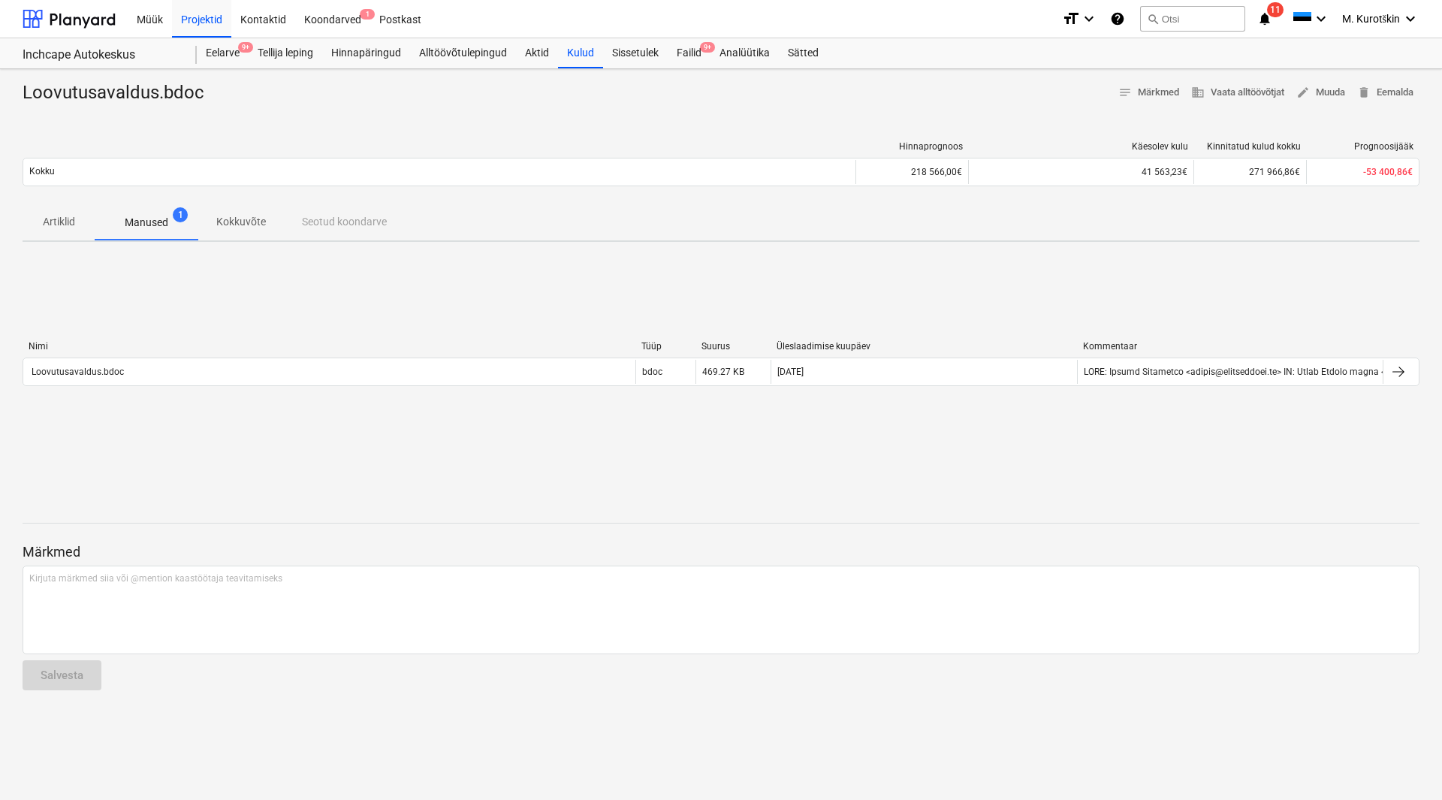
click at [68, 227] on p "Artiklid" at bounding box center [59, 222] width 36 height 16
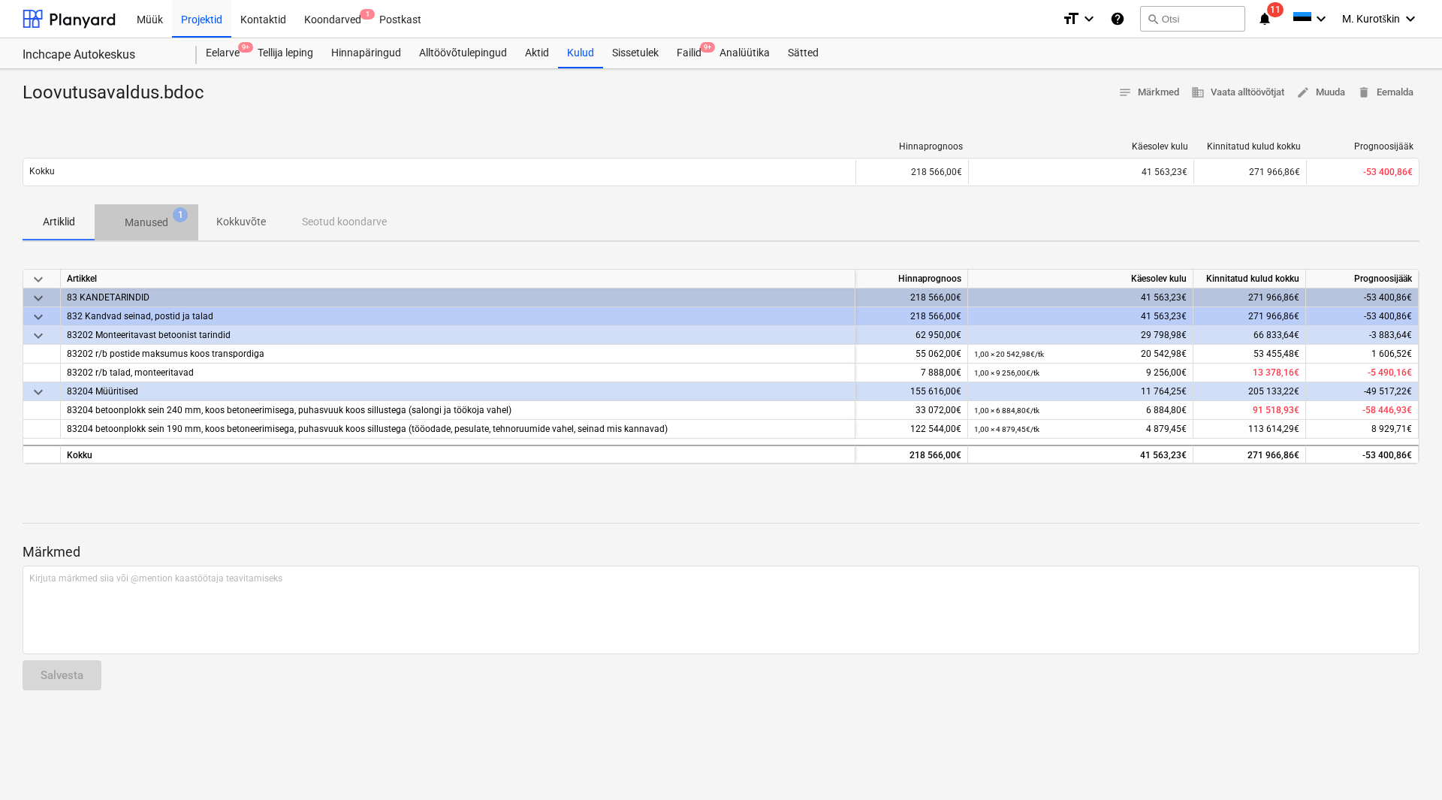
click at [149, 222] on p "Manused" at bounding box center [147, 223] width 44 height 16
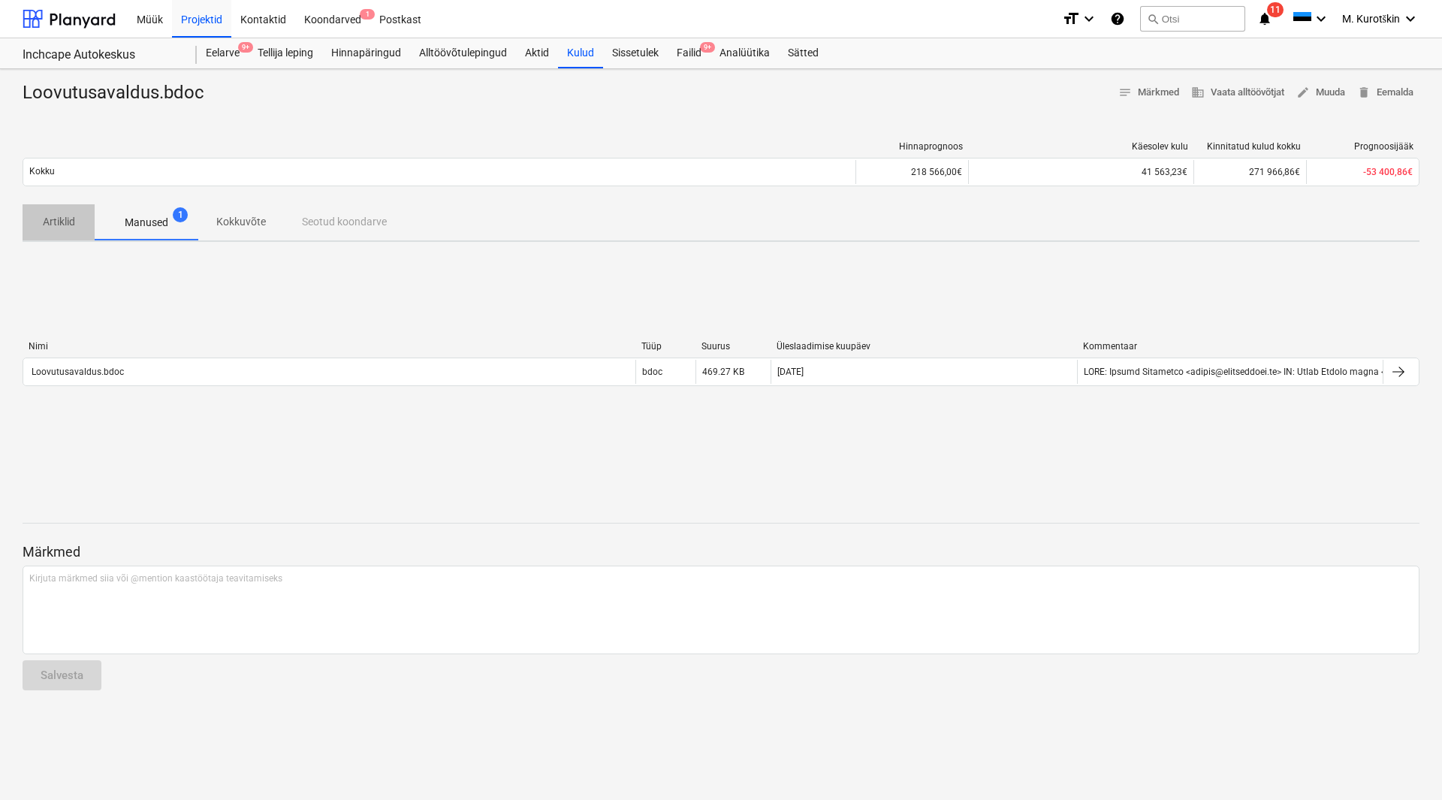
click at [89, 213] on span "Artiklid" at bounding box center [59, 222] width 72 height 25
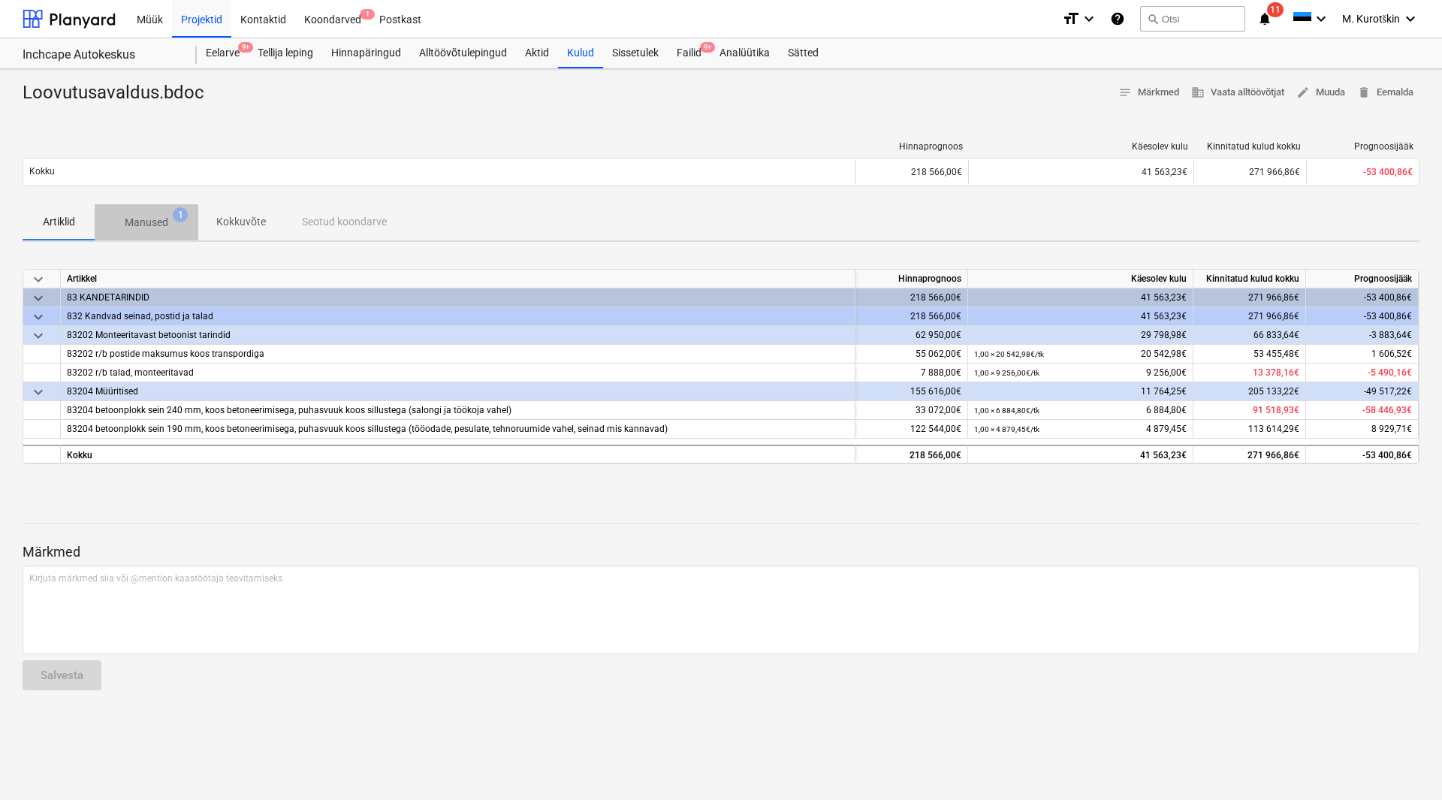
click at [183, 224] on span "Manused 1" at bounding box center [147, 222] width 104 height 27
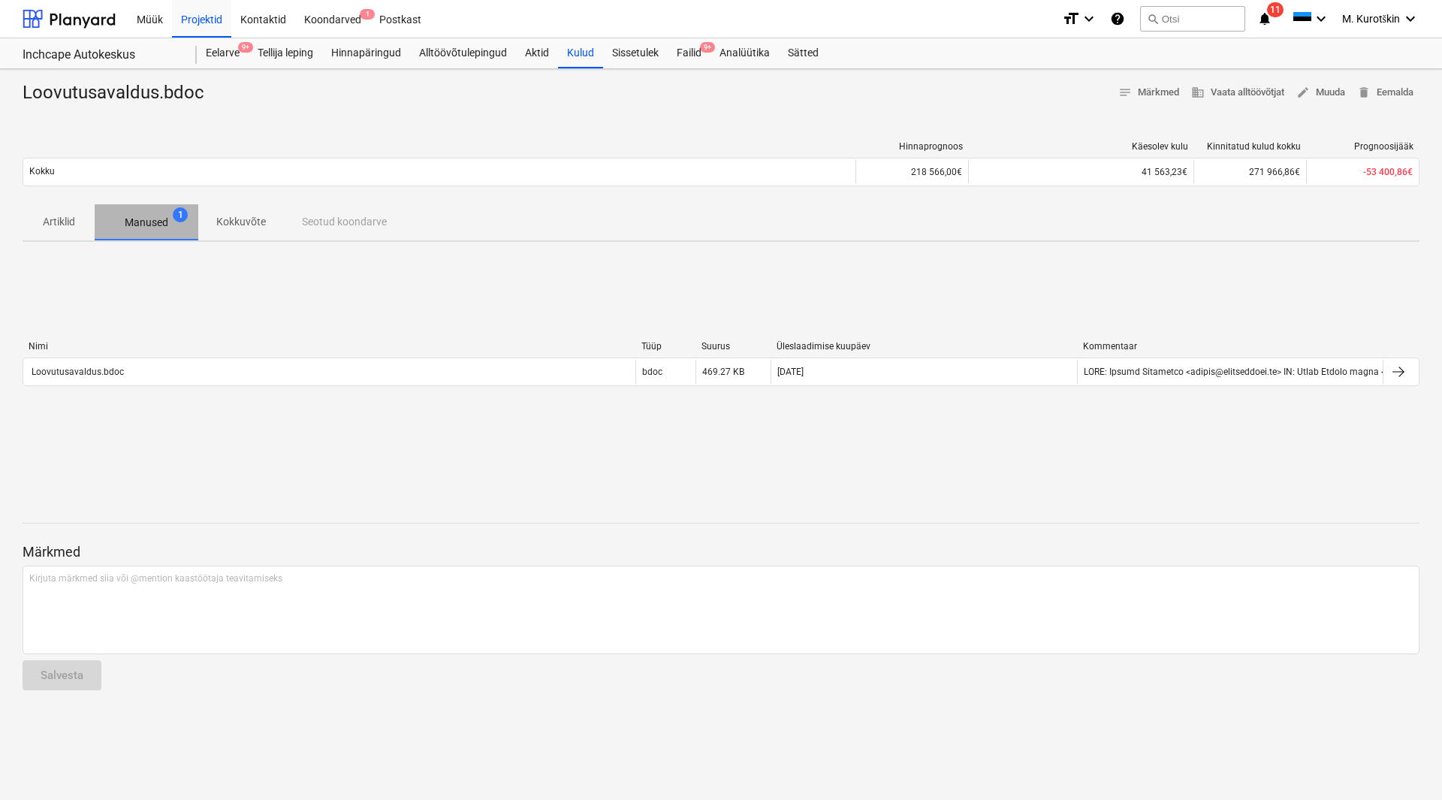
click at [183, 224] on span "Manused 1" at bounding box center [147, 222] width 104 height 27
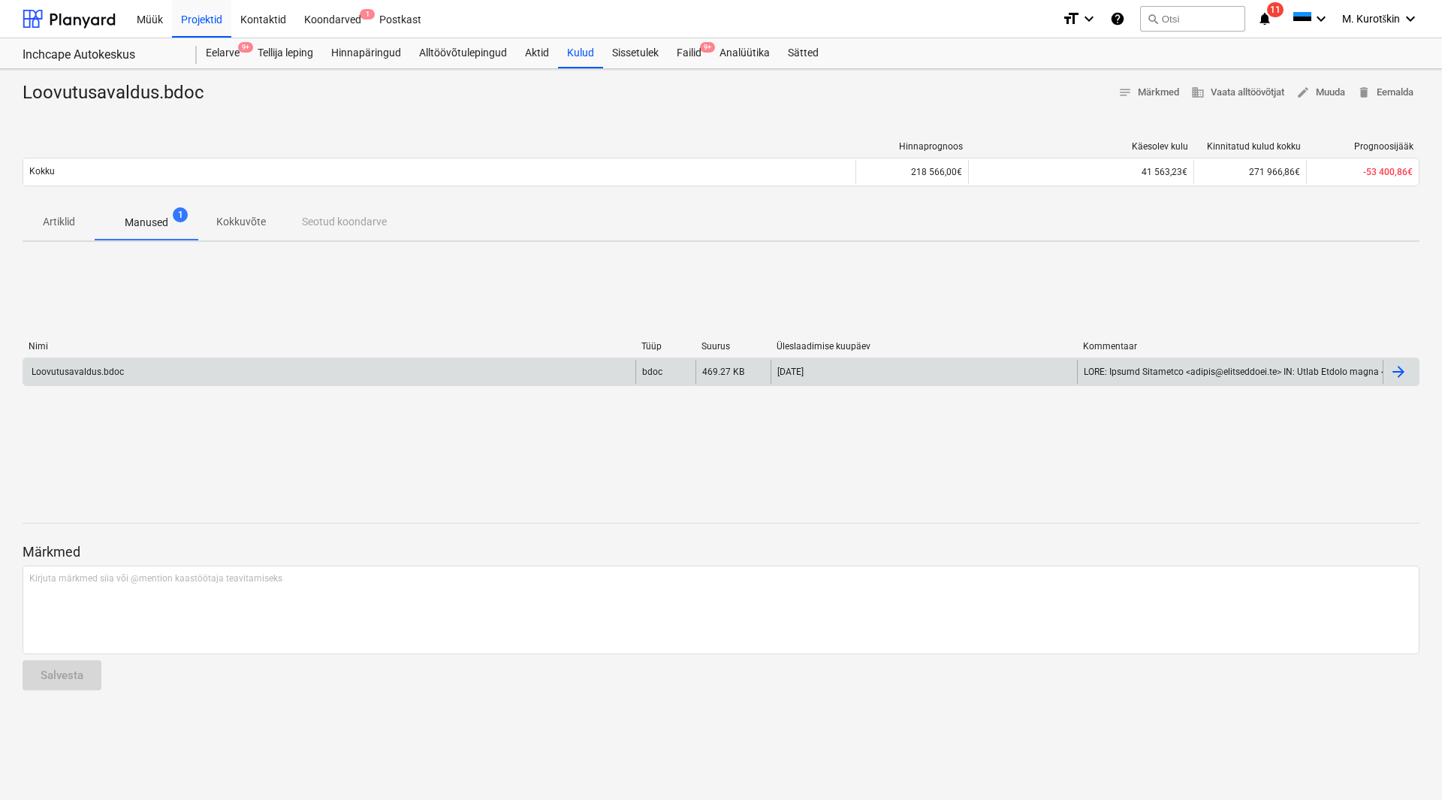
click at [95, 363] on div "Loovutusavaldus.bdoc" at bounding box center [329, 372] width 612 height 24
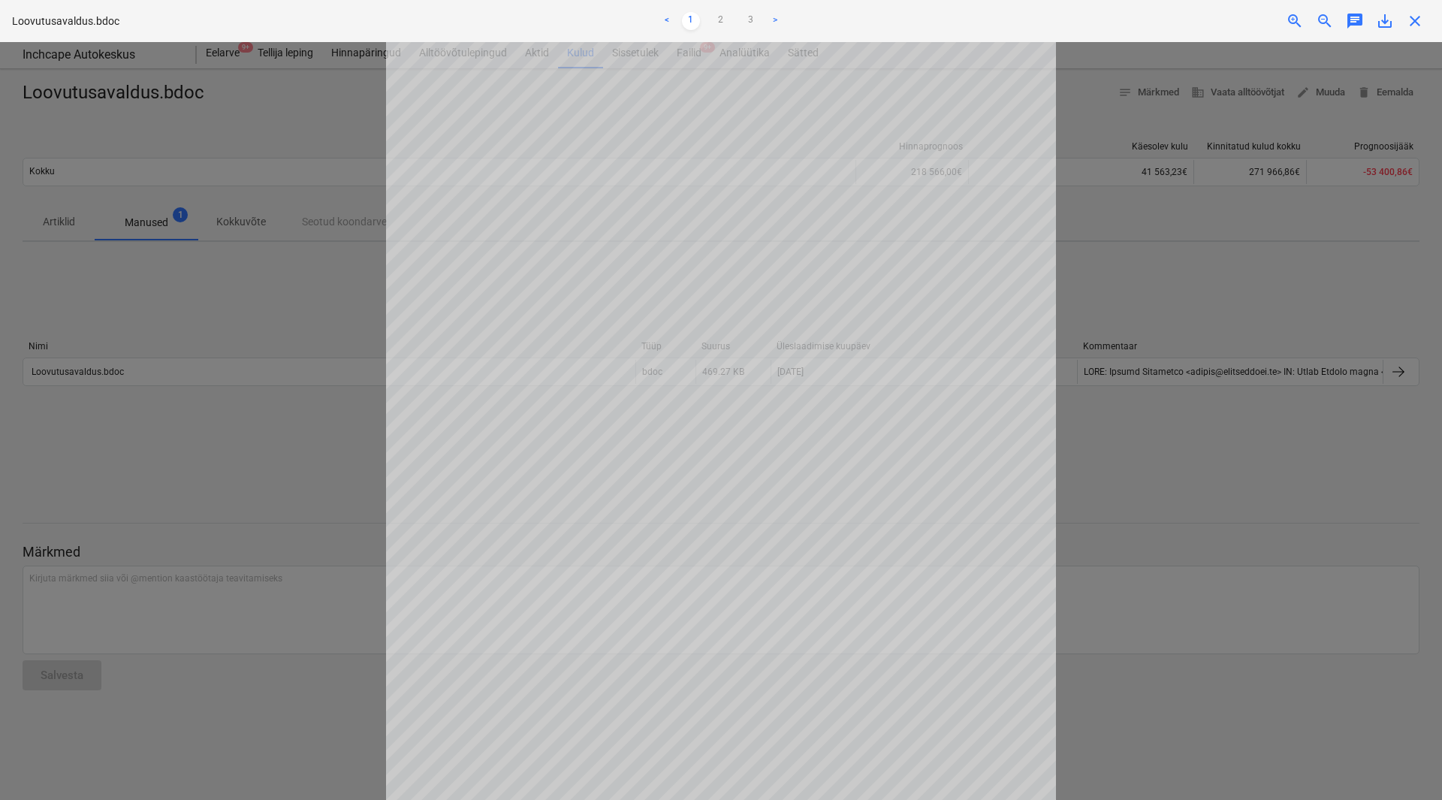
click at [710, 14] on ul "< 1 2 3 >" at bounding box center [720, 21] width 472 height 18
click at [733, 18] on ul "< 1 2 3 >" at bounding box center [720, 21] width 472 height 18
click at [716, 18] on link "2" at bounding box center [721, 21] width 18 height 18
click at [752, 19] on link "3" at bounding box center [751, 21] width 18 height 18
click at [203, 357] on div at bounding box center [721, 421] width 1442 height 758
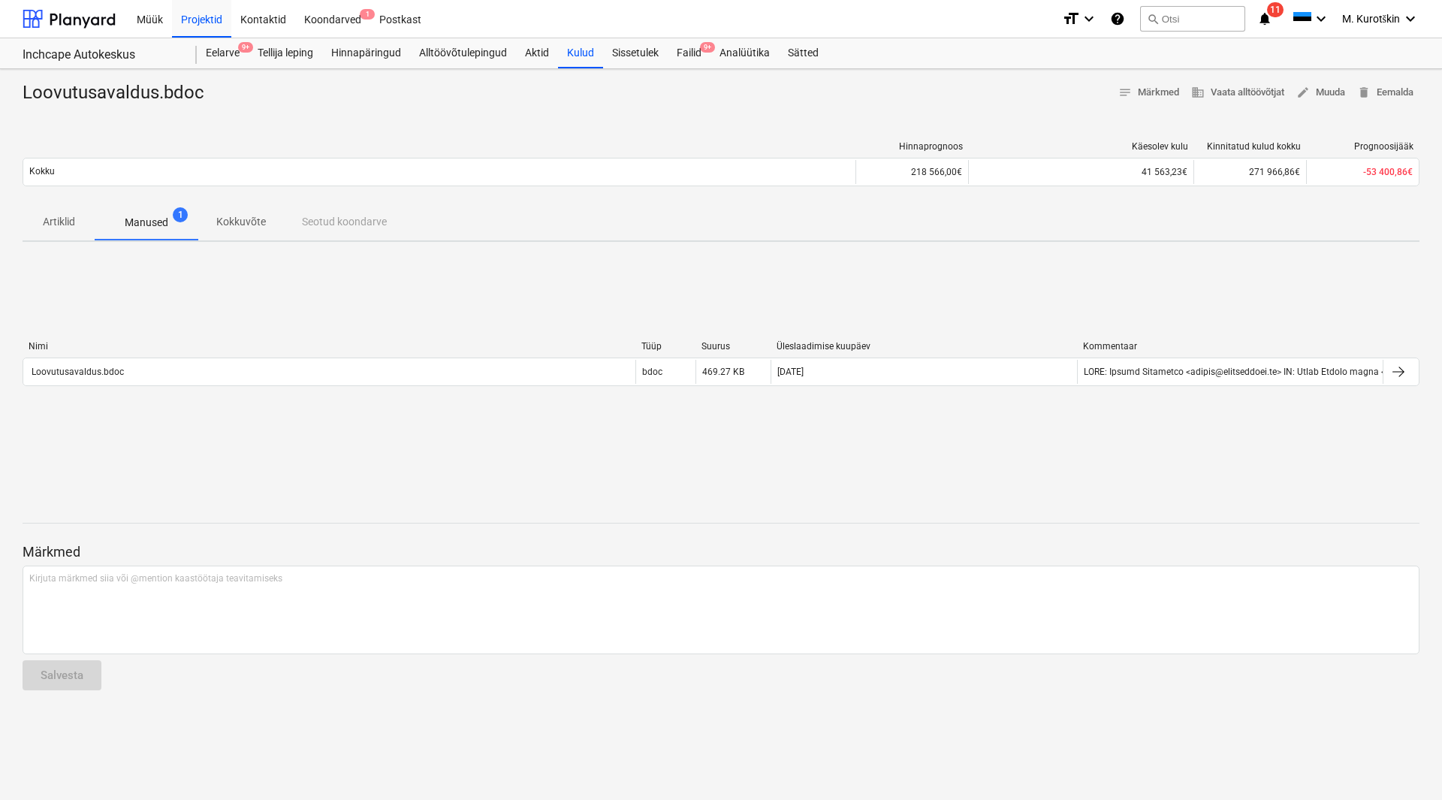
click at [55, 219] on p "Artiklid" at bounding box center [59, 222] width 36 height 16
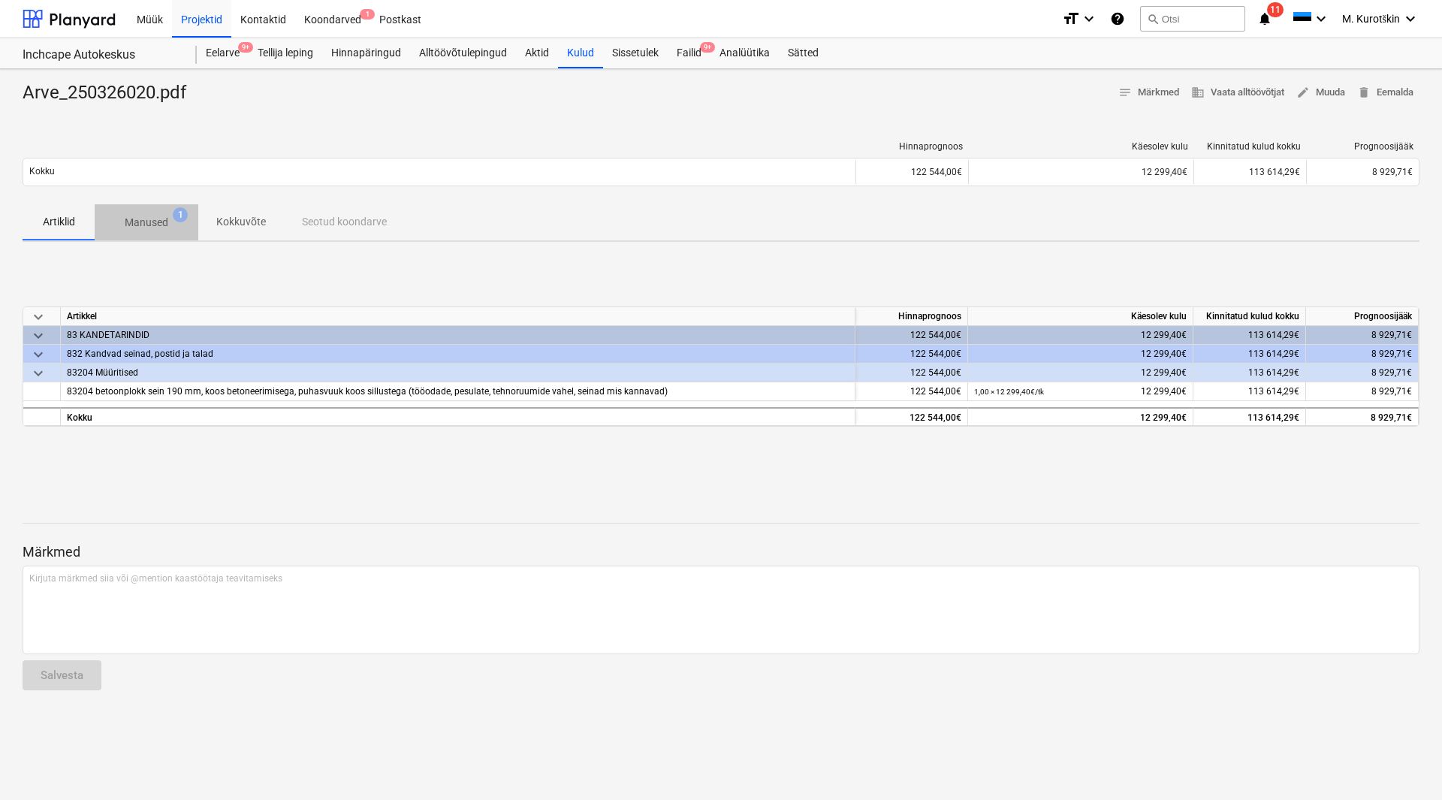
click at [143, 225] on p "Manused" at bounding box center [147, 223] width 44 height 16
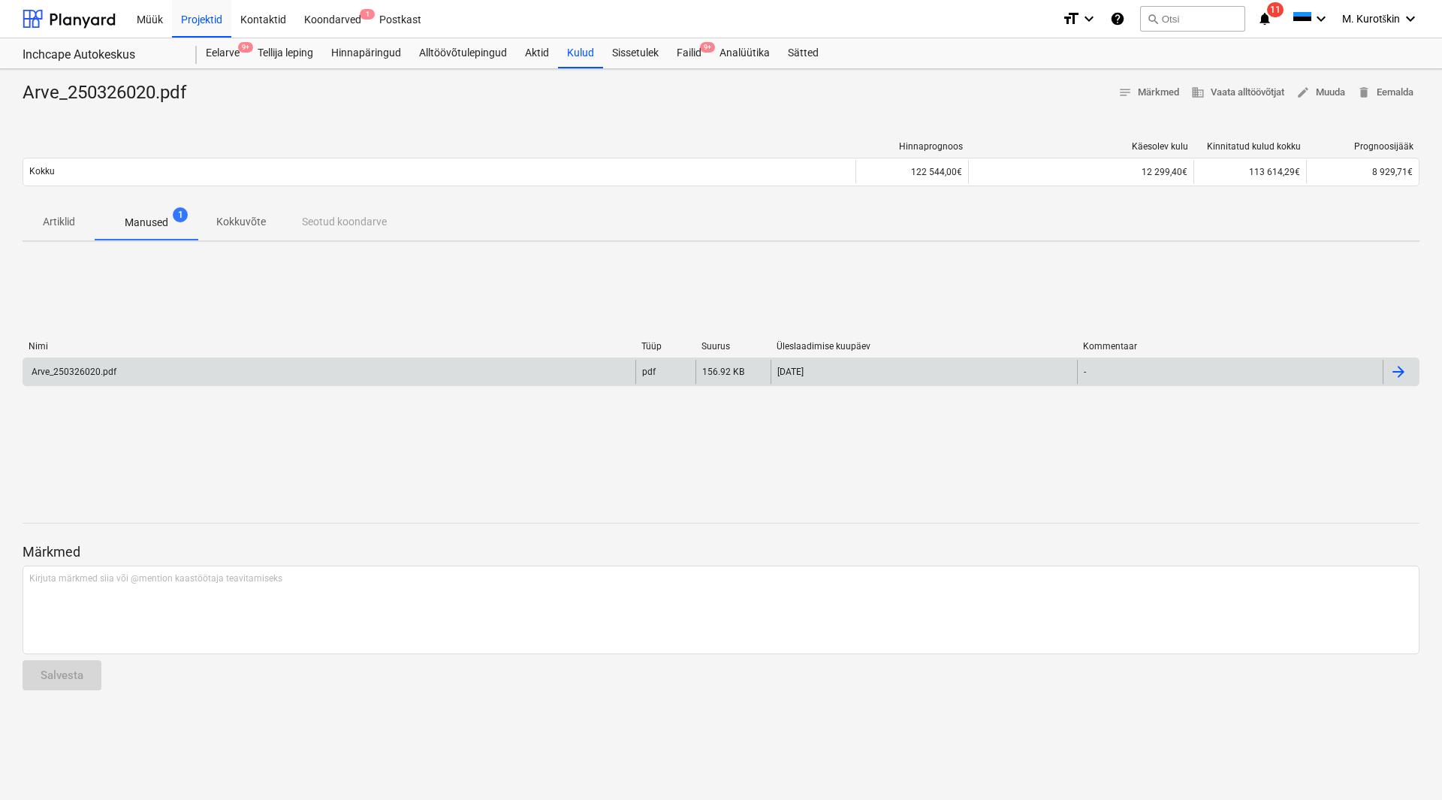
click at [82, 371] on div "Arve_250326020.pdf" at bounding box center [72, 371] width 87 height 11
click at [693, 49] on div "Failid 9+" at bounding box center [689, 53] width 43 height 30
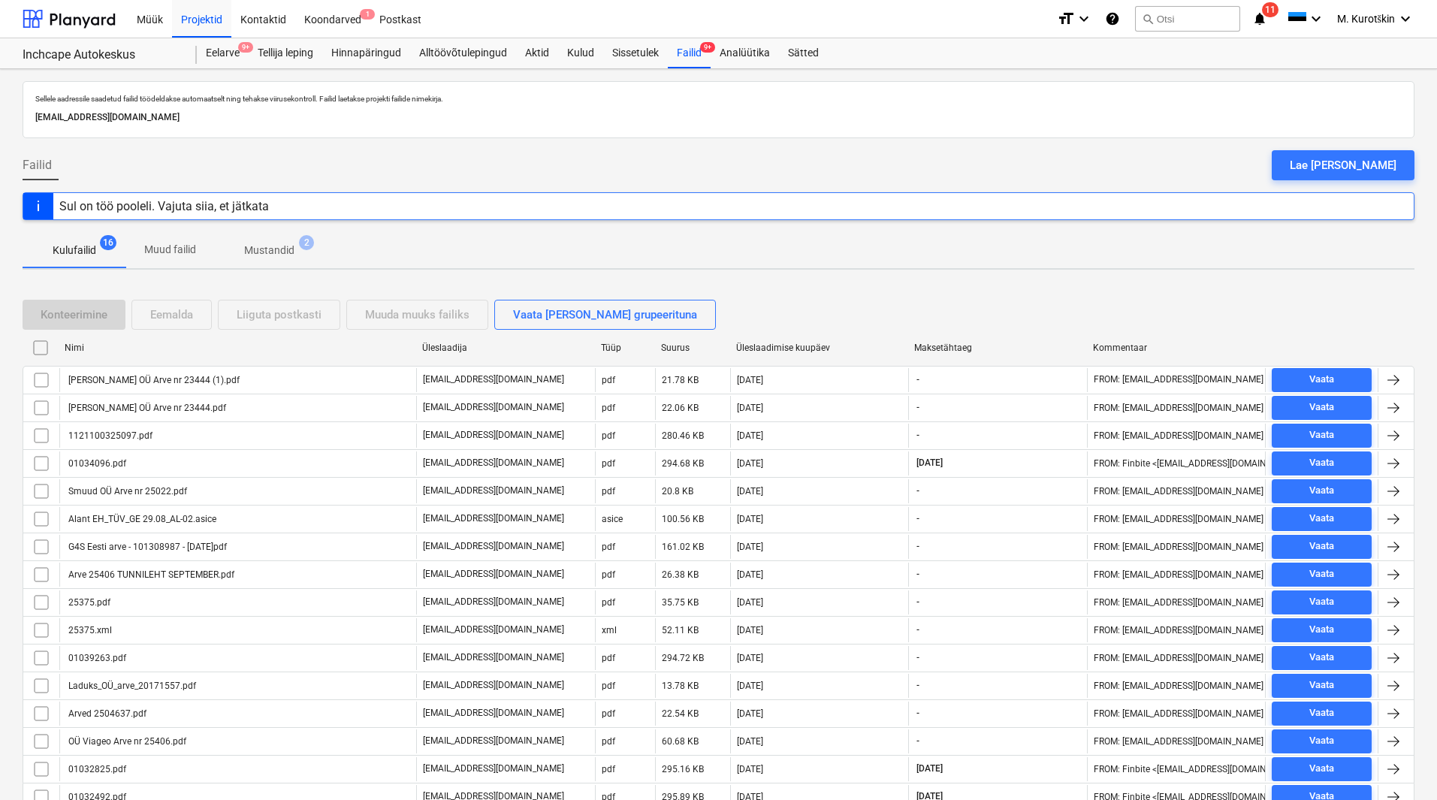
drag, startPoint x: 268, startPoint y: 255, endPoint x: 273, endPoint y: 263, distance: 8.8
click at [268, 255] on p "Mustandid" at bounding box center [269, 251] width 50 height 16
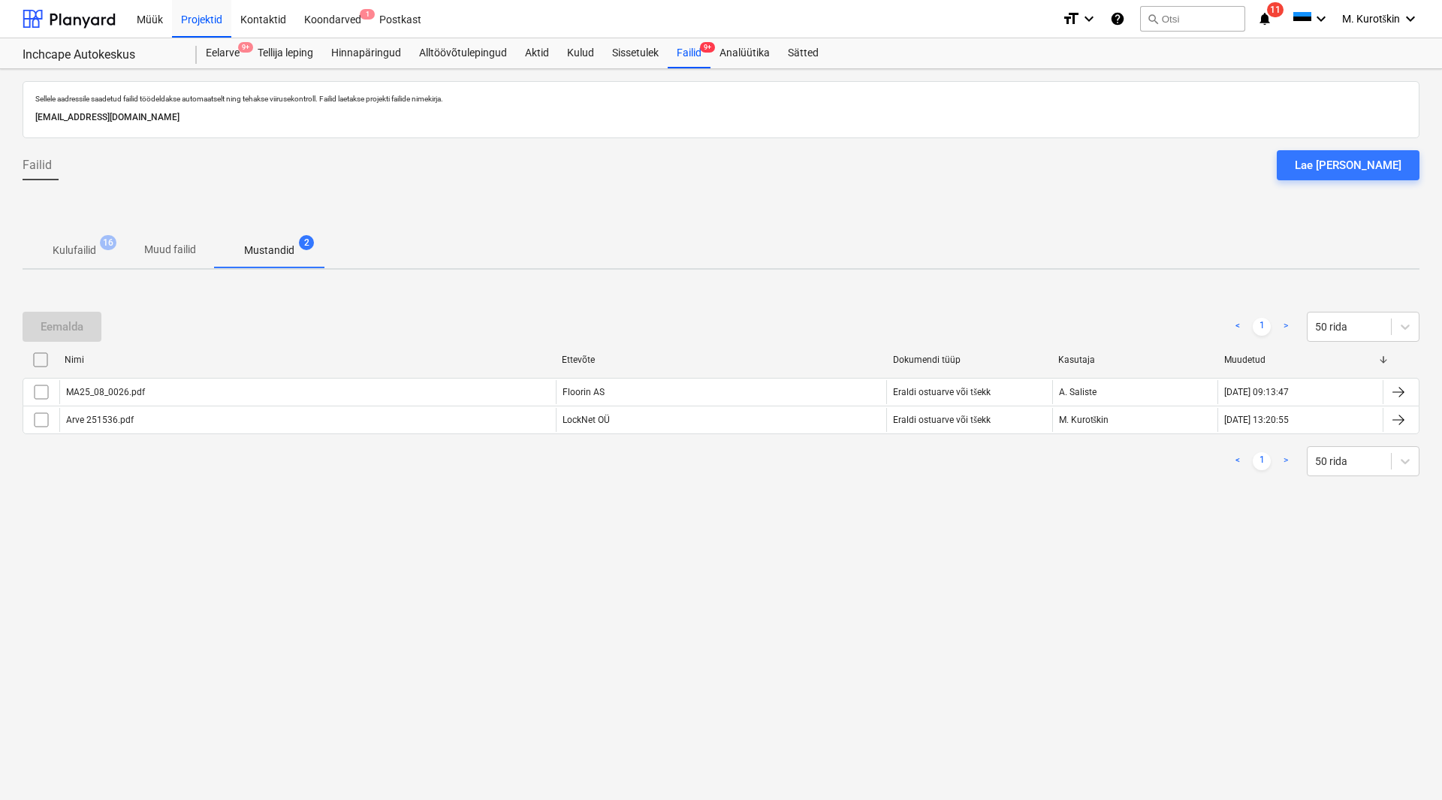
click at [156, 251] on p "Muud failid" at bounding box center [170, 250] width 52 height 16
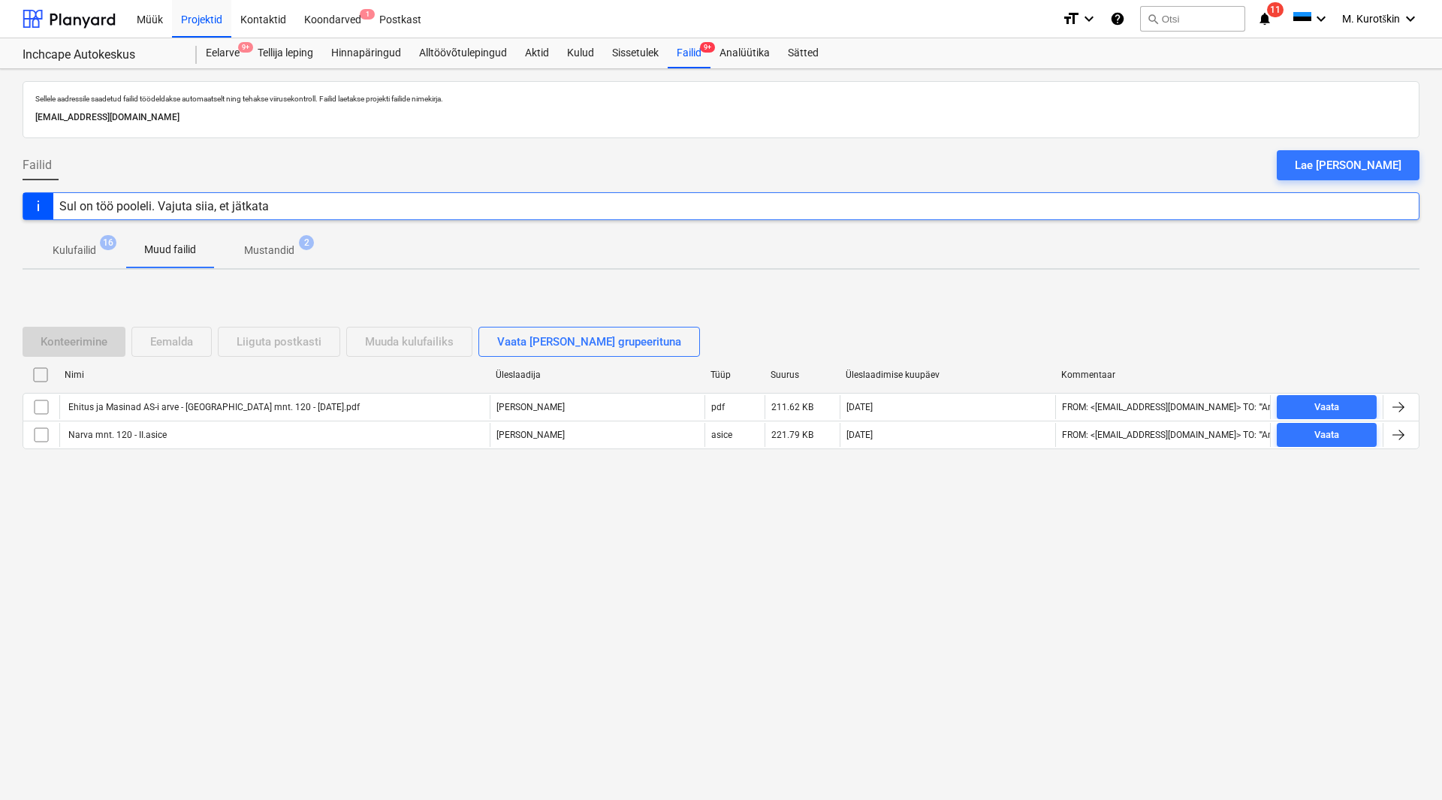
click at [74, 248] on p "Kulufailid" at bounding box center [75, 251] width 44 height 16
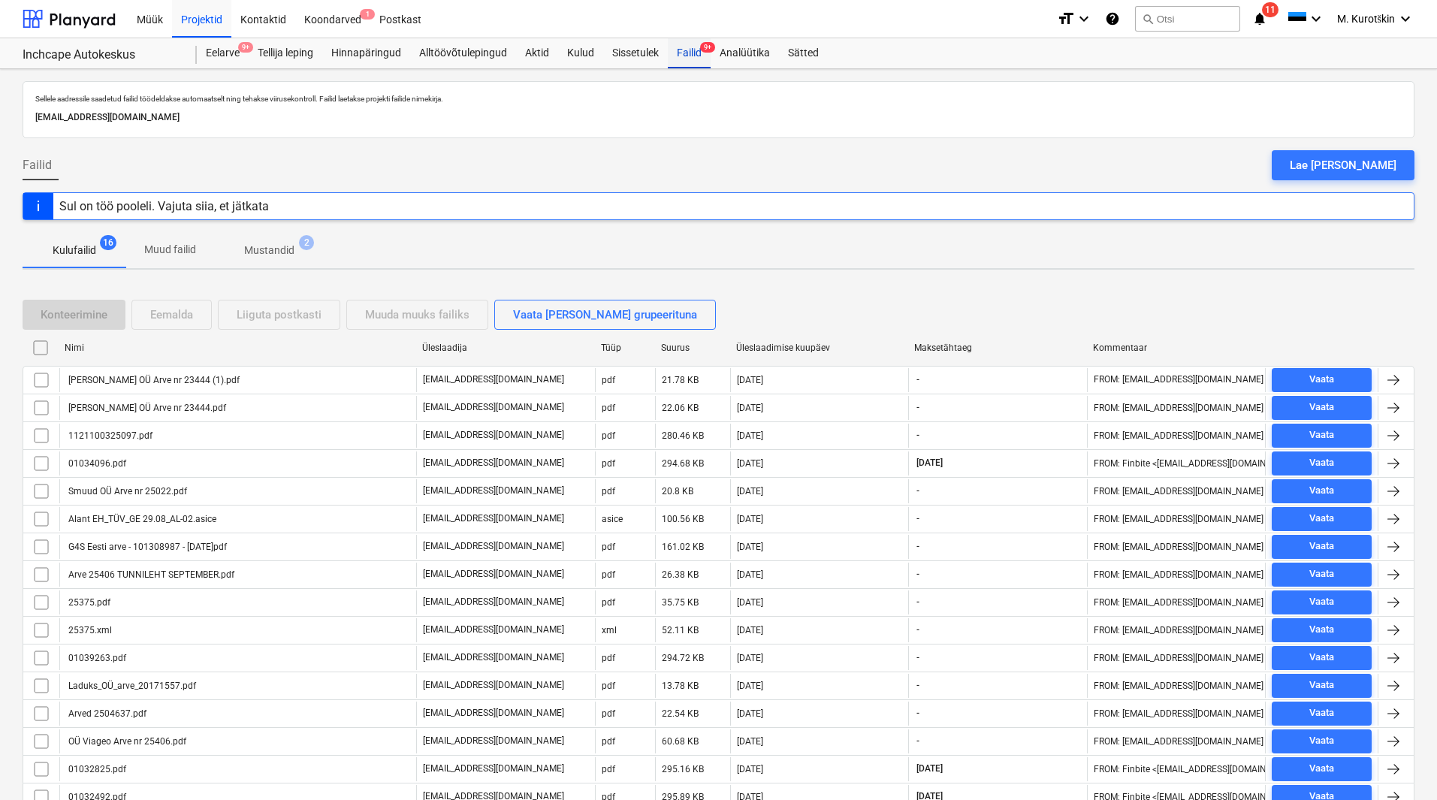
click at [709, 63] on div "Failid 9+" at bounding box center [689, 53] width 43 height 30
click at [695, 58] on div "Failid 9+" at bounding box center [689, 53] width 43 height 30
click at [1172, 23] on button "search Otsi" at bounding box center [1187, 19] width 105 height 26
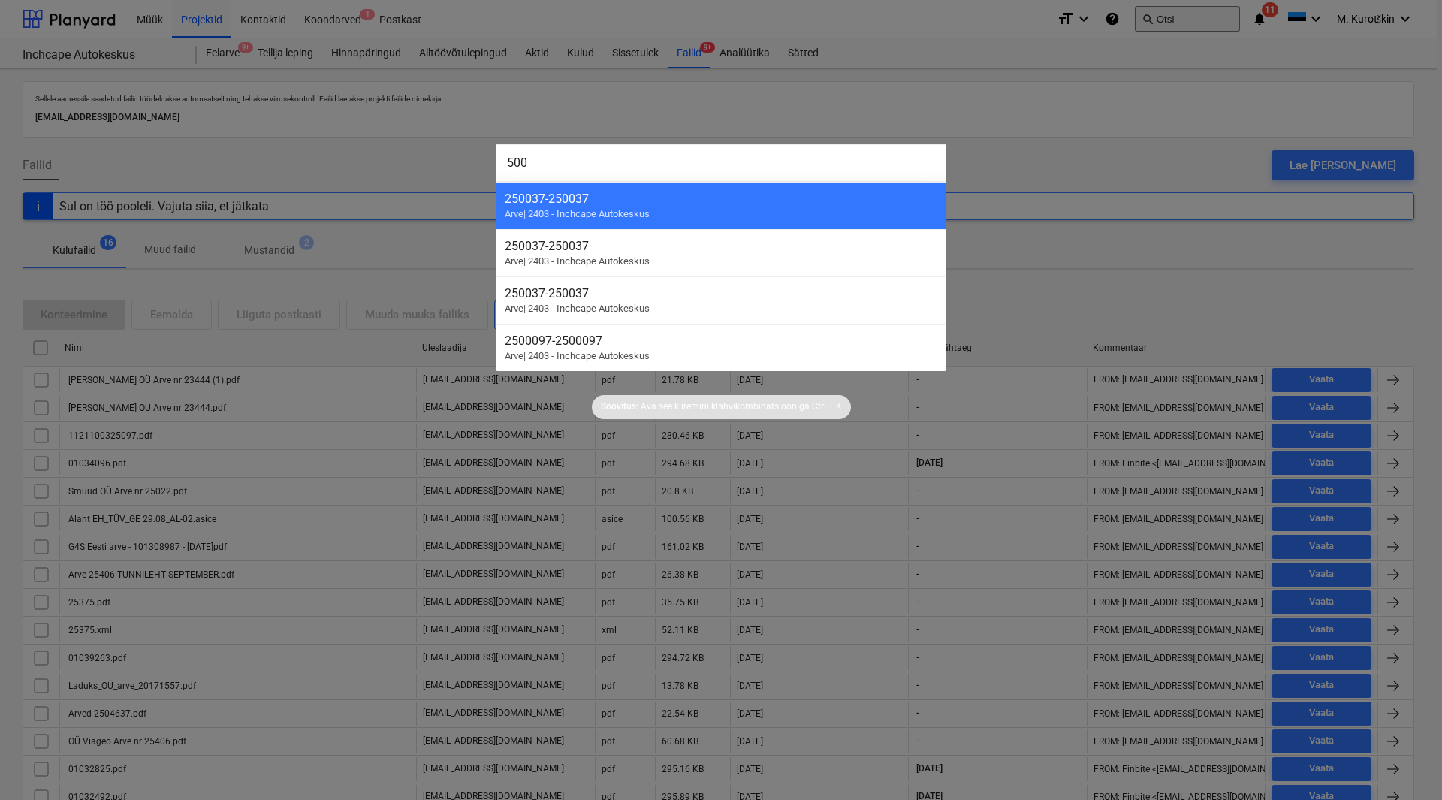
type input "5004"
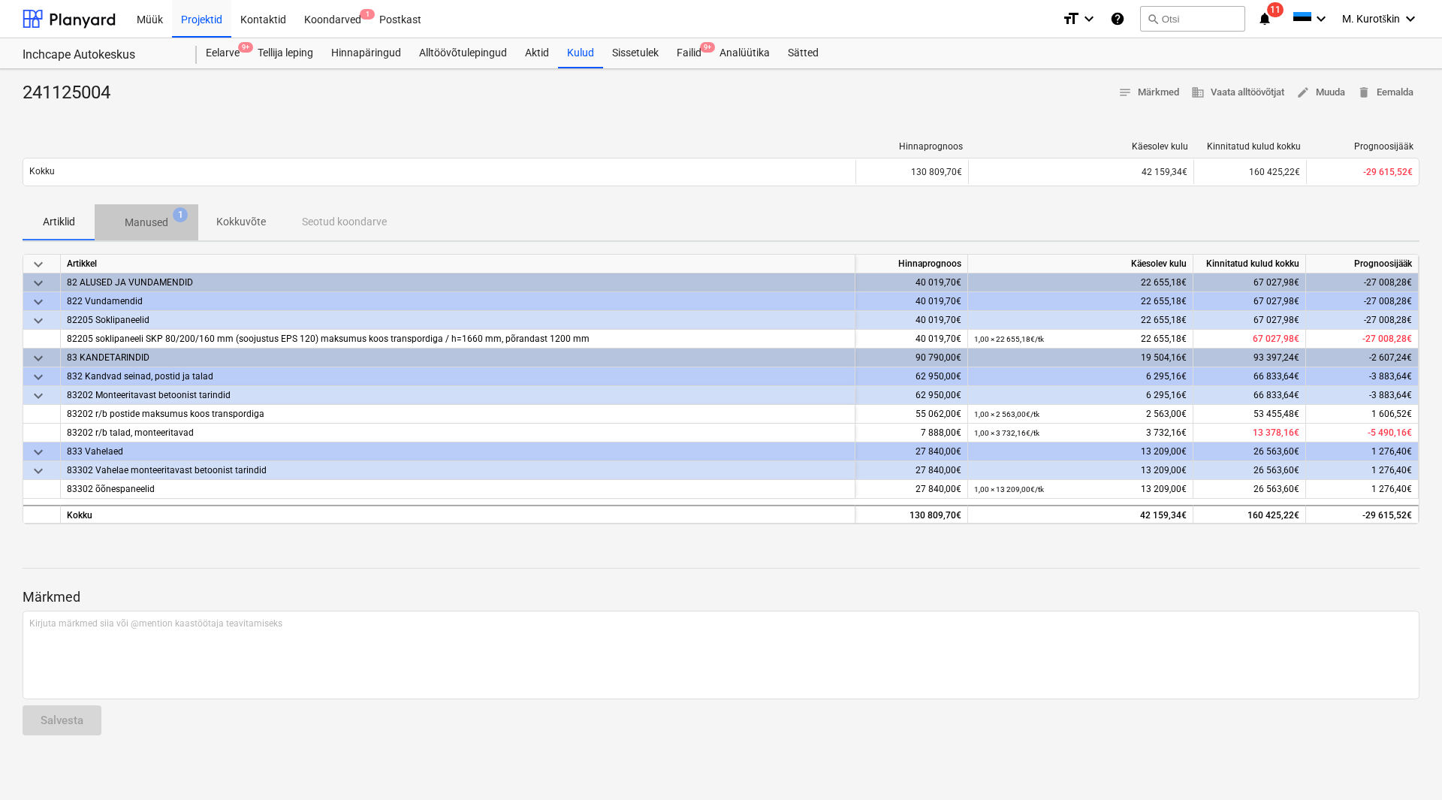
click at [149, 216] on p "Manused" at bounding box center [147, 223] width 44 height 16
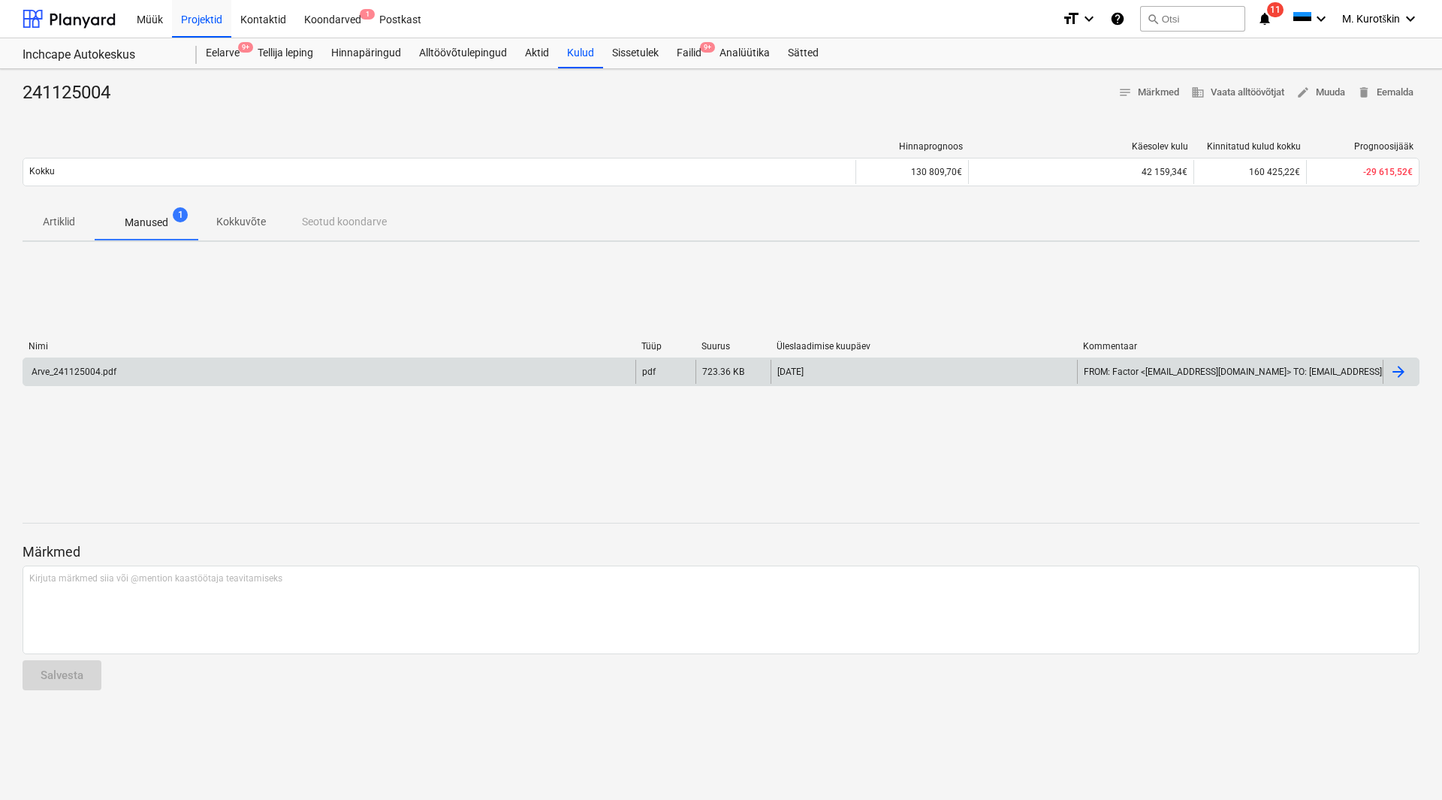
click at [76, 366] on div "Arve_241125004.pdf" at bounding box center [72, 371] width 87 height 11
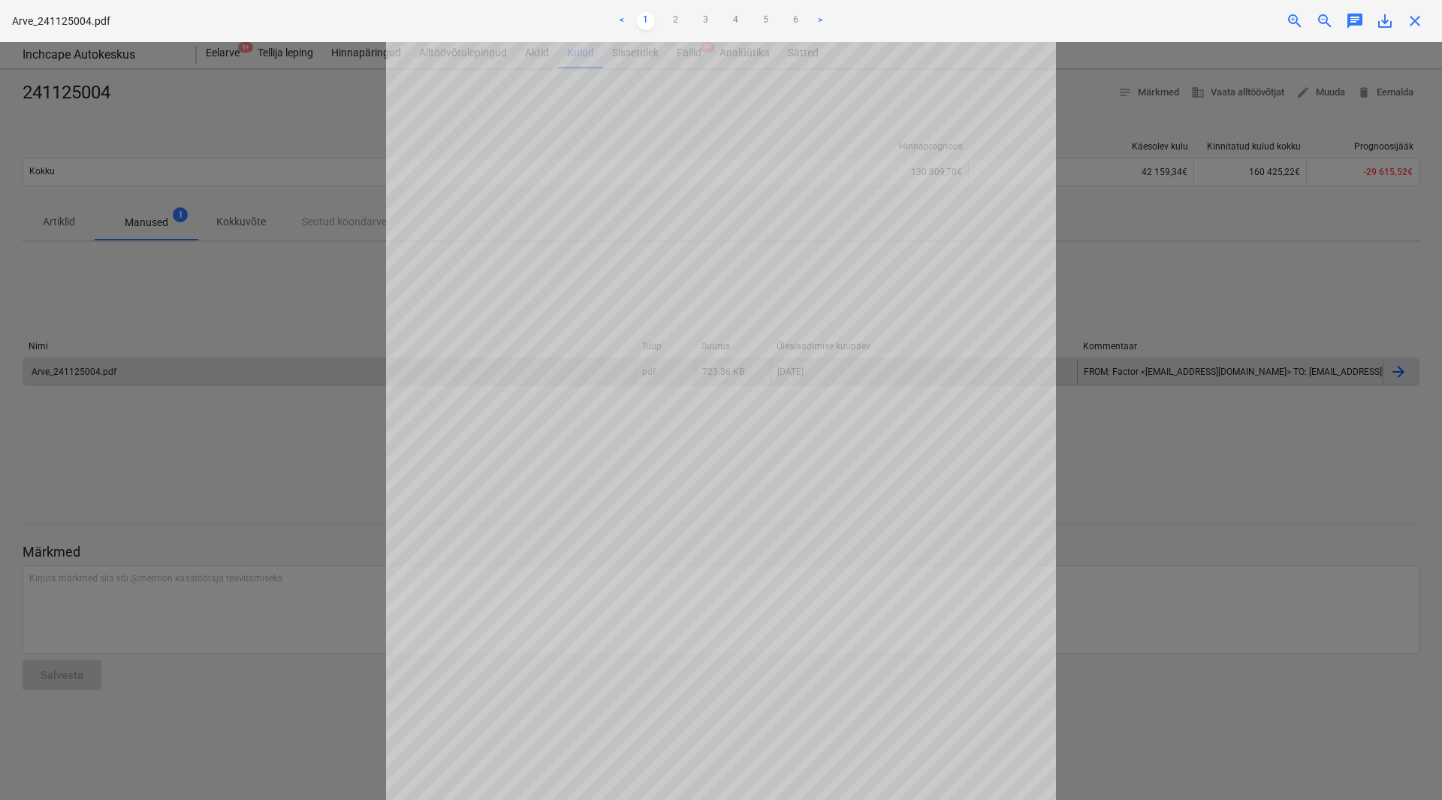
scroll to position [194, 0]
click at [792, 19] on link "6" at bounding box center [796, 21] width 18 height 18
click at [768, 29] on link "5" at bounding box center [766, 21] width 18 height 18
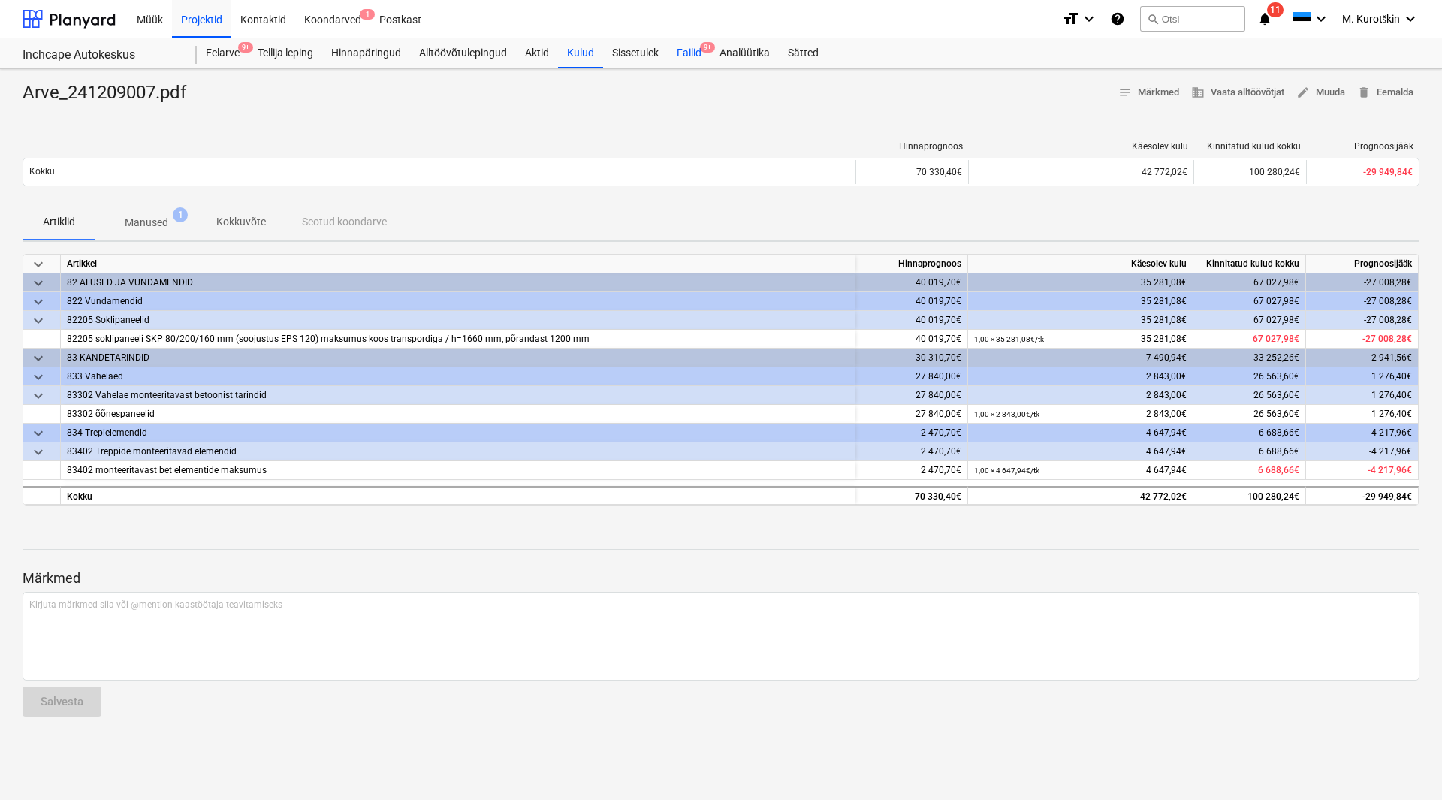
click at [683, 57] on div "Failid 9+" at bounding box center [689, 53] width 43 height 30
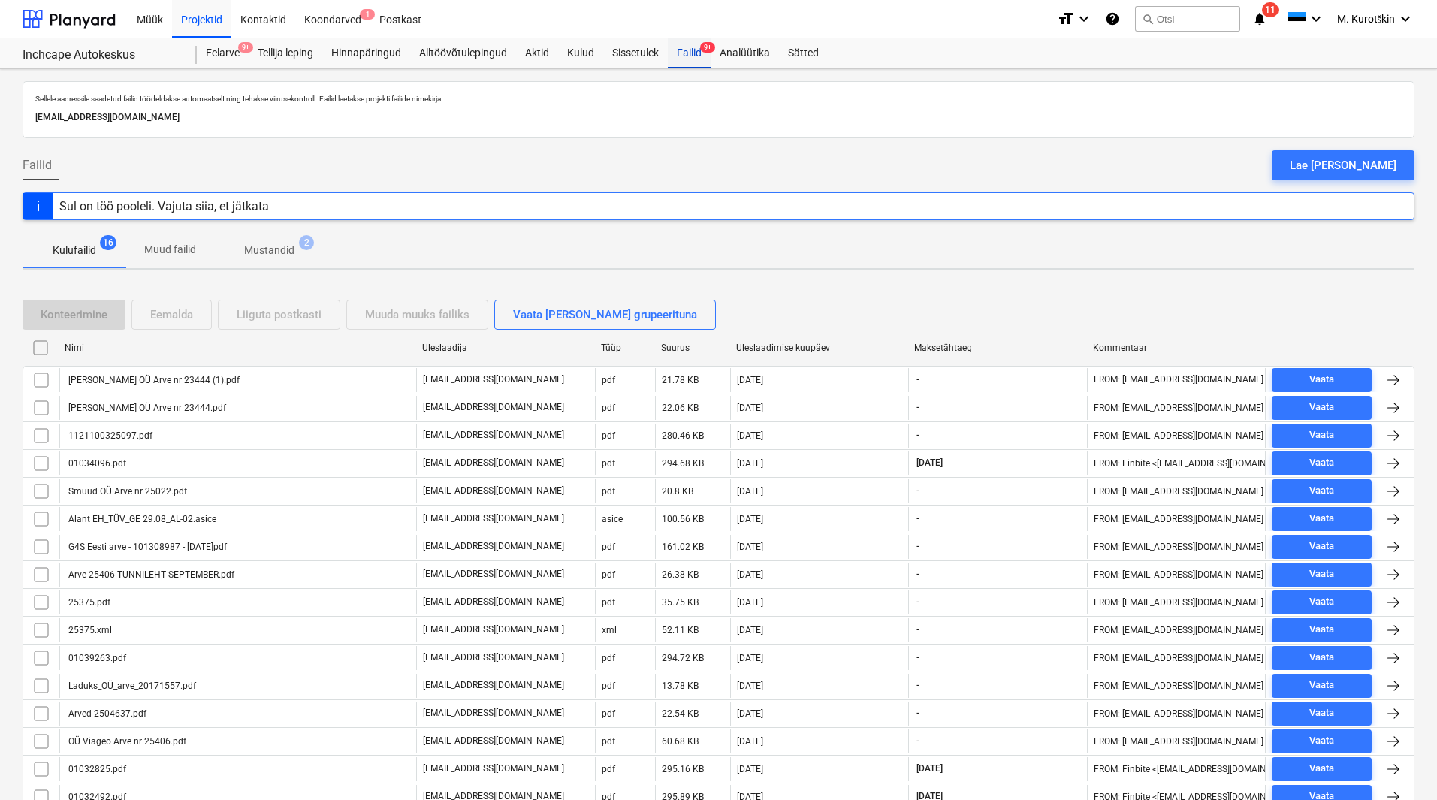
click at [693, 56] on div "Failid 9+" at bounding box center [689, 53] width 43 height 30
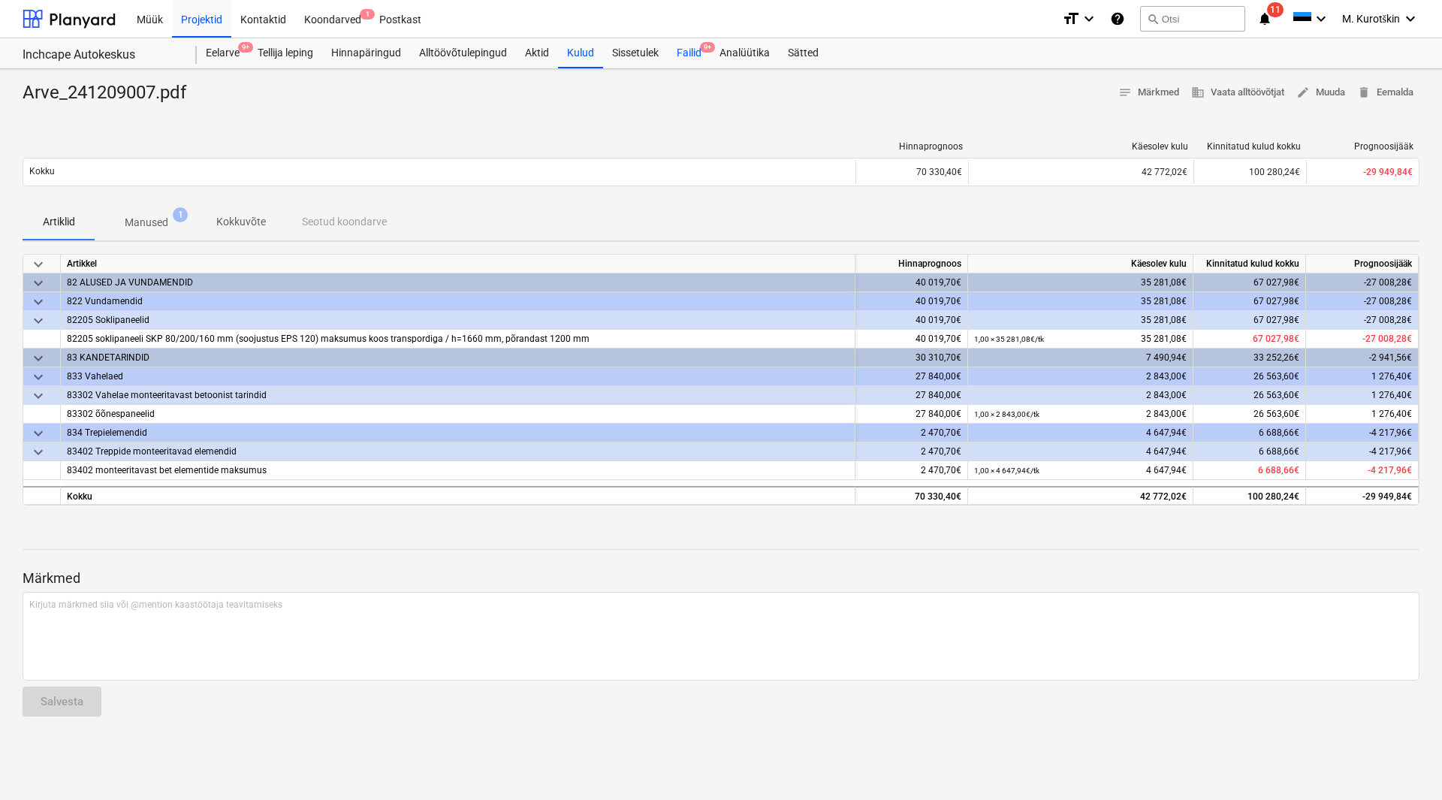
click at [681, 56] on div "Failid 9+" at bounding box center [689, 53] width 43 height 30
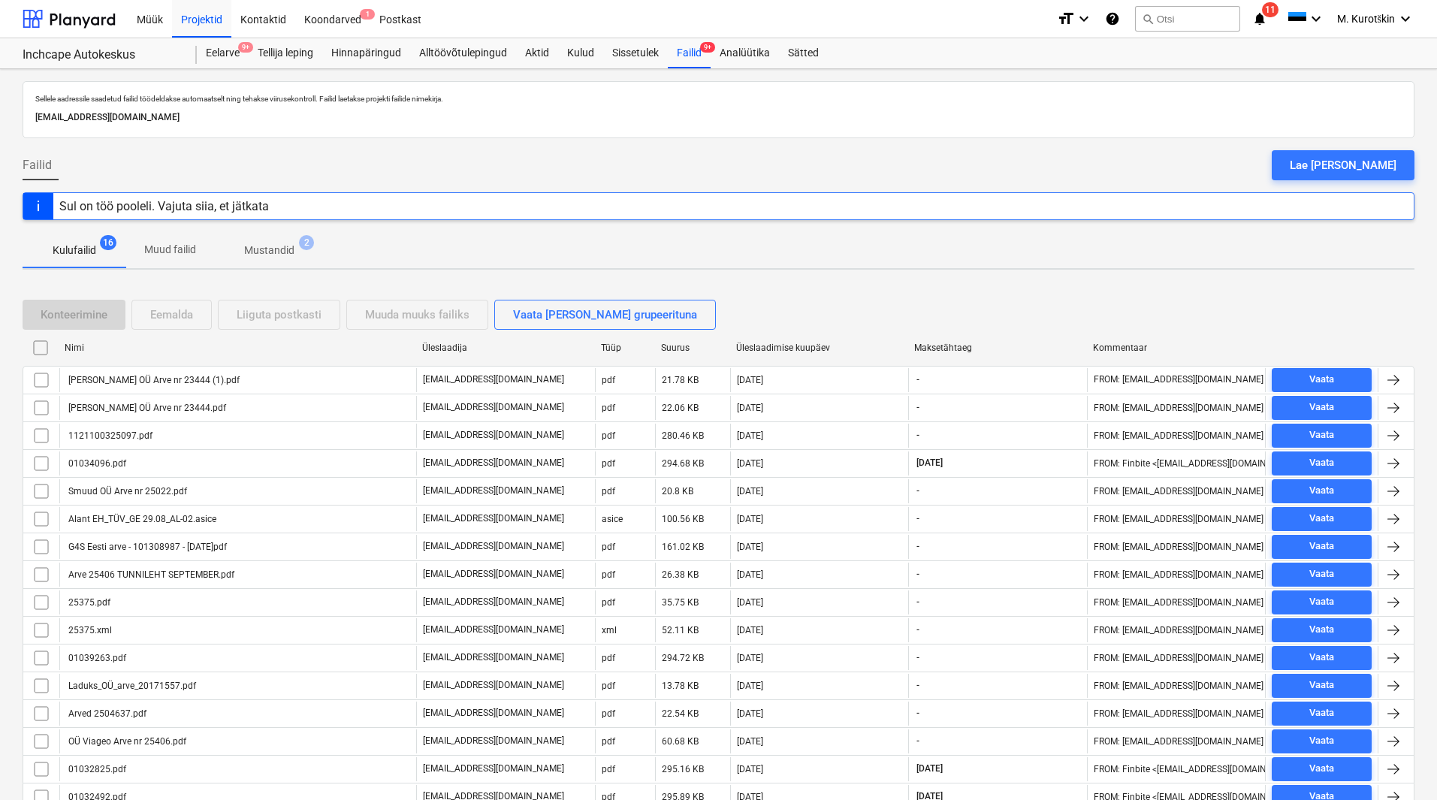
click at [300, 255] on span "Mustandid 2" at bounding box center [269, 251] width 74 height 16
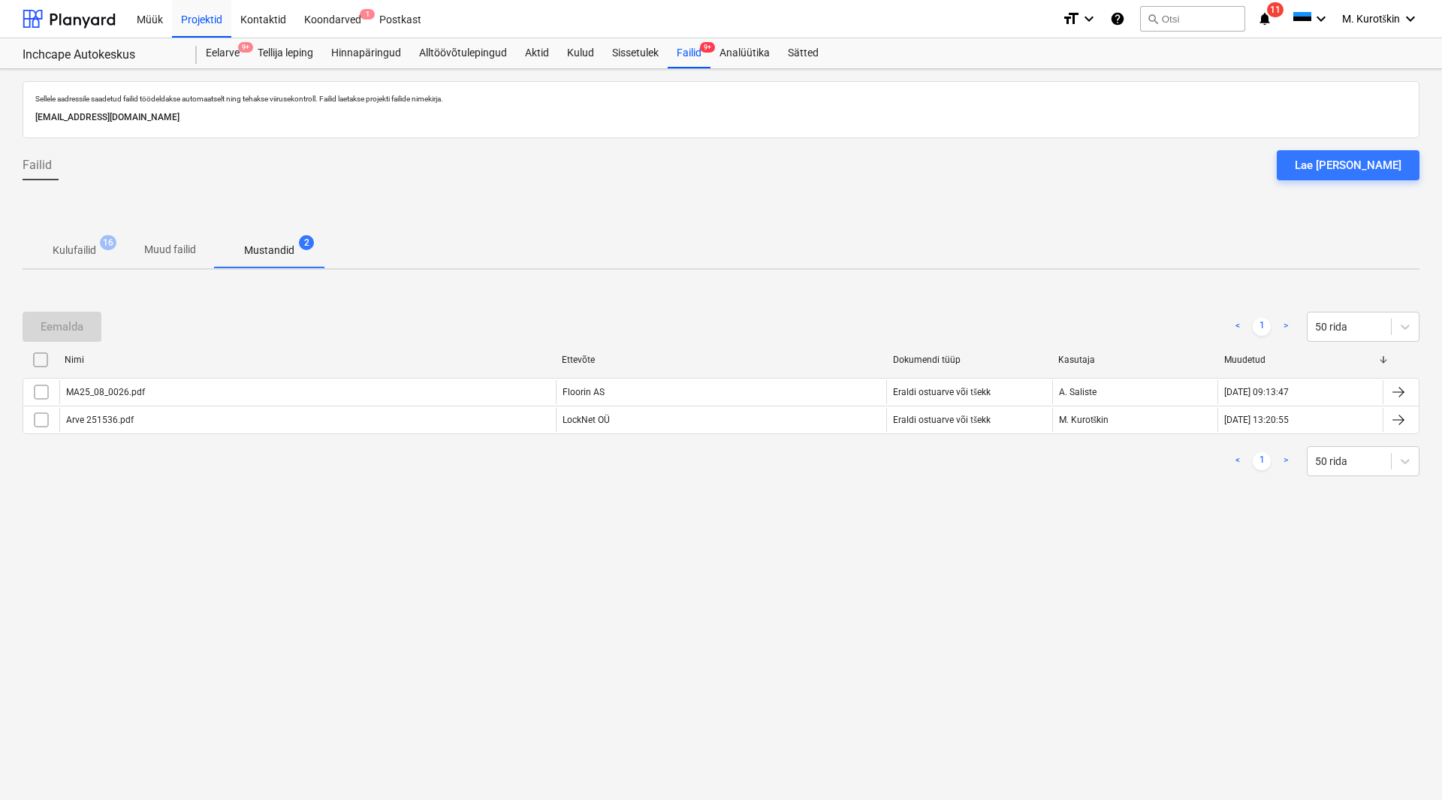
click at [93, 252] on p "Kulufailid" at bounding box center [75, 251] width 44 height 16
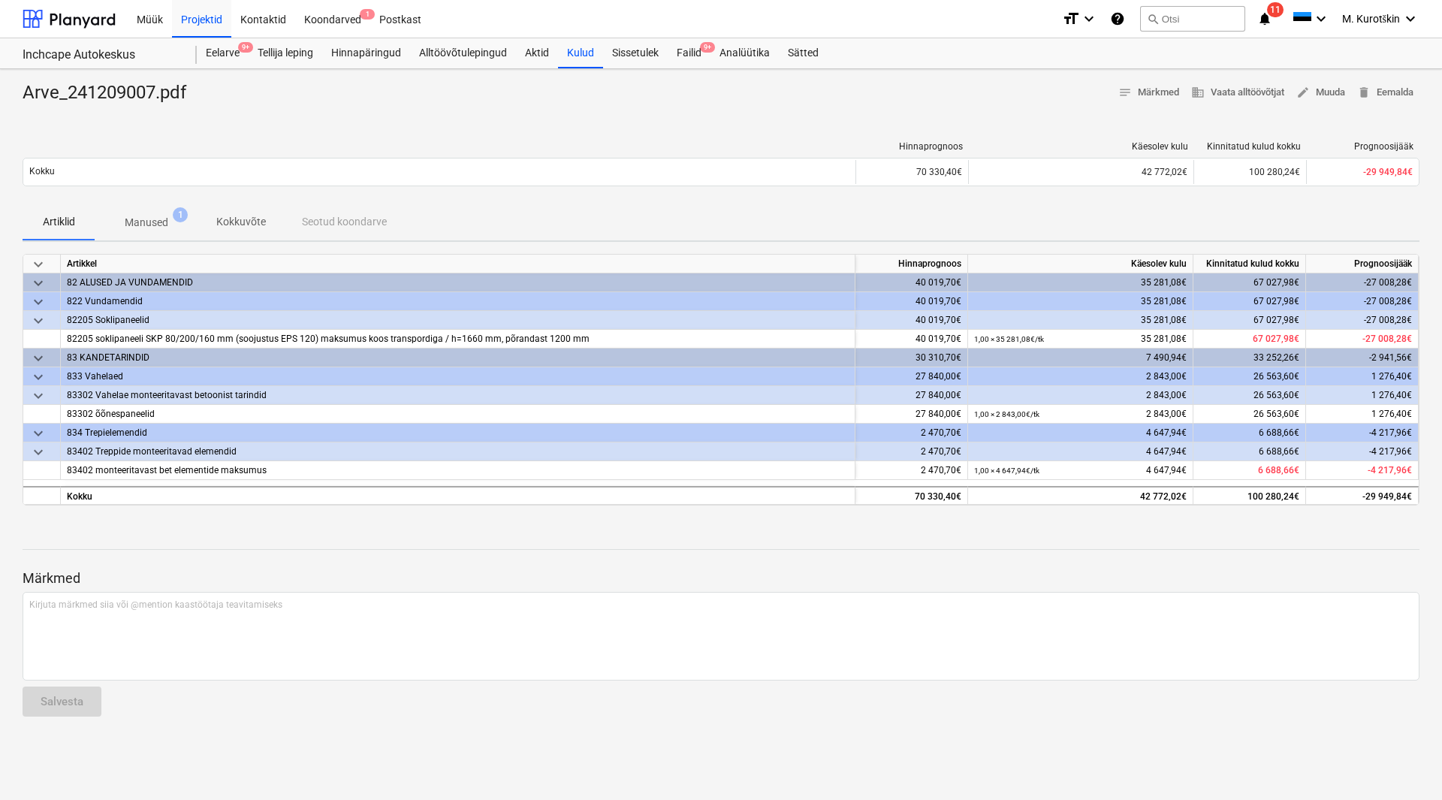
click at [146, 225] on p "Manused" at bounding box center [147, 223] width 44 height 16
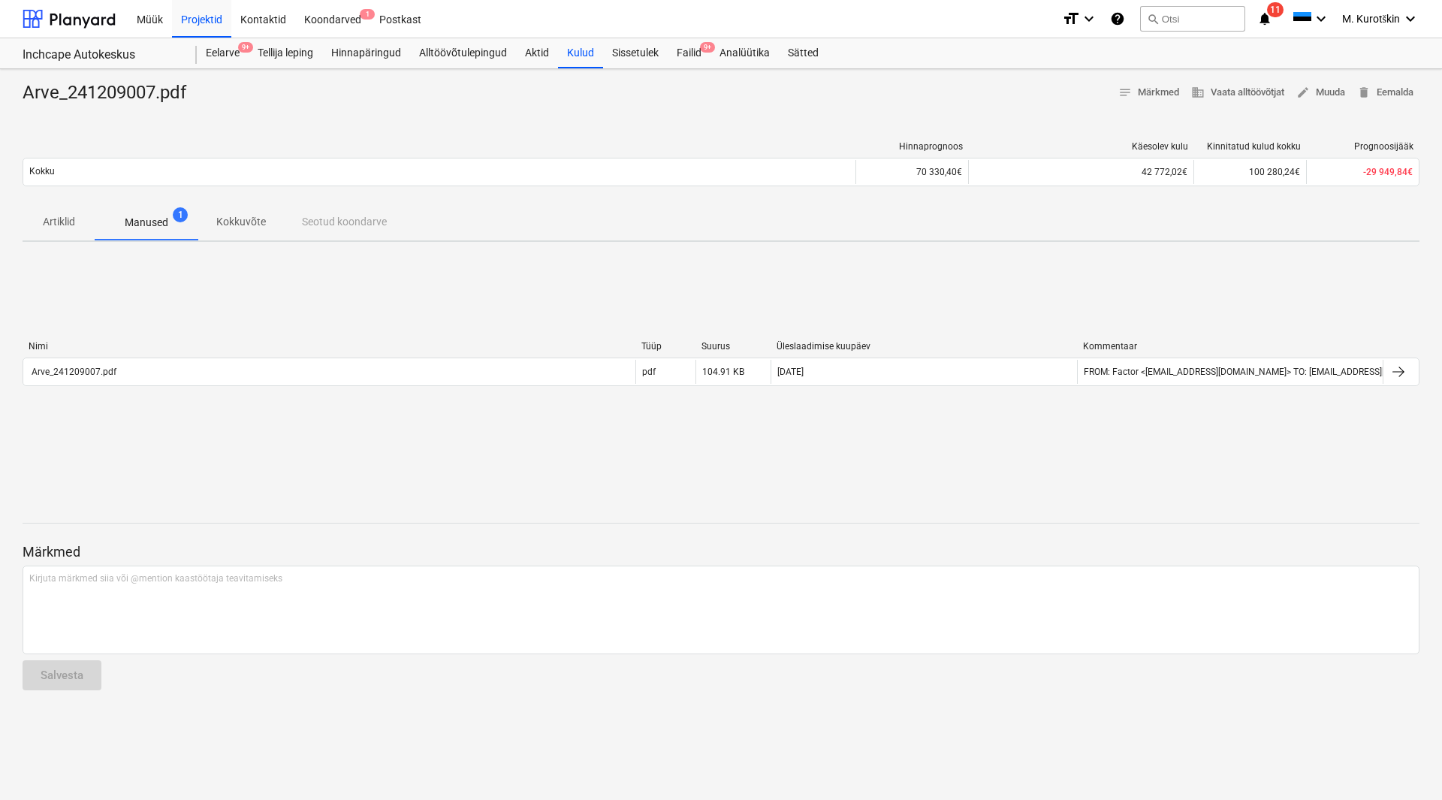
click at [61, 391] on div "Nimi Tüüp Suurus Üleslaadimise kuupäev Kommentaar Arve_241209007.pdf pdf 104.91…" at bounding box center [721, 366] width 1397 height 51
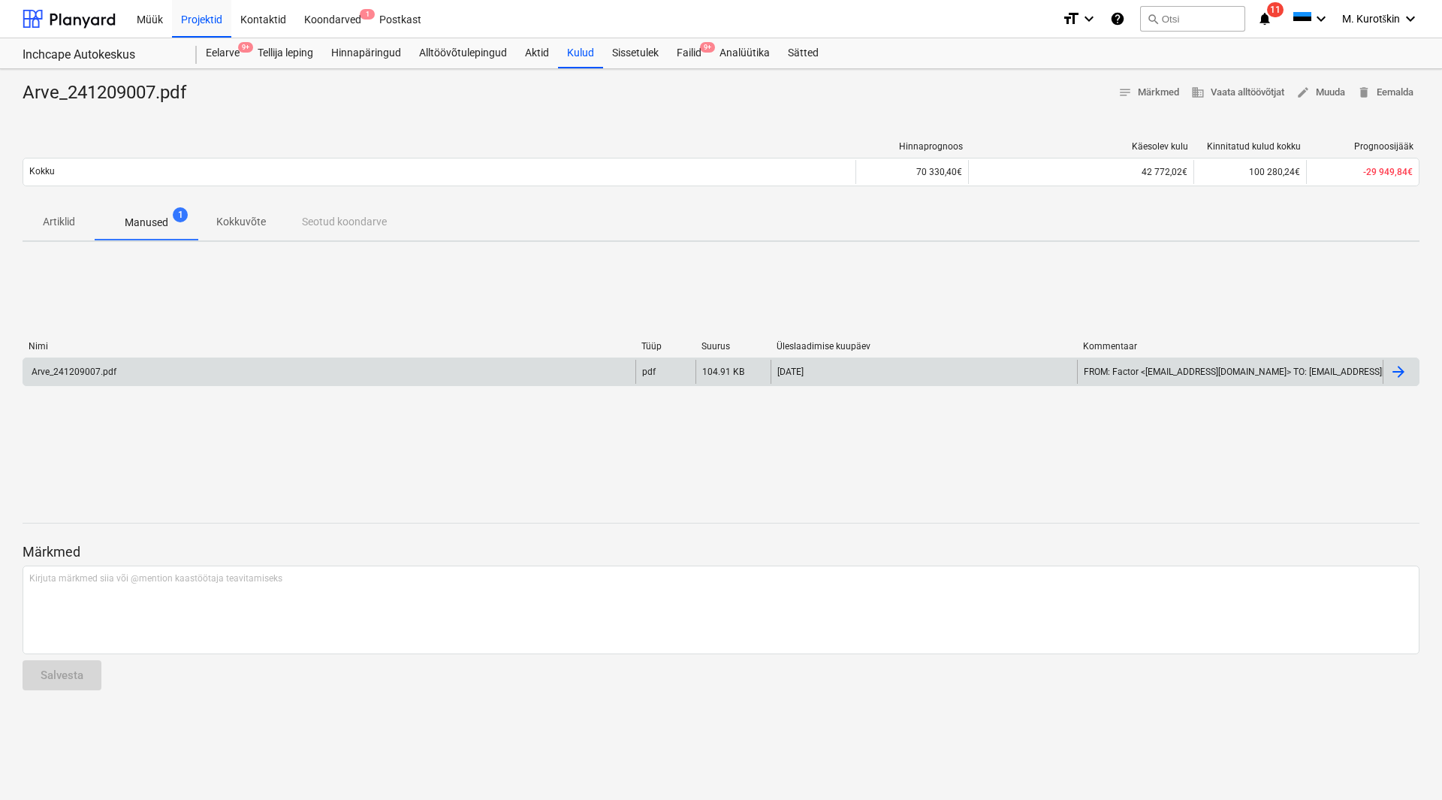
click at [67, 381] on div "Arve_241209007.pdf" at bounding box center [329, 372] width 612 height 24
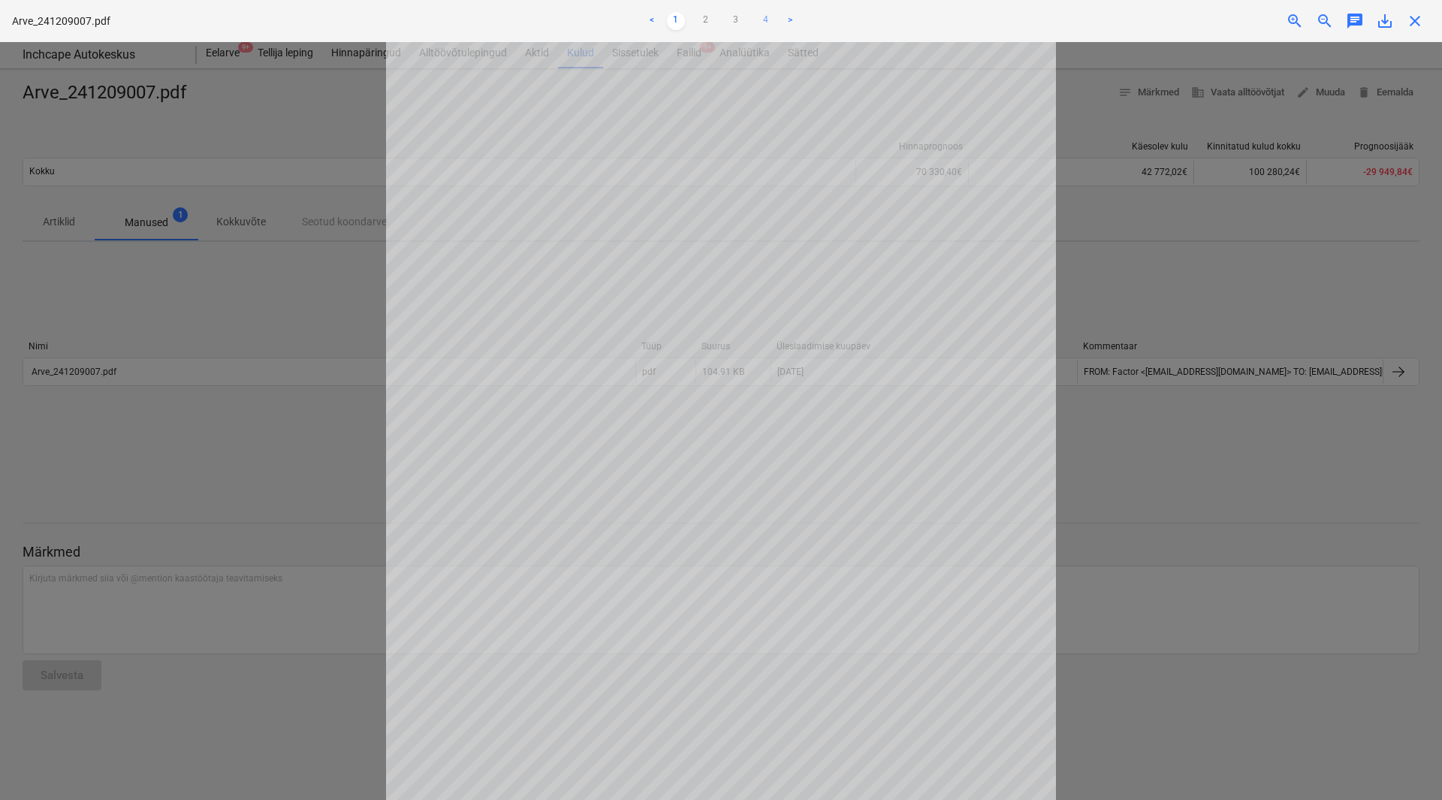
click at [766, 18] on link "4" at bounding box center [766, 21] width 18 height 18
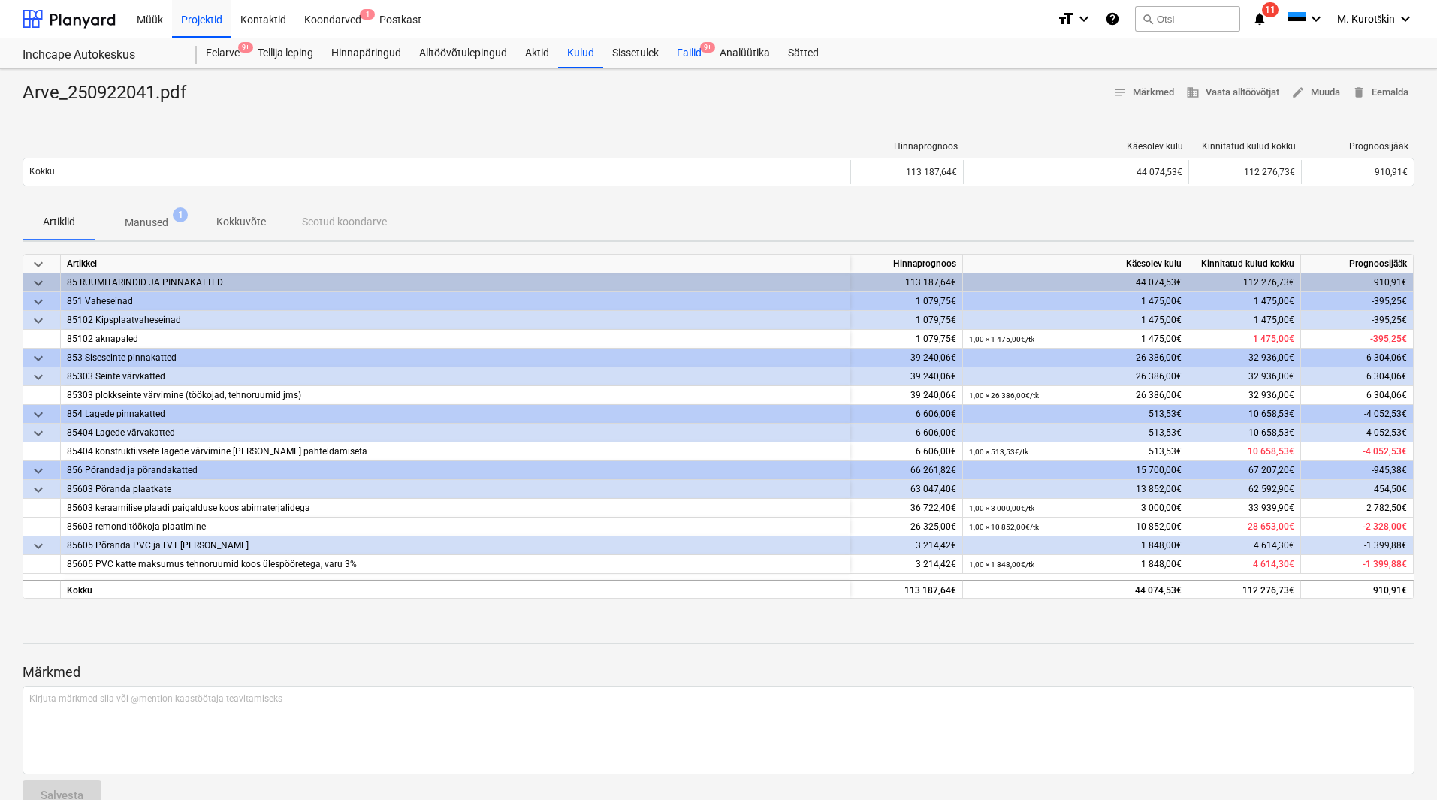
click at [702, 58] on div "Failid 9+" at bounding box center [689, 53] width 43 height 30
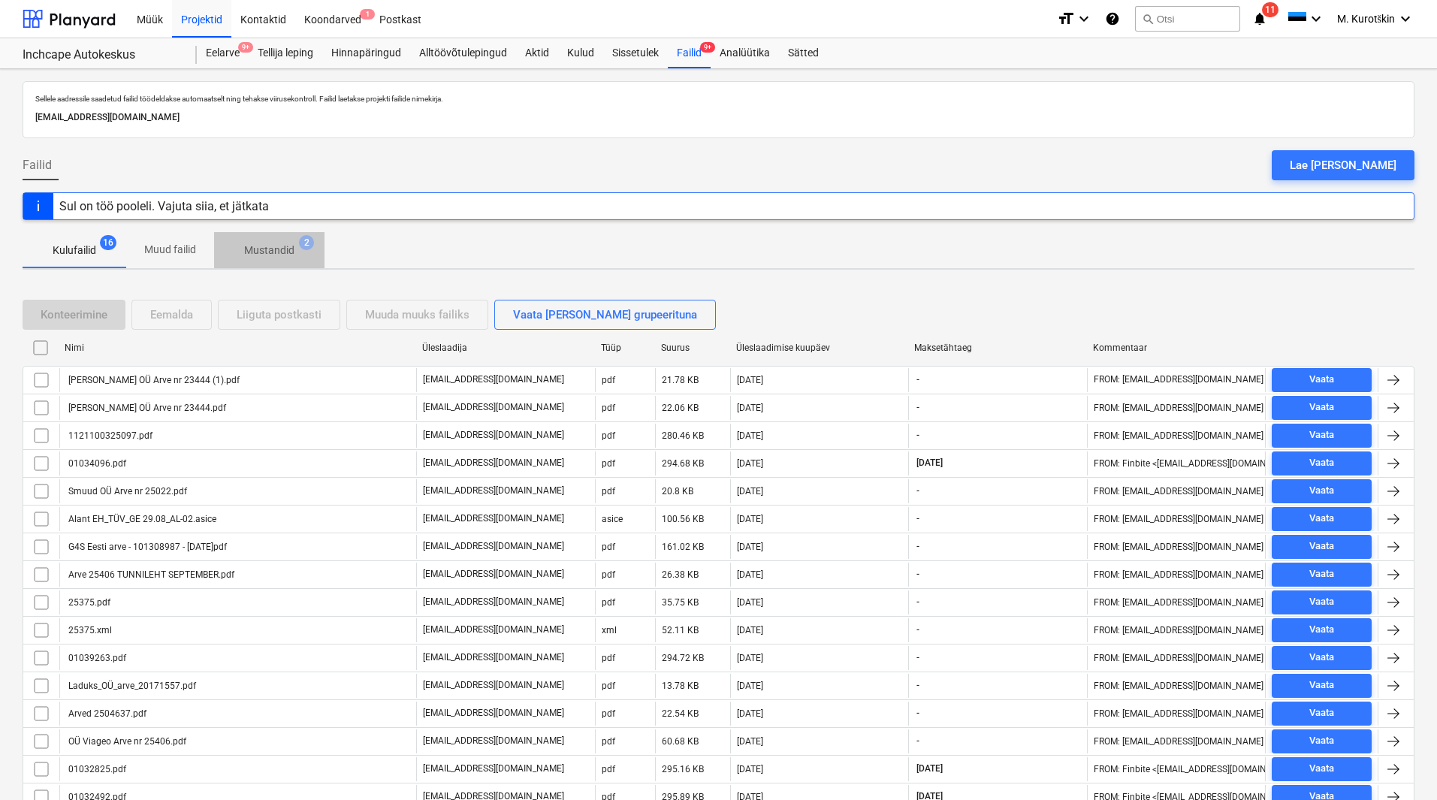
click at [273, 249] on p "Mustandid" at bounding box center [269, 251] width 50 height 16
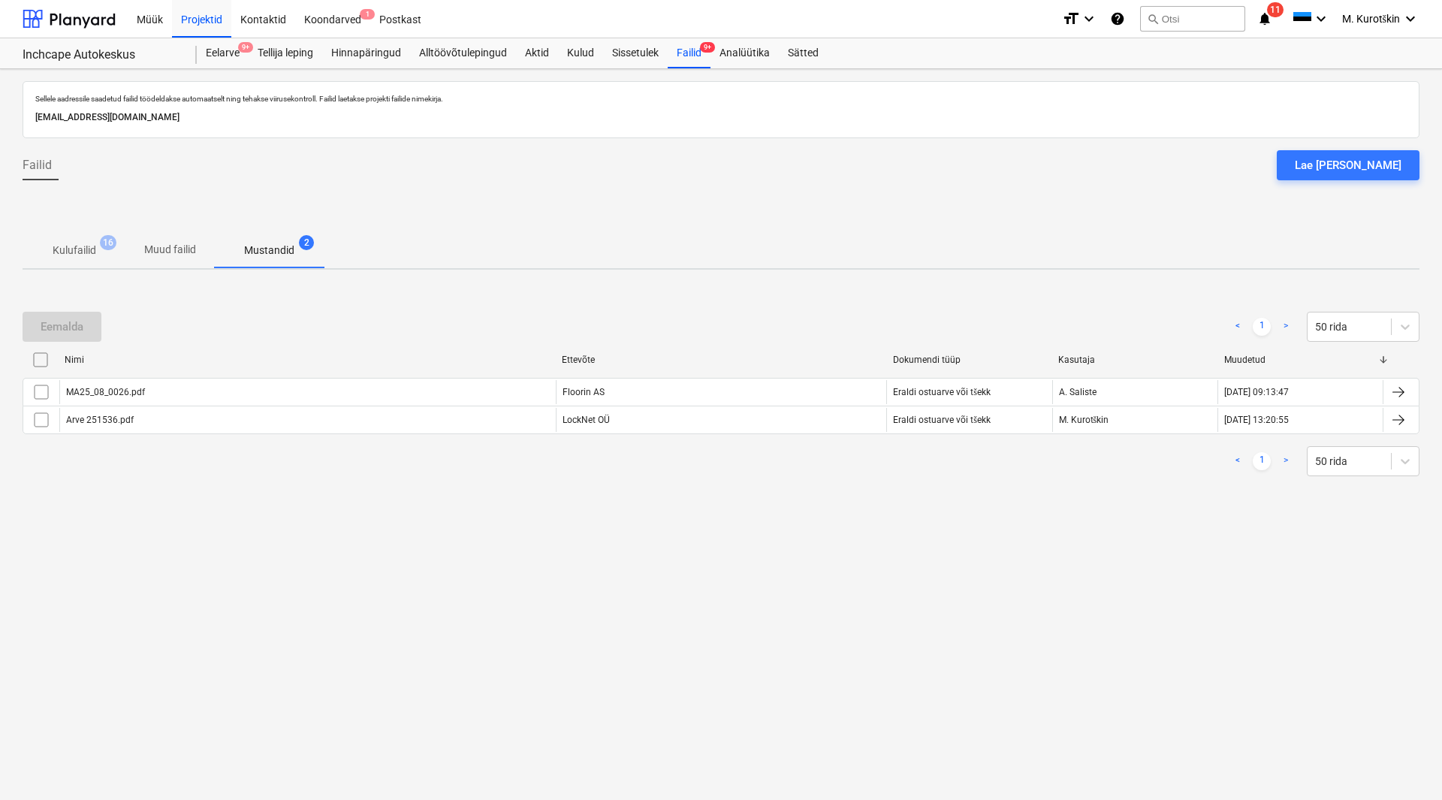
click at [83, 246] on p "Kulufailid" at bounding box center [75, 251] width 44 height 16
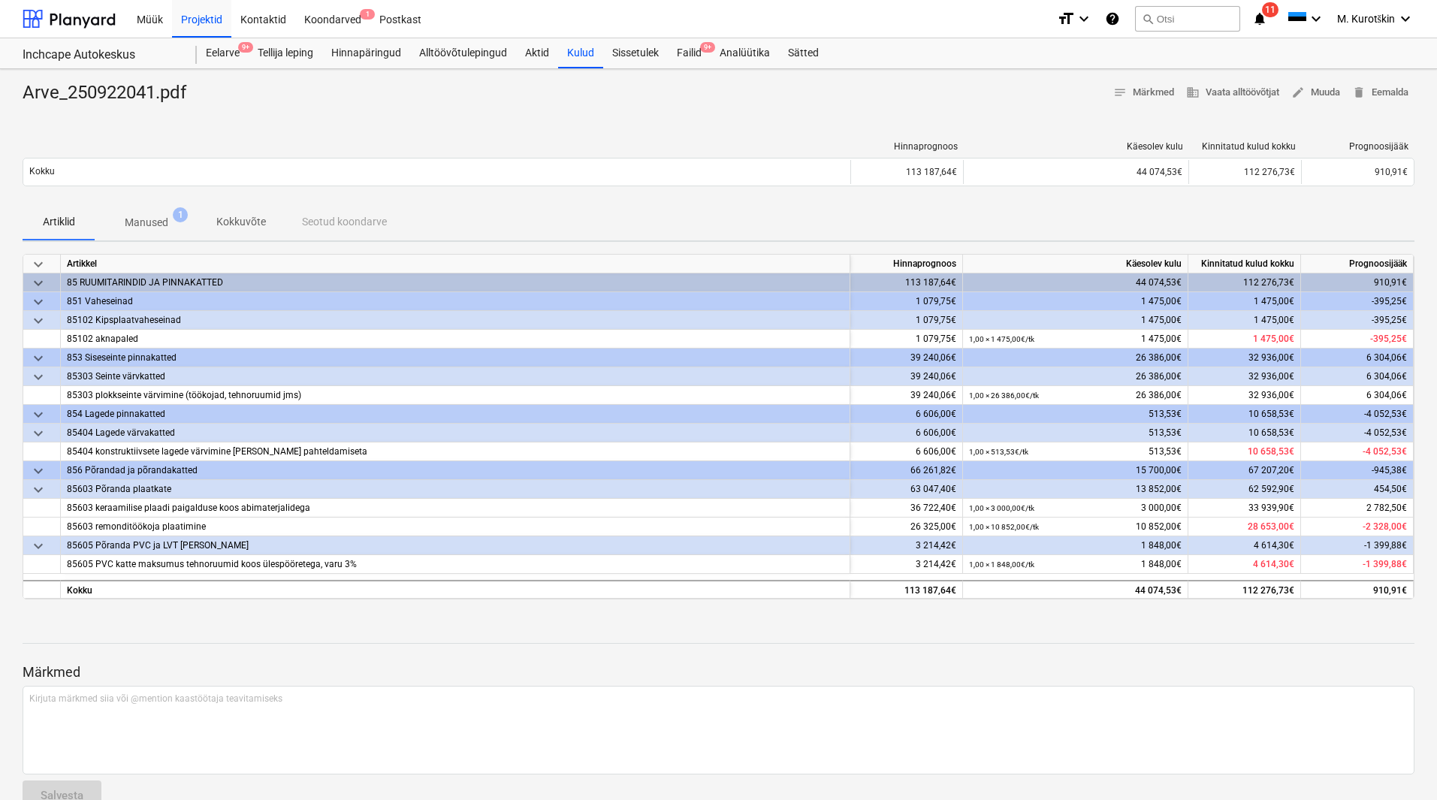
click at [160, 218] on p "Manused" at bounding box center [147, 223] width 44 height 16
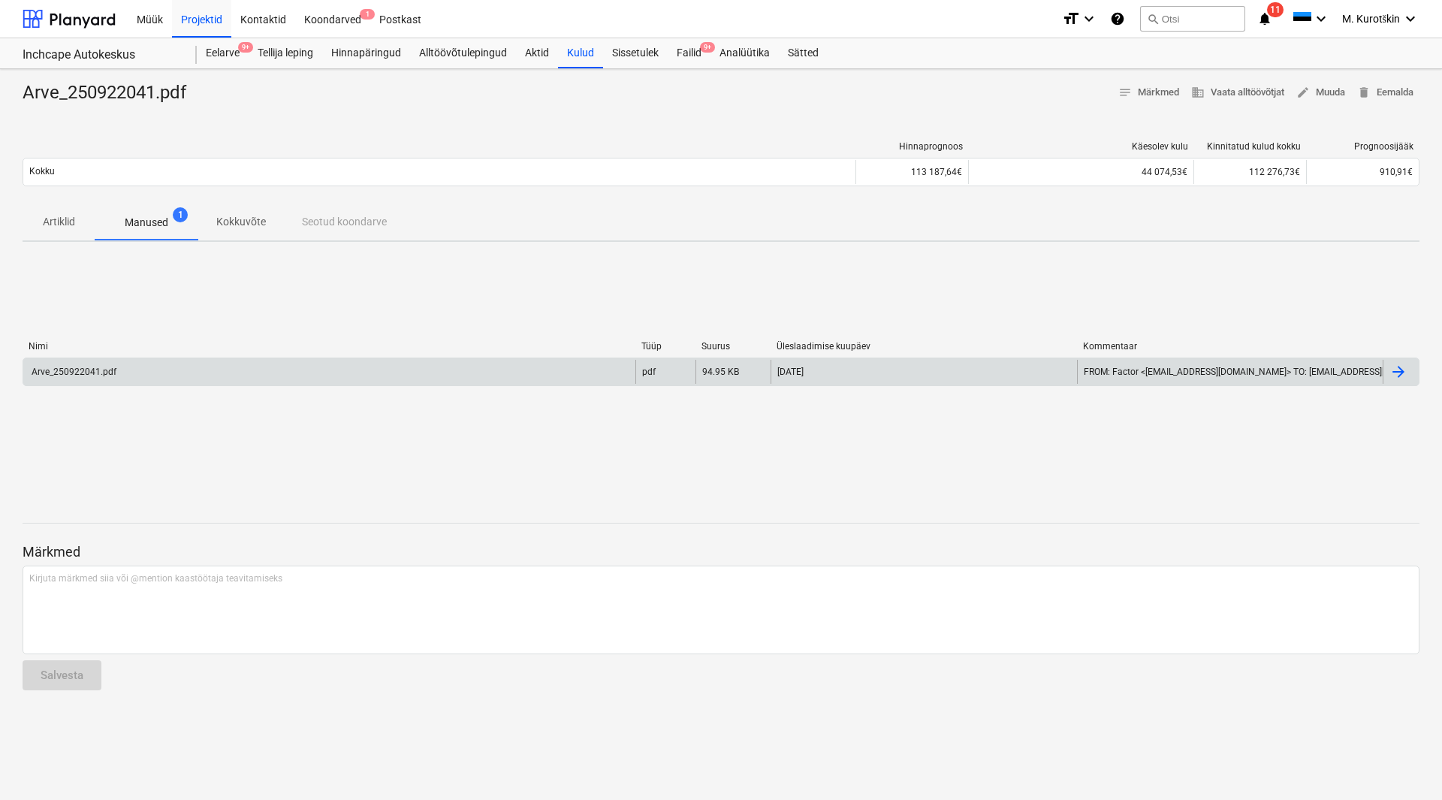
click at [91, 374] on div "Arve_250922041.pdf" at bounding box center [72, 371] width 87 height 11
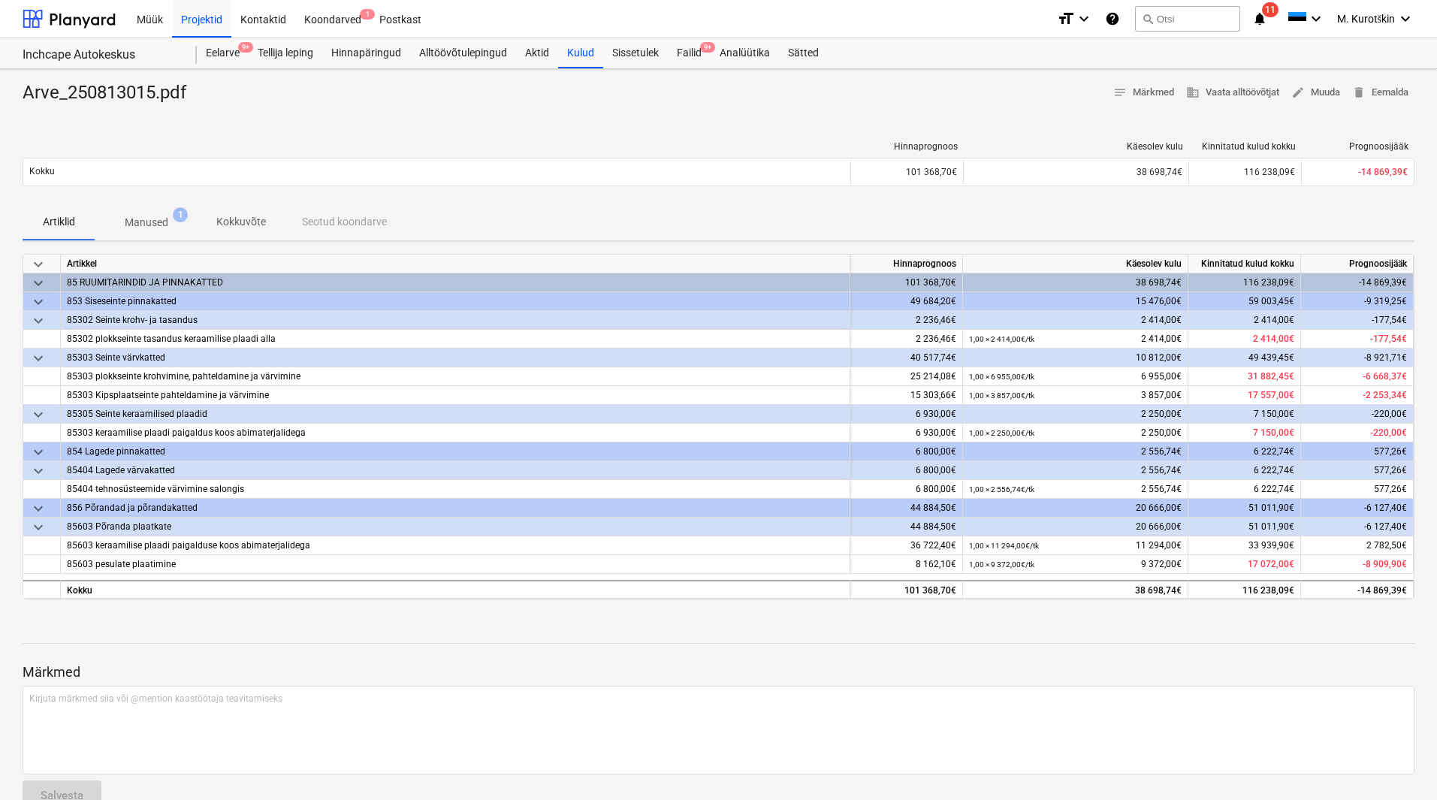
click at [157, 213] on span "Manused 1" at bounding box center [147, 222] width 104 height 27
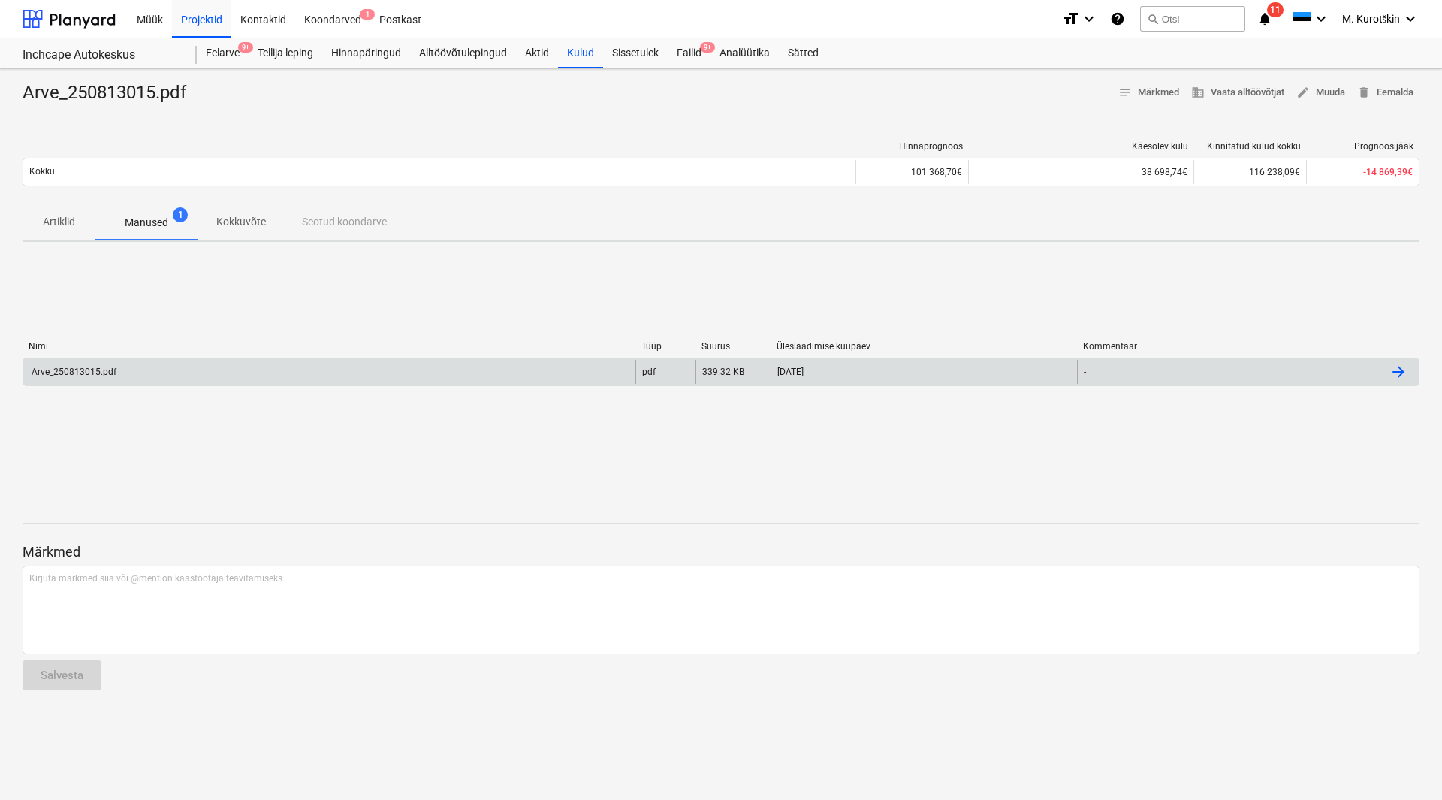
click at [65, 367] on div "Arve_250813015.pdf" at bounding box center [72, 371] width 87 height 11
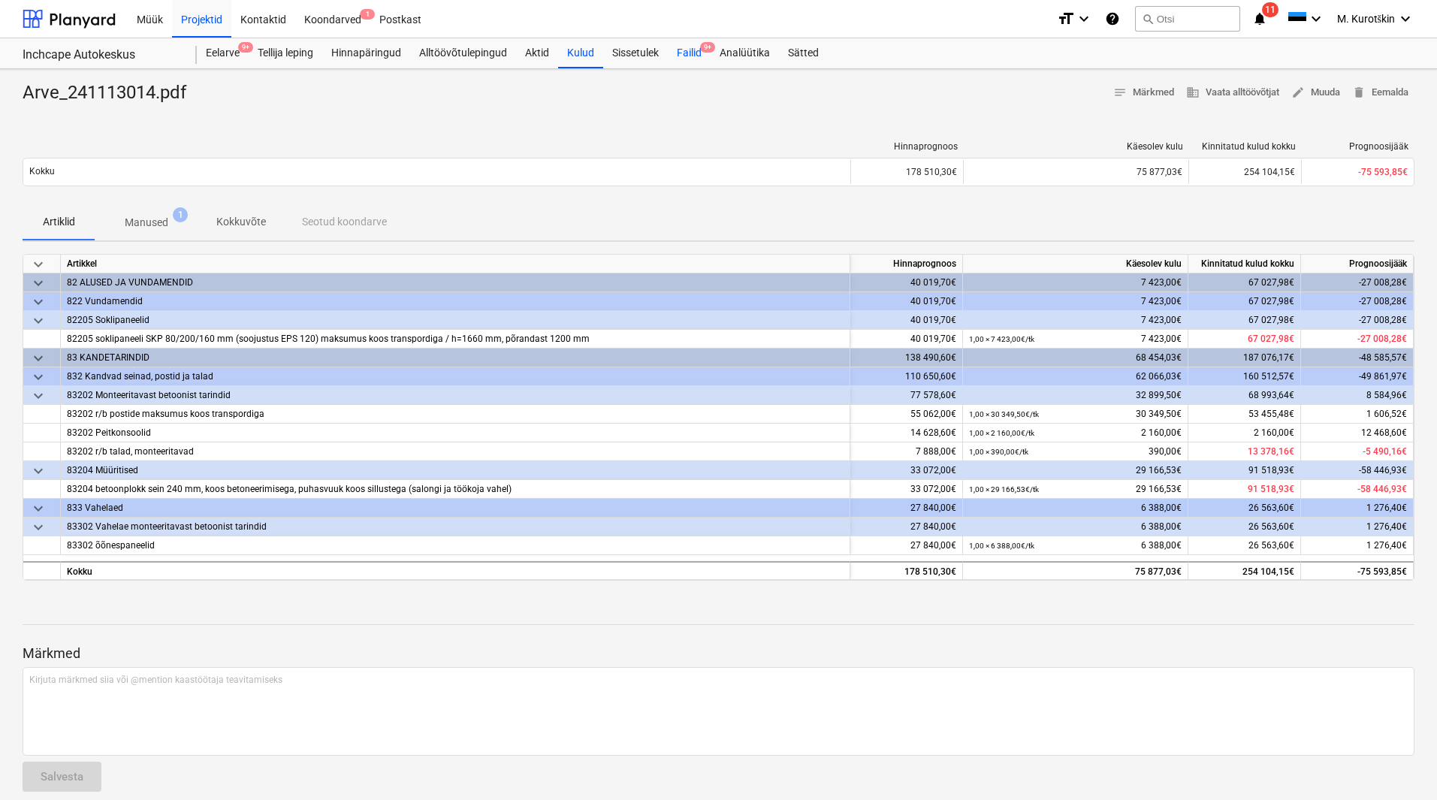
click at [685, 49] on div "Failid 9+" at bounding box center [689, 53] width 43 height 30
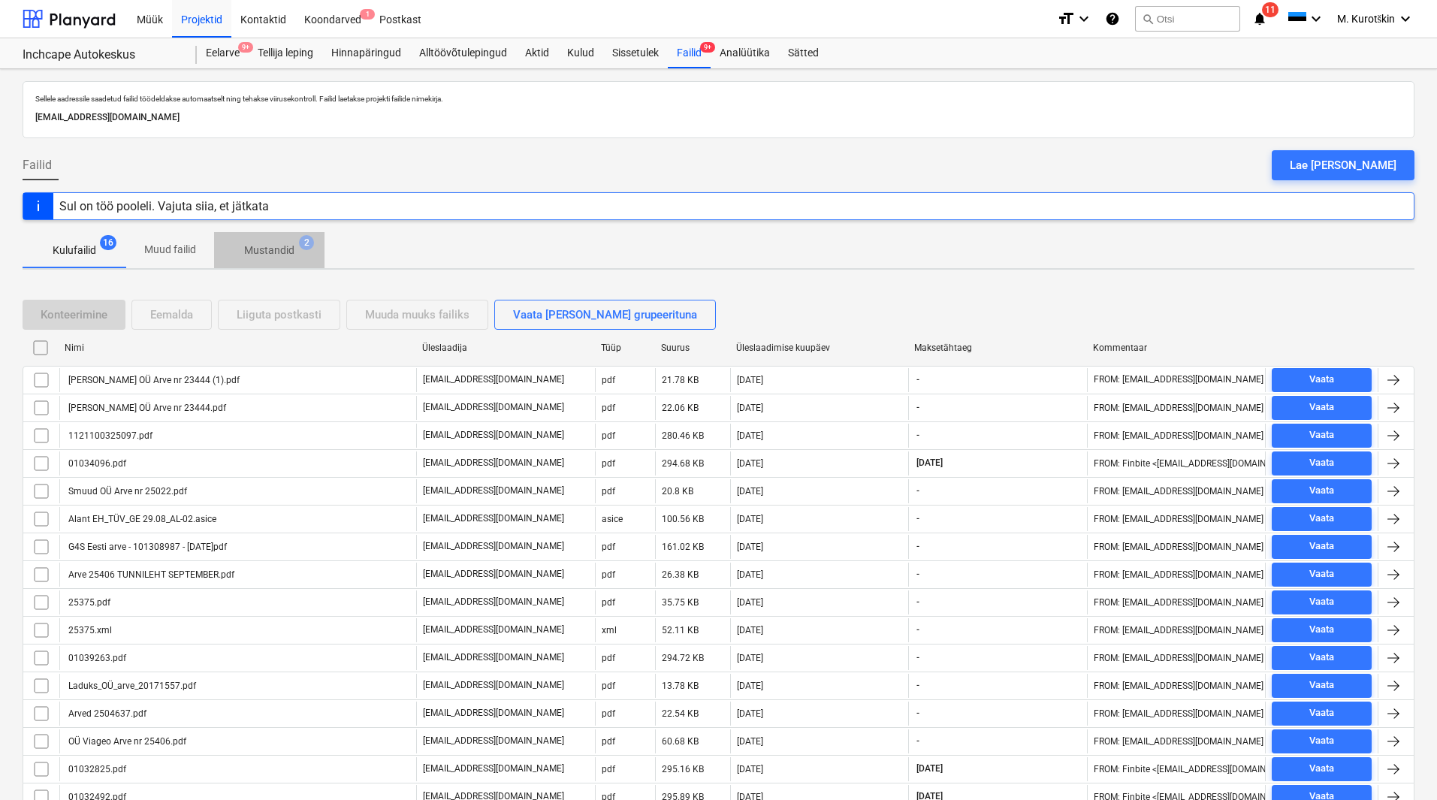
click at [273, 246] on p "Mustandid" at bounding box center [269, 251] width 50 height 16
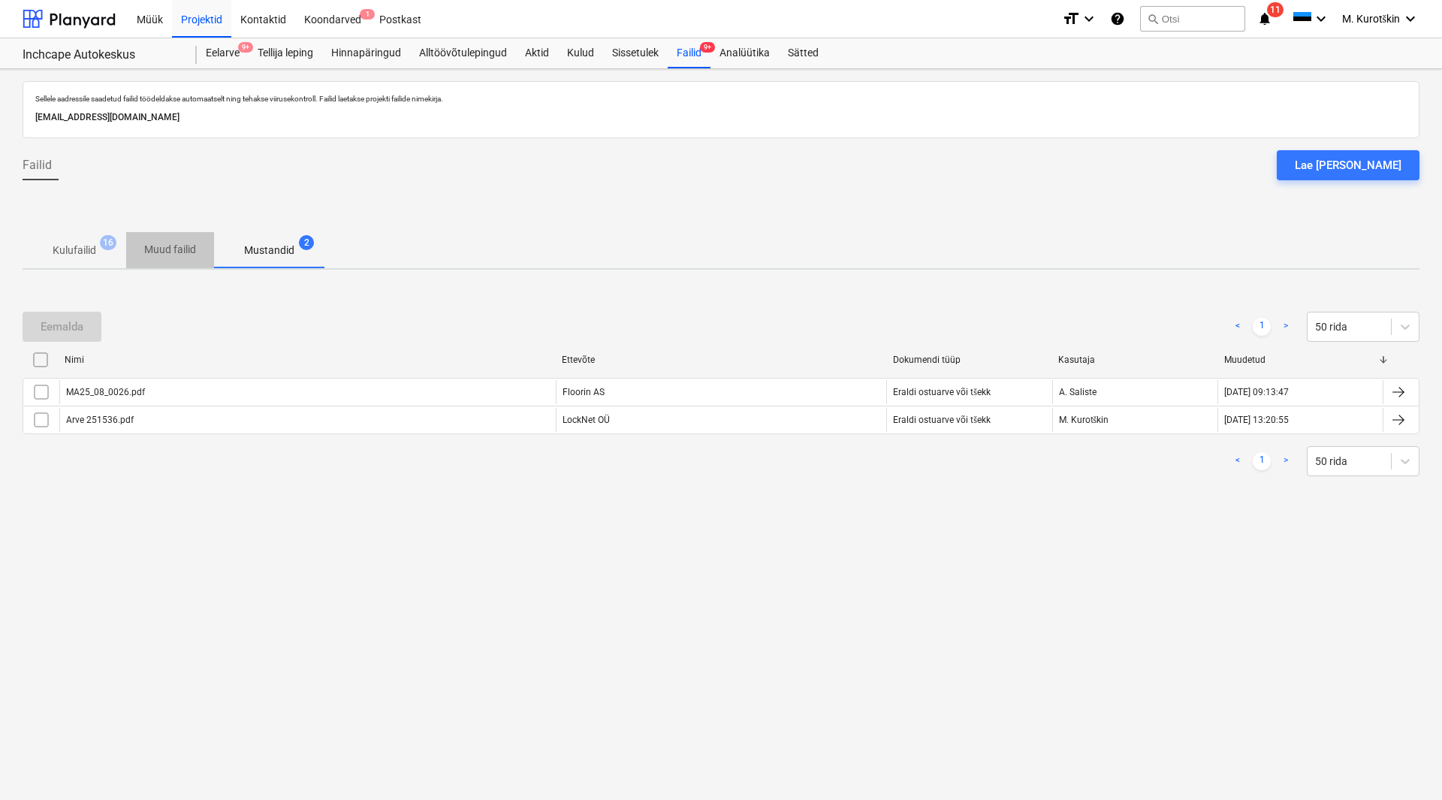
click at [164, 238] on span "Muud failid" at bounding box center [170, 249] width 88 height 25
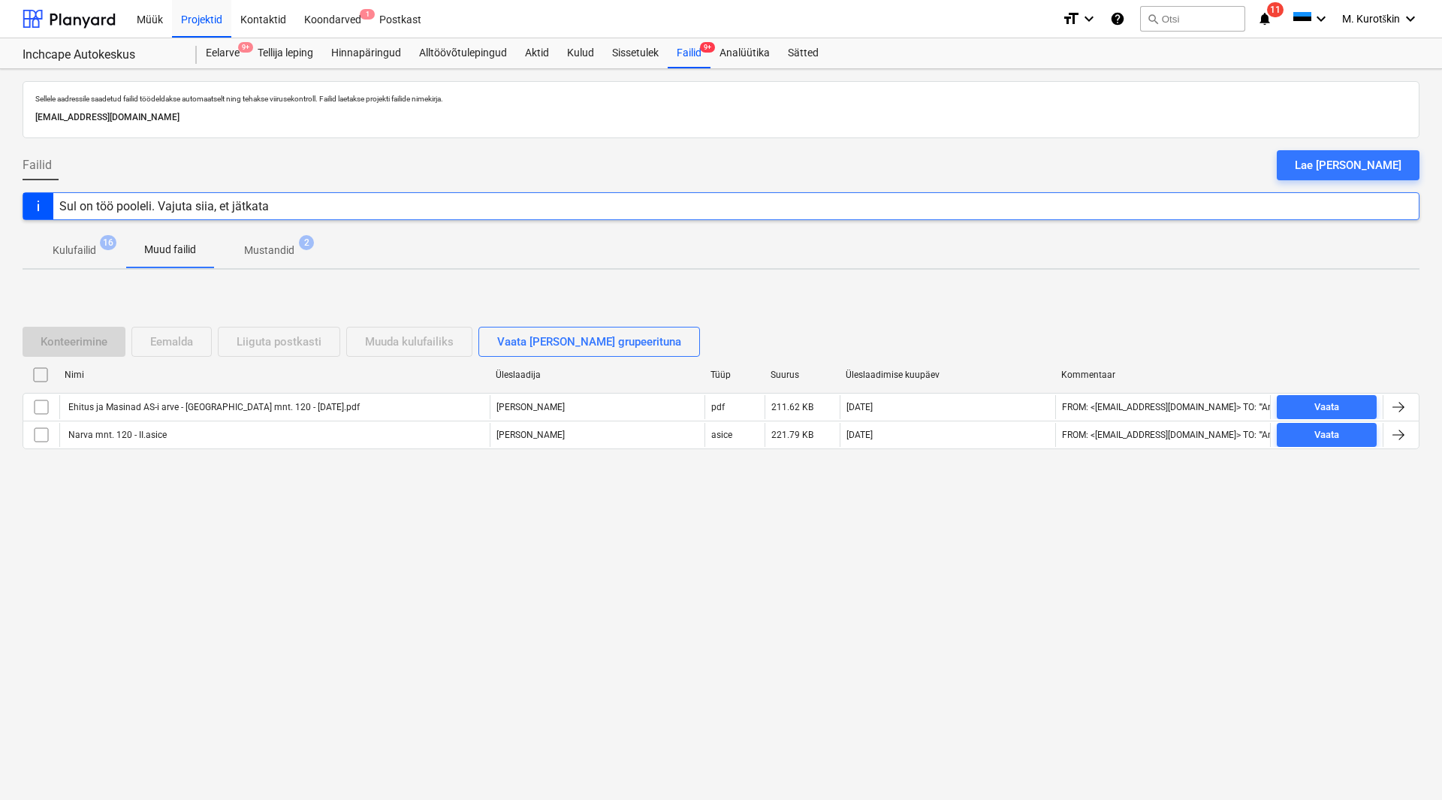
click at [91, 255] on p "Kulufailid" at bounding box center [75, 251] width 44 height 16
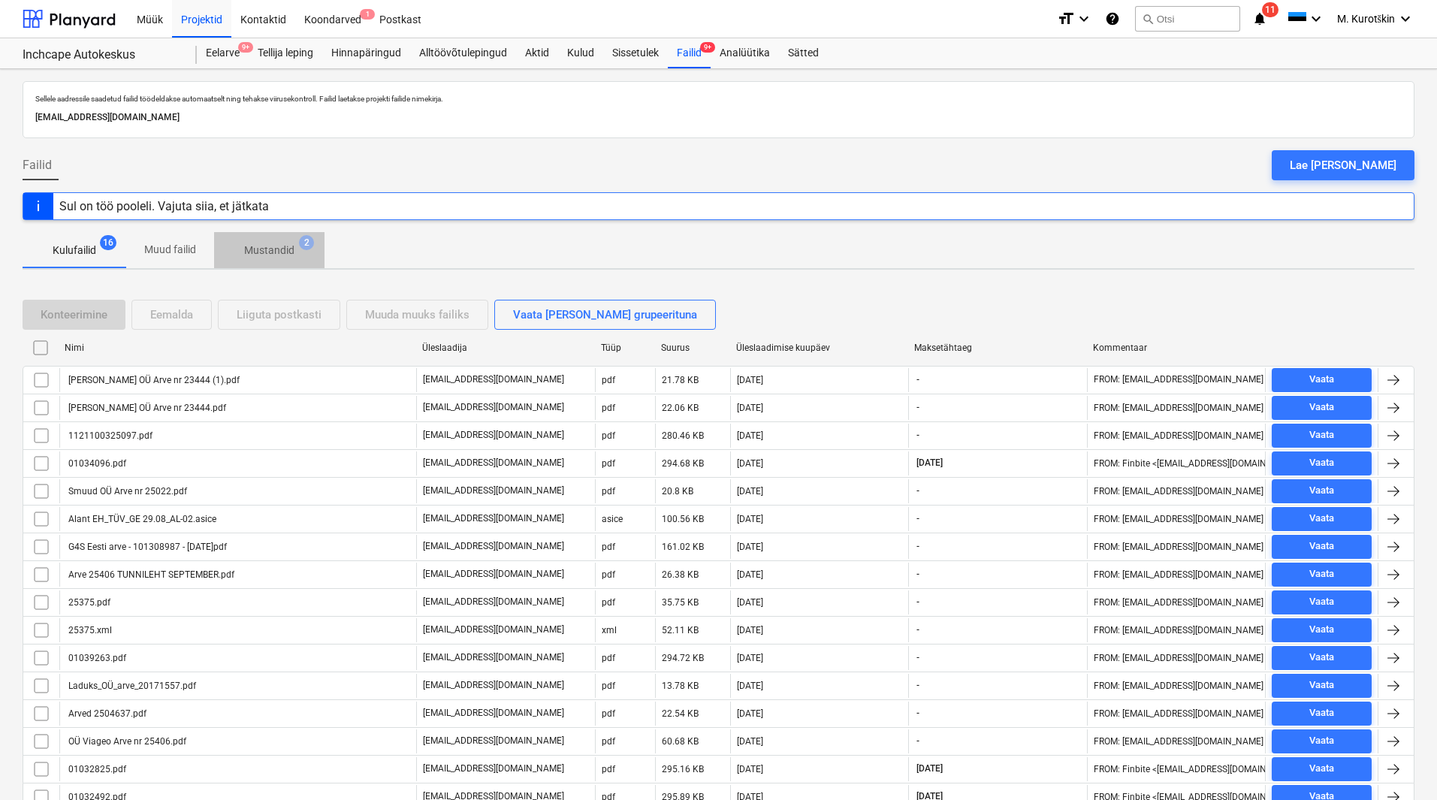
click at [261, 248] on p "Mustandid" at bounding box center [269, 251] width 50 height 16
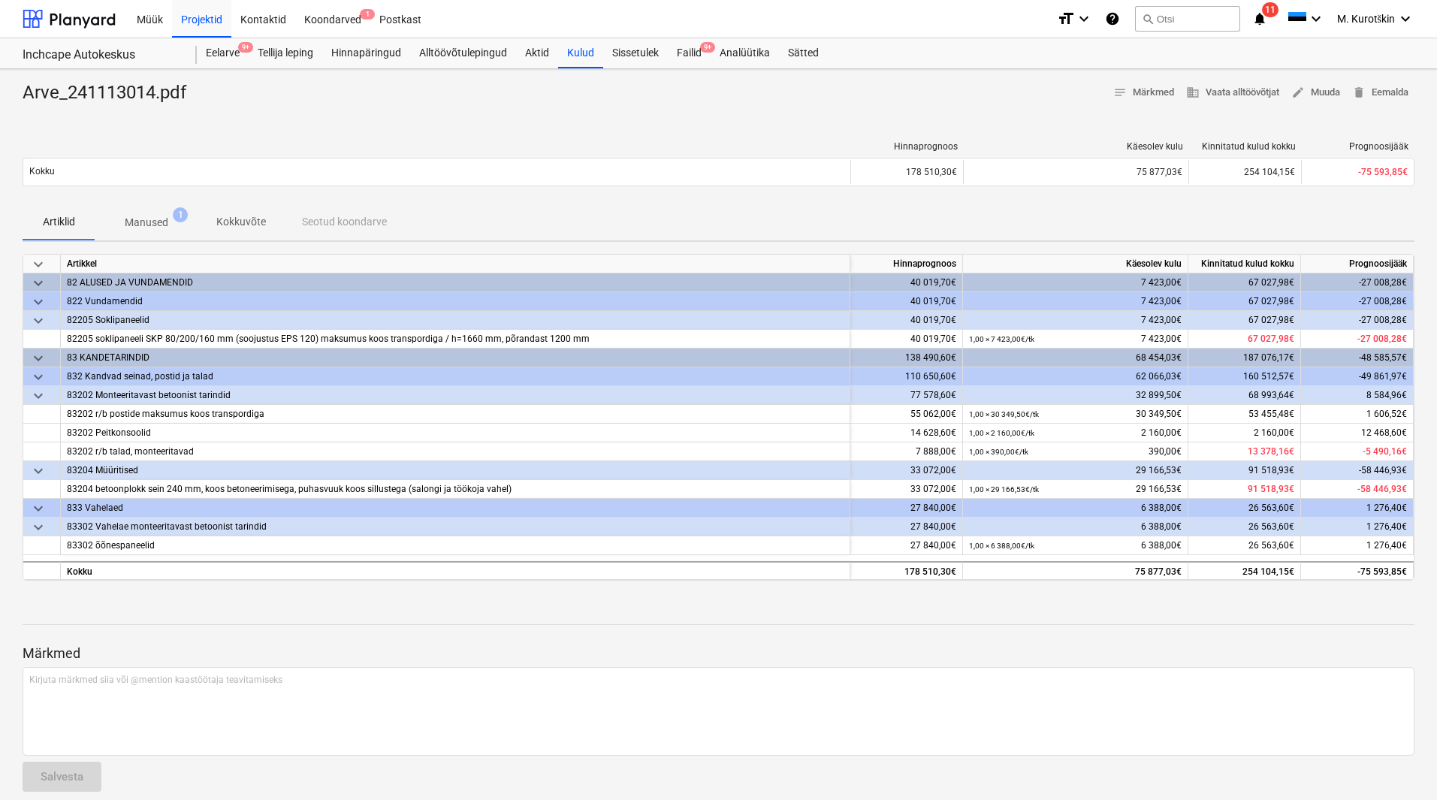
click at [153, 218] on p "Manused" at bounding box center [147, 223] width 44 height 16
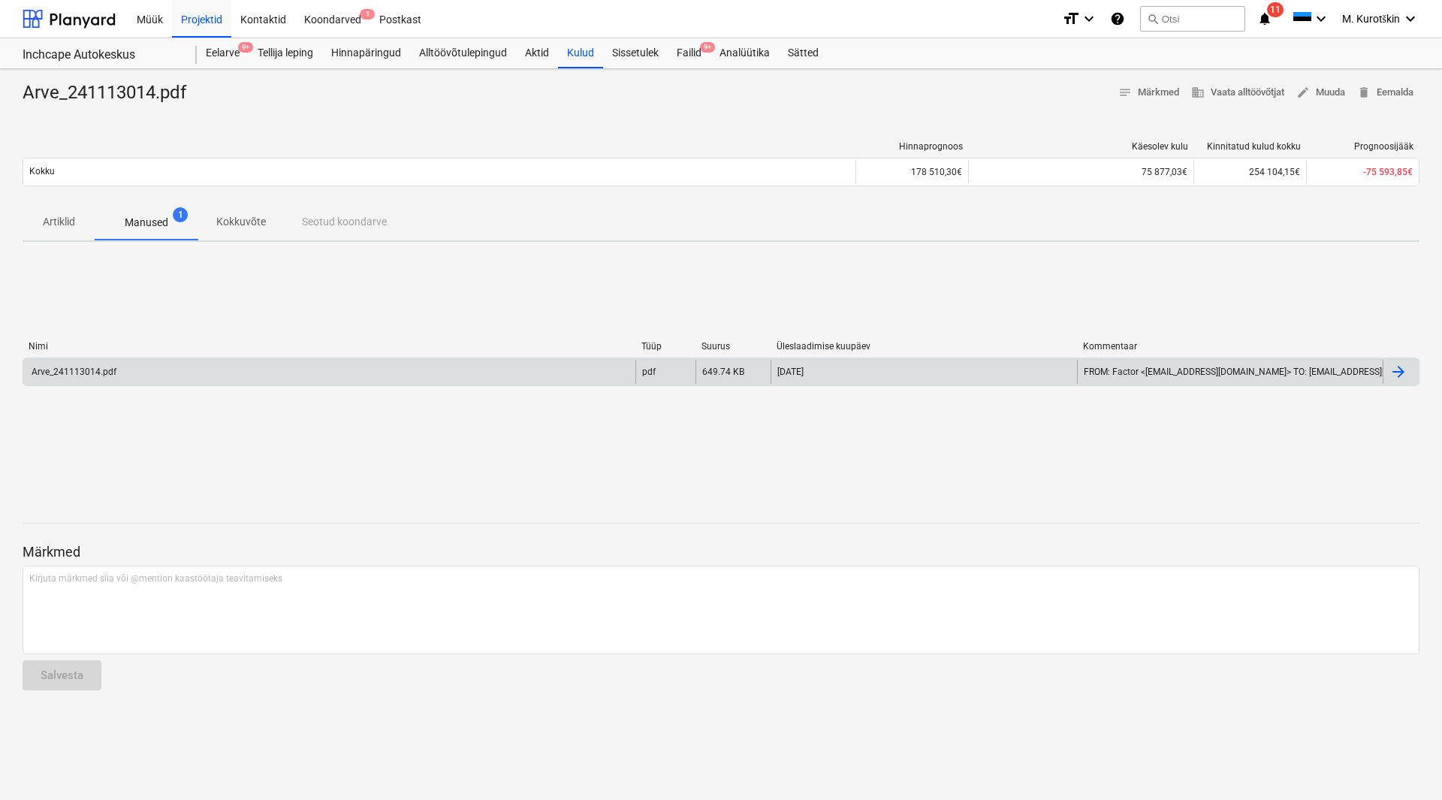
click at [83, 372] on div "Arve_241113014.pdf" at bounding box center [72, 371] width 87 height 11
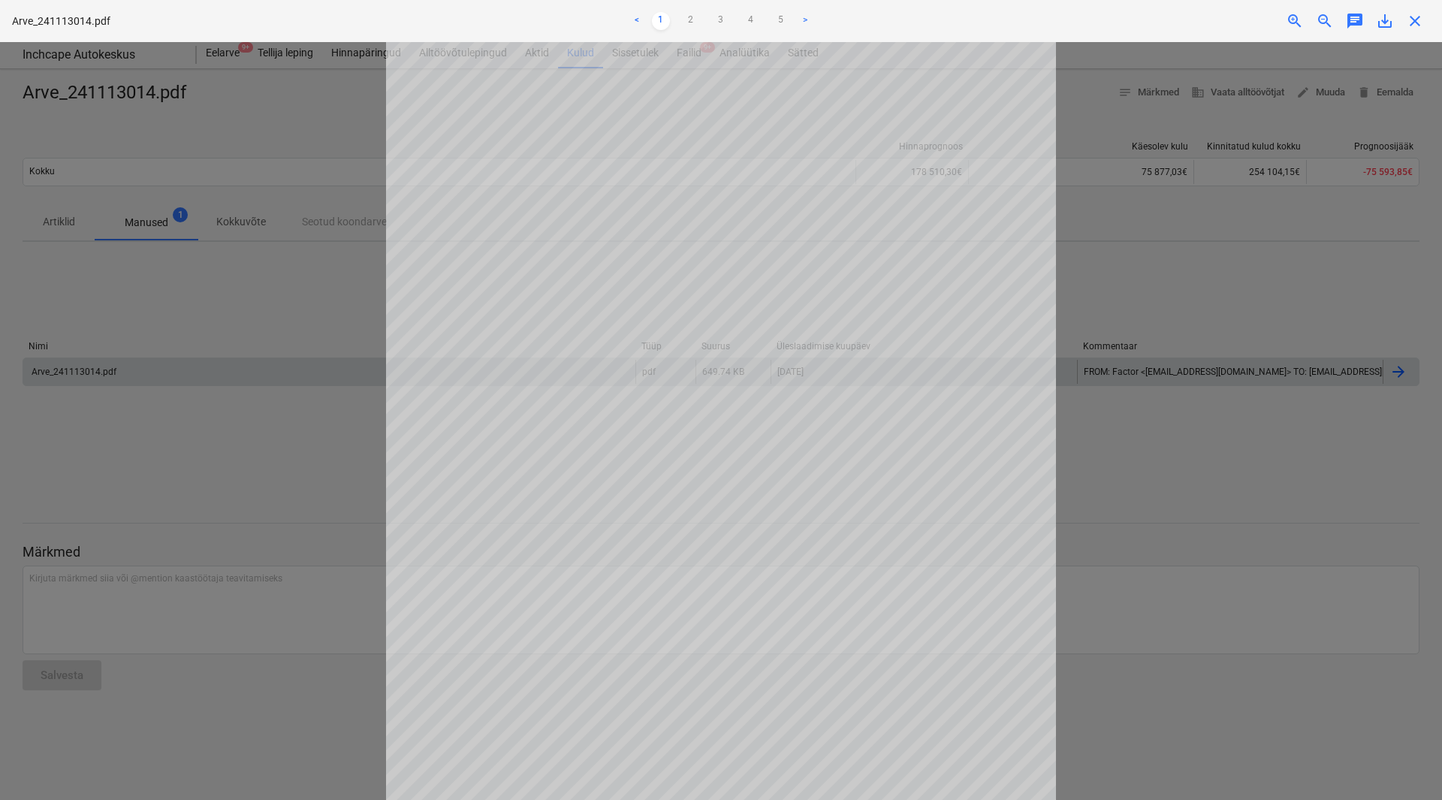
scroll to position [75, 0]
click at [777, 22] on link "5" at bounding box center [781, 21] width 18 height 18
click at [1417, 14] on span "close" at bounding box center [1415, 21] width 18 height 18
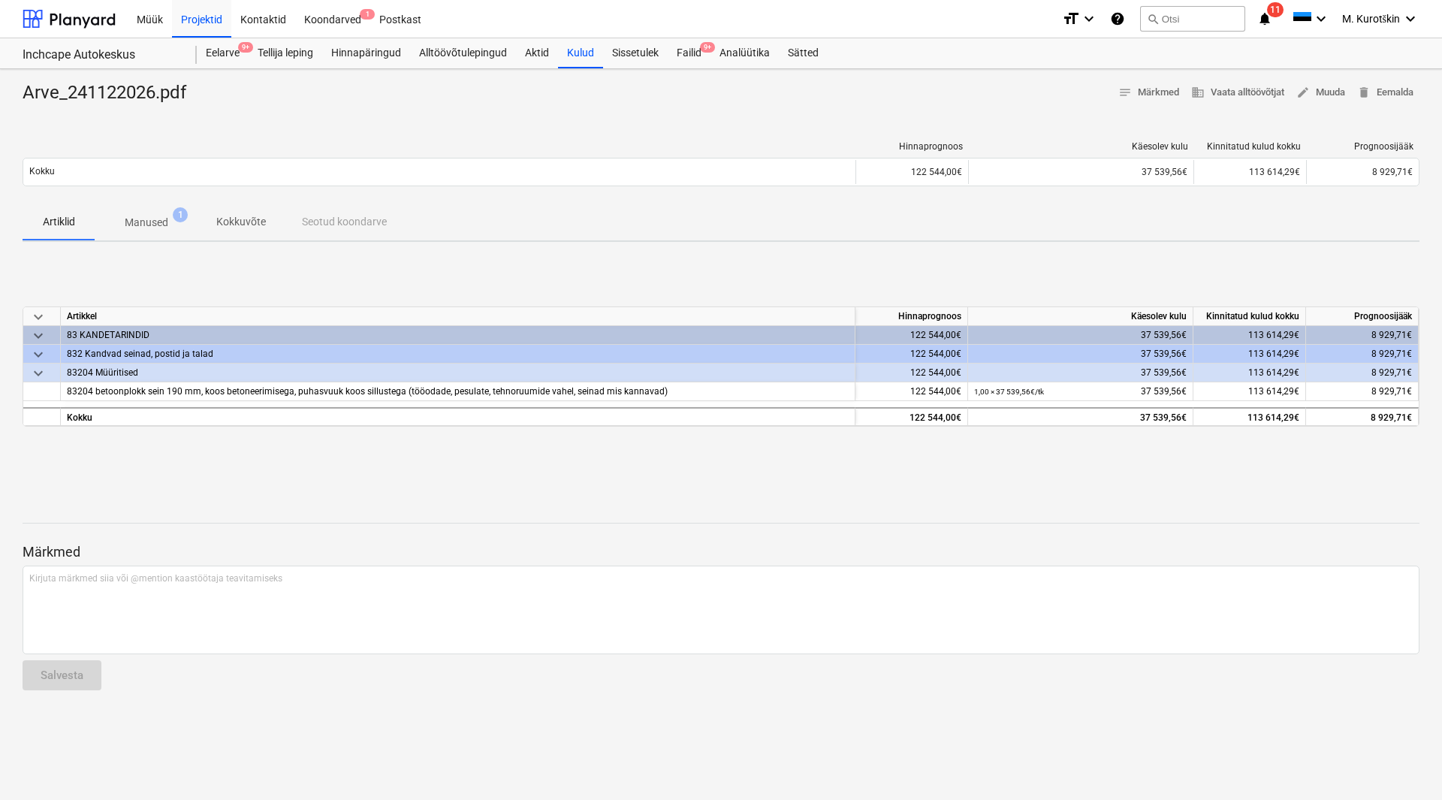
click at [153, 222] on p "Manused" at bounding box center [147, 223] width 44 height 16
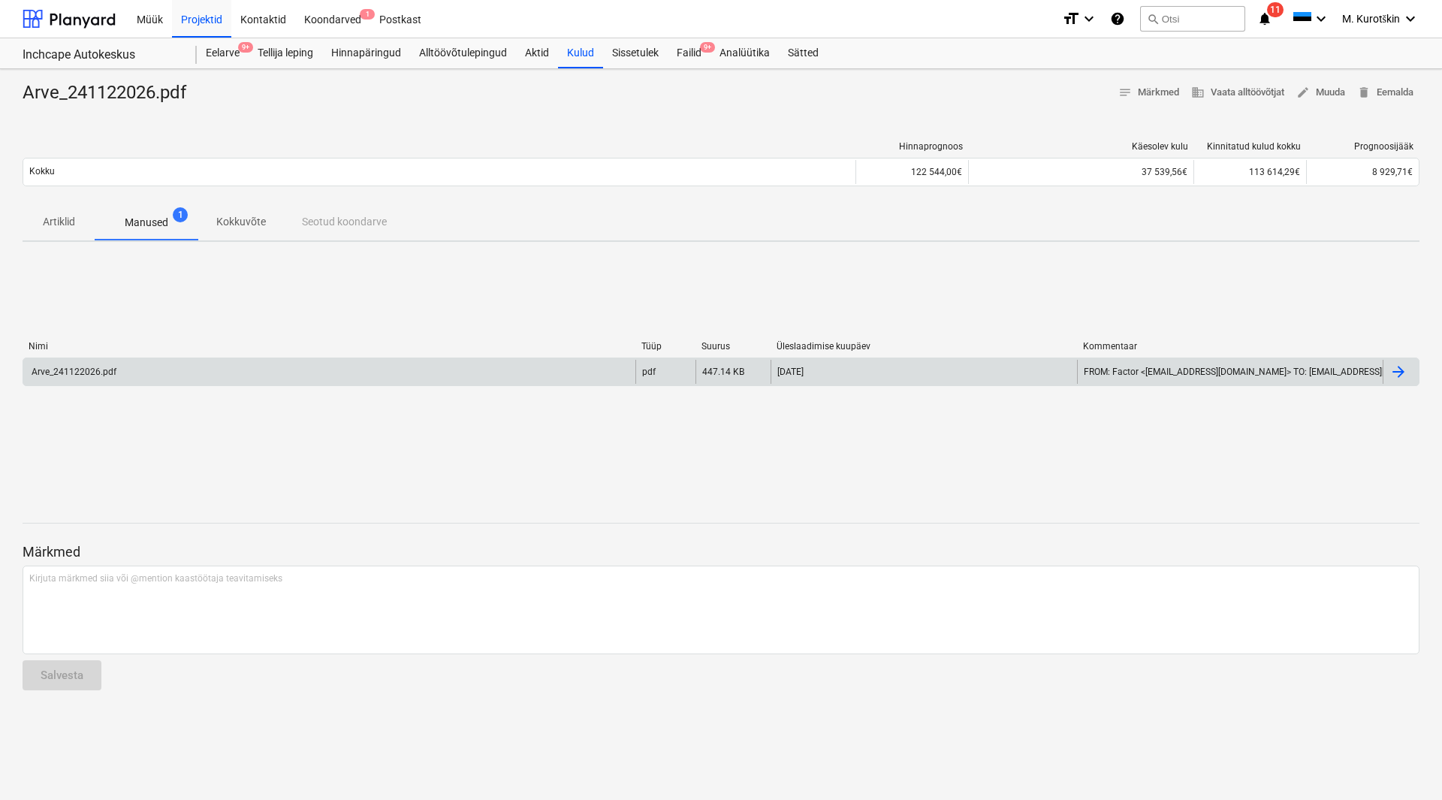
click at [83, 375] on div "Arve_241122026.pdf" at bounding box center [72, 371] width 87 height 11
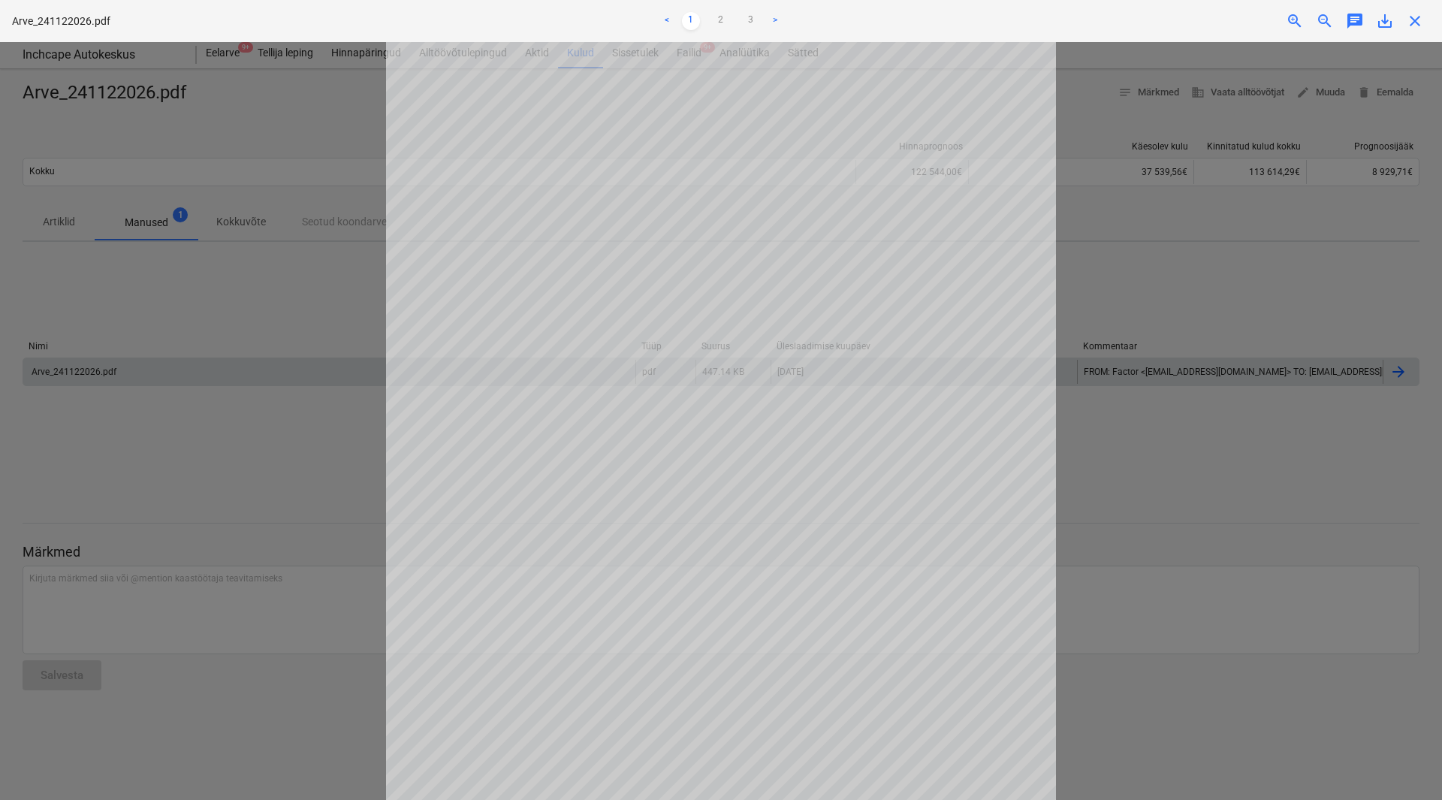
scroll to position [194, 0]
